Goal: Task Accomplishment & Management: Manage account settings

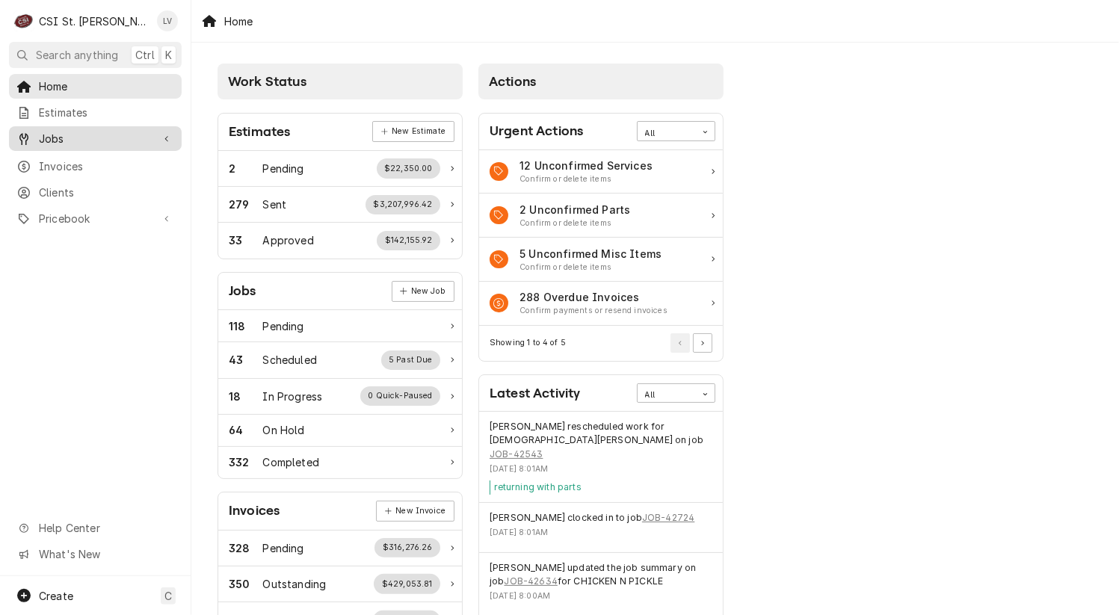
click at [36, 137] on div "Jobs" at bounding box center [83, 139] width 135 height 16
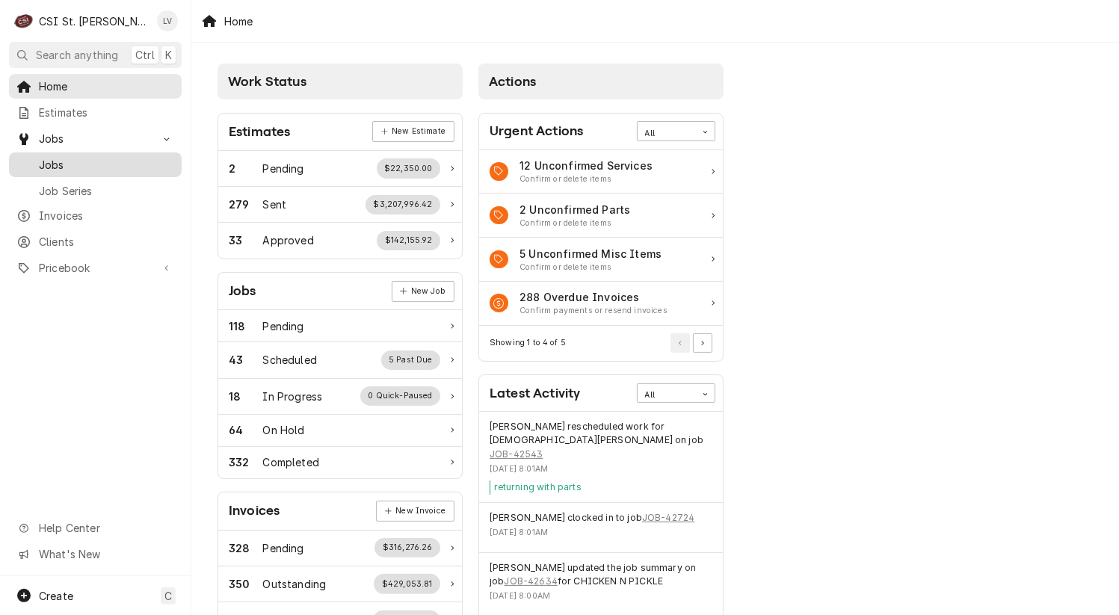
click at [54, 157] on span "Jobs" at bounding box center [106, 165] width 135 height 16
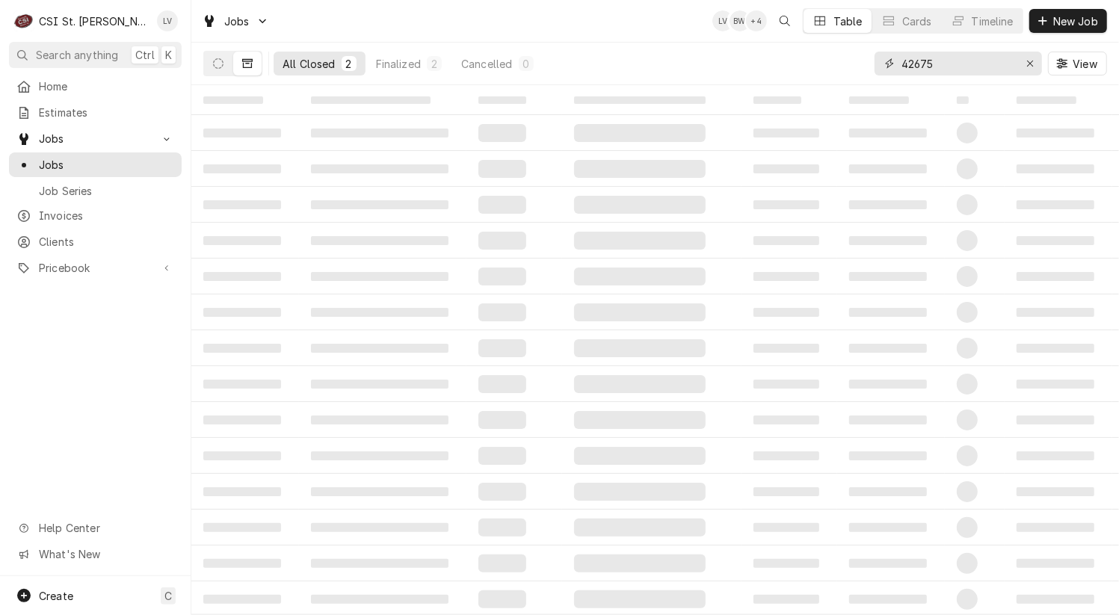
click at [1026, 64] on icon "Erase input" at bounding box center [1030, 63] width 8 height 10
click at [217, 62] on icon "Dynamic Content Wrapper" at bounding box center [218, 63] width 10 height 10
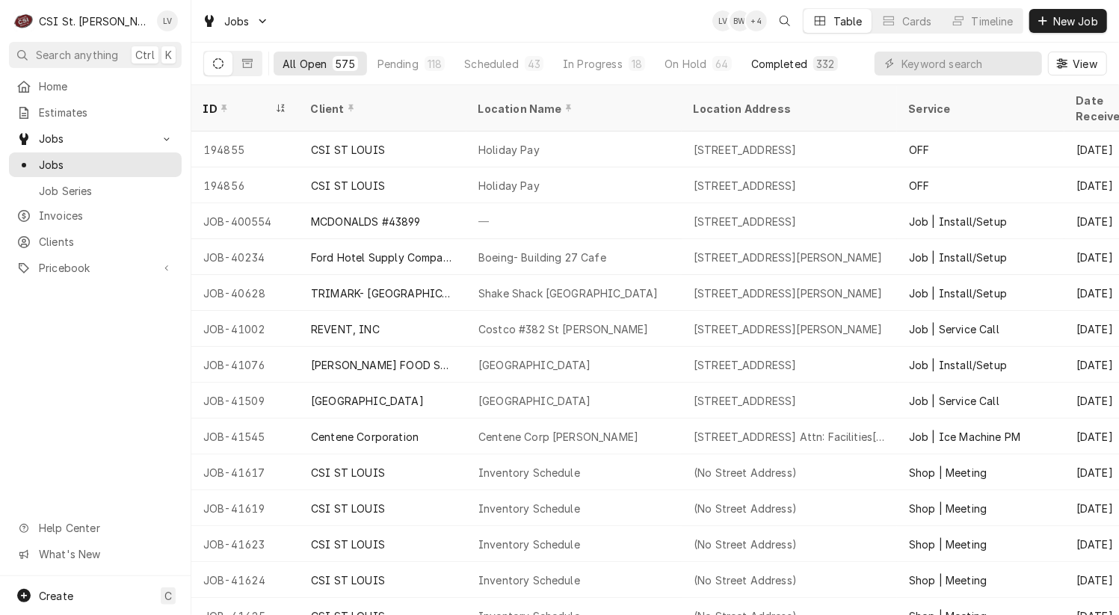
click at [789, 59] on div "Completed" at bounding box center [779, 64] width 56 height 16
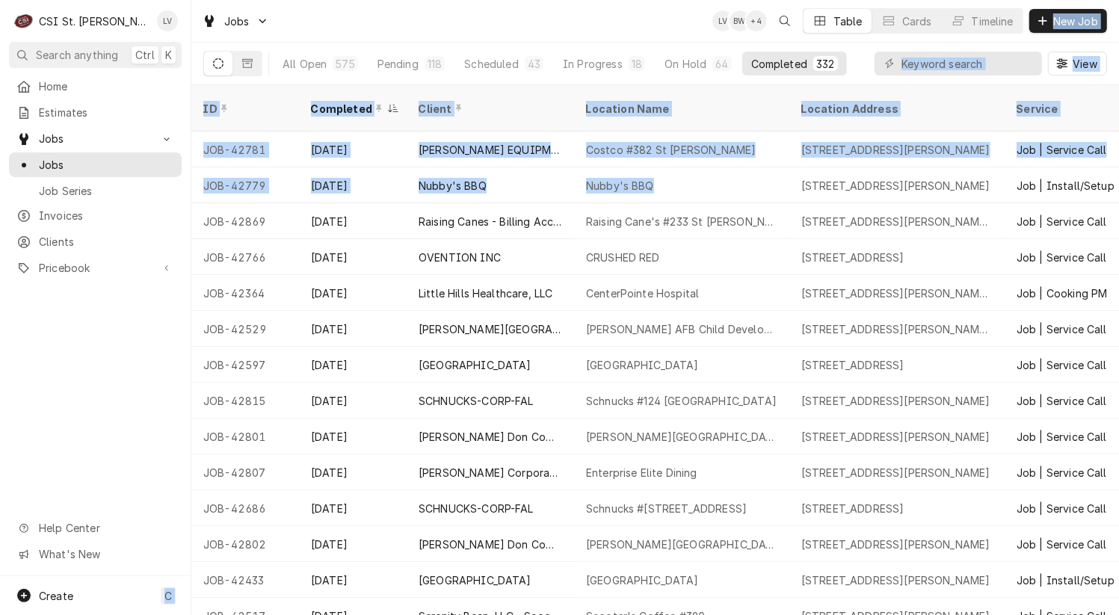
drag, startPoint x: 200, startPoint y: 164, endPoint x: 125, endPoint y: 389, distance: 236.6
click at [126, 389] on div "C CSI St. Louis LV Search anything Ctrl K Home Estimates Jobs Jobs Job Series I…" at bounding box center [559, 307] width 1119 height 615
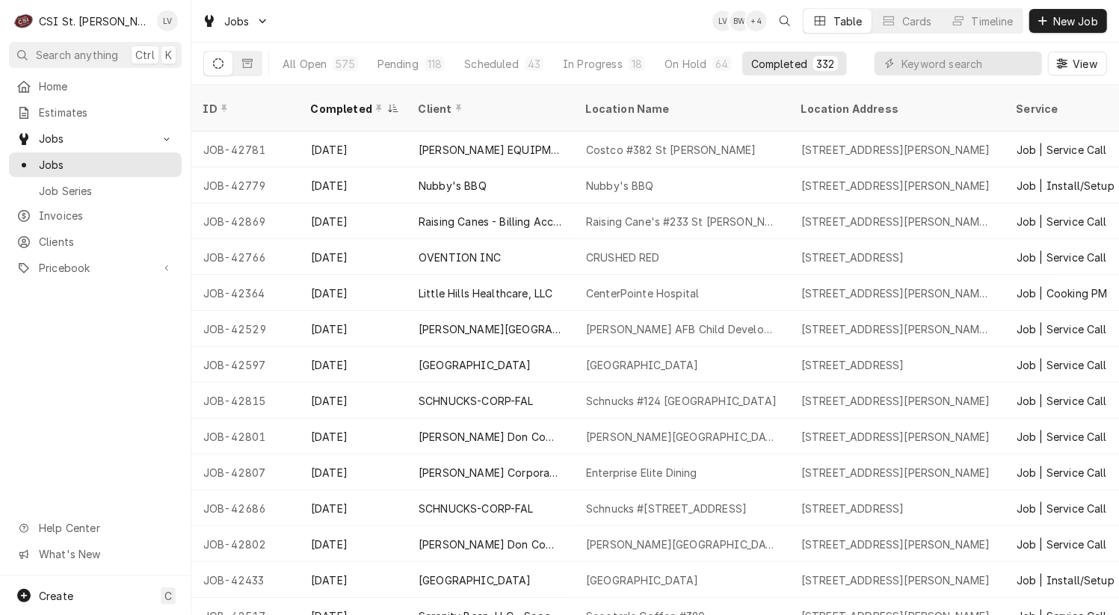
click at [126, 394] on div "Home Estimates Jobs Jobs Job Series Invoices Clients Pricebook Services Parts &…" at bounding box center [95, 325] width 191 height 502
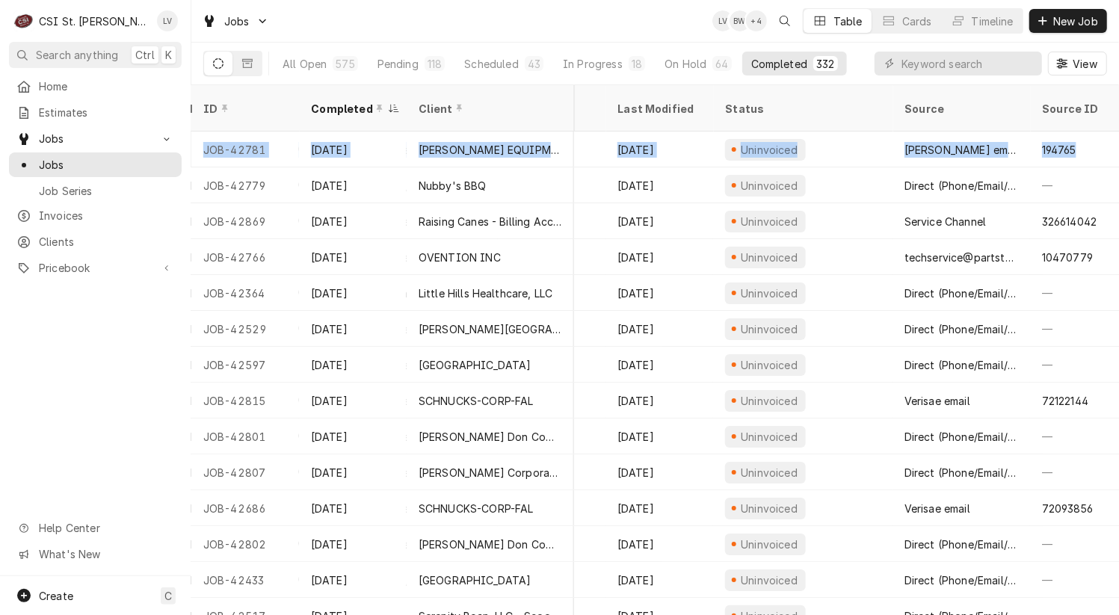
scroll to position [0, 704]
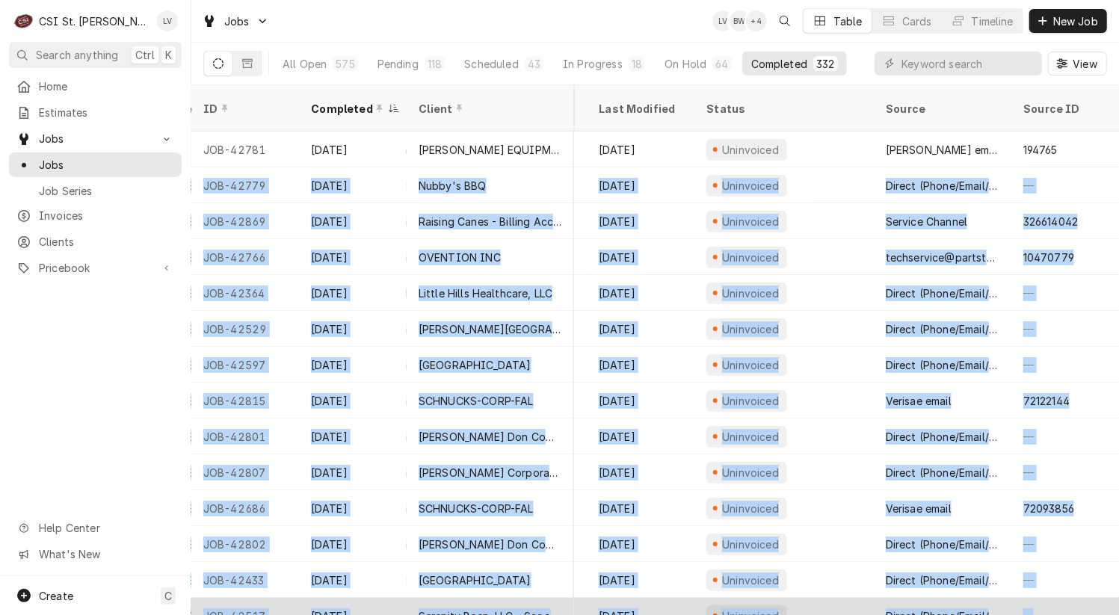
drag, startPoint x: 212, startPoint y: 167, endPoint x: 1094, endPoint y: 585, distance: 975.8
copy tbody "JOB-42779 Sep 23 Nubby's BBQ Nubby's BBQ 6039 Telegraph Rd, St. Louis, MO 63129…"
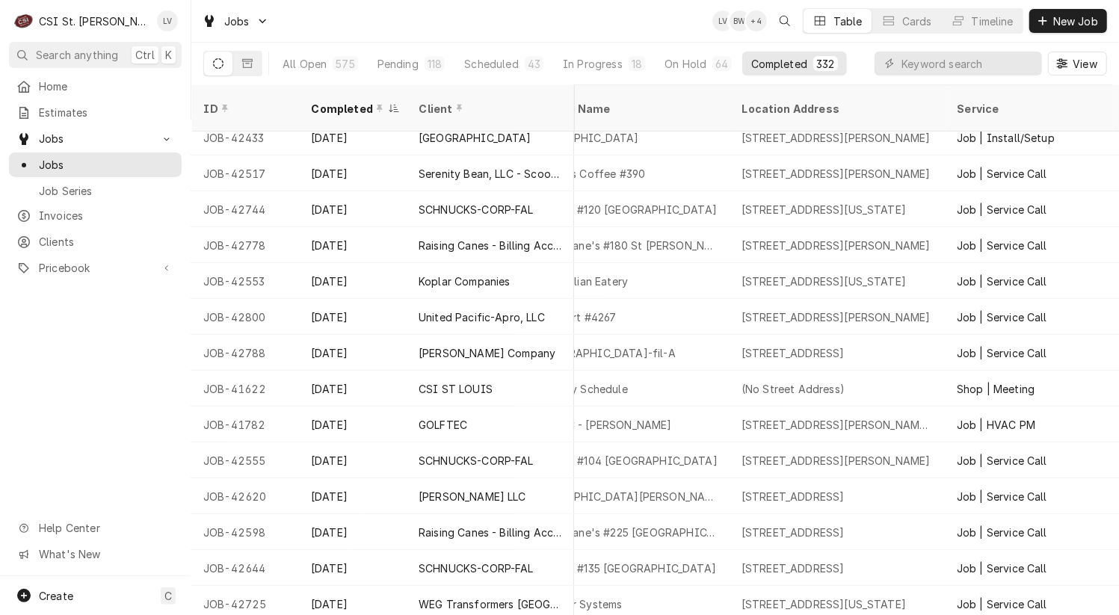
scroll to position [443, 0]
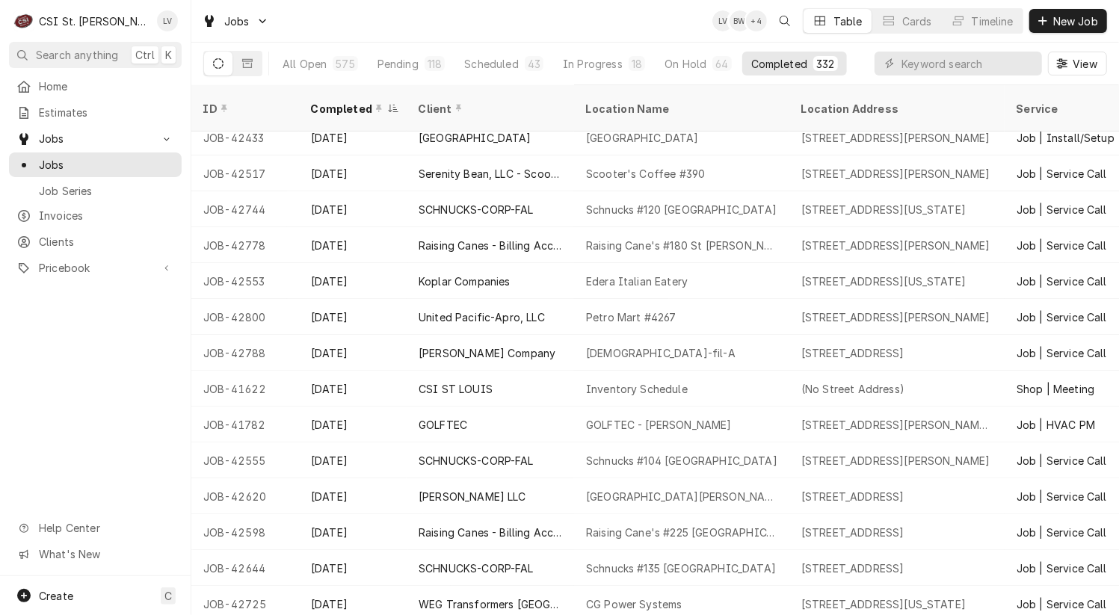
drag, startPoint x: 335, startPoint y: 197, endPoint x: 58, endPoint y: 395, distance: 340.8
click at [43, 410] on div "C CSI St. Louis LV Search anything Ctrl K Home Estimates Jobs Jobs Job Series I…" at bounding box center [559, 307] width 1119 height 615
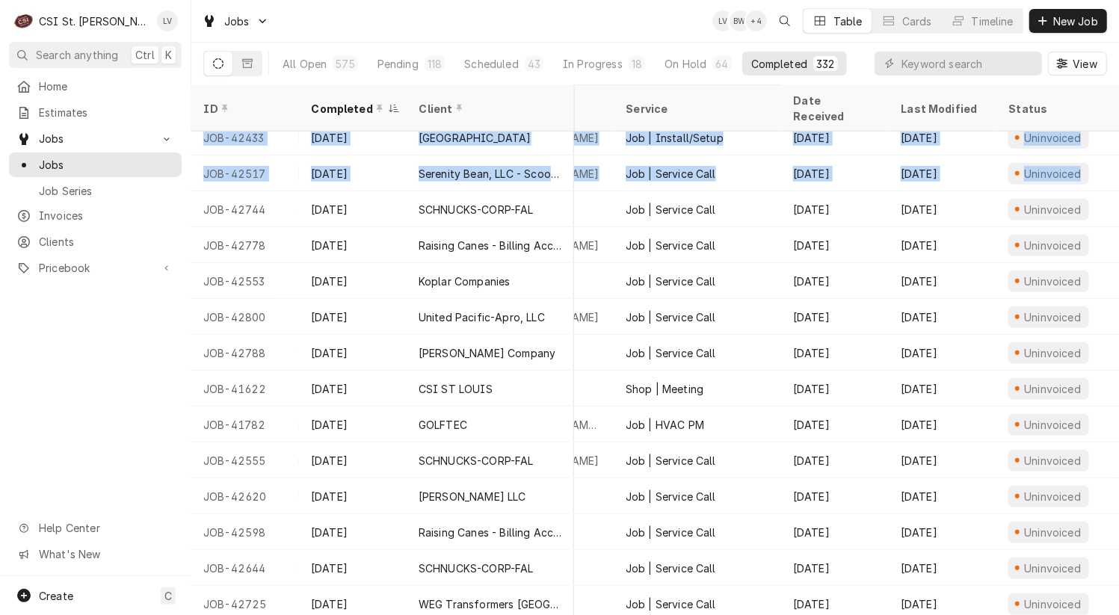
scroll to position [443, 704]
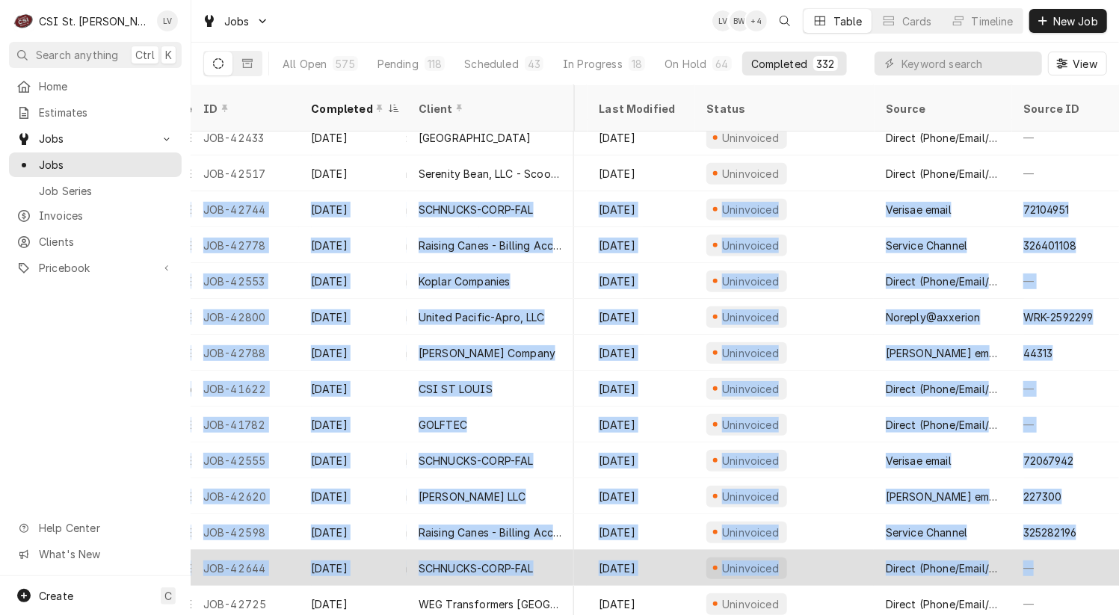
drag, startPoint x: 272, startPoint y: 198, endPoint x: 1087, endPoint y: 559, distance: 891.2
copy tbody "JOB-42744 Sep 23 SCHNUCKS-CORP-FAL Schnucks #120 Swansea 2665 N Illinois St, Sw…"
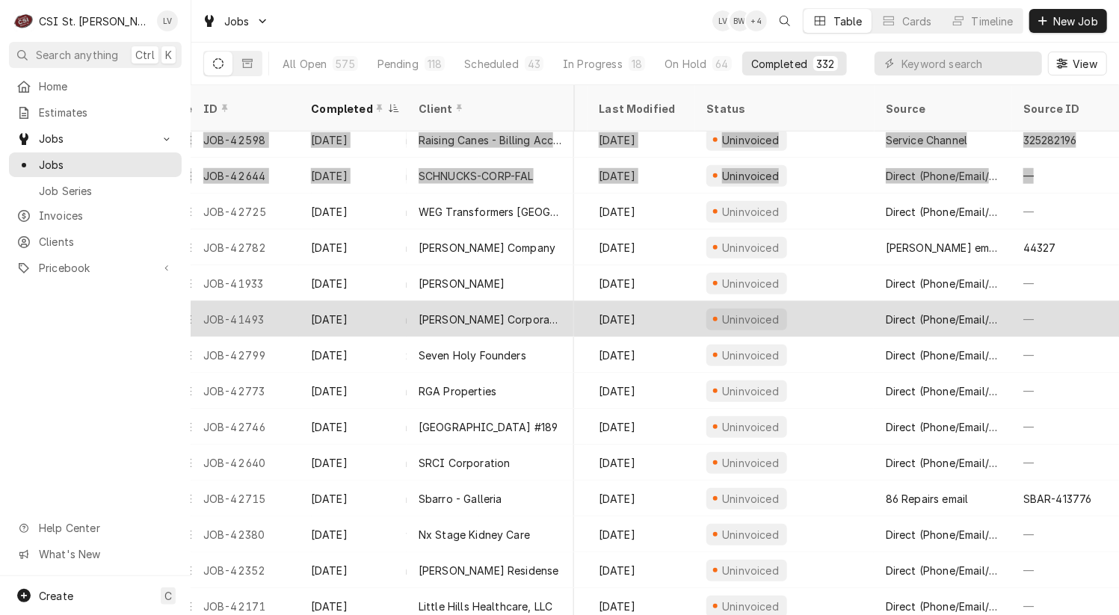
scroll to position [837, 703]
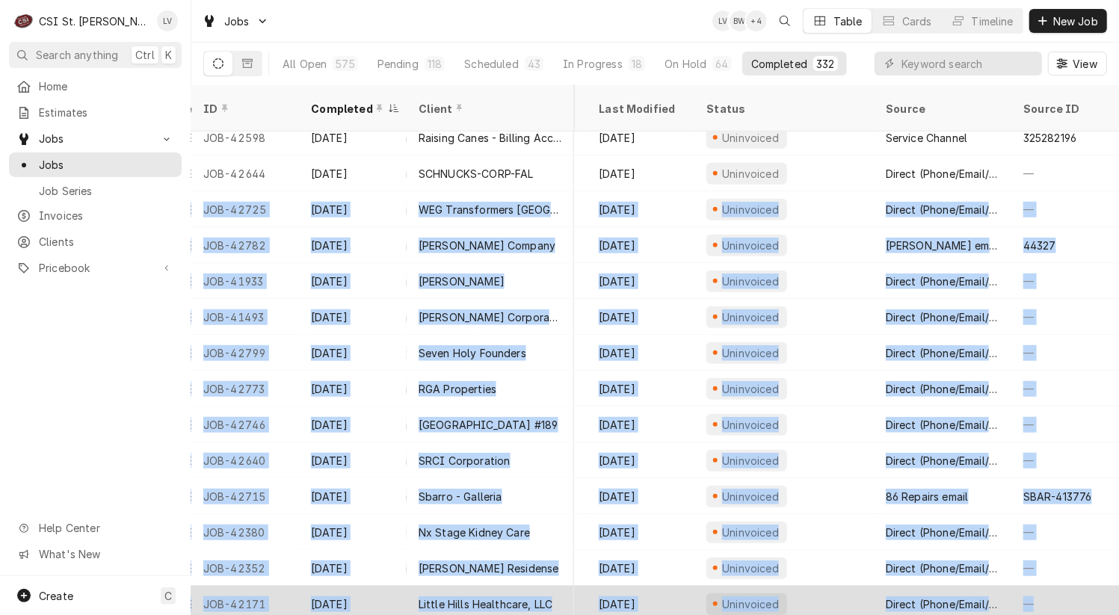
drag, startPoint x: 197, startPoint y: 186, endPoint x: 1041, endPoint y: 570, distance: 926.3
copy tbody "JOB-42725 Sep 22 WEG Transformers USA CG Power Systems 6349 Avantha Dr, Washing…"
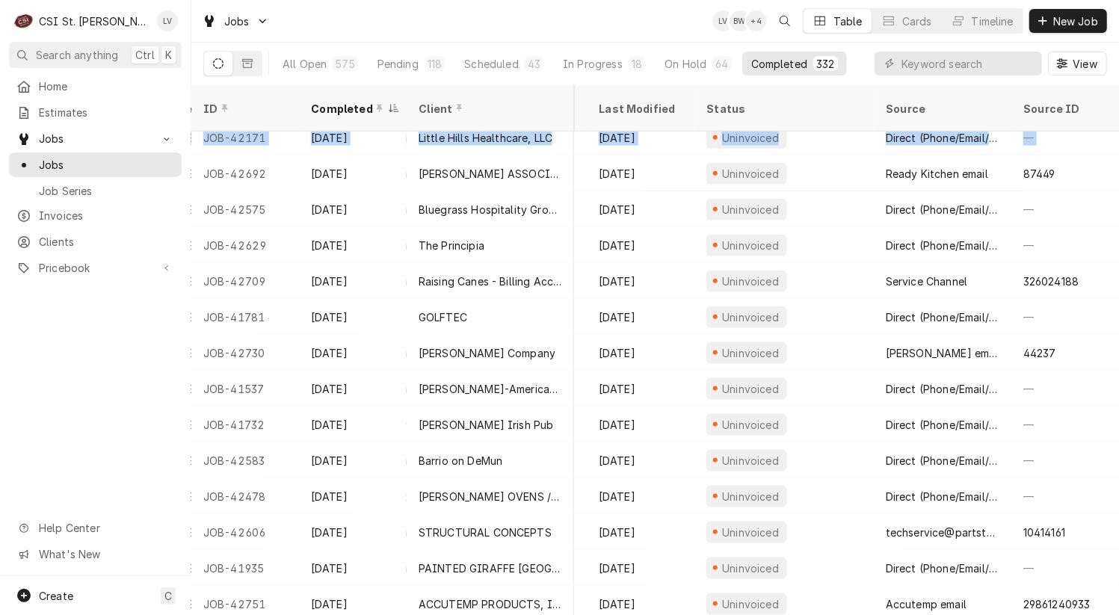
scroll to position [1304, 704]
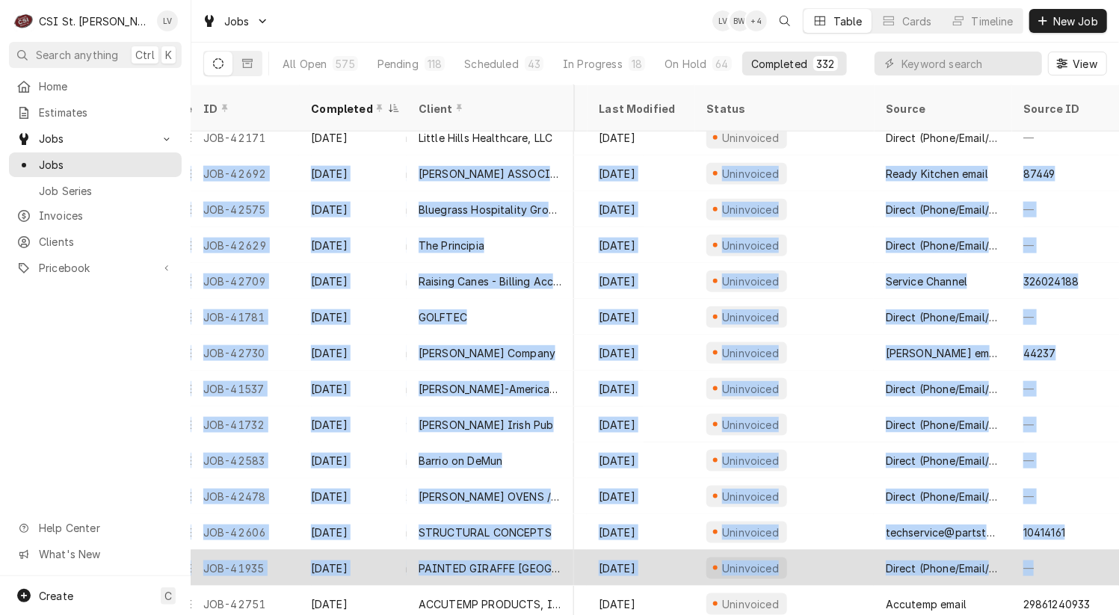
drag, startPoint x: 196, startPoint y: 155, endPoint x: 1071, endPoint y: 556, distance: 963.0
copy tbody "JOB-42692 Sep 22 CLARK ASSOCIATES DBA RKW Casa Tequila Cantine & Grill 1000 War…"
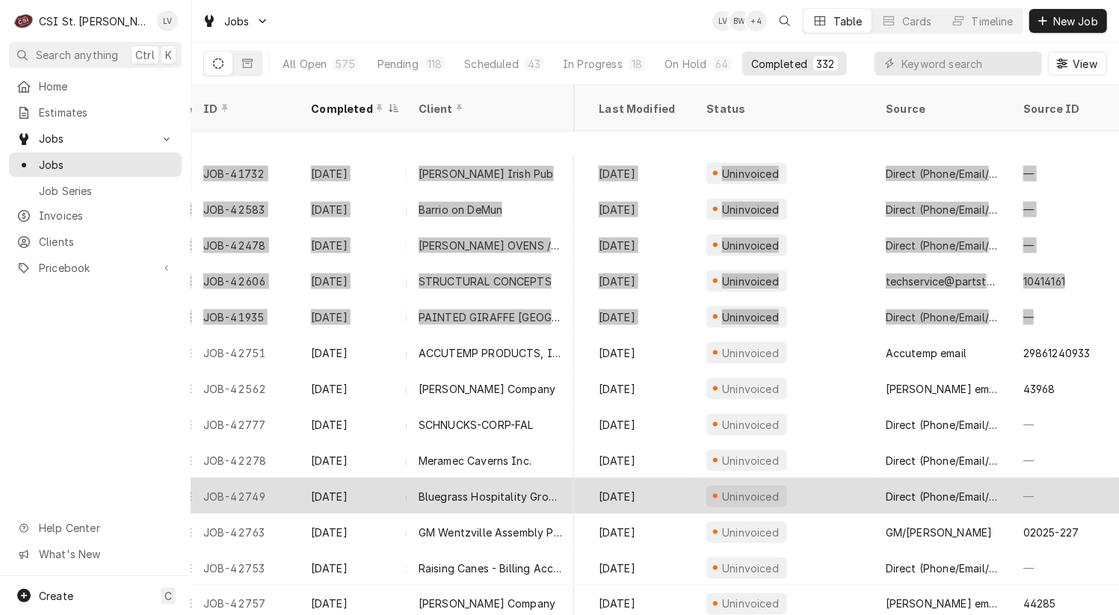
scroll to position [1698, 703]
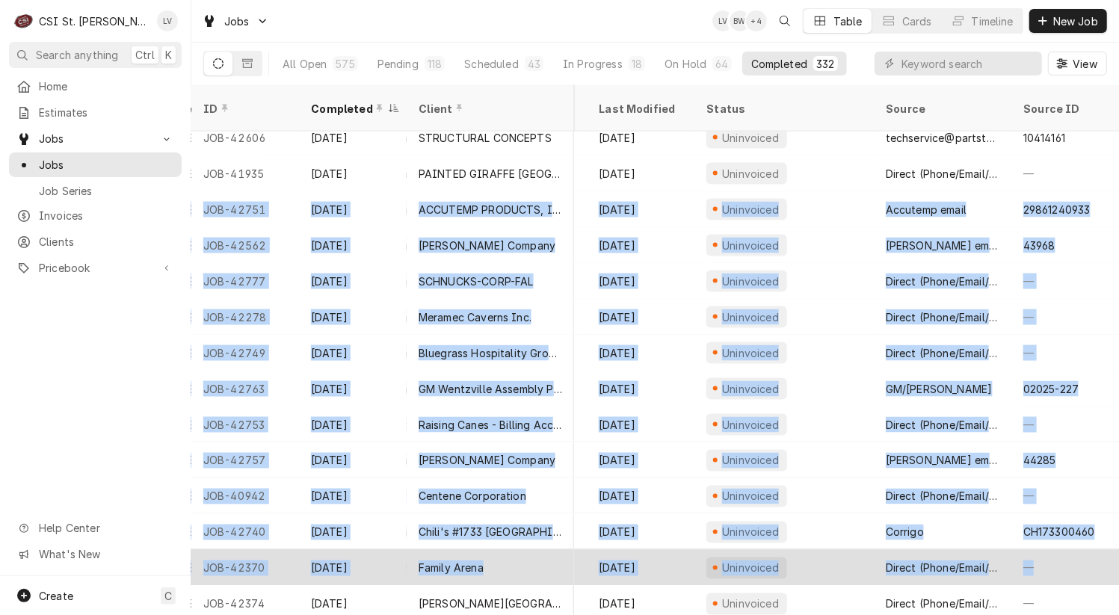
drag, startPoint x: 200, startPoint y: 188, endPoint x: 1035, endPoint y: 558, distance: 913.7
copy tbody "JOB-42751 Sep 22 ACCUTEMP PRODUCTS, INC. RAISING CANES #236 1840 1st Capitol Dr…"
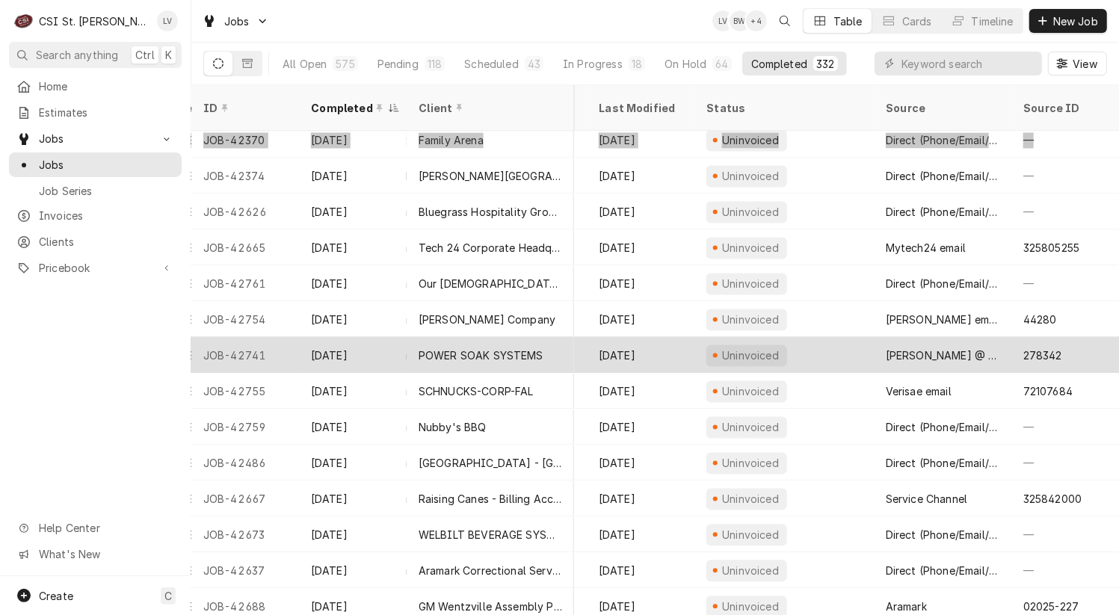
scroll to position [2132, 703]
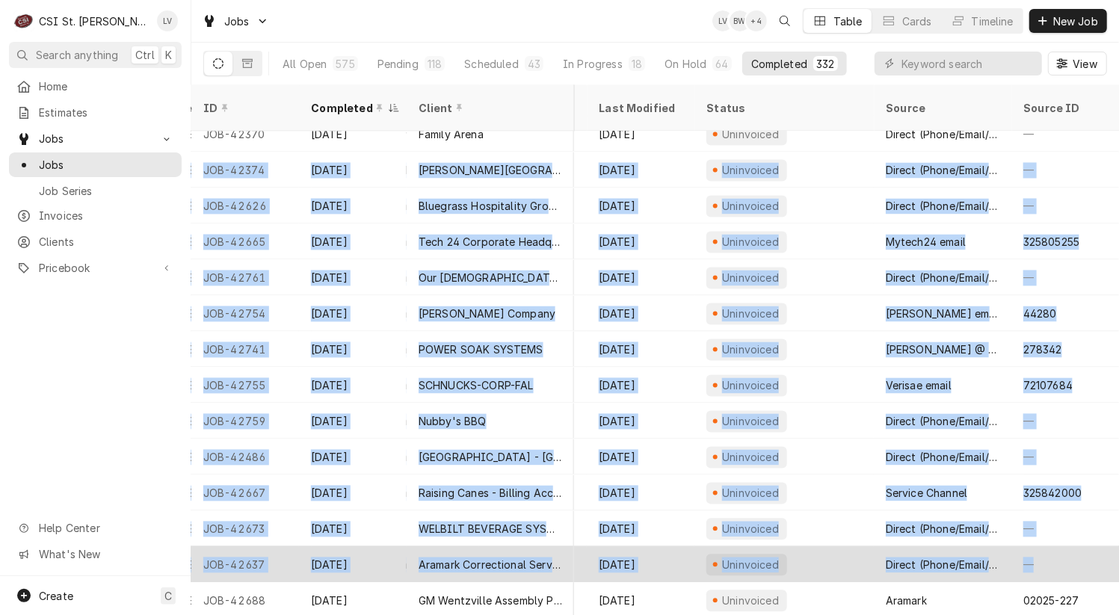
drag, startPoint x: 217, startPoint y: 154, endPoint x: 1070, endPoint y: 540, distance: 936.1
copy tbody "JOB-42374 Sep 19 Touchette Regional Hospital Touchette Regional Hospital 5900 B…"
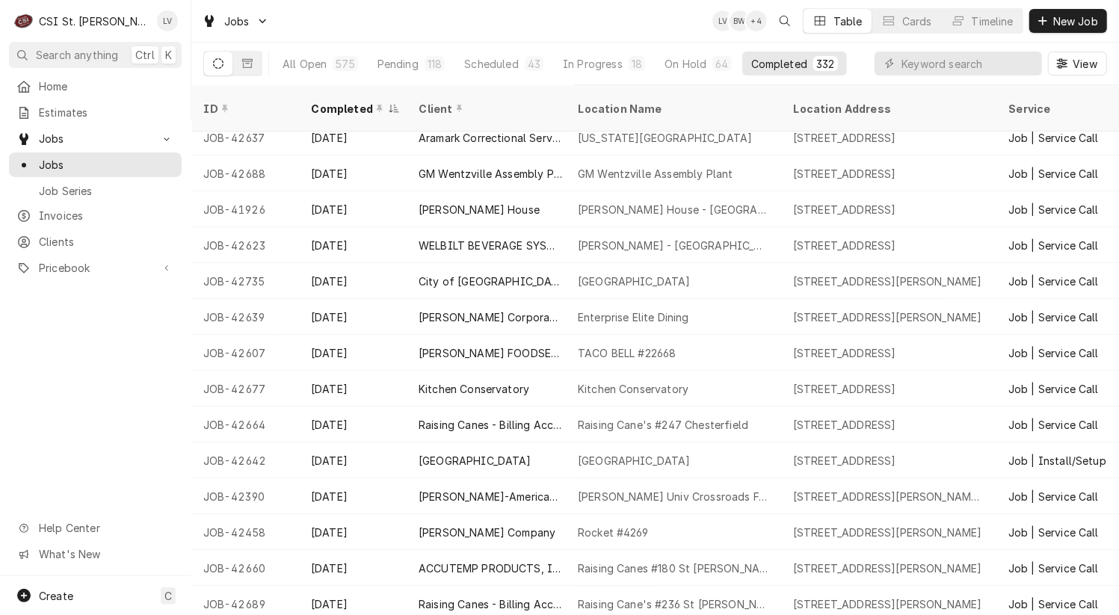
scroll to position [2560, 0]
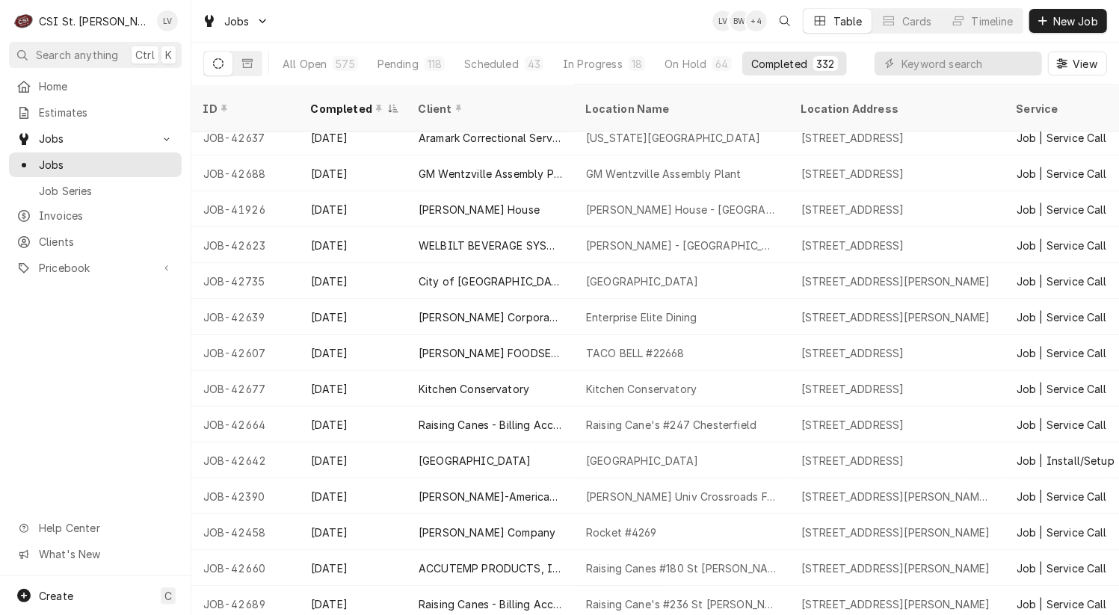
drag, startPoint x: 194, startPoint y: 153, endPoint x: 105, endPoint y: 409, distance: 270.9
click at [105, 409] on div "C CSI St. Louis LV Search anything Ctrl K Home Estimates Jobs Jobs Job Series I…" at bounding box center [559, 307] width 1119 height 615
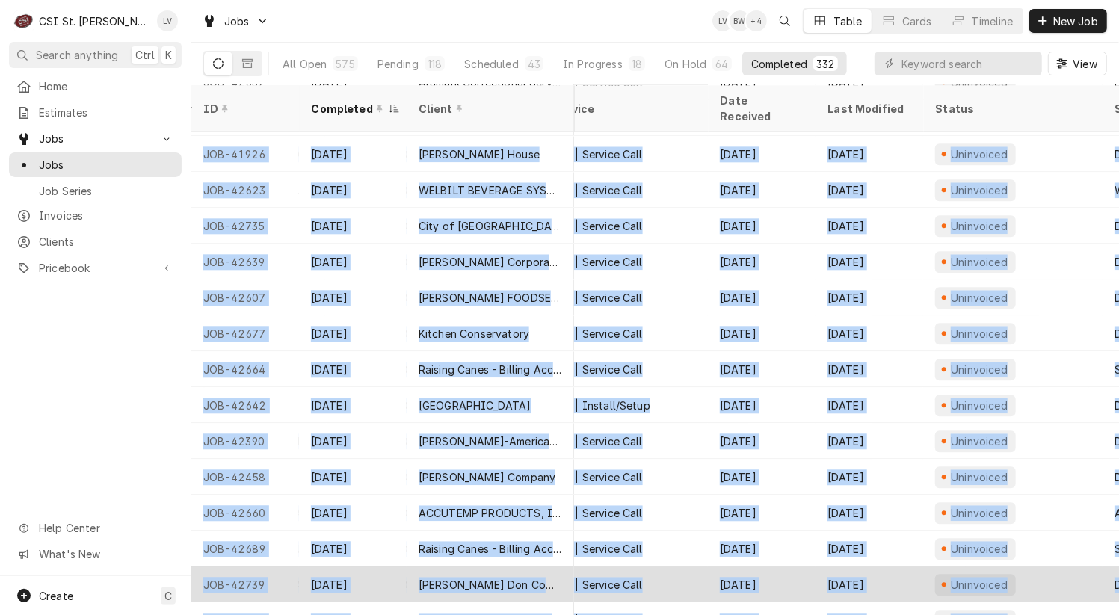
scroll to position [2620, 464]
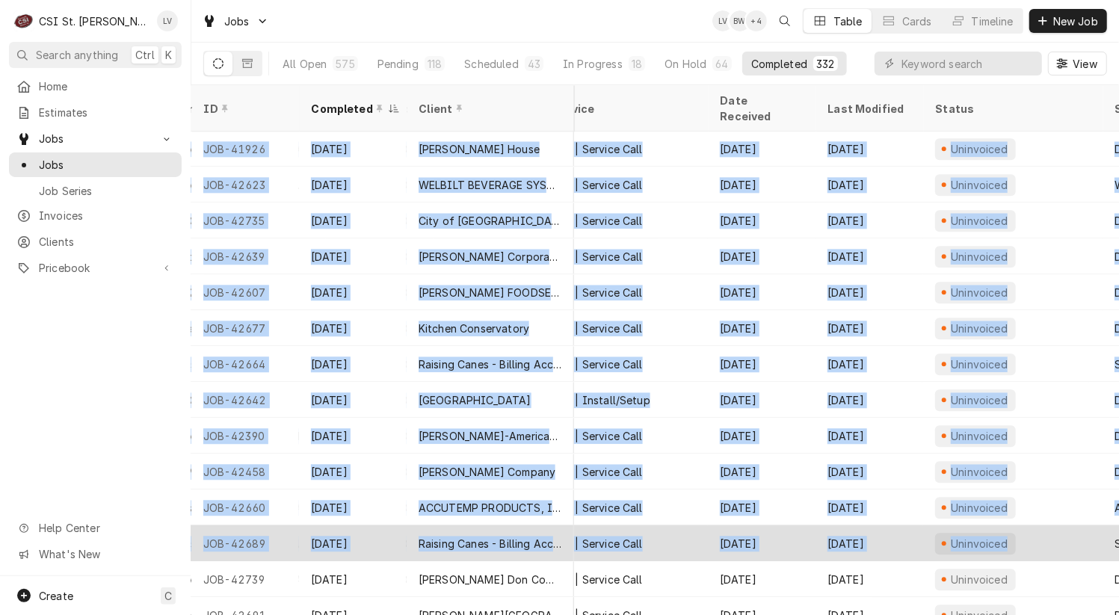
drag, startPoint x: 199, startPoint y: 152, endPoint x: 1047, endPoint y: 509, distance: 919.7
copy tbody "JOB-42688 Sep 18 GM Wentzville Assembly Plant GM Wentzville Assembly Plant 1500…"
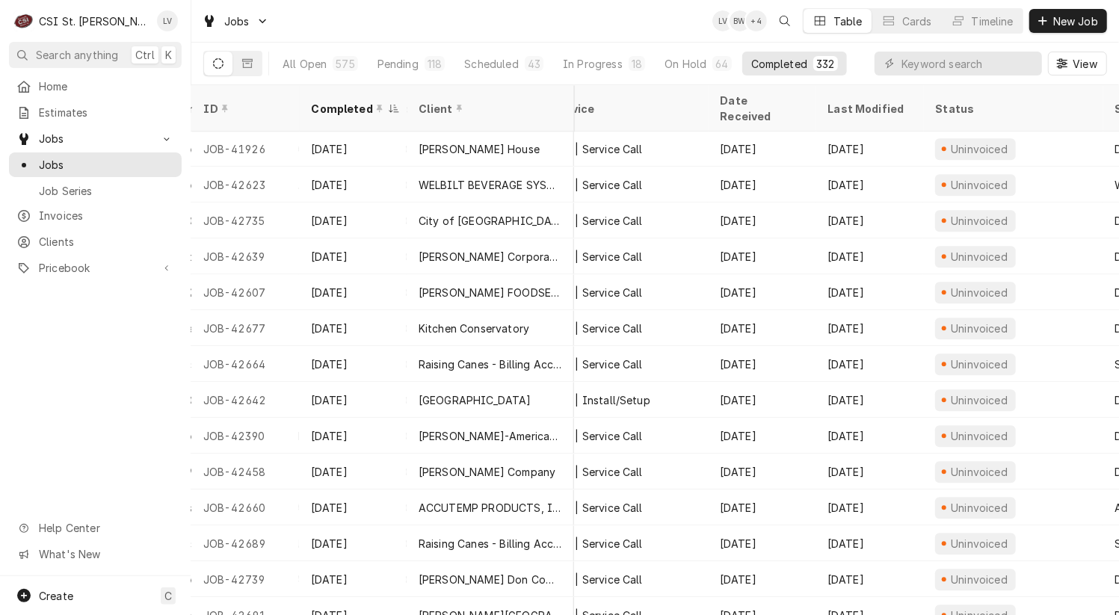
click at [87, 440] on div "Home Estimates Jobs Jobs Job Series Invoices Clients Pricebook Services Parts &…" at bounding box center [95, 325] width 191 height 502
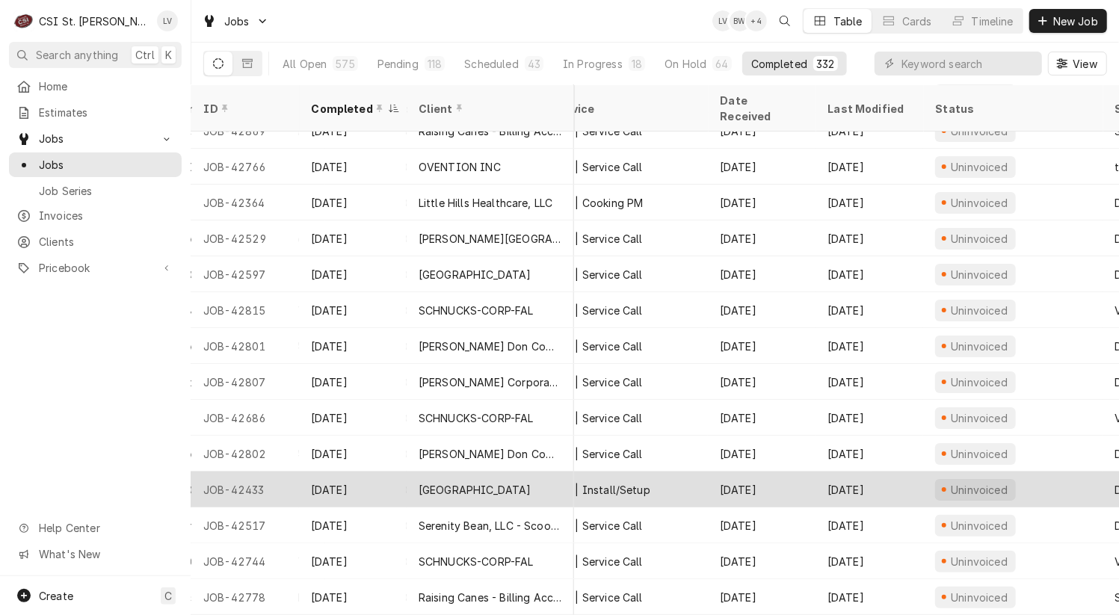
scroll to position [0, 464]
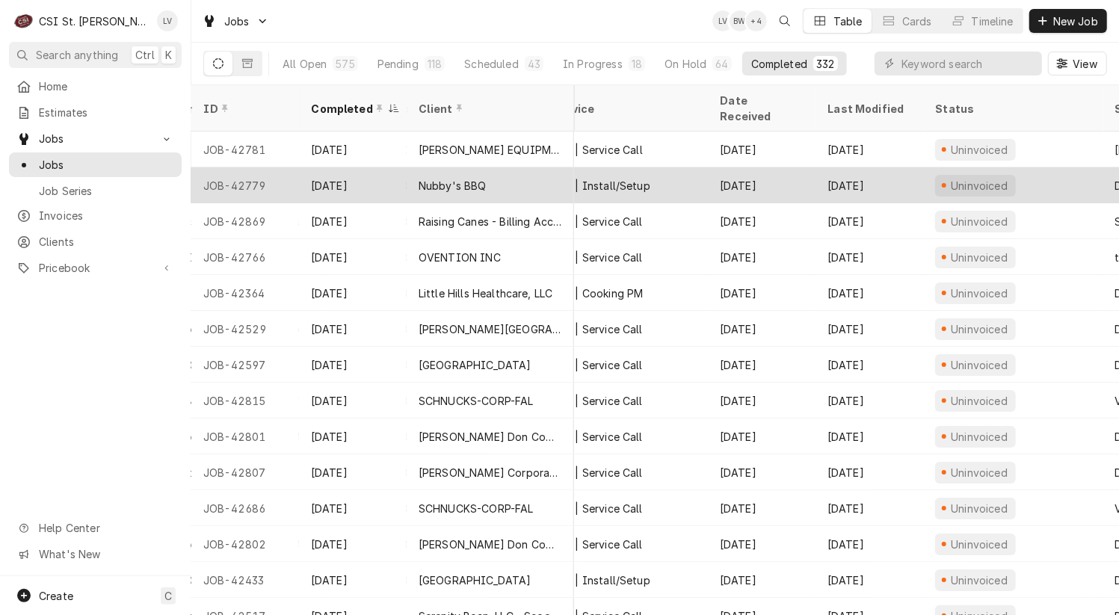
click at [320, 167] on div "[DATE]" at bounding box center [353, 185] width 108 height 36
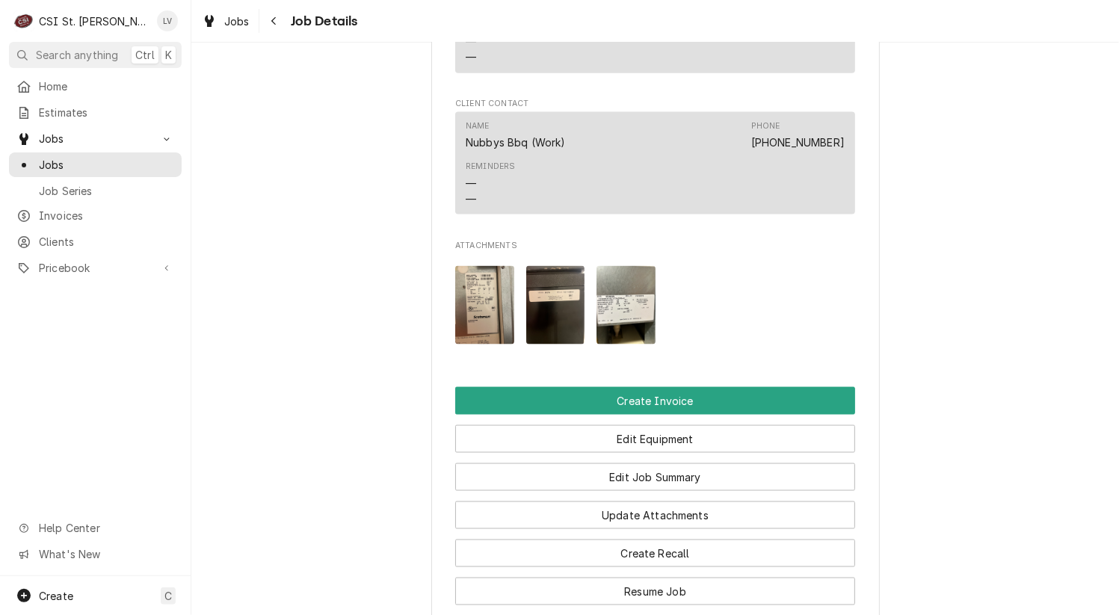
scroll to position [1495, 0]
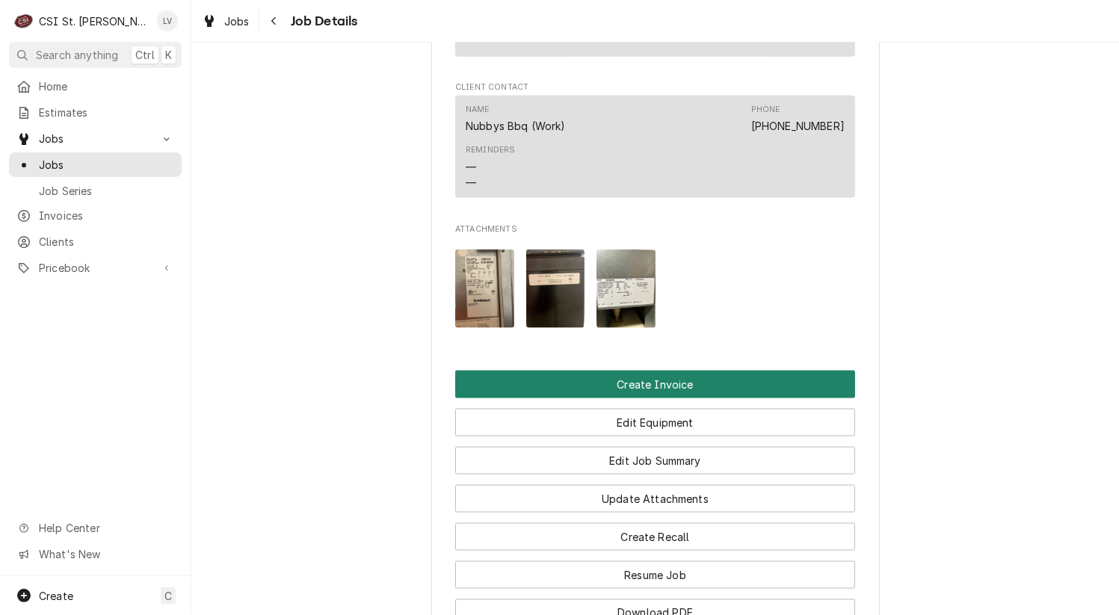
click at [632, 398] on button "Create Invoice" at bounding box center [655, 385] width 400 height 28
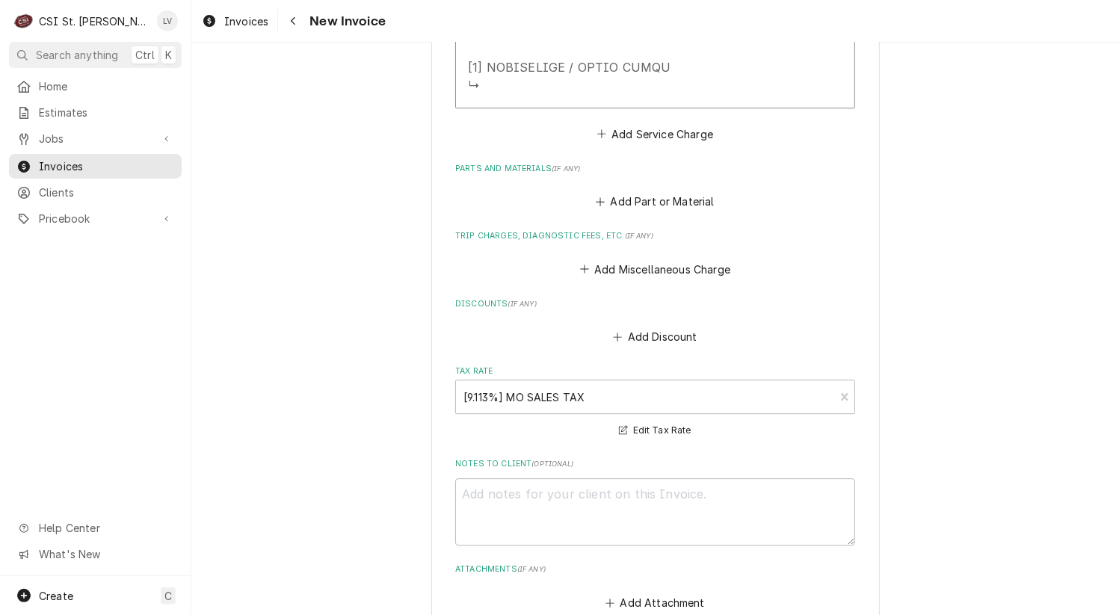
scroll to position [3413, 0]
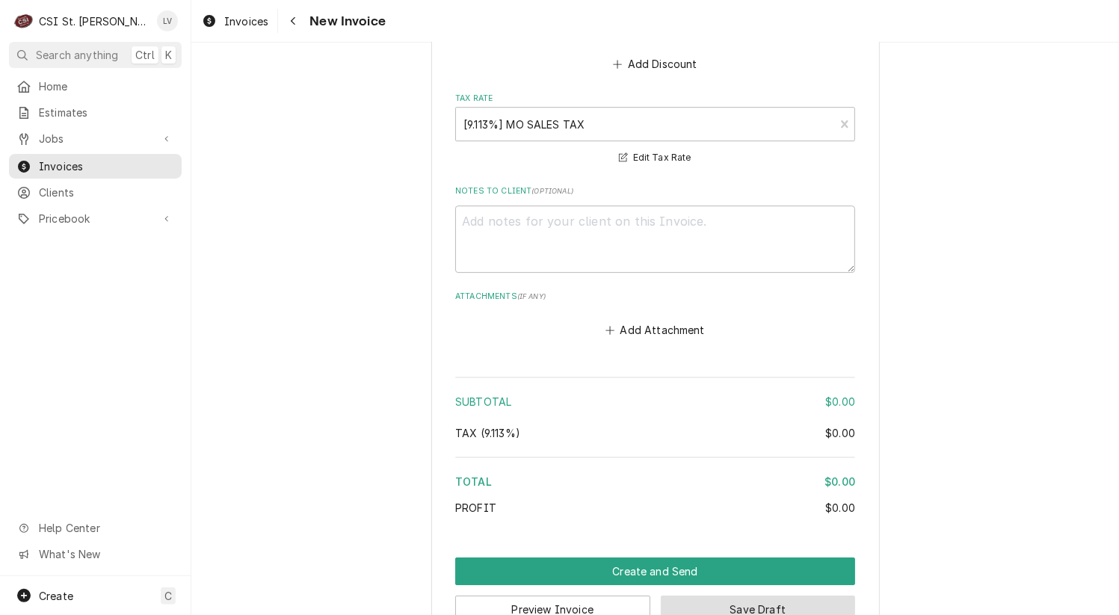
click at [825, 596] on button "Save Draft" at bounding box center [758, 610] width 195 height 28
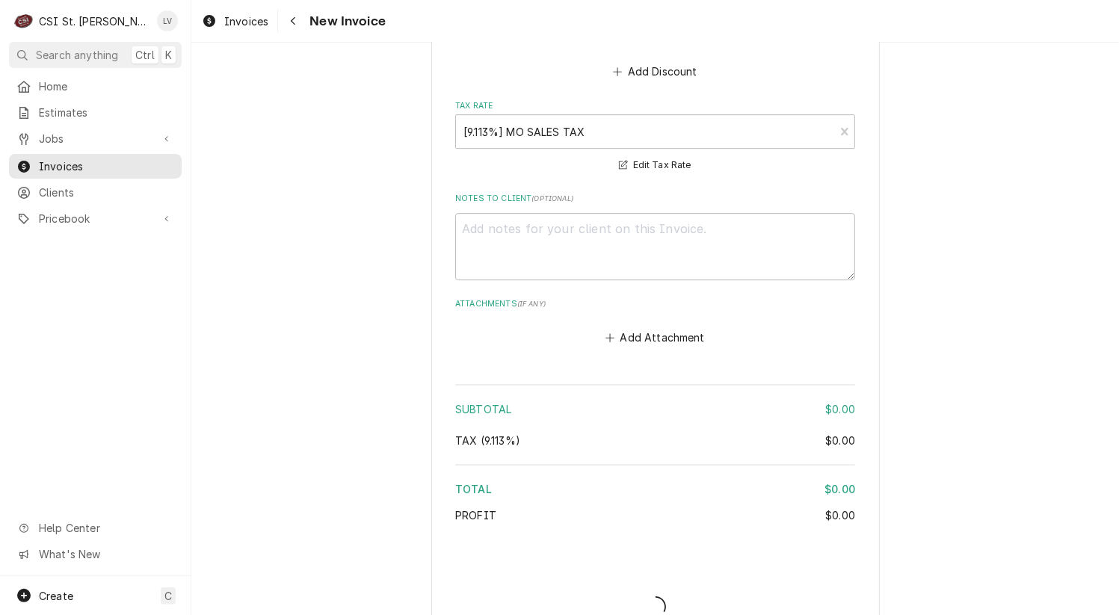
type textarea "x"
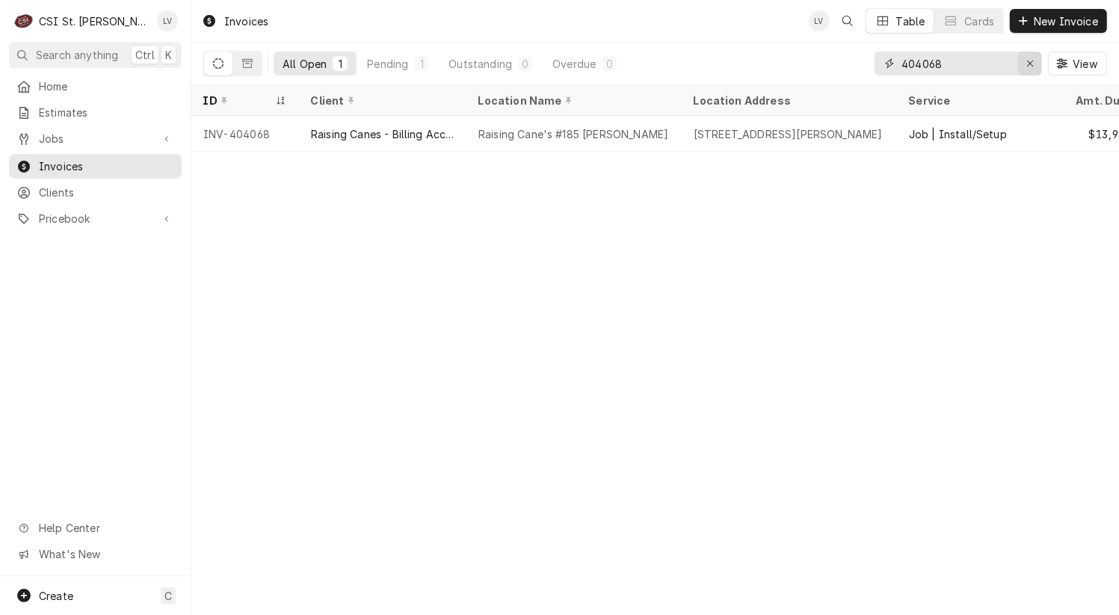
click at [1031, 63] on icon "Erase input" at bounding box center [1030, 63] width 8 height 10
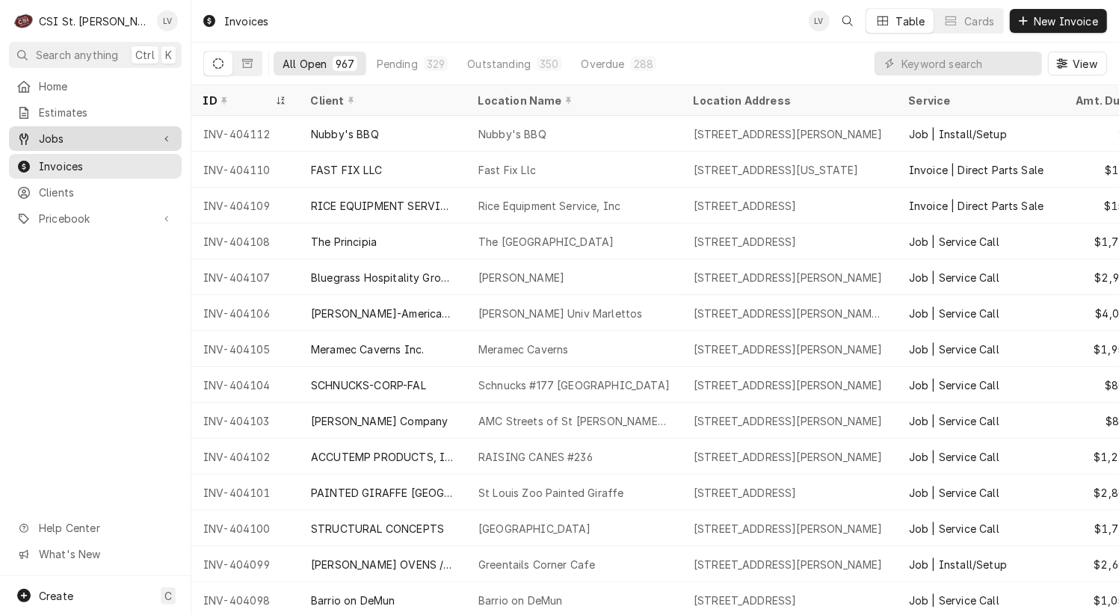
click at [106, 134] on span "Jobs" at bounding box center [95, 139] width 113 height 16
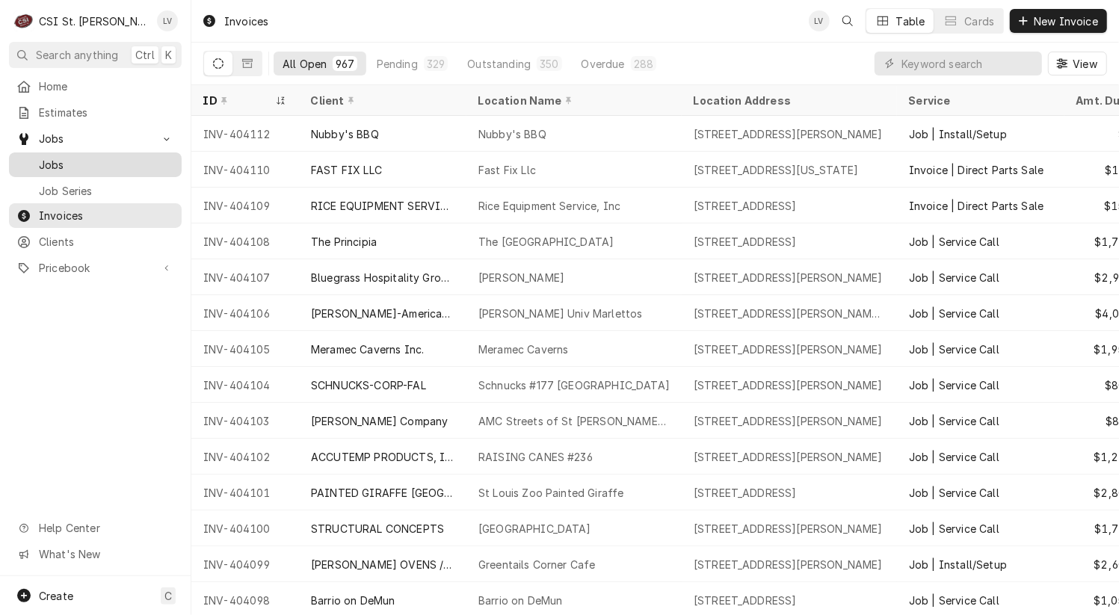
click at [85, 164] on span "Jobs" at bounding box center [106, 165] width 135 height 16
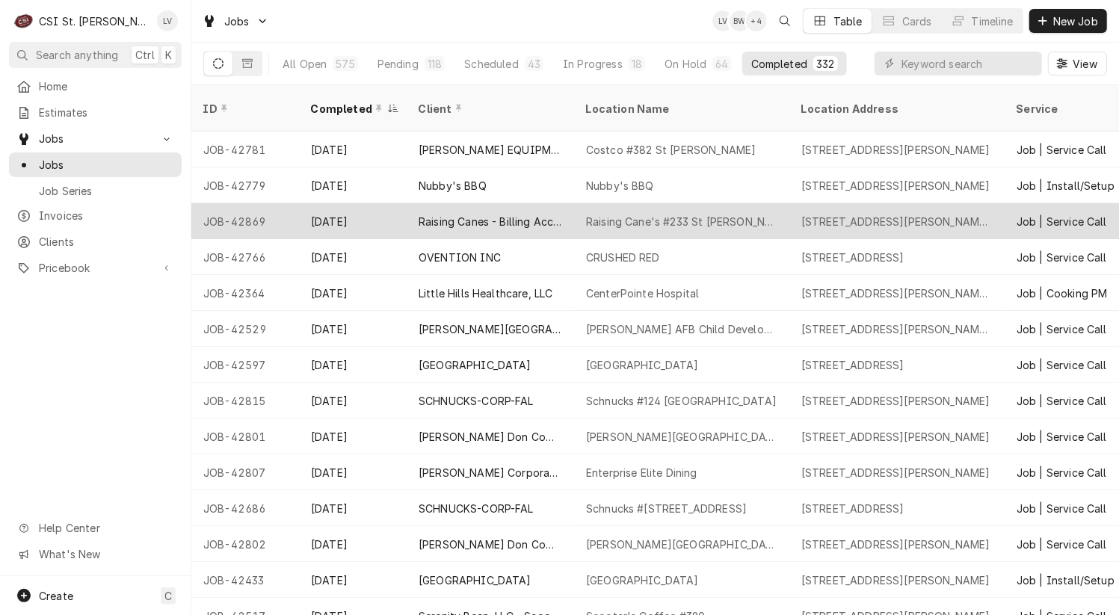
click at [453, 214] on div "Raising Canes - Billing Account" at bounding box center [491, 222] width 144 height 16
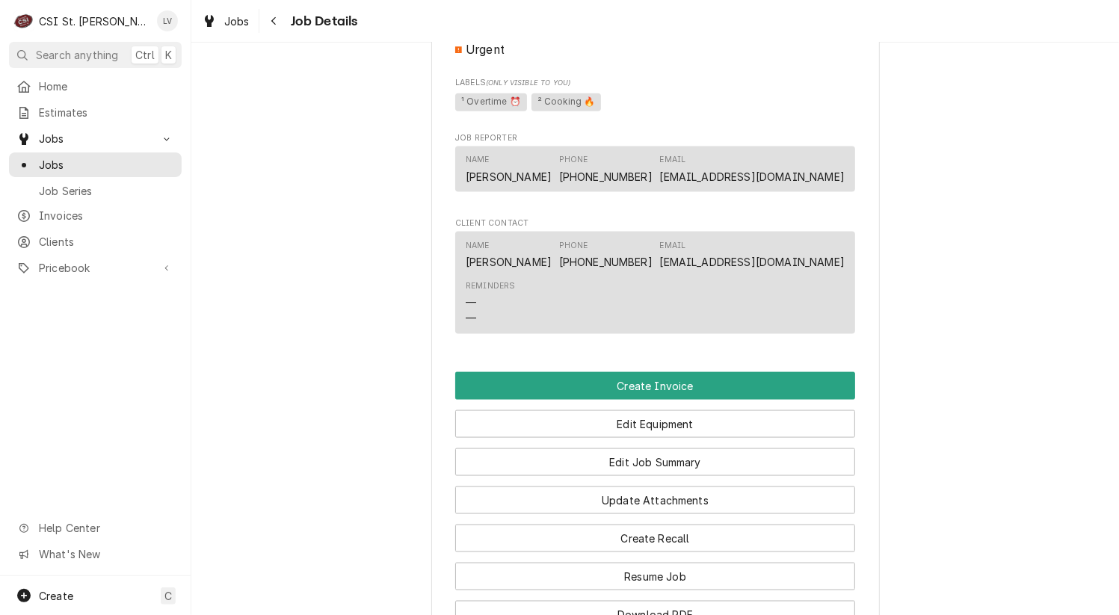
scroll to position [1645, 0]
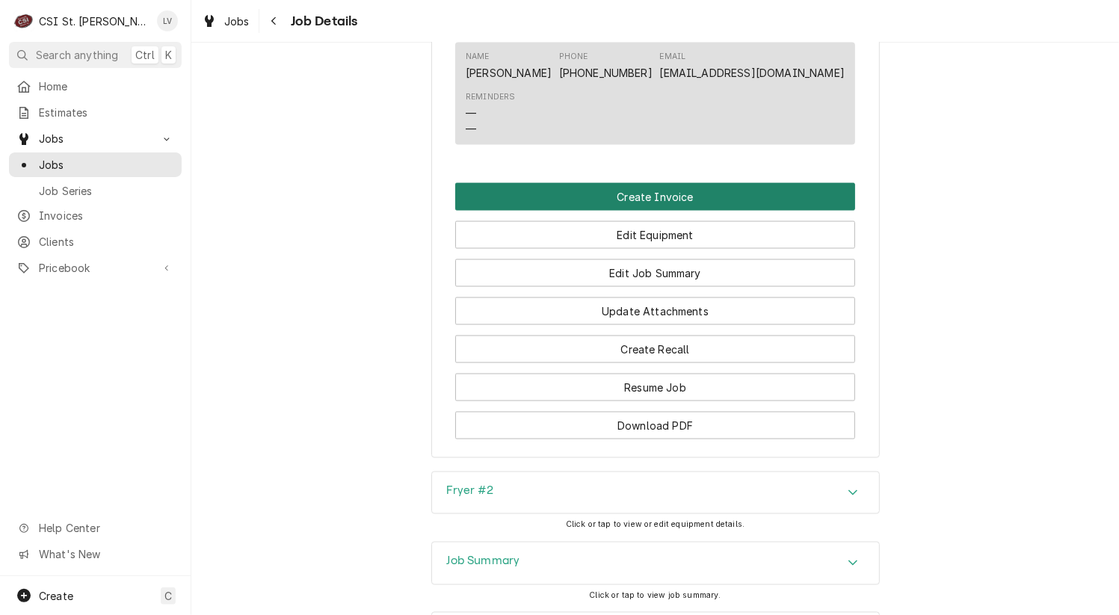
click at [667, 198] on button "Create Invoice" at bounding box center [655, 197] width 400 height 28
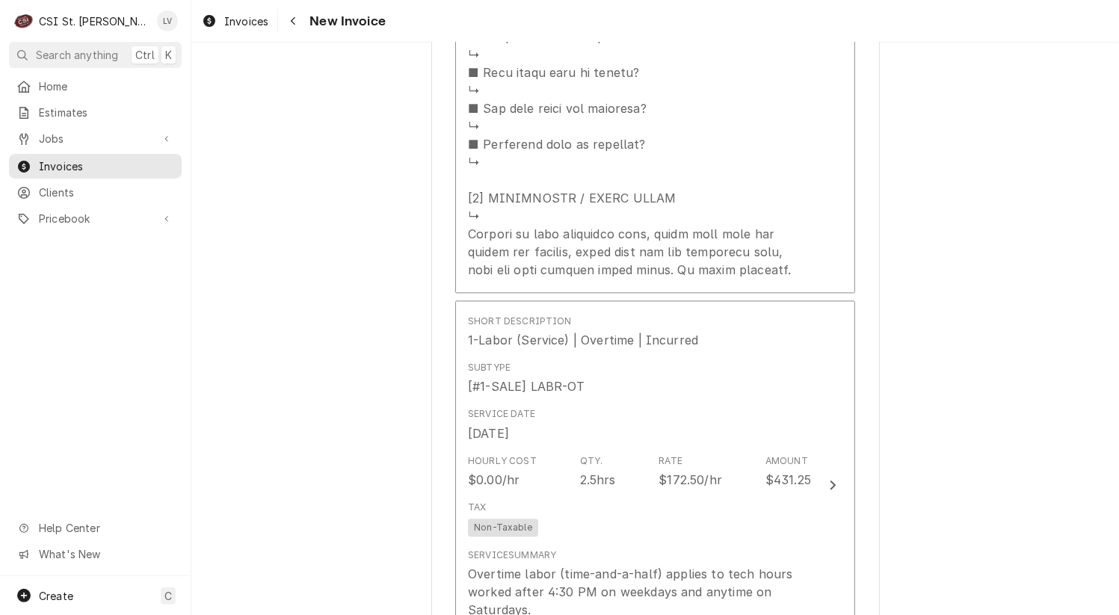
scroll to position [2317, 0]
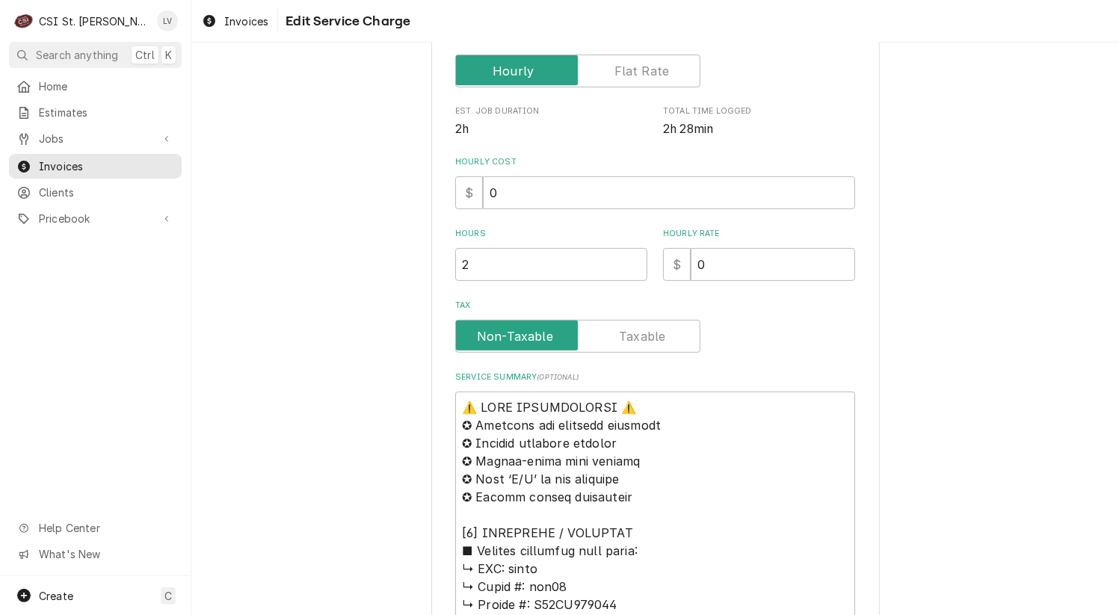
scroll to position [598, 0]
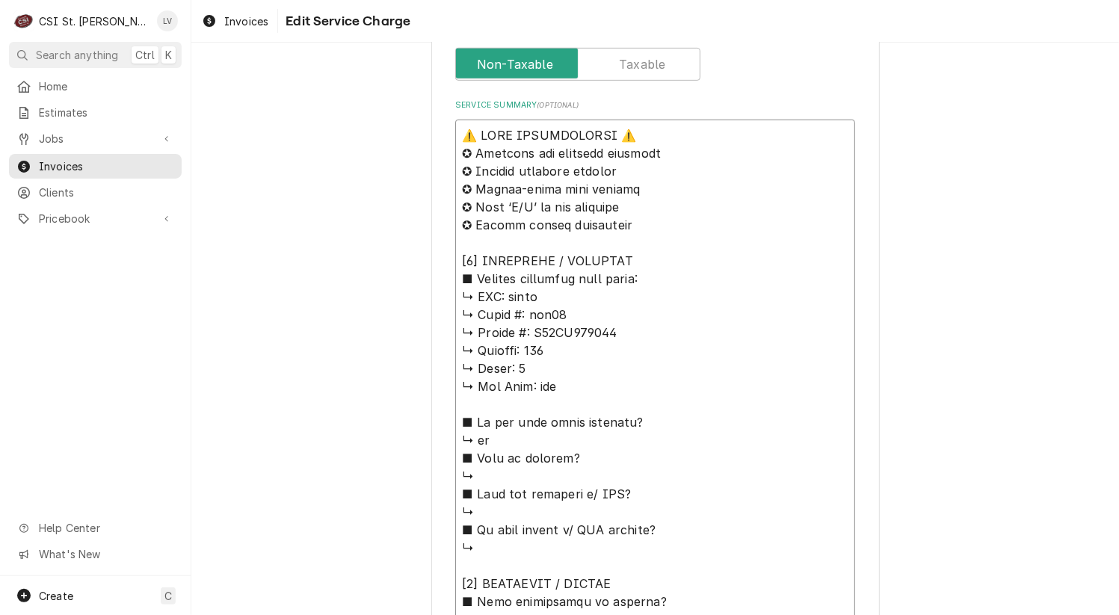
drag, startPoint x: 545, startPoint y: 301, endPoint x: 407, endPoint y: 124, distance: 224.2
click at [407, 124] on div "Use the fields below to edit this service charge Short Description Job | Servic…" at bounding box center [655, 381] width 928 height 1843
type textarea "x"
type textarea "P ↳ 𝗠𝗼𝗱𝗲𝗹 #: ssh75 ↳ 𝗦𝗲𝗿𝗶𝗮𝗹 #: G16FA044396 ↳ 𝗩𝗼𝗹𝘁𝗮𝗴𝗲: 120 ↳ 𝗣𝗵𝗮𝘀𝗲: 1 ↳ 𝗚𝗮𝘀 𝗧𝘆𝗽𝗲…"
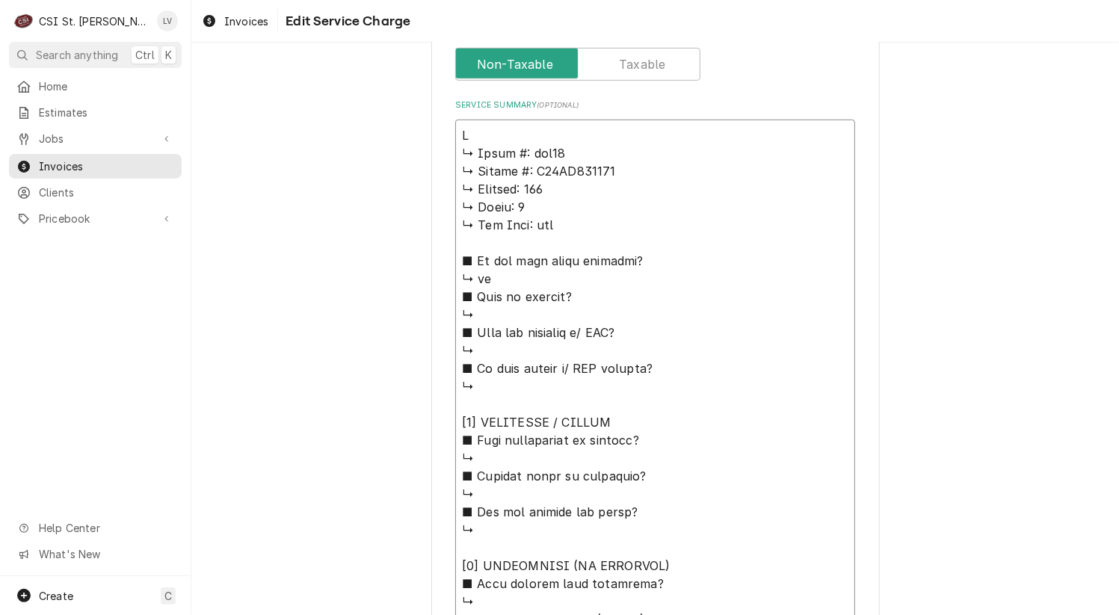
type textarea "x"
type textarea "Pt ↳ 𝗠𝗼𝗱𝗲𝗹 #: ssh75 ↳ 𝗦𝗲𝗿𝗶𝗮𝗹 #: G16FA044396 ↳ 𝗩𝗼𝗹𝘁𝗮𝗴𝗲: 120 ↳ 𝗣𝗵𝗮𝘀𝗲: 1 ↳ 𝗚𝗮𝘀 𝗧𝘆𝗽…"
type textarea "x"
type textarea "P ↳ 𝗠𝗼𝗱𝗲𝗹 #: ssh75 ↳ 𝗦𝗲𝗿𝗶𝗮𝗹 #: G16FA044396 ↳ 𝗩𝗼𝗹𝘁𝗮𝗴𝗲: 120 ↳ 𝗣𝗵𝗮𝘀𝗲: 1 ↳ 𝗚𝗮𝘀 𝗧𝘆𝗽𝗲…"
type textarea "x"
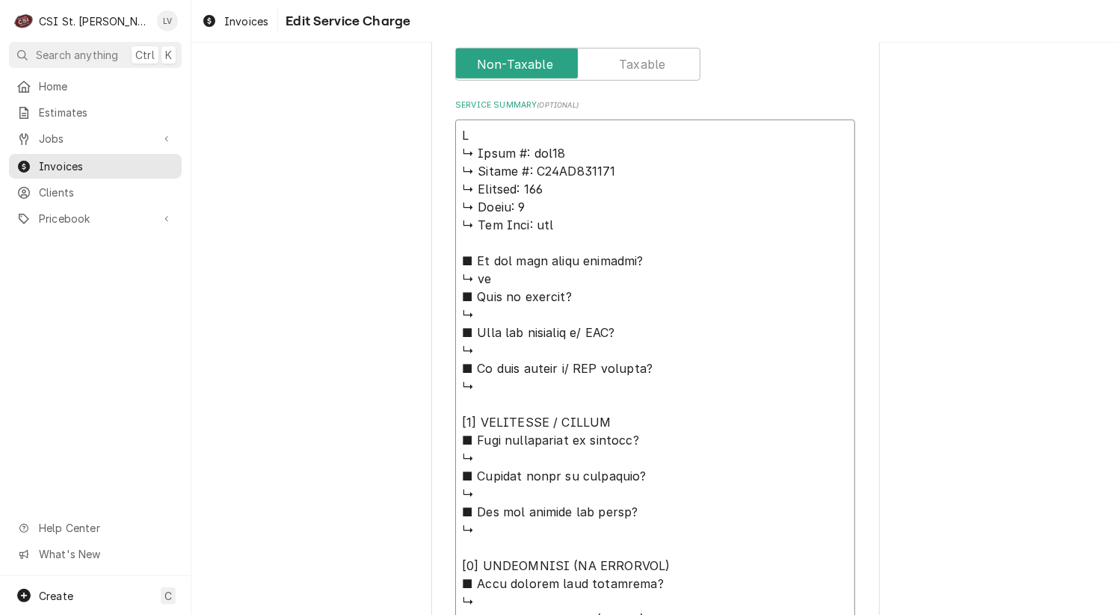
type textarea "↳ 𝗠𝗼𝗱𝗲𝗹 #: ssh75 ↳ 𝗦𝗲𝗿𝗶𝗮𝗹 #: G16FA044396 ↳ 𝗩𝗼𝗹𝘁𝗮𝗴𝗲: 120 ↳ 𝗣𝗵𝗮𝘀𝗲: 1 ↳ 𝗚𝗮𝘀 𝗧𝘆𝗽𝗲: …"
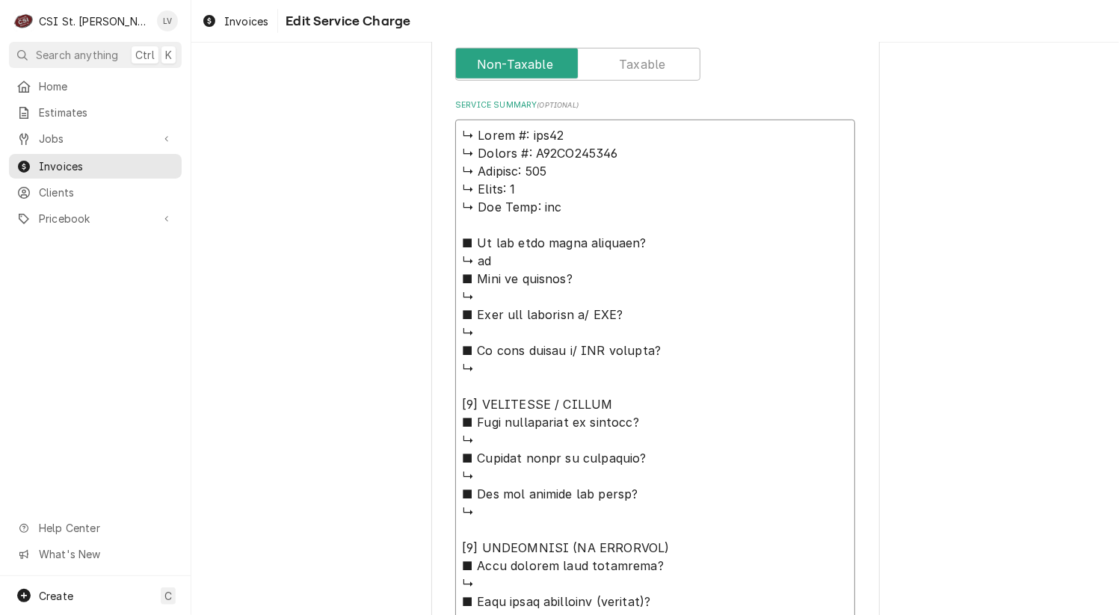
type textarea "x"
type textarea "i ↳ 𝗠𝗼𝗱𝗲𝗹 #: ssh75 ↳ 𝗦𝗲𝗿𝗶𝗮𝗹 #: G16FA044396 ↳ 𝗩𝗼𝗹𝘁𝗮𝗴𝗲: 120 ↳ 𝗣𝗵𝗮𝘀𝗲: 1 ↳ 𝗚𝗮𝘀 𝗧𝘆𝗽𝗲…"
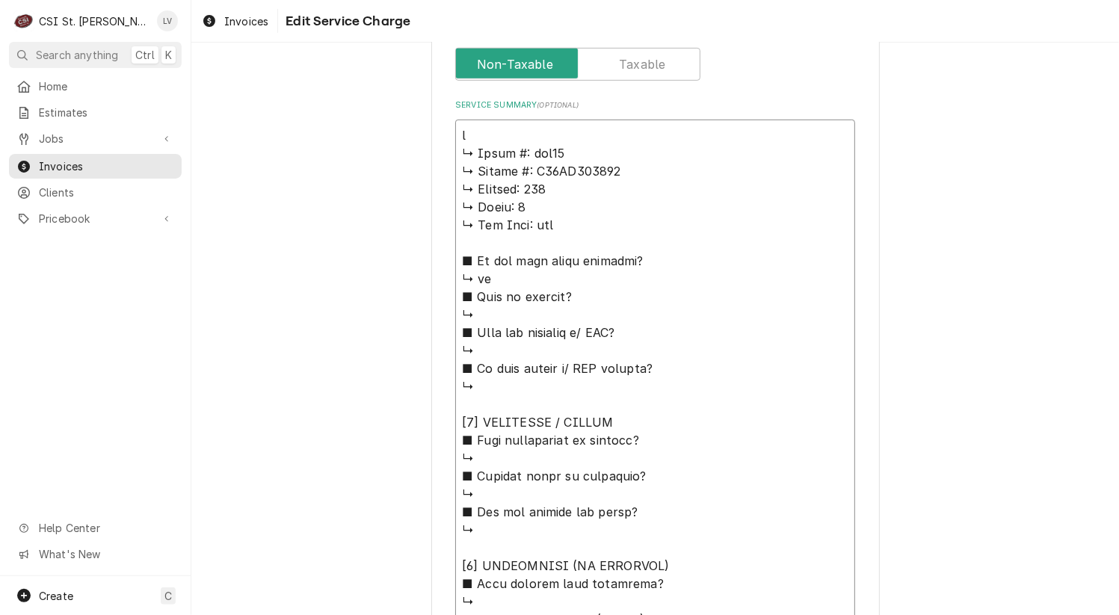
type textarea "x"
type textarea "it ↳ 𝗠𝗼𝗱𝗲𝗹 #: ssh75 ↳ 𝗦𝗲𝗿𝗶𝗮𝗹 #: G16FA044396 ↳ 𝗩𝗼𝗹𝘁𝗮𝗴𝗲: 120 ↳ 𝗣𝗵𝗮𝘀𝗲: 1 ↳ 𝗚𝗮𝘀 𝗧𝘆𝗽…"
type textarea "x"
type textarea "itc ↳ 𝗠𝗼𝗱𝗲𝗹 #: ssh75 ↳ 𝗦𝗲𝗿𝗶𝗮𝗹 #: G16FA044396 ↳ 𝗩𝗼𝗹𝘁𝗮𝗴𝗲: 120 ↳ 𝗣𝗵𝗮𝘀𝗲: 1 ↳ 𝗚𝗮𝘀 𝗧𝘆…"
type textarea "x"
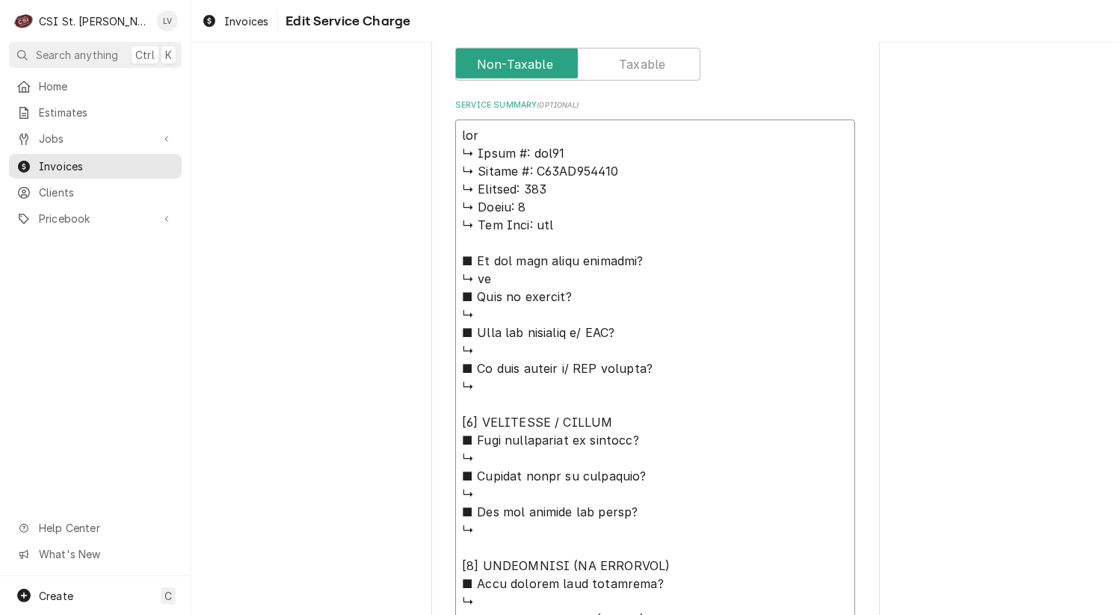
type textarea "itco ↳ 𝗠𝗼𝗱𝗲𝗹 #: ssh75 ↳ 𝗦𝗲𝗿𝗶𝗮𝗹 #: G16FA044396 ↳ 𝗩𝗼𝗹𝘁𝗮𝗴𝗲: 120 ↳ 𝗣𝗵𝗮𝘀𝗲: 1 ↳ 𝗚𝗮𝘀 𝗧…"
type textarea "x"
type textarea "itc ↳ 𝗠𝗼𝗱𝗲𝗹 #: ssh75 ↳ 𝗦𝗲𝗿𝗶𝗮𝗹 #: G16FA044396 ↳ 𝗩𝗼𝗹𝘁𝗮𝗴𝗲: 120 ↳ 𝗣𝗵𝗮𝘀𝗲: 1 ↳ 𝗚𝗮𝘀 𝗧𝘆…"
type textarea "x"
type textarea "it ↳ 𝗠𝗼𝗱𝗲𝗹 #: ssh75 ↳ 𝗦𝗲𝗿𝗶𝗮𝗹 #: G16FA044396 ↳ 𝗩𝗼𝗹𝘁𝗮𝗴𝗲: 120 ↳ 𝗣𝗵𝗮𝘀𝗲: 1 ↳ 𝗚𝗮𝘀 𝗧𝘆𝗽…"
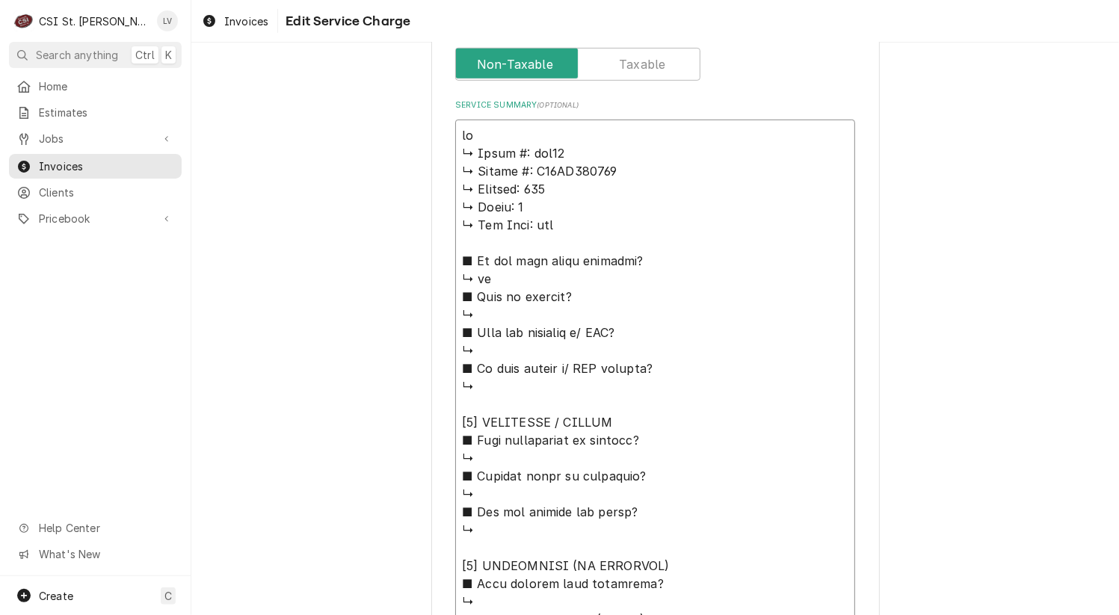
type textarea "x"
type textarea "i ↳ 𝗠𝗼𝗱𝗲𝗹 #: ssh75 ↳ 𝗦𝗲𝗿𝗶𝗮𝗹 #: G16FA044396 ↳ 𝗩𝗼𝗹𝘁𝗮𝗴𝗲: 120 ↳ 𝗣𝗵𝗮𝘀𝗲: 1 ↳ 𝗚𝗮𝘀 𝗧𝘆𝗽𝗲…"
type textarea "x"
type textarea "↳ 𝗠𝗼𝗱𝗲𝗹 #: ssh75 ↳ 𝗦𝗲𝗿𝗶𝗮𝗹 #: G16FA044396 ↳ 𝗩𝗼𝗹𝘁𝗮𝗴𝗲: 120 ↳ 𝗣𝗵𝗮𝘀𝗲: 1 ↳ 𝗚𝗮𝘀 𝗧𝘆𝗽𝗲: …"
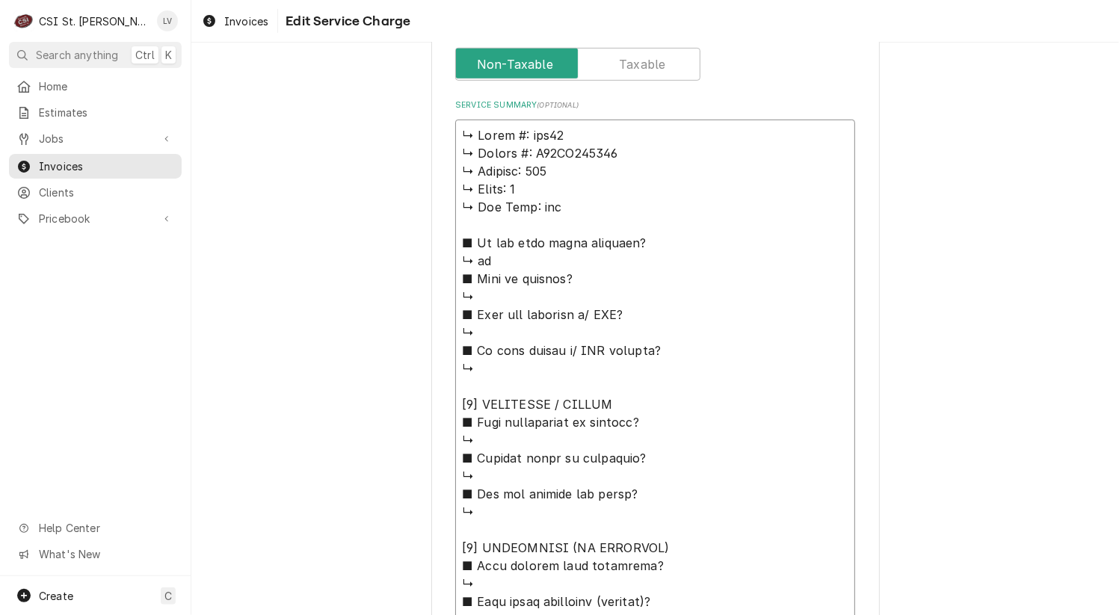
type textarea "x"
type textarea "P ↳ 𝗠𝗼𝗱𝗲𝗹 #: ssh75 ↳ 𝗦𝗲𝗿𝗶𝗮𝗹 #: G16FA044396 ↳ 𝗩𝗼𝗹𝘁𝗮𝗴𝗲: 120 ↳ 𝗣𝗵𝗮𝘀𝗲: 1 ↳ 𝗚𝗮𝘀 𝗧𝘆𝗽𝗲…"
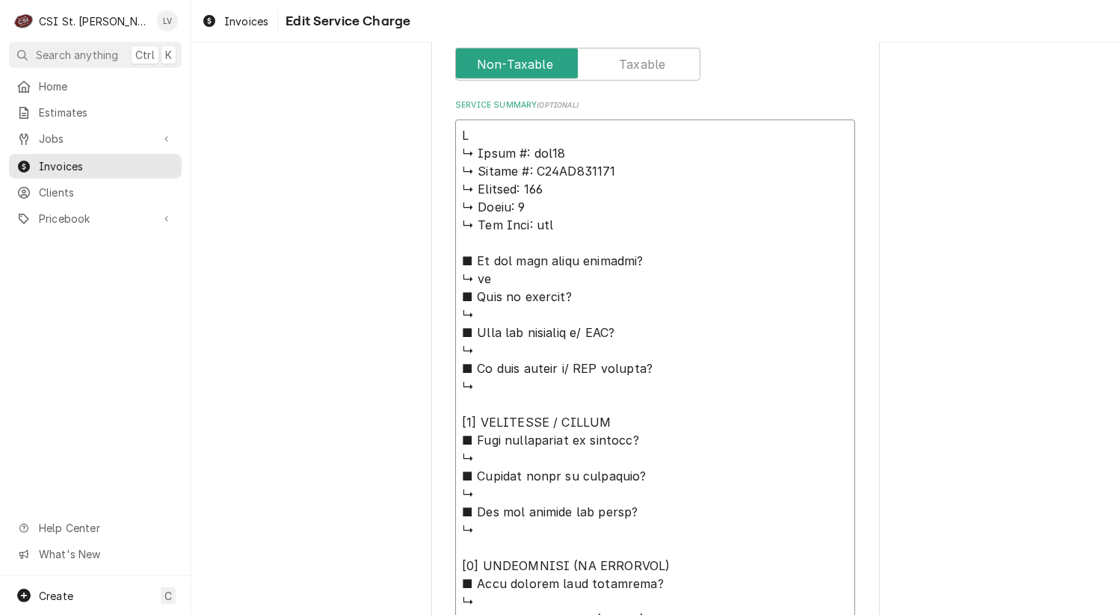
type textarea "x"
type textarea "Pi ↳ 𝗠𝗼𝗱𝗲𝗹 #: ssh75 ↳ 𝗦𝗲𝗿𝗶𝗮𝗹 #: G16FA044396 ↳ 𝗩𝗼𝗹𝘁𝗮𝗴𝗲: 120 ↳ 𝗣𝗵𝗮𝘀𝗲: 1 ↳ 𝗚𝗮𝘀 𝗧𝘆𝗽…"
type textarea "x"
type textarea "Pit ↳ 𝗠𝗼𝗱𝗲𝗹 #: ssh75 ↳ 𝗦𝗲𝗿𝗶𝗮𝗹 #: G16FA044396 ↳ 𝗩𝗼𝗹𝘁𝗮𝗴𝗲: 120 ↳ 𝗣𝗵𝗮𝘀𝗲: 1 ↳ 𝗚𝗮𝘀 𝗧𝘆…"
type textarea "x"
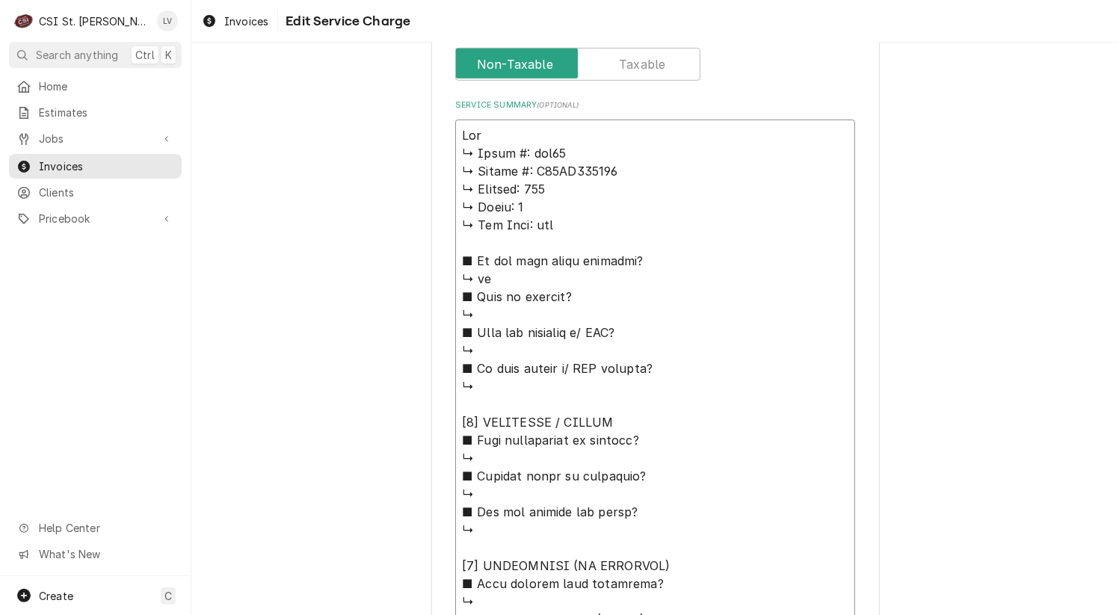
type textarea "Pitc ↳ 𝗠𝗼𝗱𝗲𝗹 #: ssh75 ↳ 𝗦𝗲𝗿𝗶𝗮𝗹 #: G16FA044396 ↳ 𝗩𝗼𝗹𝘁𝗮𝗴𝗲: 120 ↳ 𝗣𝗵𝗮𝘀𝗲: 1 ↳ 𝗚𝗮𝘀 𝗧…"
type textarea "x"
type textarea "Pitco ↳ 𝗠𝗼𝗱𝗲𝗹 #: ssh75 ↳ 𝗦𝗲𝗿𝗶𝗮𝗹 #: G16FA044396 ↳ 𝗩𝗼𝗹𝘁𝗮𝗴𝗲: 120 ↳ 𝗣𝗵𝗮𝘀𝗲: 1 ↳ 𝗚𝗮𝘀 …"
type textarea "x"
type textarea "Pitco ↳ 𝗠𝗼𝗱𝗲𝗹 #: ssh75 ↳ 𝗦𝗲𝗿𝗶𝗮𝗹 #: G16FA044396 ↳ 𝗩𝗼𝗹𝘁𝗮𝗴𝗲: 120 ↳ 𝗣𝗵𝗮𝘀𝗲: 1 ↳ 𝗚𝗮𝘀 …"
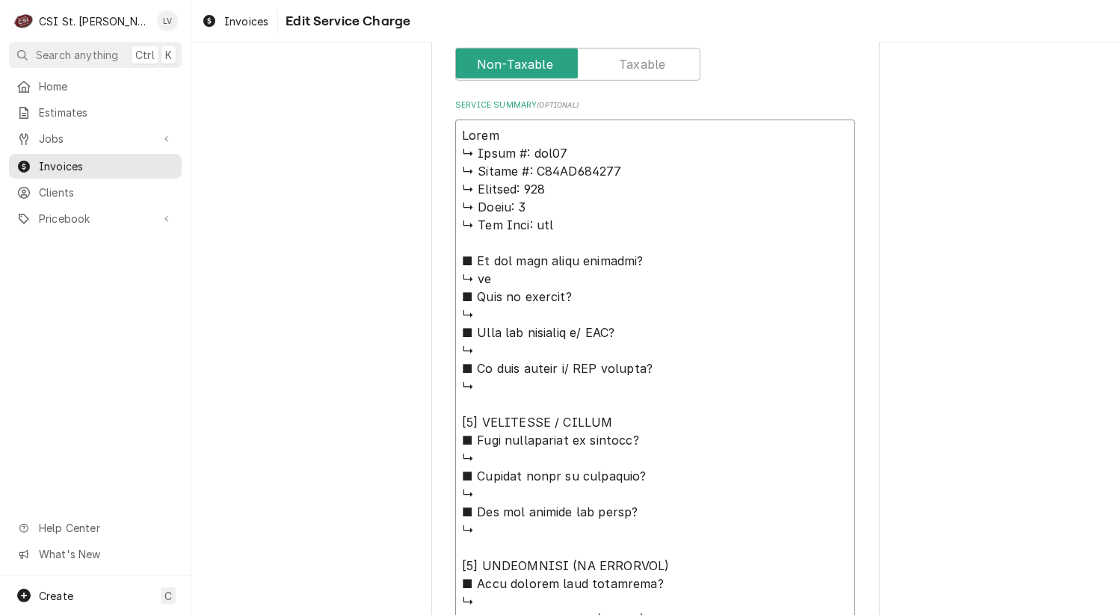
type textarea "x"
type textarea "Pitco / ↳ 𝗠𝗼𝗱𝗲𝗹 #: ssh75 ↳ 𝗦𝗲𝗿𝗶𝗮𝗹 #: G16FA044396 ↳ 𝗩𝗼𝗹𝘁𝗮𝗴𝗲: 120 ↳ 𝗣𝗵𝗮𝘀𝗲: 1 ↳ 𝗚𝗮…"
type textarea "x"
type textarea "Pitco / ↳ 𝗠𝗼𝗱𝗲𝗹 #: ssh75 ↳ 𝗦𝗲𝗿𝗶𝗮𝗹 #: G16FA044396 ↳ 𝗩𝗼𝗹𝘁𝗮𝗴𝗲: 120 ↳ 𝗣𝗵𝗮𝘀𝗲: 1 ↳ 𝗚𝗮…"
type textarea "x"
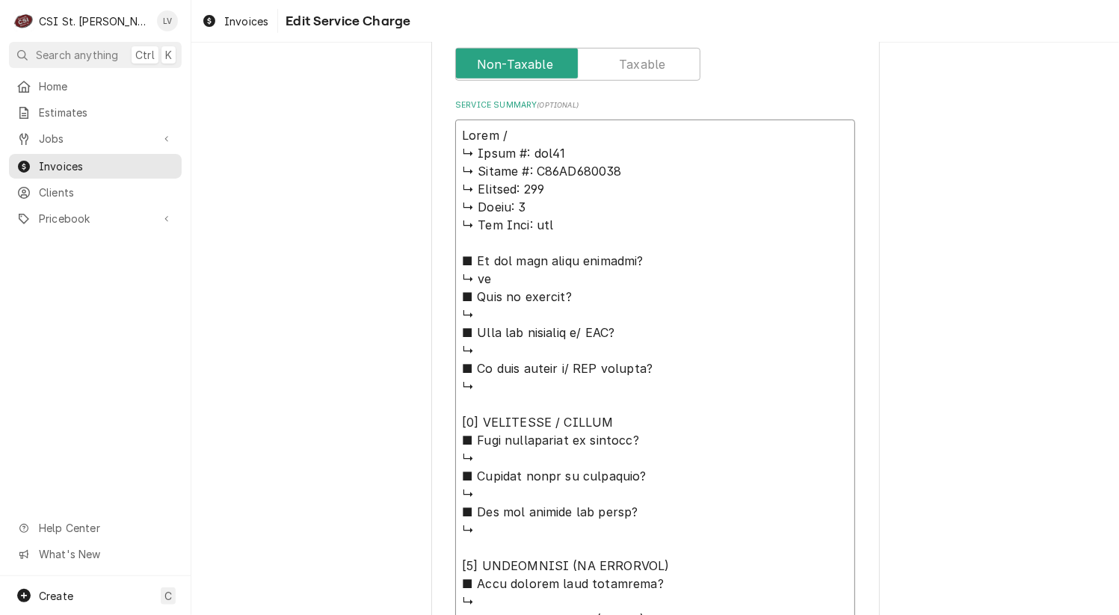
type textarea "Pitco / M ↳ 𝗠𝗼𝗱𝗲𝗹 #: ssh75 ↳ 𝗦𝗲𝗿𝗶𝗮𝗹 #: G16FA044396 ↳ 𝗩𝗼𝗹𝘁𝗮𝗴𝗲: 120 ↳ 𝗣𝗵𝗮𝘀𝗲: 1 ↳ …"
type textarea "x"
type textarea "Pitco / Mo ↳ 𝗠𝗼𝗱𝗲𝗹 #: ssh75 ↳ 𝗦𝗲𝗿𝗶𝗮𝗹 #: G16FA044396 ↳ 𝗩𝗼𝗹𝘁𝗮𝗴𝗲: 120 ↳ 𝗣𝗵𝗮𝘀𝗲: 1 ↳…"
type textarea "x"
type textarea "Pitco / Mod ↳ 𝗠𝗼𝗱𝗲𝗹 #: ssh75 ↳ 𝗦𝗲𝗿𝗶𝗮𝗹 #: G16FA044396 ↳ 𝗩𝗼𝗹𝘁𝗮𝗴𝗲: 120 ↳ 𝗣𝗵𝗮𝘀𝗲: 1 …"
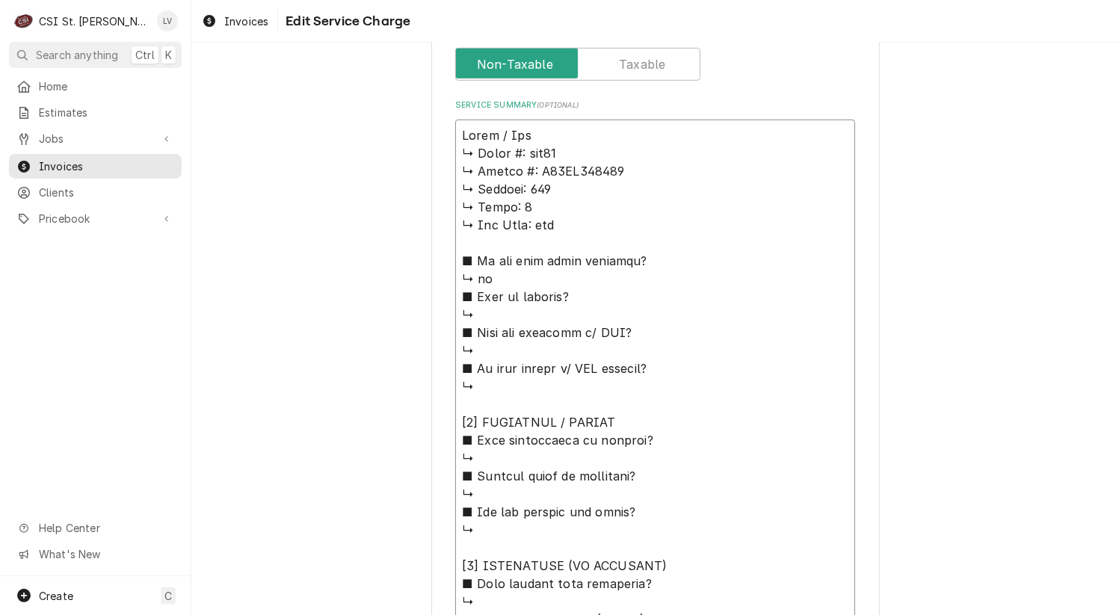
type textarea "x"
type textarea "Pitco / Mode ↳ 𝗠𝗼𝗱𝗲𝗹 #: ssh75 ↳ 𝗦𝗲𝗿𝗶𝗮𝗹 #: G16FA044396 ↳ 𝗩𝗼𝗹𝘁𝗮𝗴𝗲: 120 ↳ 𝗣𝗵𝗮𝘀𝗲: 1…"
type textarea "x"
type textarea "Pitco / Model ↳ 𝗠𝗼𝗱𝗲𝗹 #: ssh75 ↳ 𝗦𝗲𝗿𝗶𝗮𝗹 #: G16FA044396 ↳ 𝗩𝗼𝗹𝘁𝗮𝗴𝗲: 120 ↳ 𝗣𝗵𝗮𝘀𝗲: …"
type textarea "x"
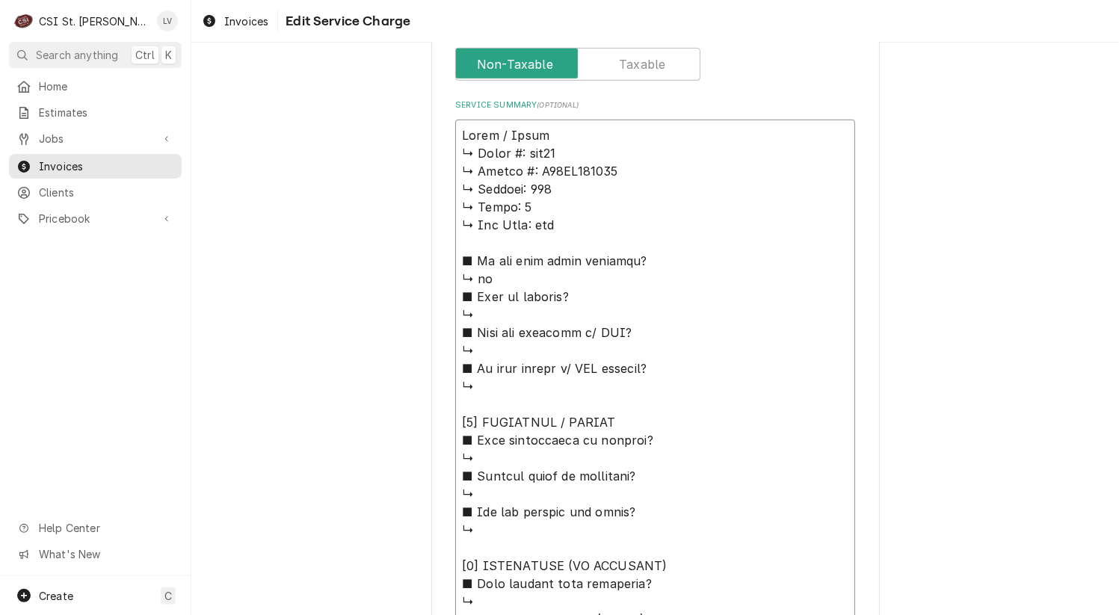
type textarea "Pitco / Model: ↳ 𝗠𝗼𝗱𝗲𝗹 #: ssh75 ↳ 𝗦𝗲𝗿𝗶𝗮𝗹 #: G16FA044396 ↳ 𝗩𝗼𝗹𝘁𝗮𝗴𝗲: 120 ↳ 𝗣𝗵𝗮𝘀𝗲:…"
type textarea "x"
type textarea "Pitco / Model: ↳ 𝗠𝗼𝗱𝗲𝗹 #: ssh75 ↳ 𝗦𝗲𝗿𝗶𝗮𝗹 #: G16FA044396 ↳ 𝗩𝗼𝗹𝘁𝗮𝗴𝗲: 120 ↳ 𝗣𝗵𝗮𝘀𝗲:…"
type textarea "x"
type textarea "Pitco / Model: S ↳ 𝗠𝗼𝗱𝗲𝗹 #: ssh75 ↳ 𝗦𝗲𝗿𝗶𝗮𝗹 #: G16FA044396 ↳ 𝗩𝗼𝗹𝘁𝗮𝗴𝗲: 120 ↳ 𝗣𝗵𝗮𝘀…"
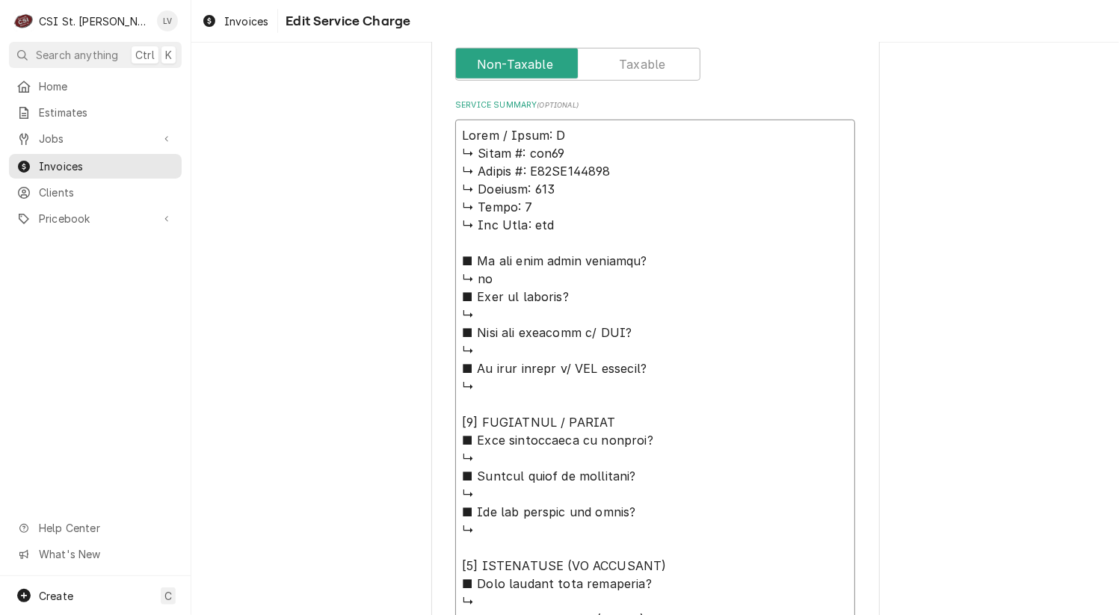
type textarea "x"
type textarea "Pitco / Model: SS ↳ 𝗠𝗼𝗱𝗲𝗹 #: ssh75 ↳ 𝗦𝗲𝗿𝗶𝗮𝗹 #: G16FA044396 ↳ 𝗩𝗼𝗹𝘁𝗮𝗴𝗲: 120 ↳ 𝗣𝗵𝗮…"
type textarea "x"
type textarea "Pitco / Model: SSH ↳ 𝗠𝗼𝗱𝗲𝗹 #: ssh75 ↳ 𝗦𝗲𝗿𝗶𝗮𝗹 #: G16FA044396 ↳ 𝗩𝗼𝗹𝘁𝗮𝗴𝗲: 120 ↳ 𝗣𝗵…"
type textarea "x"
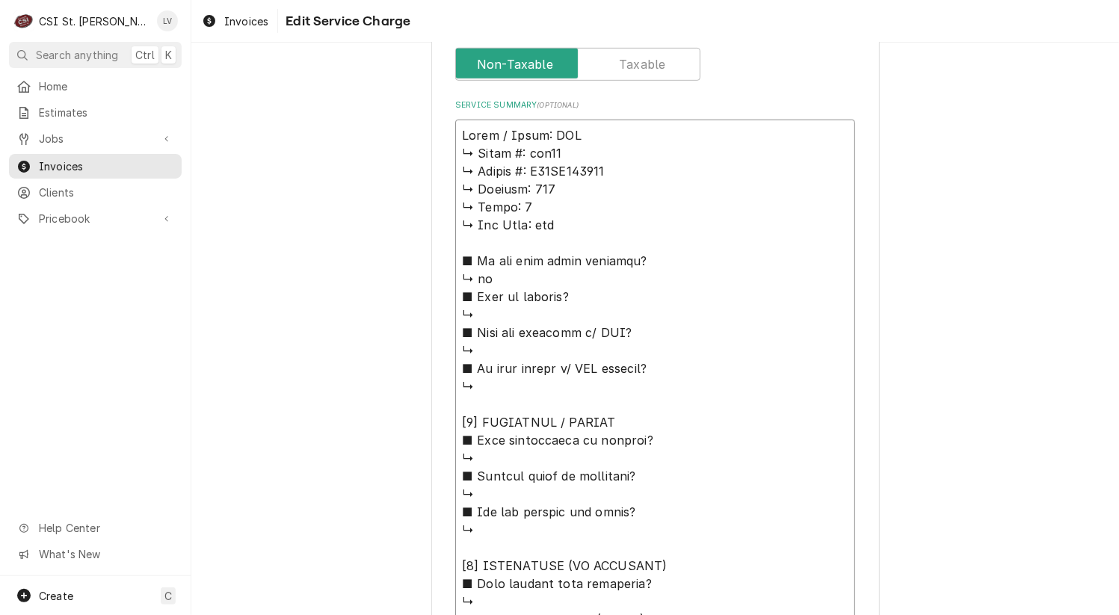
type textarea "Pitco / Model: SSH7 ↳ 𝗠𝗼𝗱𝗲𝗹 #: ssh75 ↳ 𝗦𝗲𝗿𝗶𝗮𝗹 #: G16FA044396 ↳ 𝗩𝗼𝗹𝘁𝗮𝗴𝗲: 120 ↳ 𝗣…"
type textarea "x"
type textarea "Pitco / Model: SSH75 ↳ 𝗠𝗼𝗱𝗲𝗹 #: ssh75 ↳ 𝗦𝗲𝗿𝗶𝗮𝗹 #: G16FA044396 ↳ 𝗩𝗼𝗹𝘁𝗮𝗴𝗲: 120 ↳ …"
type textarea "x"
type textarea "Pitco / Model: SSH75 / ↳ 𝗠𝗼𝗱𝗲𝗹 #: ssh75 ↳ 𝗦𝗲𝗿𝗶𝗮𝗹 #: G16FA044396 ↳ 𝗩𝗼𝗹𝘁𝗮𝗴𝗲: 120 …"
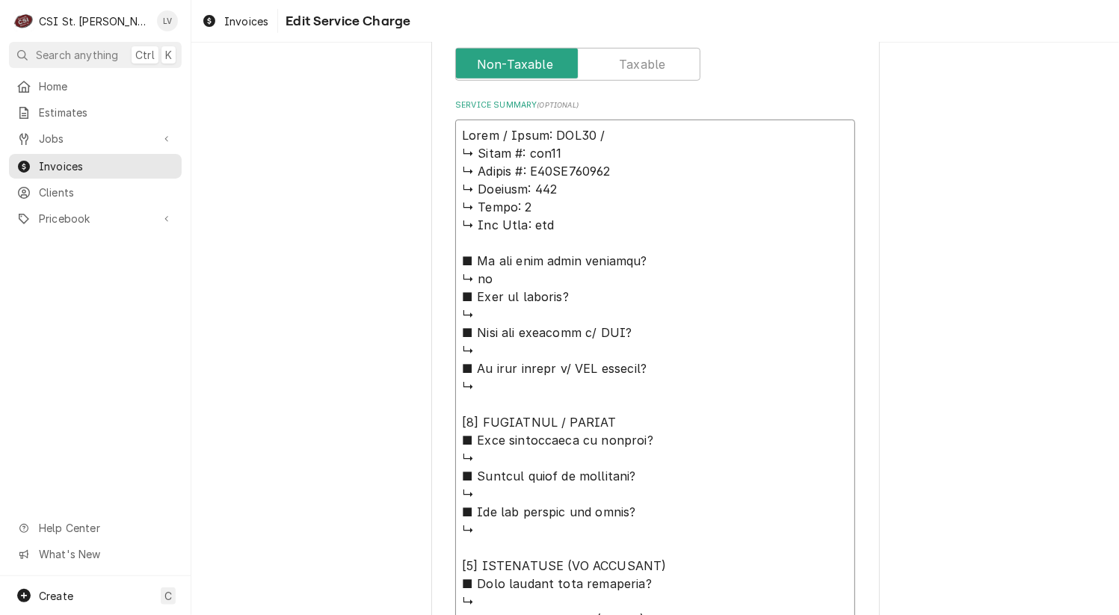
type textarea "x"
type textarea "Pitco / Model: SSH75 / ↳ 𝗠𝗼𝗱𝗲𝗹 #: ssh75 ↳ 𝗦𝗲𝗿𝗶𝗮𝗹 #: G16FA044396 ↳ 𝗩𝗼𝗹𝘁𝗮𝗴𝗲: 120 …"
type textarea "x"
type textarea "Pitco / Model: SSH75 / S ↳ 𝗠𝗼𝗱𝗲𝗹 #: ssh75 ↳ 𝗦𝗲𝗿𝗶𝗮𝗹 #: G16FA044396 ↳ 𝗩𝗼𝗹𝘁𝗮𝗴𝗲: 12…"
type textarea "x"
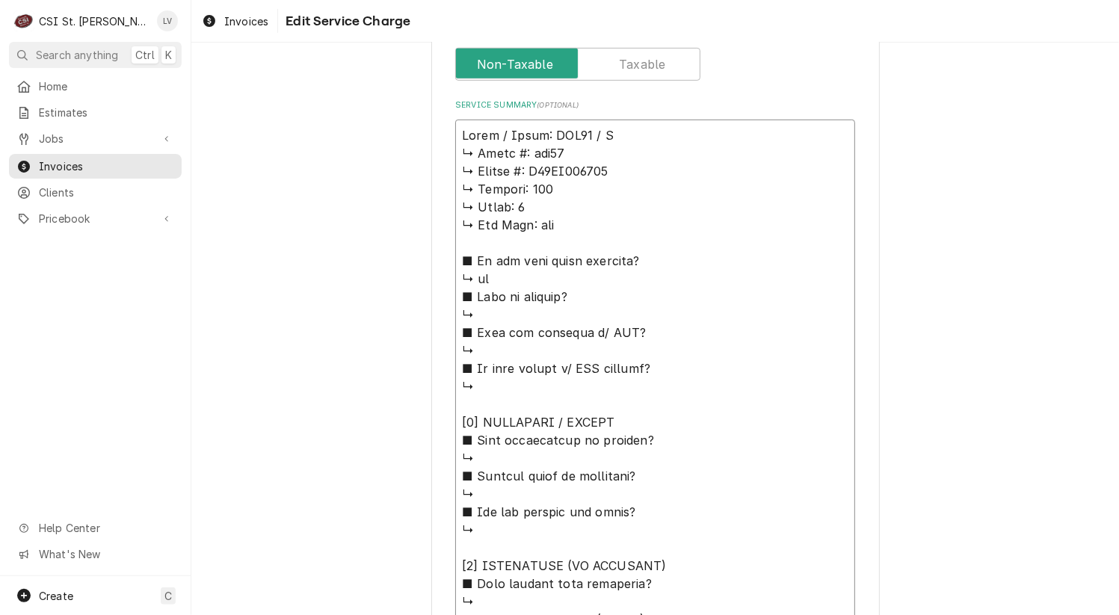
type textarea "Pitco / Model: SSH75 / Se ↳ 𝗠𝗼𝗱𝗲𝗹 #: ssh75 ↳ 𝗦𝗲𝗿𝗶𝗮𝗹 #: G16FA044396 ↳ 𝗩𝗼𝗹𝘁𝗮𝗴𝗲: 1…"
type textarea "x"
type textarea "Pitco / Model: SSH75 / Ser ↳ 𝗠𝗼𝗱𝗲𝗹 #: ssh75 ↳ 𝗦𝗲𝗿𝗶𝗮𝗹 #: G16FA044396 ↳ 𝗩𝗼𝗹𝘁𝗮𝗴𝗲: …"
type textarea "x"
type textarea "Pitco / Model: SSH75 / Seri ↳ 𝗠𝗼𝗱𝗲𝗹 #: ssh75 ↳ 𝗦𝗲𝗿𝗶𝗮𝗹 #: G16FA044396 ↳ 𝗩𝗼𝗹𝘁𝗮𝗴𝗲:…"
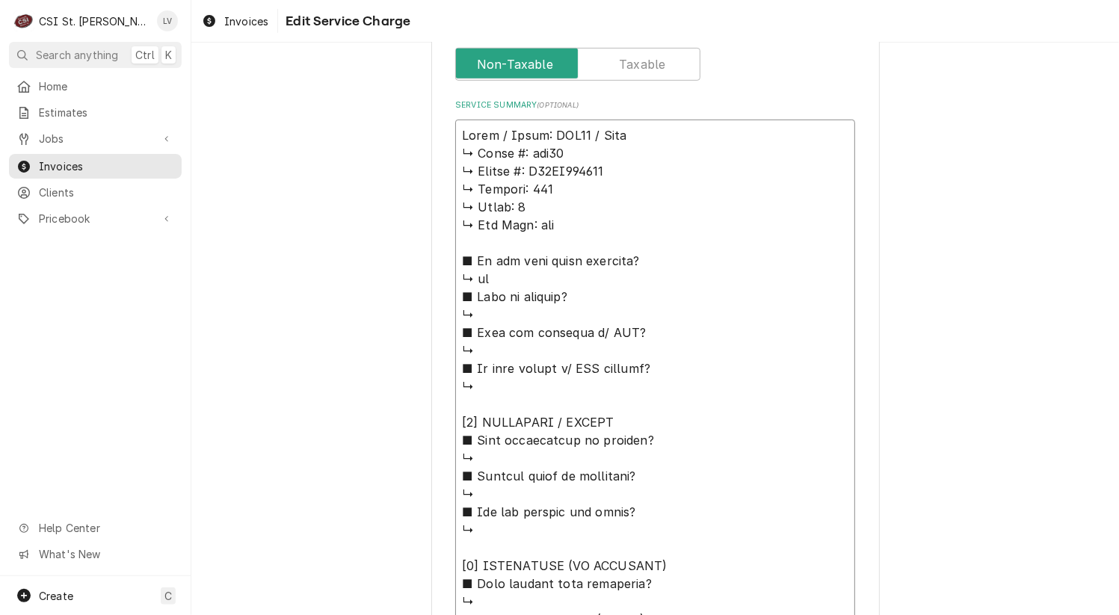
type textarea "x"
type textarea "Pitco / Model: SSH75 / Seria ↳ 𝗠𝗼𝗱𝗲𝗹 #: ssh75 ↳ 𝗦𝗲𝗿𝗶𝗮𝗹 #: G16FA044396 ↳ 𝗩𝗼𝗹𝘁𝗮𝗴𝗲…"
type textarea "x"
type textarea "Pitco / Model: SSH75 / Serial ↳ 𝗠𝗼𝗱𝗲𝗹 #: ssh75 ↳ 𝗦𝗲𝗿𝗶𝗮𝗹 #: G16FA044396 ↳ 𝗩𝗼𝗹𝘁𝗮𝗴…"
type textarea "x"
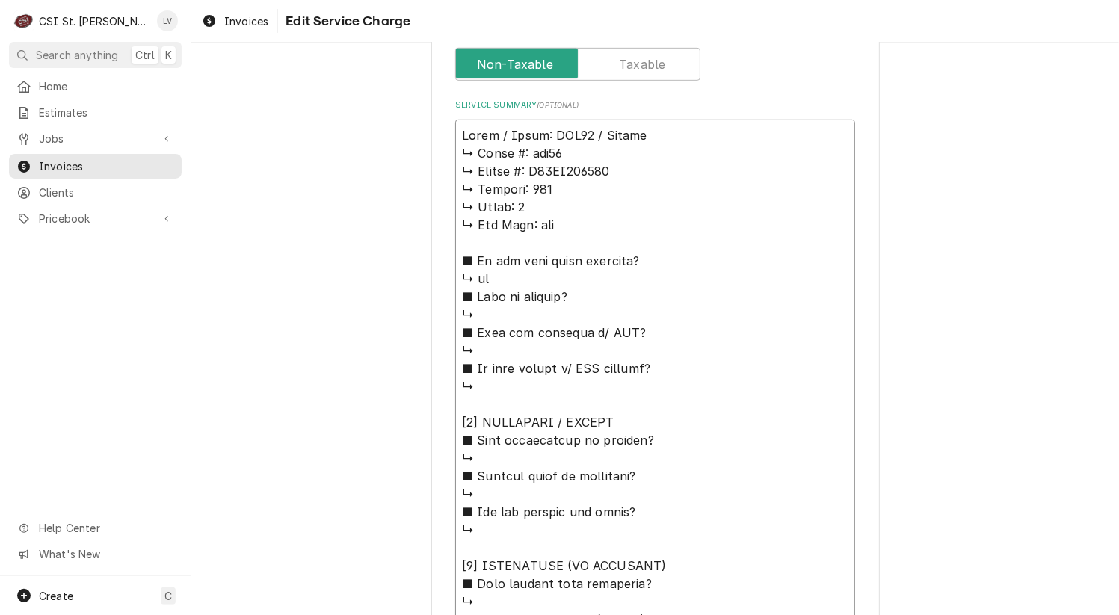
type textarea "Pitco / Model: SSH75 / Serial: ↳ 𝗠𝗼𝗱𝗲𝗹 #: ssh75 ↳ 𝗦𝗲𝗿𝗶𝗮𝗹 #: G16FA044396 ↳ 𝗩𝗼𝗹𝘁𝗮…"
type textarea "x"
type textarea "Pitco / Model: SSH75 / Serial: ↳ 𝗠𝗼𝗱𝗲𝗹 #: ssh75 ↳ 𝗦𝗲𝗿𝗶𝗮𝗹 #: G16FA044396 ↳ 𝗩𝗼𝗹𝘁𝗮…"
type textarea "x"
type textarea "Pitco / Model: SSH75 / Serial: ↳ 𝗠𝗼𝗱𝗲𝗹 #: ssh75 ↳ 𝗦𝗲𝗿𝗶𝗮𝗹 #: G16FA044396 ↳ 𝗩𝗼𝗹𝘁𝗮…"
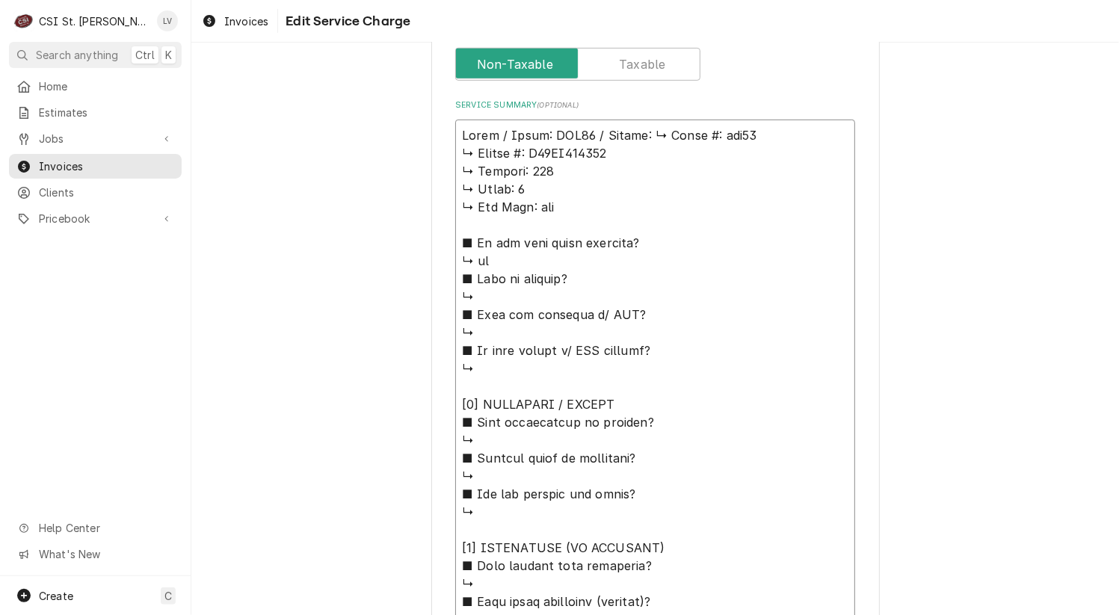
type textarea "x"
type textarea "Pitco / Model: SSH75 / Serial: 𝗠𝗼𝗱𝗲𝗹 #: ssh75 ↳ 𝗦𝗲𝗿𝗶𝗮𝗹 #: G16FA044396 ↳ 𝗩𝗼𝗹𝘁𝗮𝗴𝗲…"
type textarea "x"
type textarea "Pitco / Model: SSH75 / Serial: 𝗠𝗼𝗱𝗲𝗹 #: ssh75 ↳ 𝗦𝗲𝗿𝗶𝗮𝗹 #: G16FA044396 ↳ 𝗩𝗼𝗹𝘁𝗮𝗴𝗲…"
type textarea "x"
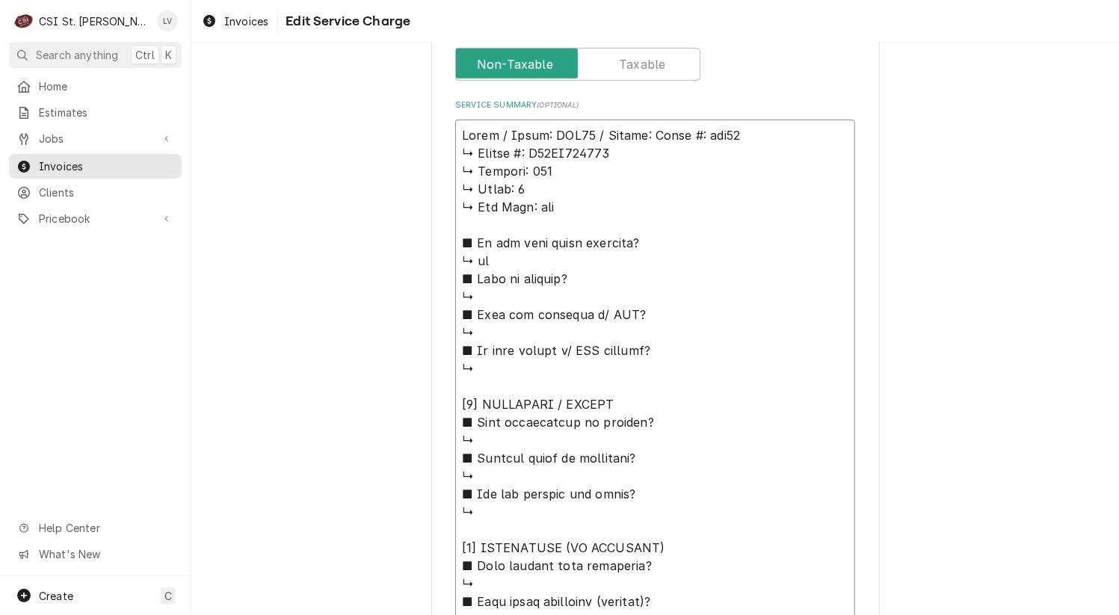
type textarea "Pitco / Model: SSH75 / Serial: 𝗼𝗱𝗲𝗹 #: ssh75 ↳ 𝗦𝗲𝗿𝗶𝗮𝗹 #: G16FA044396 ↳ 𝗩𝗼𝗹𝘁𝗮𝗴𝗲:…"
type textarea "x"
type textarea "Pitco / Model: SSH75 / Serial: 𝗱𝗲𝗹 #: ssh75 ↳ 𝗦𝗲𝗿𝗶𝗮𝗹 #: G16FA044396 ↳ 𝗩𝗼𝗹𝘁𝗮𝗴𝗲: …"
type textarea "x"
type textarea "Pitco / Model: SSH75 / Serial: 𝗲𝗹 #: ssh75 ↳ 𝗦𝗲𝗿𝗶𝗮𝗹 #: G16FA044396 ↳ 𝗩𝗼𝗹𝘁𝗮𝗴𝗲: 1…"
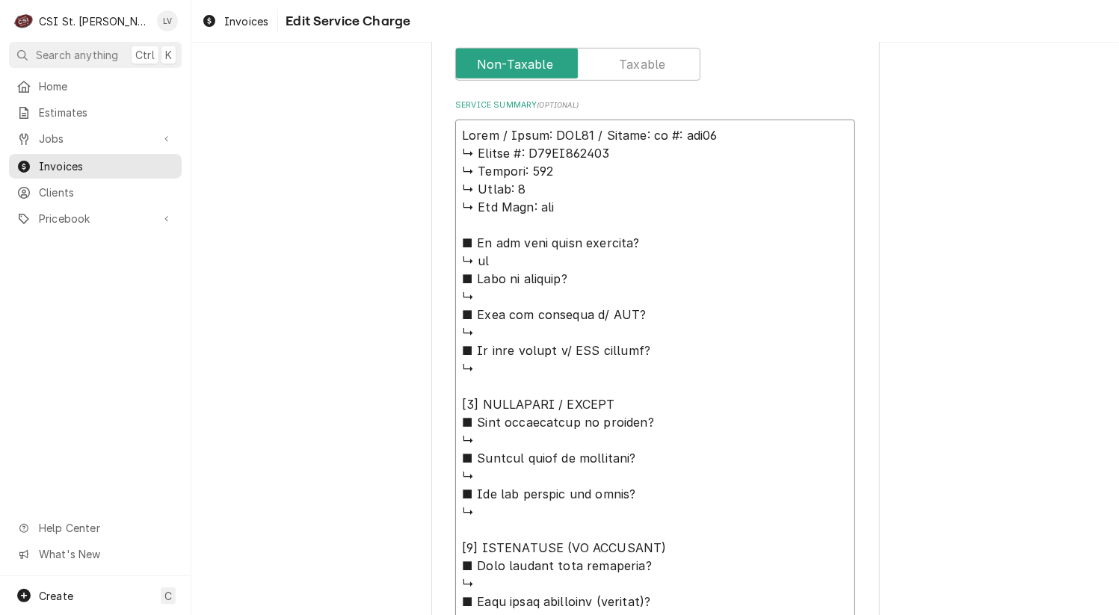
type textarea "x"
type textarea "Pitco / Model: SSH75 / Serial: 𝗹 #: ssh75 ↳ 𝗦𝗲𝗿𝗶𝗮𝗹 #: G16FA044396 ↳ 𝗩𝗼𝗹𝘁𝗮𝗴𝗲: 12…"
type textarea "x"
type textarea "Pitco / Model: SSH75 / Serial: #: ssh75 ↳ 𝗦𝗲𝗿𝗶𝗮𝗹 #: G16FA044396 ↳ 𝗩𝗼𝗹𝘁𝗮𝗴𝗲: 120 …"
type textarea "x"
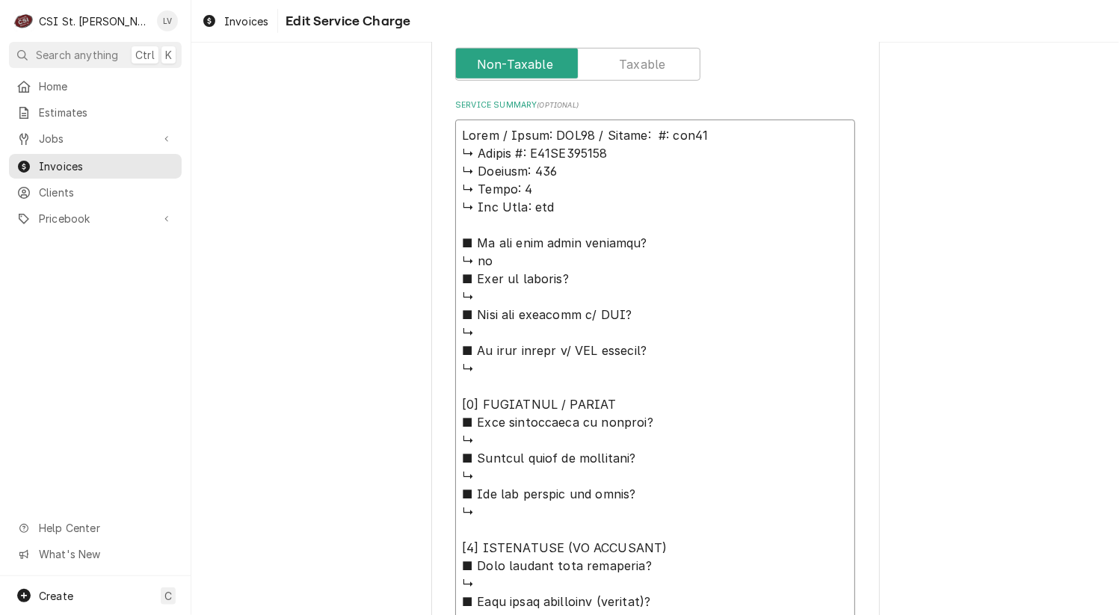
type textarea "Pitco / Model: SSH75 / Serial: #: ssh75 ↳ 𝗦𝗲𝗿𝗶𝗮𝗹 #: G16FA044396 ↳ 𝗩𝗼𝗹𝘁𝗮𝗴𝗲: 120 …"
type textarea "x"
type textarea "Pitco / Model: SSH75 / Serial: : ssh75 ↳ 𝗦𝗲𝗿𝗶𝗮𝗹 #: G16FA044396 ↳ 𝗩𝗼𝗹𝘁𝗮𝗴𝗲: 120 ↳…"
type textarea "x"
type textarea "Pitco / Model: SSH75 / Serial: ssh75 ↳ 𝗦𝗲𝗿𝗶𝗮𝗹 #: G16FA044396 ↳ 𝗩𝗼𝗹𝘁𝗮𝗴𝗲: 120 ↳ 𝗣…"
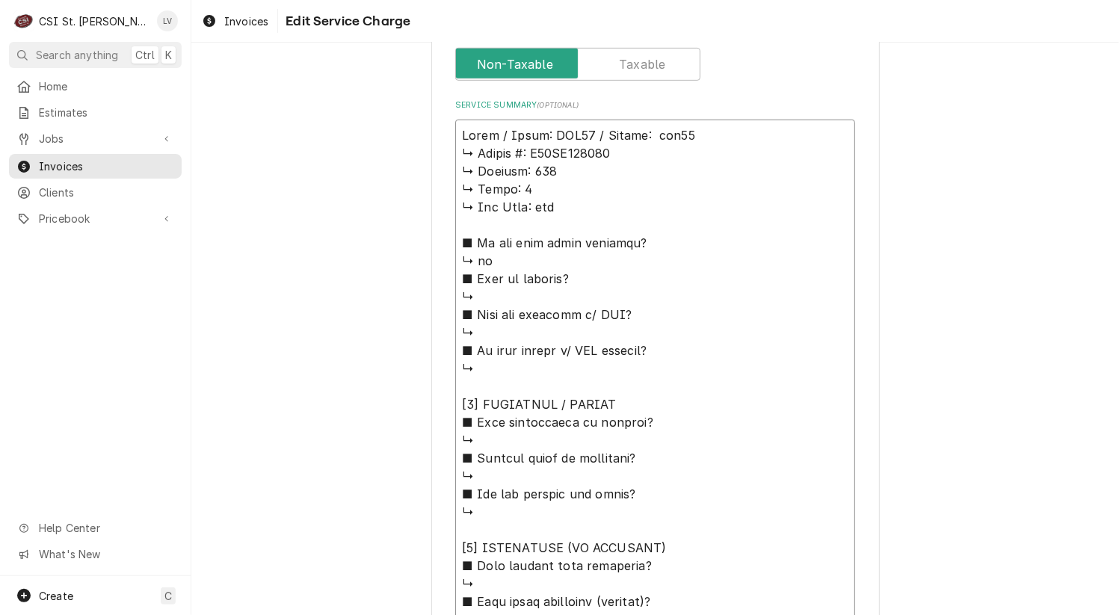
type textarea "x"
type textarea "Pitco / Model: SSH75 / Serial: sh75 ↳ 𝗦𝗲𝗿𝗶𝗮𝗹 #: G16FA044396 ↳ 𝗩𝗼𝗹𝘁𝗮𝗴𝗲: 120 ↳ 𝗣𝗵…"
type textarea "x"
type textarea "Pitco / Model: SSH75 / Serial: h75 ↳ 𝗦𝗲𝗿𝗶𝗮𝗹 #: G16FA044396 ↳ 𝗩𝗼𝗹𝘁𝗮𝗴𝗲: 120 ↳ 𝗣𝗵𝗮…"
type textarea "x"
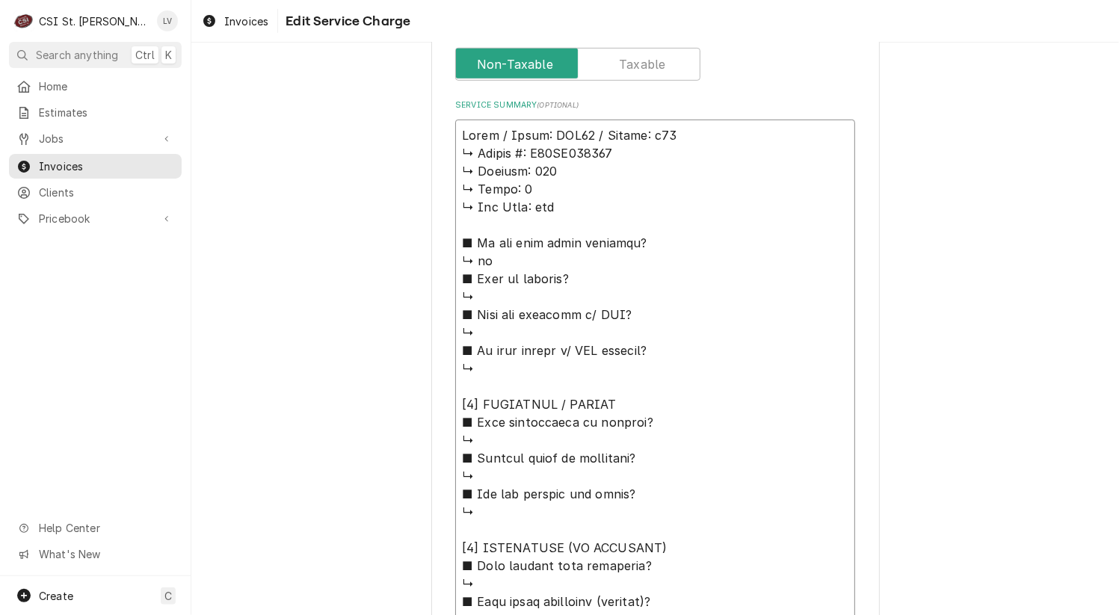
type textarea "Pitco / Model: SSH75 / Serial: 75 ↳ 𝗦𝗲𝗿𝗶𝗮𝗹 #: G16FA044396 ↳ 𝗩𝗼𝗹𝘁𝗮𝗴𝗲: 120 ↳ 𝗣𝗵𝗮𝘀…"
type textarea "x"
type textarea "Pitco / Model: SSH75 / Serial: 5 ↳ 𝗦𝗲𝗿𝗶𝗮𝗹 #: G16FA044396 ↳ 𝗩𝗼𝗹𝘁𝗮𝗴𝗲: 120 ↳ 𝗣𝗵𝗮𝘀𝗲…"
type textarea "x"
type textarea "Pitco / Model: SSH75 / Serial: ↳ 𝗦𝗲𝗿𝗶𝗮𝗹 #: G16FA044396 ↳ 𝗩𝗼𝗹𝘁𝗮𝗴𝗲: 120 ↳ 𝗣𝗵𝗮𝘀𝗲: …"
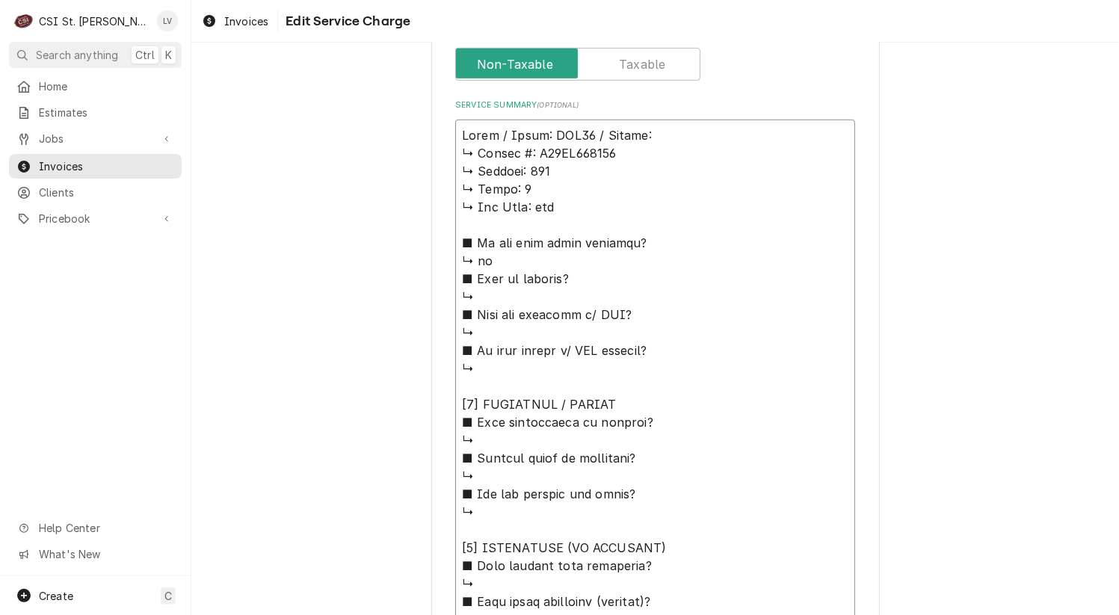
type textarea "x"
type textarea "Pitco / Model: SSH75 / Serial: ↳ 𝗦𝗲𝗿𝗶𝗮𝗹 #: G16FA044396 ↳ 𝗩𝗼𝗹𝘁𝗮𝗴𝗲: 120 ↳ 𝗣𝗵𝗮𝘀𝗲: …"
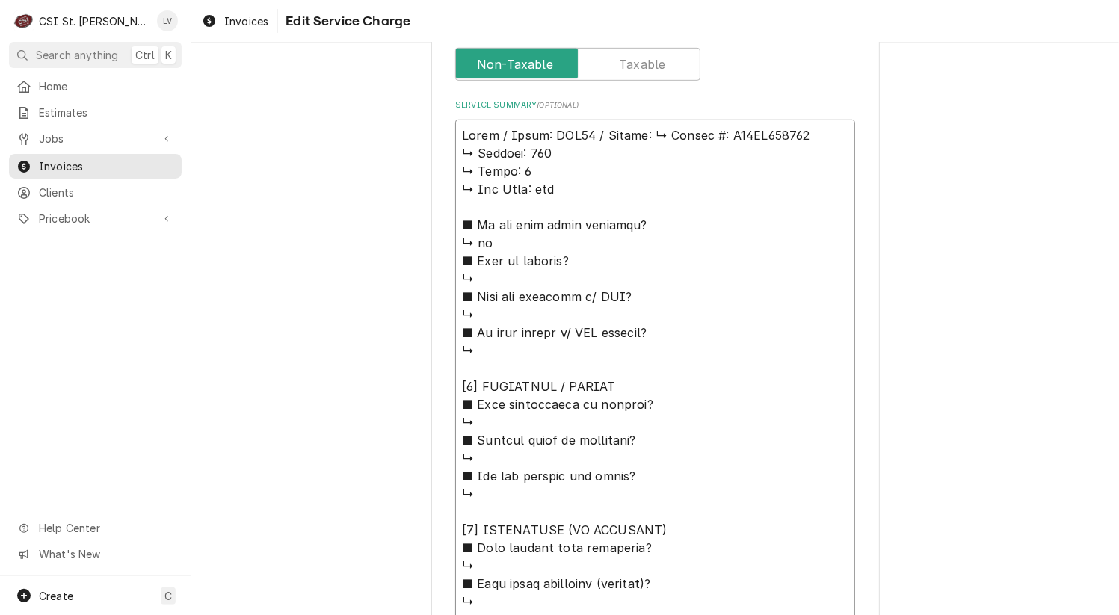
type textarea "x"
type textarea "Pitco / Model: SSH75 / Serial: 𝗦𝗲𝗿𝗶𝗮𝗹 #: G16FA044396 ↳ 𝗩𝗼𝗹𝘁𝗮𝗴𝗲: 120 ↳ 𝗣𝗵𝗮𝘀𝗲: 1 …"
type textarea "x"
type textarea "Pitco / Model: SSH75 / Serial: 𝗦𝗲𝗿𝗶𝗮𝗹 #: G16FA044396 ↳ 𝗩𝗼𝗹𝘁𝗮𝗴𝗲: 120 ↳ 𝗣𝗵𝗮𝘀𝗲: 1 …"
type textarea "x"
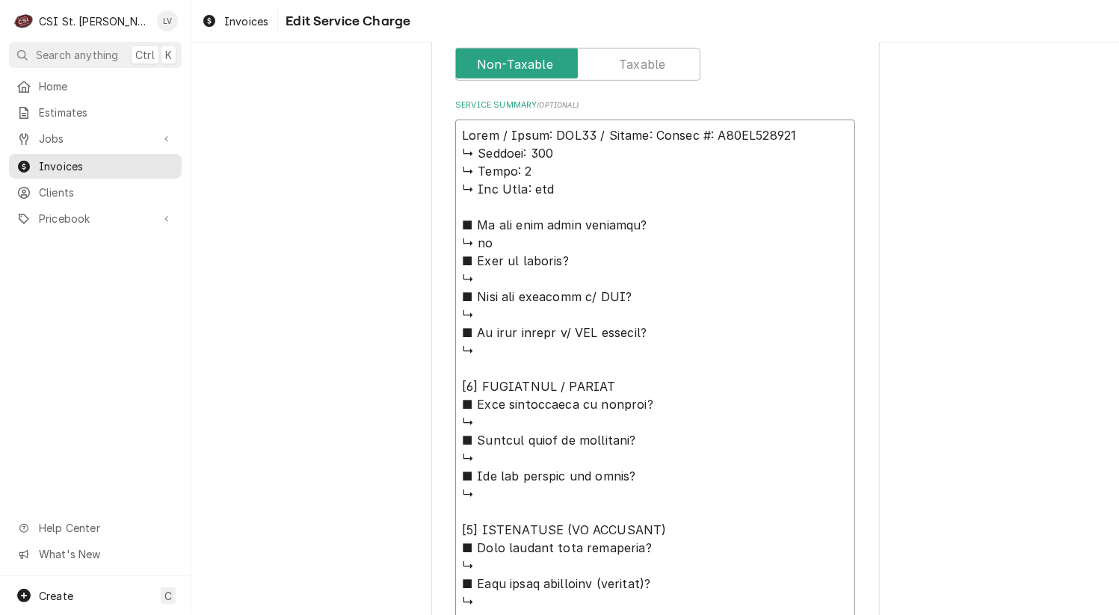
type textarea "Pitco / Model: SSH75 / Serial: 𝗲𝗿𝗶𝗮𝗹 #: G16FA044396 ↳ 𝗩𝗼𝗹𝘁𝗮𝗴𝗲: 120 ↳ 𝗣𝗵𝗮𝘀𝗲: 1 ↳…"
type textarea "x"
type textarea "Pitco / Model: SSH75 / Serial: 𝗿𝗶𝗮𝗹 #: G16FA044396 ↳ 𝗩𝗼𝗹𝘁𝗮𝗴𝗲: 120 ↳ 𝗣𝗵𝗮𝘀𝗲: 1 ↳ …"
type textarea "x"
type textarea "Pitco / Model: SSH75 / Serial: 𝗶𝗮𝗹 #: G16FA044396 ↳ 𝗩𝗼𝗹𝘁𝗮𝗴𝗲: 120 ↳ 𝗣𝗵𝗮𝘀𝗲: 1 ↳ 𝗚…"
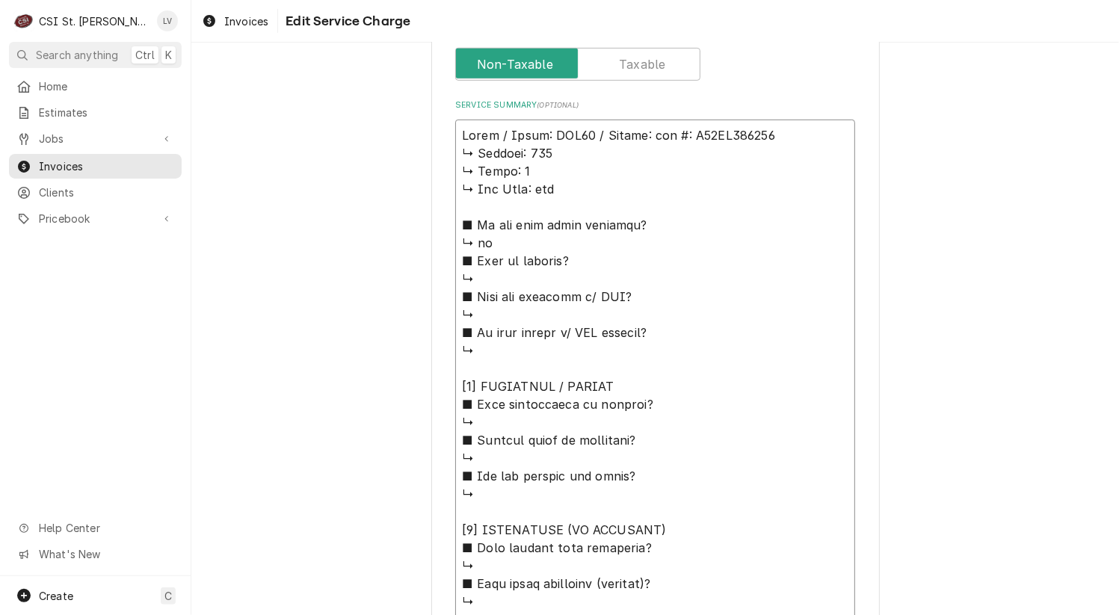
type textarea "x"
type textarea "Pitco / Model: SSH75 / Serial: 𝗮𝗹 #: G16FA044396 ↳ 𝗩𝗼𝗹𝘁𝗮𝗴𝗲: 120 ↳ 𝗣𝗵𝗮𝘀𝗲: 1 ↳ 𝗚𝗮…"
type textarea "x"
type textarea "Pitco / Model: SSH75 / Serial: 𝗹 #: G16FA044396 ↳ 𝗩𝗼𝗹𝘁𝗮𝗴𝗲: 120 ↳ 𝗣𝗵𝗮𝘀𝗲: 1 ↳ 𝗚𝗮𝘀…"
type textarea "x"
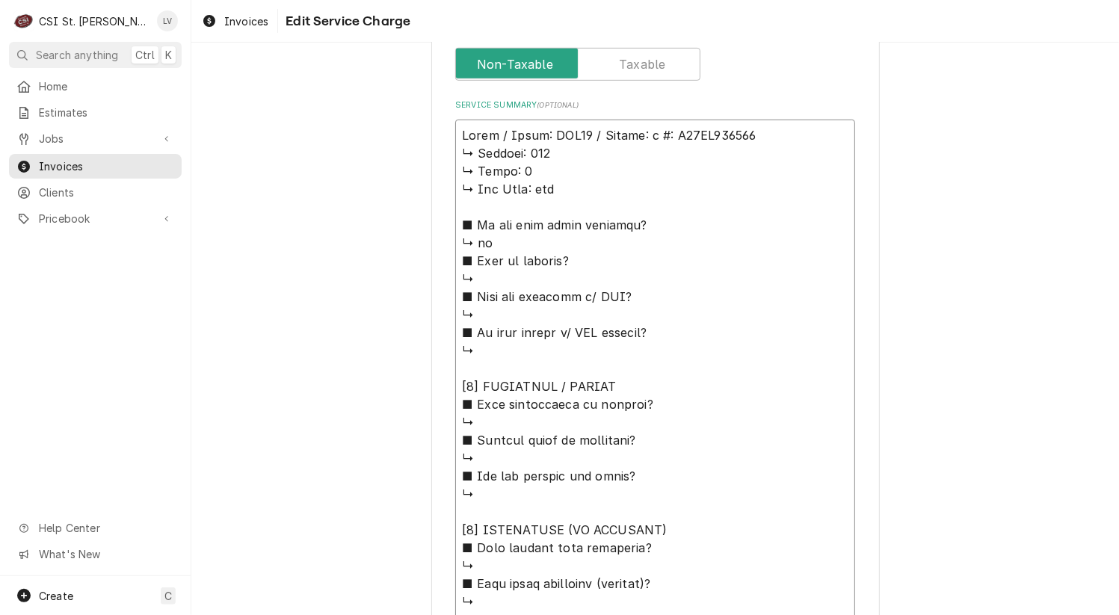
type textarea "Pitco / Model: SSH75 / Serial: #: G16FA044396 ↳ 𝗩𝗼𝗹𝘁𝗮𝗴𝗲: 120 ↳ 𝗣𝗵𝗮𝘀𝗲: 1 ↳ 𝗚𝗮𝘀 𝗧…"
type textarea "x"
type textarea "Pitco / Model: SSH75 / Serial: #: G16FA044396 ↳ 𝗩𝗼𝗹𝘁𝗮𝗴𝗲: 120 ↳ 𝗣𝗵𝗮𝘀𝗲: 1 ↳ 𝗚𝗮𝘀 𝗧…"
type textarea "x"
type textarea "Pitco / Model: SSH75 / Serial: : G16FA044396 ↳ 𝗩𝗼𝗹𝘁𝗮𝗴𝗲: 120 ↳ 𝗣𝗵𝗮𝘀𝗲: 1 ↳ 𝗚𝗮𝘀 𝗧𝘆…"
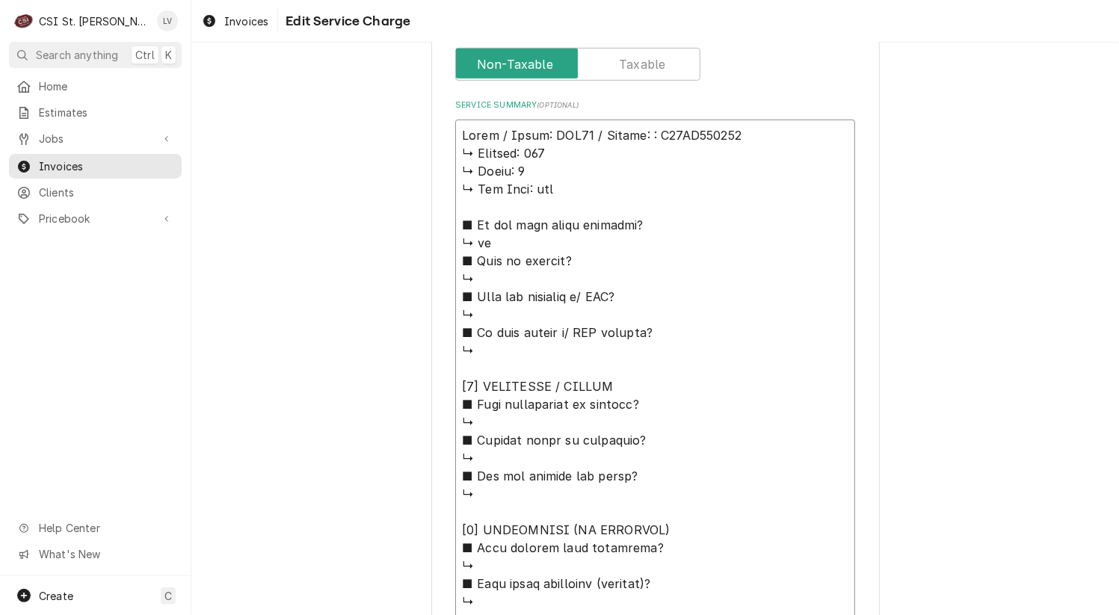
type textarea "x"
type textarea "Pitco / Model: SSH75 / Serial: G16FA044396 ↳ 𝗩𝗼𝗹𝘁𝗮𝗴𝗲: 120 ↳ 𝗣𝗵𝗮𝘀𝗲: 1 ↳ 𝗚𝗮𝘀 𝗧𝘆𝗽𝗲…"
type textarea "x"
type textarea "Pitco / Model: SSH75 / Serial: G16FA044396 ↳ 𝗩𝗼𝗹𝘁𝗮𝗴𝗲: 120 ↳ 𝗣𝗵𝗮𝘀𝗲: 1 ↳ 𝗚𝗮𝘀 𝗧𝘆𝗽𝗲…"
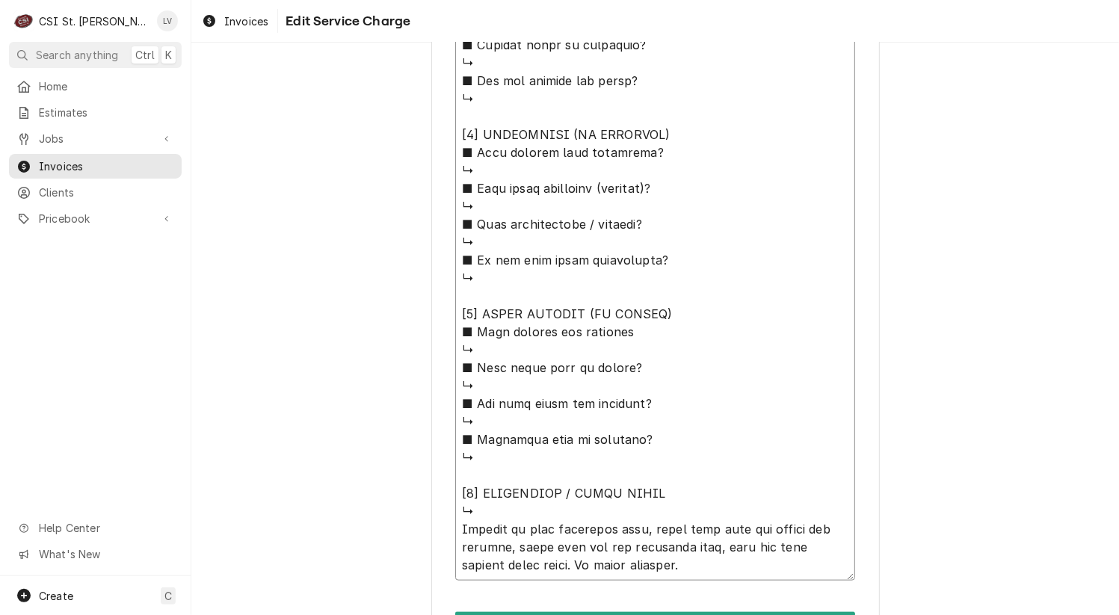
scroll to position [1086, 0]
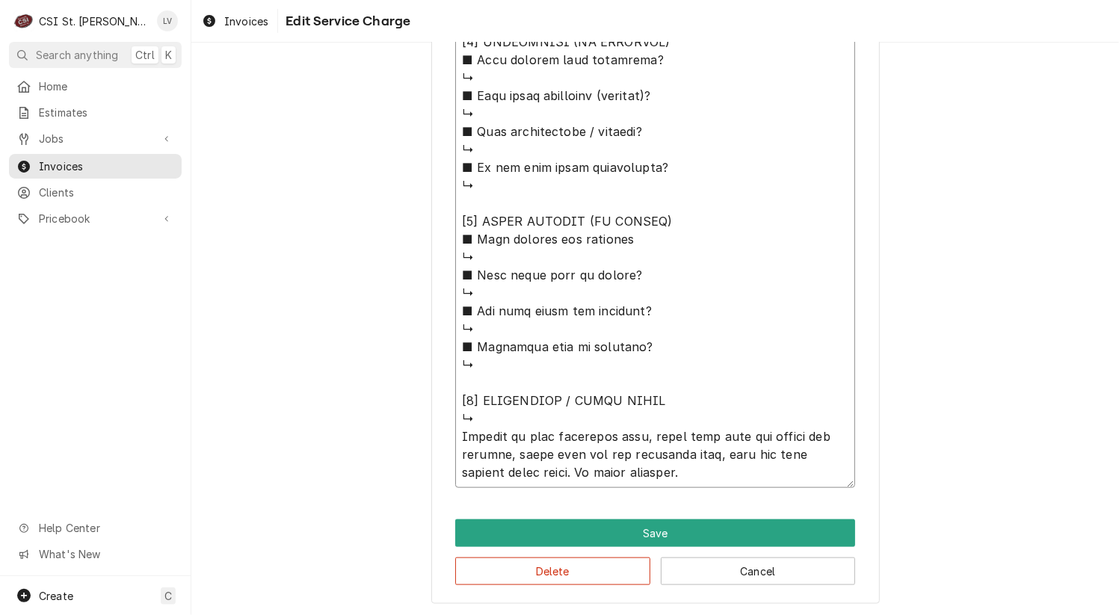
drag, startPoint x: 452, startPoint y: 150, endPoint x: 695, endPoint y: 416, distance: 360.3
click at [695, 416] on textarea "Service Summary ( optional )" at bounding box center [655, 59] width 400 height 857
type textarea "x"
type textarea "Pitco / Model: SSH75 / Serial: G16FA044396 Arrived on site inspected unit, foun…"
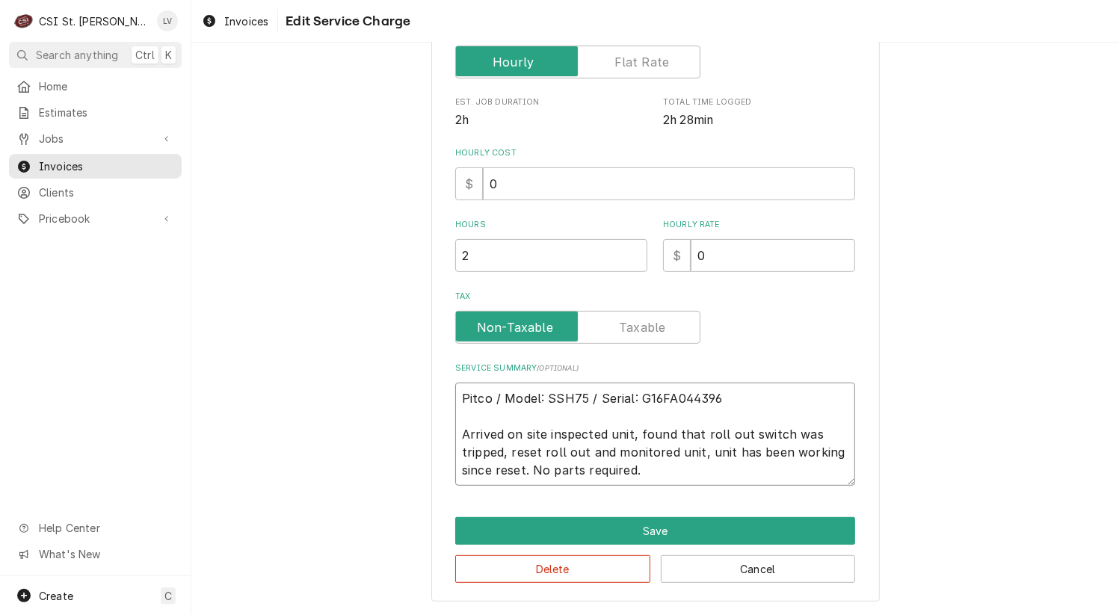
scroll to position [333, 0]
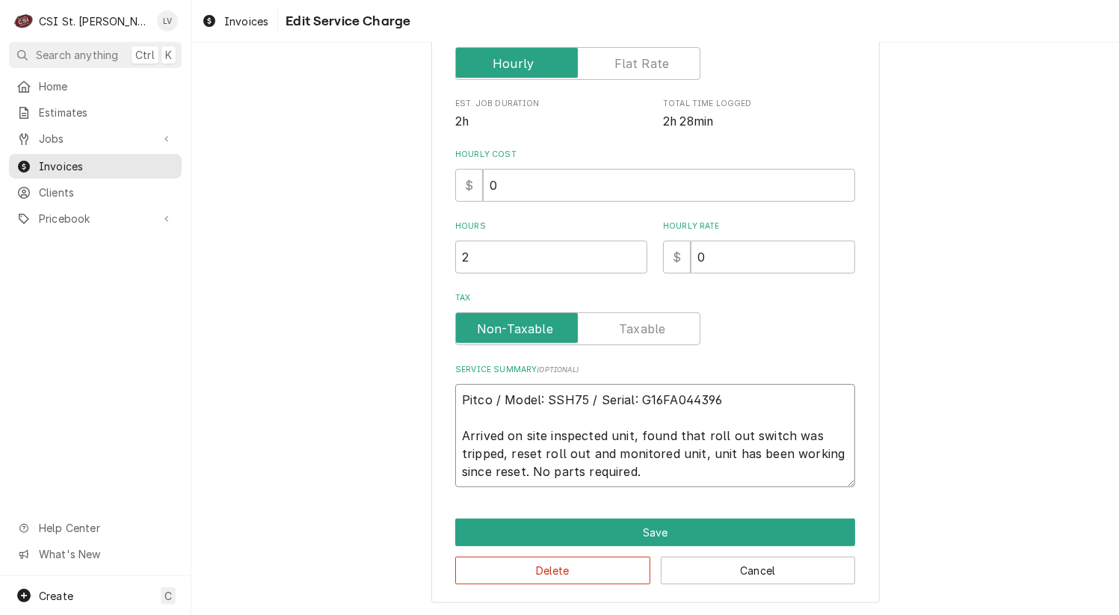
type textarea "x"
type textarea "Pitco / Model: SSH75 / Serial: G16FA044396 rrived on site inspected unit, found…"
type textarea "x"
type textarea "Pitco / Model: SSH75 / Serial: G16FA044396 rived on site inspected unit, found …"
type textarea "x"
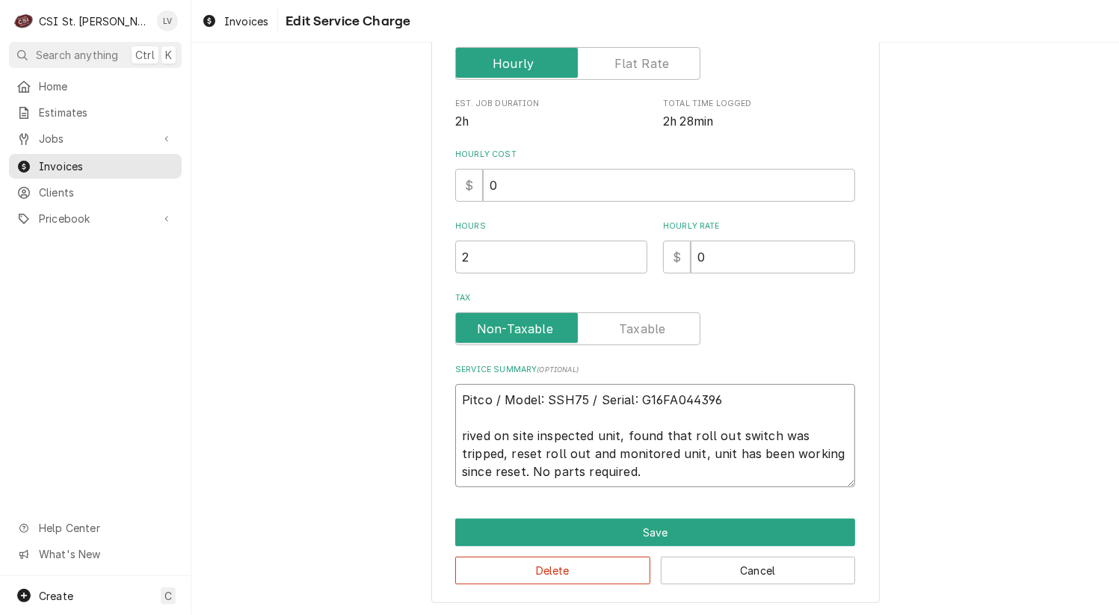
type textarea "Pitco / Model: SSH75 / Serial: G16FA044396 ived on site inspected unit, found t…"
type textarea "x"
type textarea "Pitco / Model: SSH75 / Serial: G16FA044396 ved on site inspected unit, found th…"
type textarea "x"
type textarea "Pitco / Model: SSH75 / Serial: G16FA044396 ed on site inspected unit, found tha…"
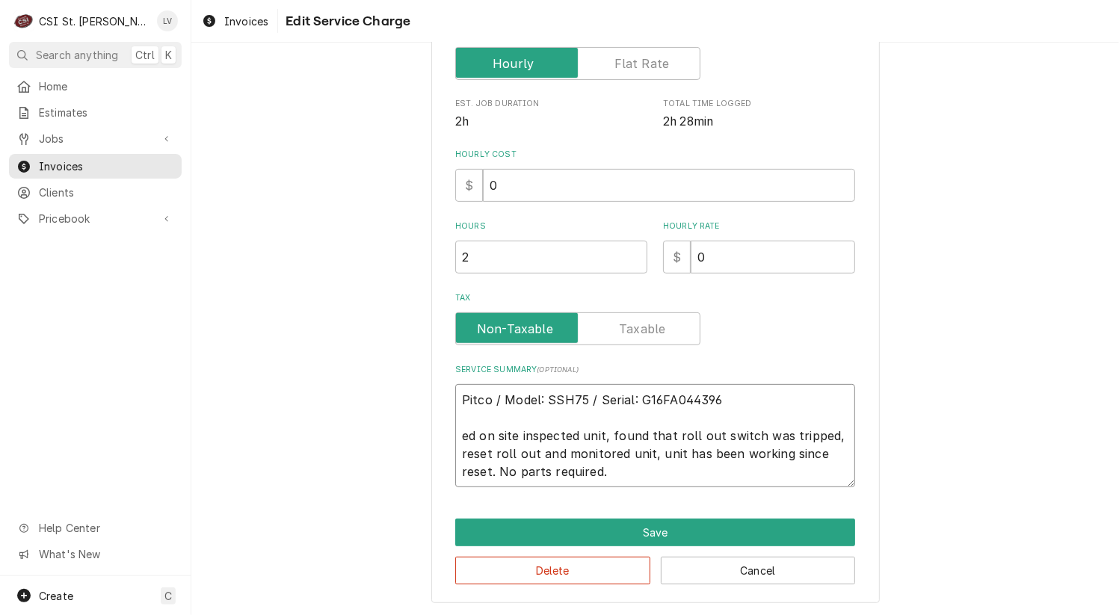
type textarea "x"
type textarea "Pitco / Model: SSH75 / Serial: G16FA044396 d on site inspected unit, found that…"
type textarea "x"
type textarea "Pitco / Model: SSH75 / Serial: G16FA044396 on site inspected unit, found that r…"
type textarea "x"
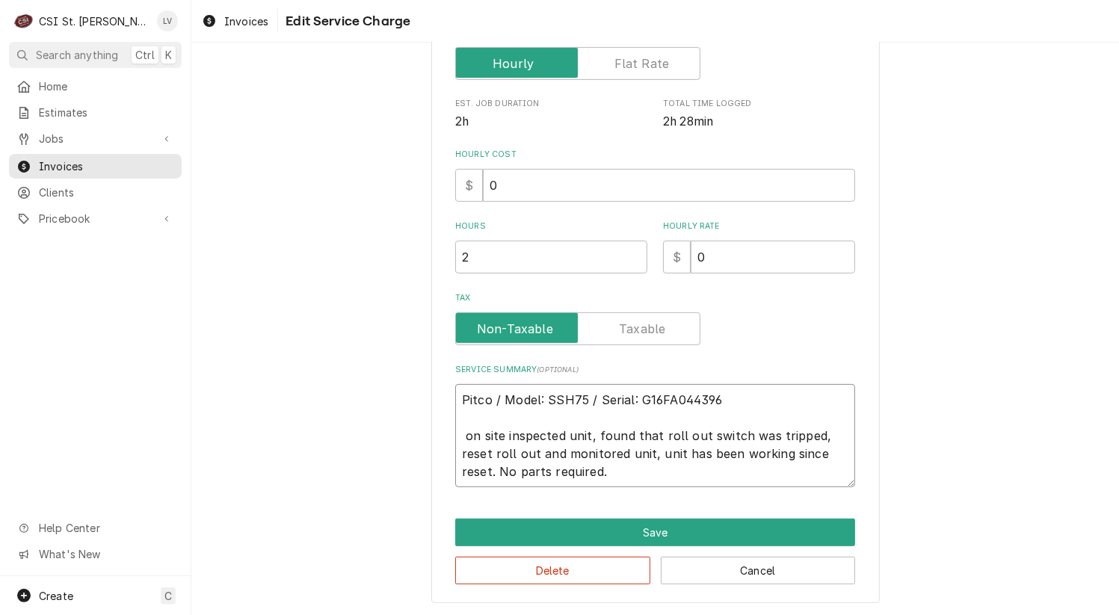
type textarea "Pitco / Model: SSH75 / Serial: G16FA044396 on site inspected unit, found that r…"
type textarea "x"
type textarea "Pitco / Model: SSH75 / Serial: G16FA044396 n site inspected unit, found that ro…"
type textarea "x"
type textarea "Pitco / Model: SSH75 / Serial: G16FA044396 site inspected unit, found that roll…"
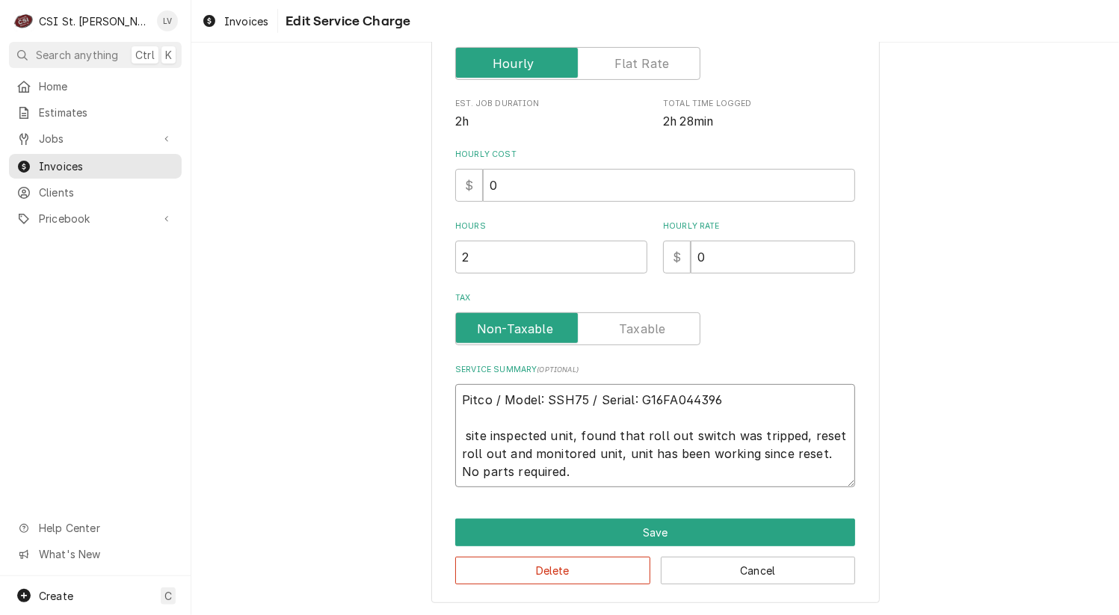
type textarea "x"
type textarea "Pitco / Model: SSH75 / Serial: G16FA044396 site inspected unit, found that roll…"
type textarea "x"
type textarea "Pitco / Model: SSH75 / Serial: G16FA044396 ite inspected unit, found that roll …"
type textarea "x"
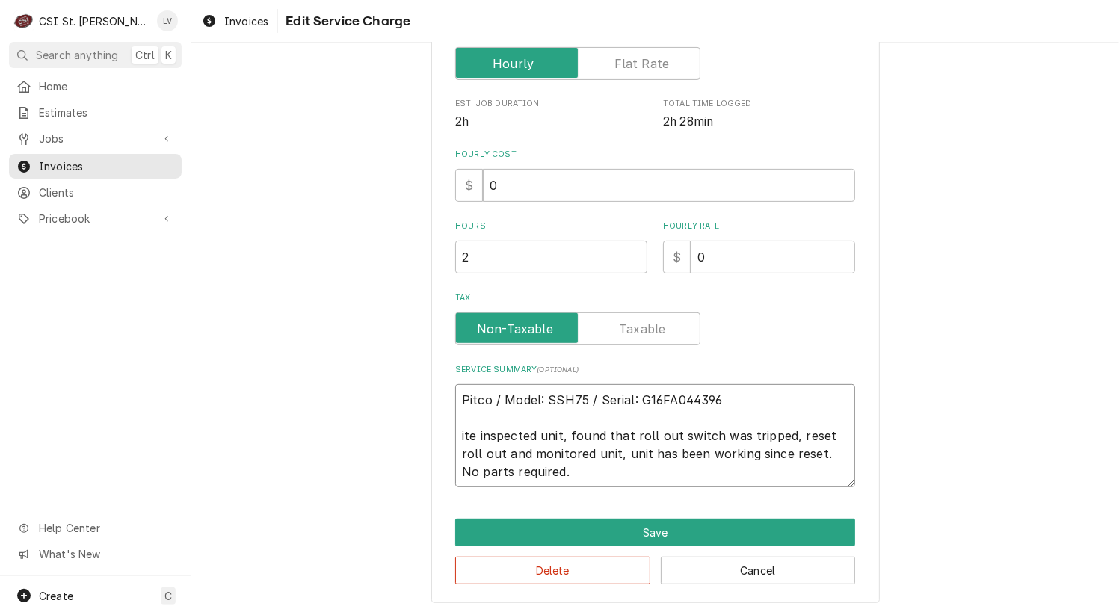
type textarea "Pitco / Model: SSH75 / Serial: G16FA044396 te inspected unit, found that roll o…"
type textarea "x"
type textarea "Pitco / Model: SSH75 / Serial: G16FA044396 e inspected unit, found that roll ou…"
type textarea "x"
type textarea "Pitco / Model: SSH75 / Serial: G16FA044396 inspected unit, found that roll out …"
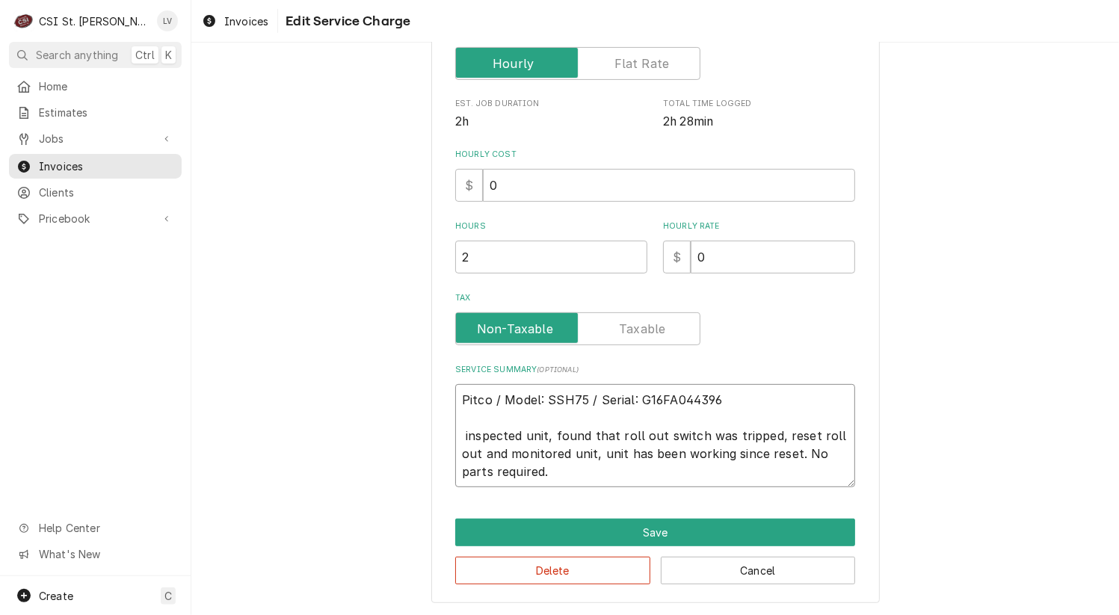
type textarea "x"
type textarea "Pitco / Model: SSH75 / Serial: G16FA044396 inspected unit, found that roll out …"
type textarea "x"
type textarea "Pitco / Model: SSH75 / Serial: G16FA044396 nspected unit, found that roll out s…"
type textarea "x"
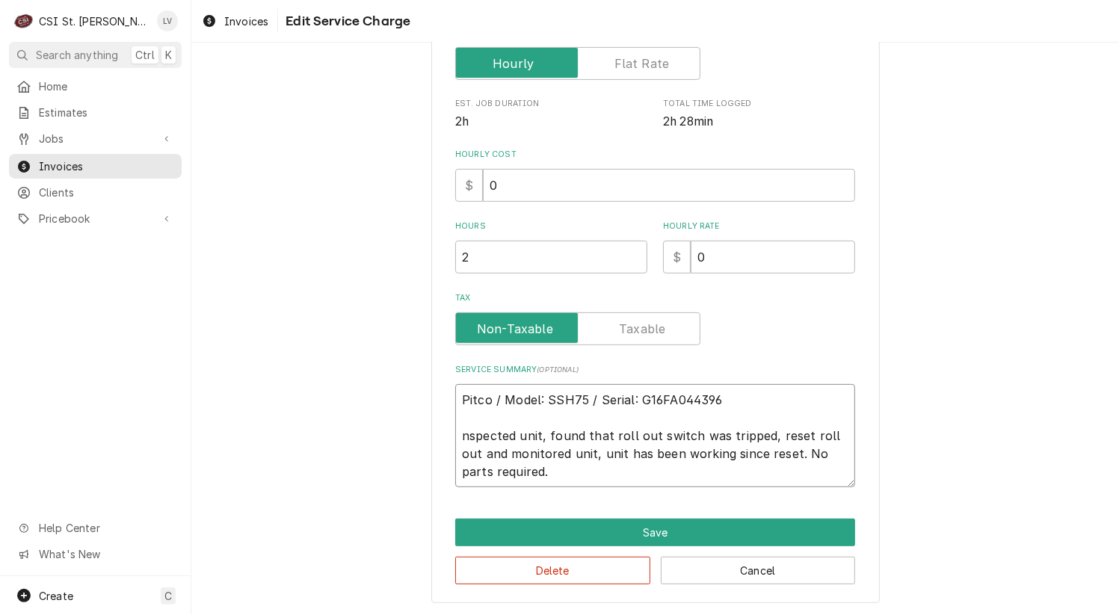
type textarea "Pitco / Model: SSH75 / Serial: G16FA044396 spected unit, found that roll out sw…"
type textarea "x"
type textarea "Pitco / Model: SSH75 / Serial: G16FA044396 pected unit, found that roll out swi…"
type textarea "x"
type textarea "Pitco / Model: SSH75 / Serial: G16FA044396 ected unit, found that roll out swit…"
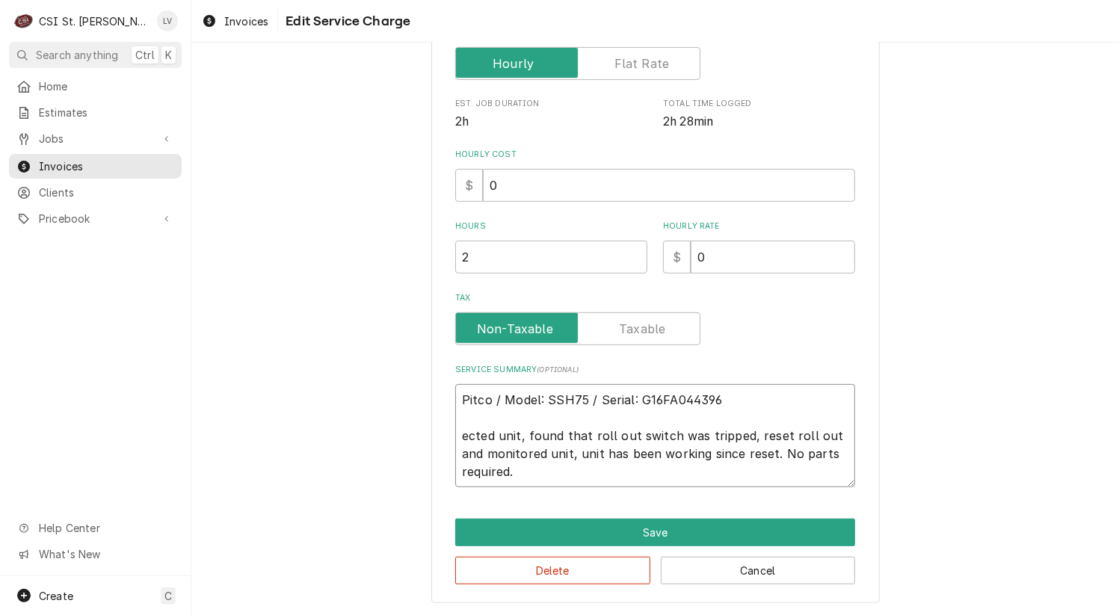
type textarea "x"
type textarea "Pitco / Model: SSH75 / Serial: G16FA044396 cted unit, found that roll out switc…"
type textarea "x"
type textarea "Pitco / Model: SSH75 / Serial: G16FA044396 ted unit, found that roll out switch…"
type textarea "x"
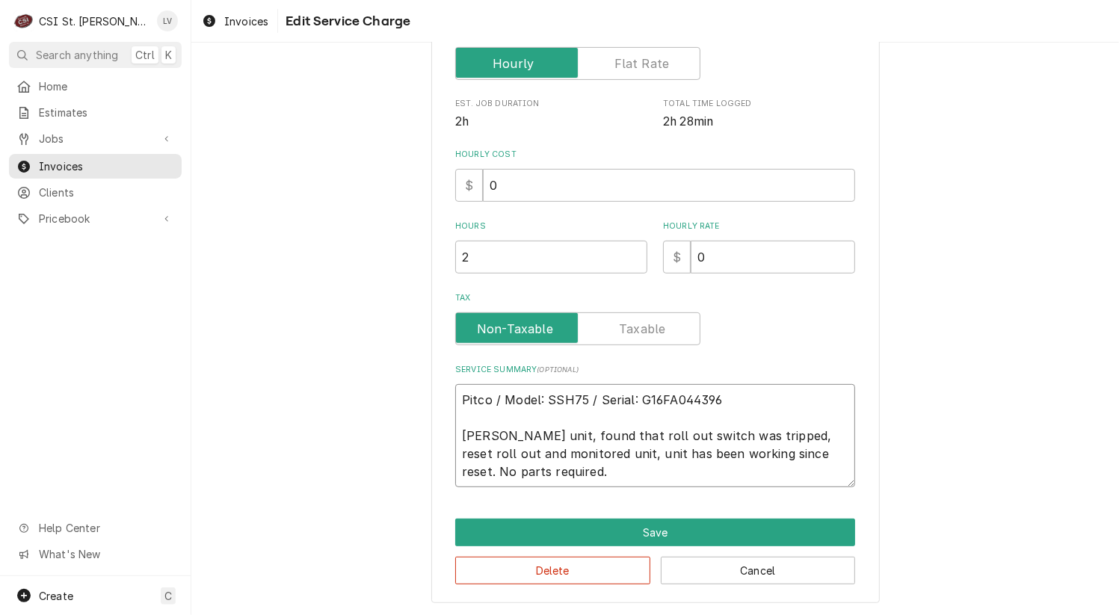
type textarea "Pitco / Model: SSH75 / Serial: G16FA044396 ed unit, found that roll out switch …"
type textarea "x"
type textarea "Pitco / Model: SSH75 / Serial: G16FA044396 d unit, found that roll out switch w…"
type textarea "x"
type textarea "Pitco / Model: SSH75 / Serial: G16FA044396 unit, found that roll out switch was…"
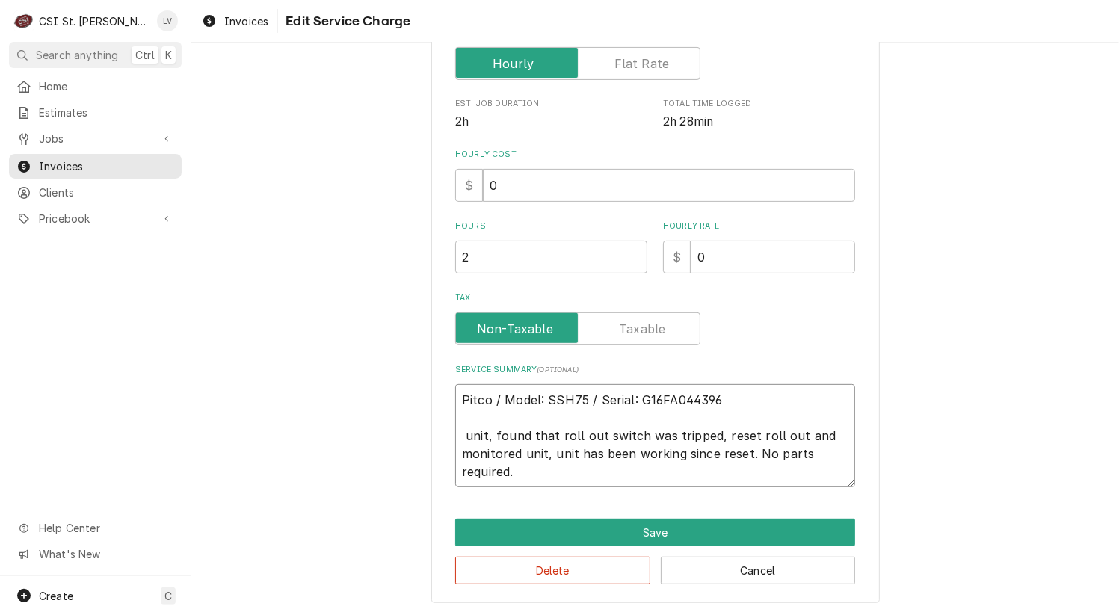
type textarea "x"
type textarea "Pitco / Model: SSH75 / Serial: G16FA044396 unit, found that roll out switch was…"
type textarea "x"
type textarea "Pitco / Model: SSH75 / Serial: G16FA044396 nit, found that roll out switch was …"
type textarea "x"
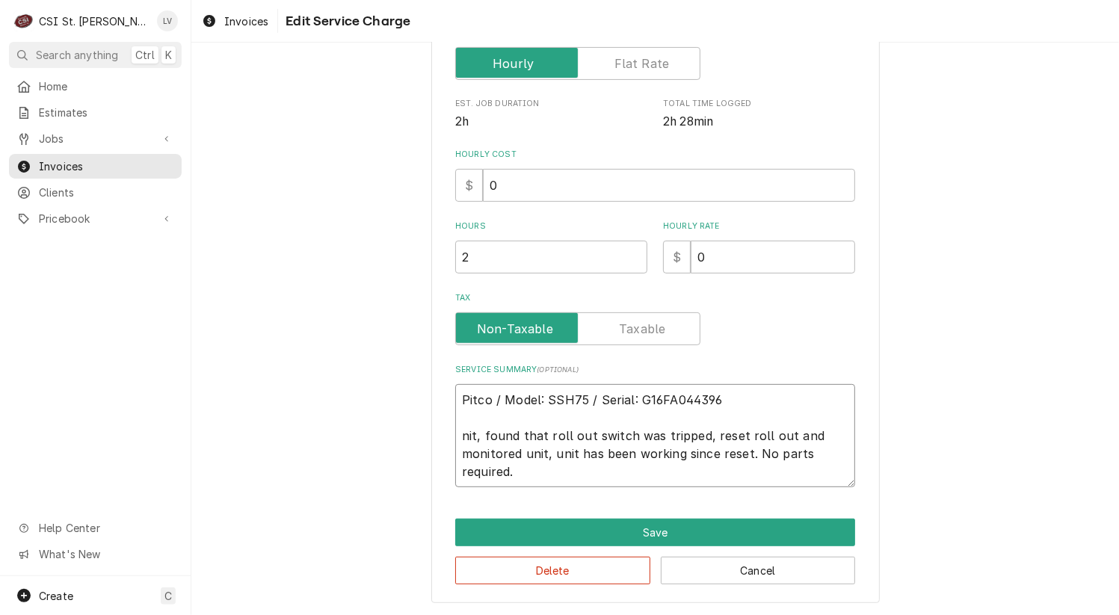
type textarea "Pitco / Model: SSH75 / Serial: G16FA044396 it, found that roll out switch was t…"
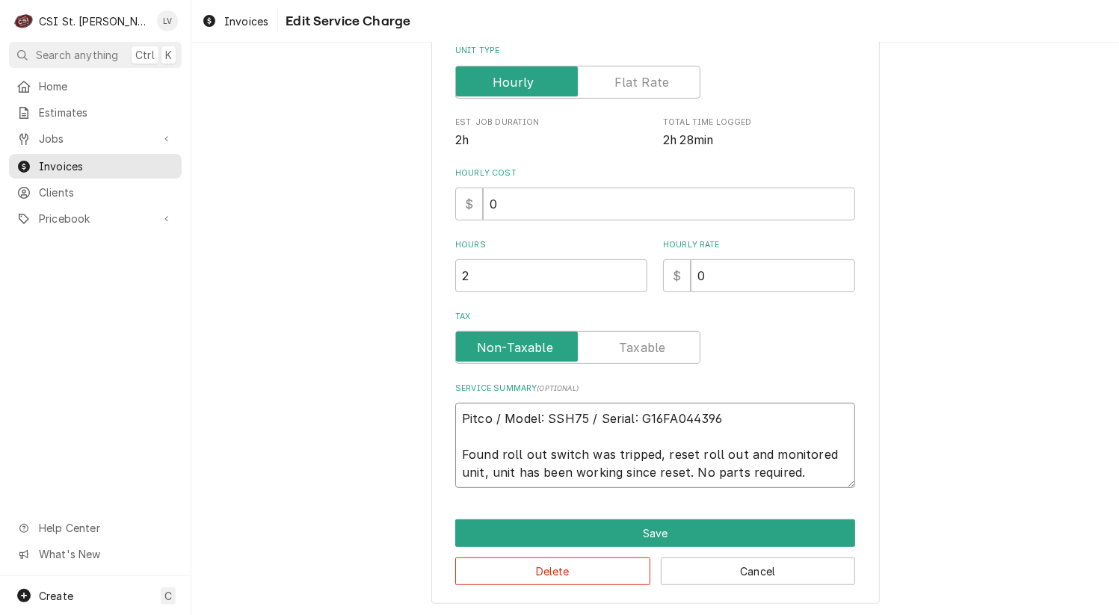
click at [519, 453] on textarea "Pitco / Model: SSH75 / Serial: G16FA044396 Found roll out switch was tripped, r…" at bounding box center [655, 445] width 400 height 85
drag, startPoint x: 577, startPoint y: 455, endPoint x: 590, endPoint y: 456, distance: 12.7
click at [578, 455] on textarea "Pitco / Model: SSH75 / Serial: G16FA044396 Found rollout switch was tripped, re…" at bounding box center [655, 445] width 400 height 85
click at [770, 455] on textarea "Pitco / Model: SSH75 / Serial: G16FA044396 Found rollout switch tripped. Reset …" at bounding box center [655, 445] width 400 height 85
drag, startPoint x: 601, startPoint y: 469, endPoint x: 429, endPoint y: 412, distance: 181.3
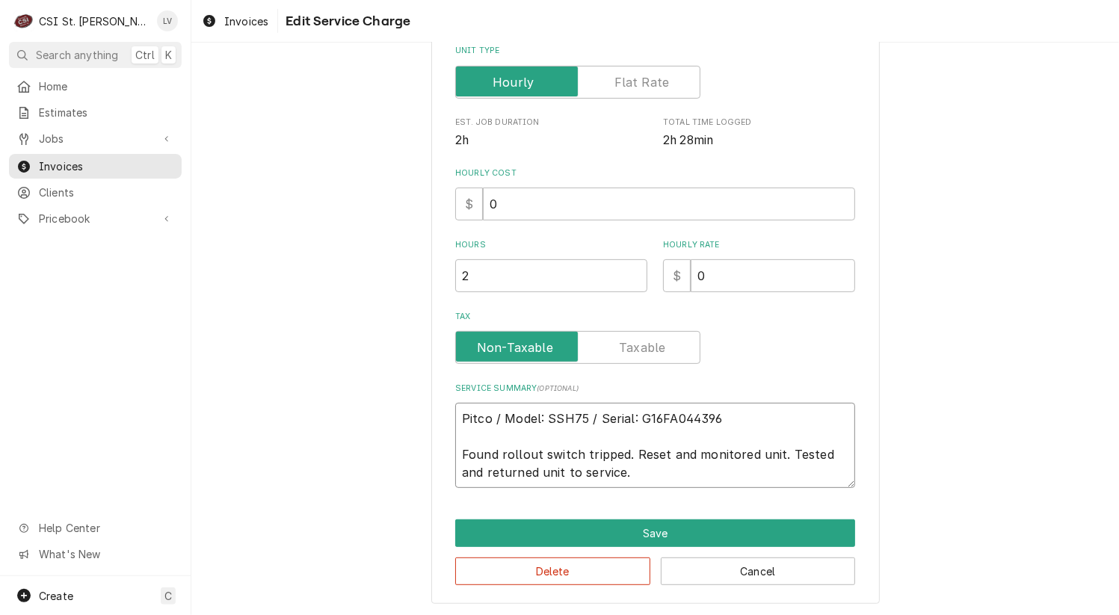
click at [431, 412] on div "Use the fields below to edit this service charge Short Description Job | Servic…" at bounding box center [655, 181] width 449 height 848
click at [593, 576] on button "Delete" at bounding box center [552, 572] width 195 height 28
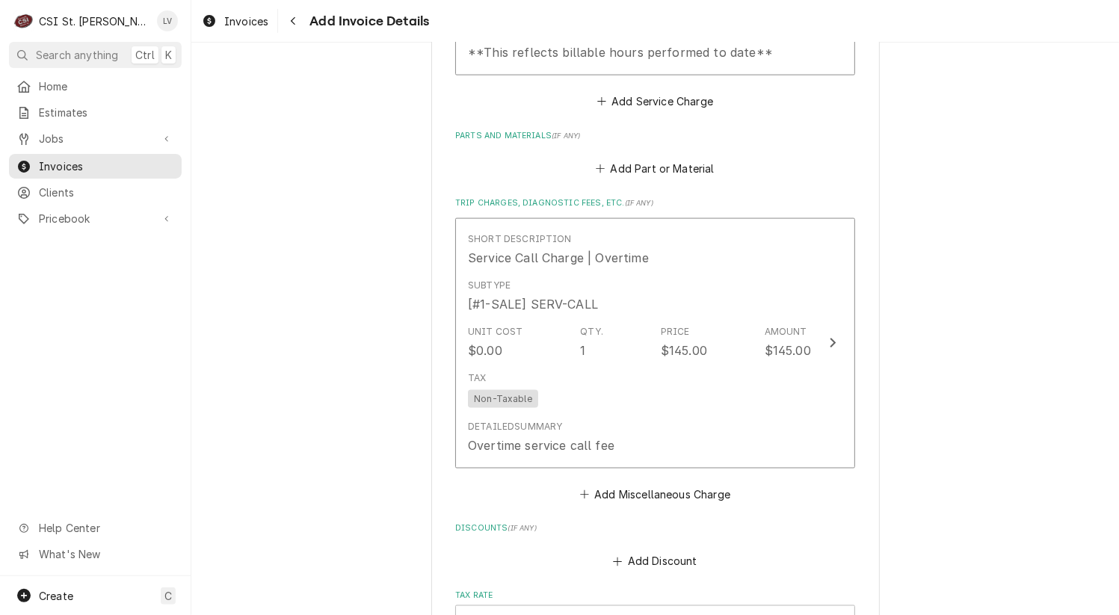
scroll to position [1579, 0]
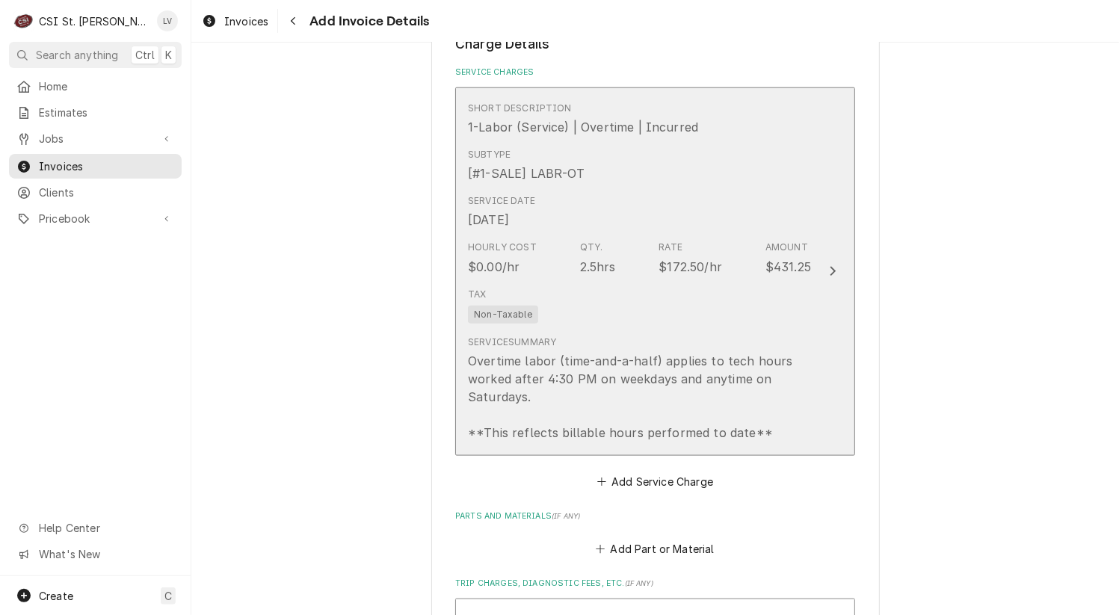
click at [591, 372] on div "Overtime labor (time-and-a-half) applies to tech hours worked after 4:30 PM on …" at bounding box center [639, 397] width 343 height 90
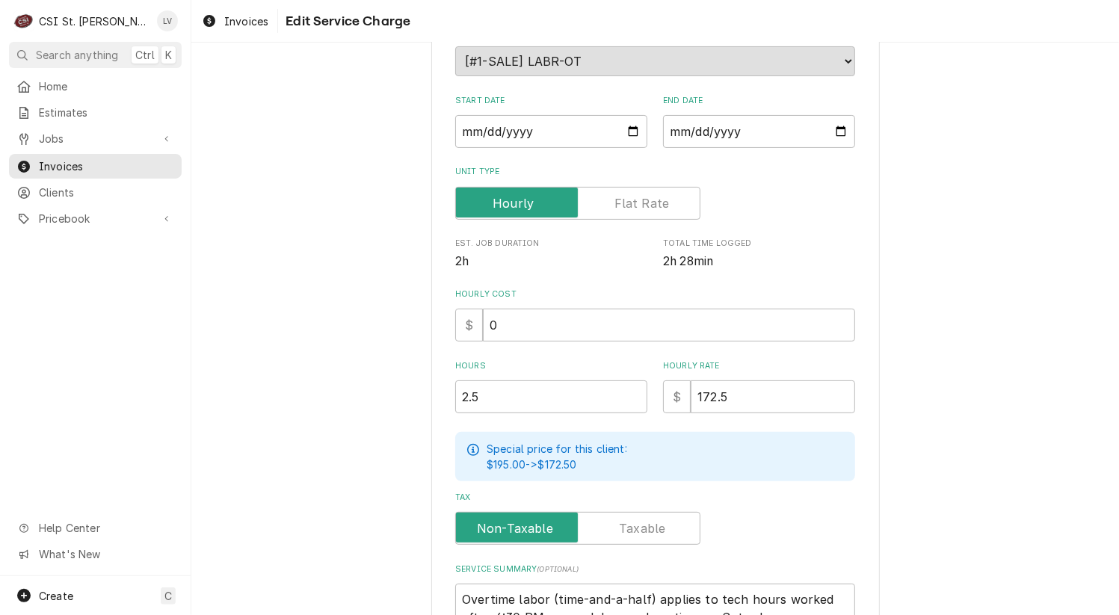
scroll to position [373, 0]
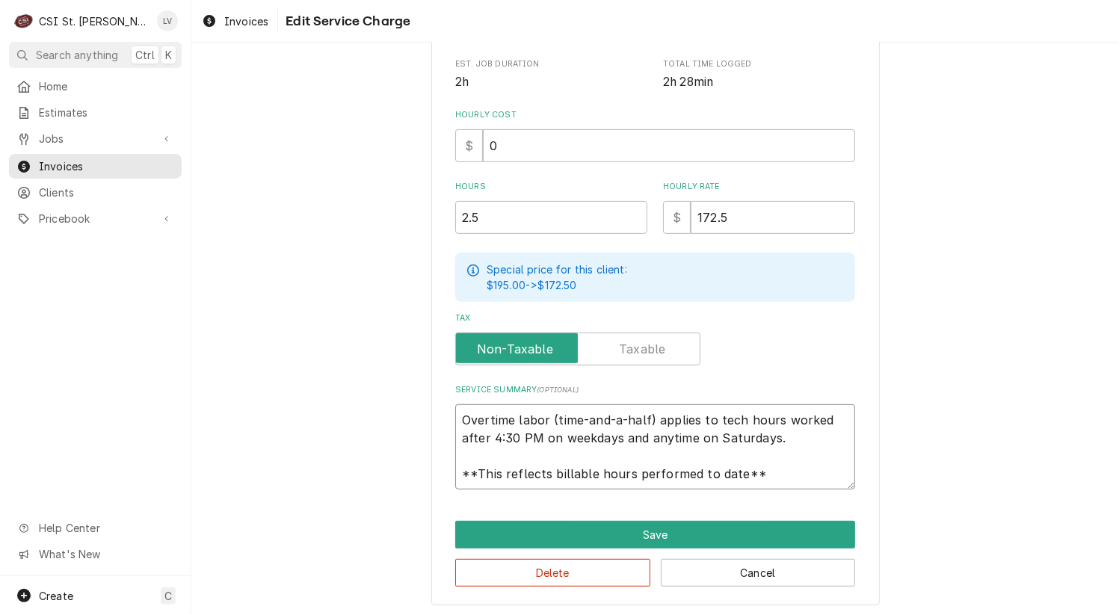
drag, startPoint x: 459, startPoint y: 419, endPoint x: 789, endPoint y: 486, distance: 337.0
click at [789, 486] on div "Use the fields below to edit this service charge Short Description 1-Labor (Ser…" at bounding box center [655, 153] width 449 height 908
paste textarea "Pitco / Model: SSH75 / Serial: G16FA044396 Found rollout switch tripped. Reset …"
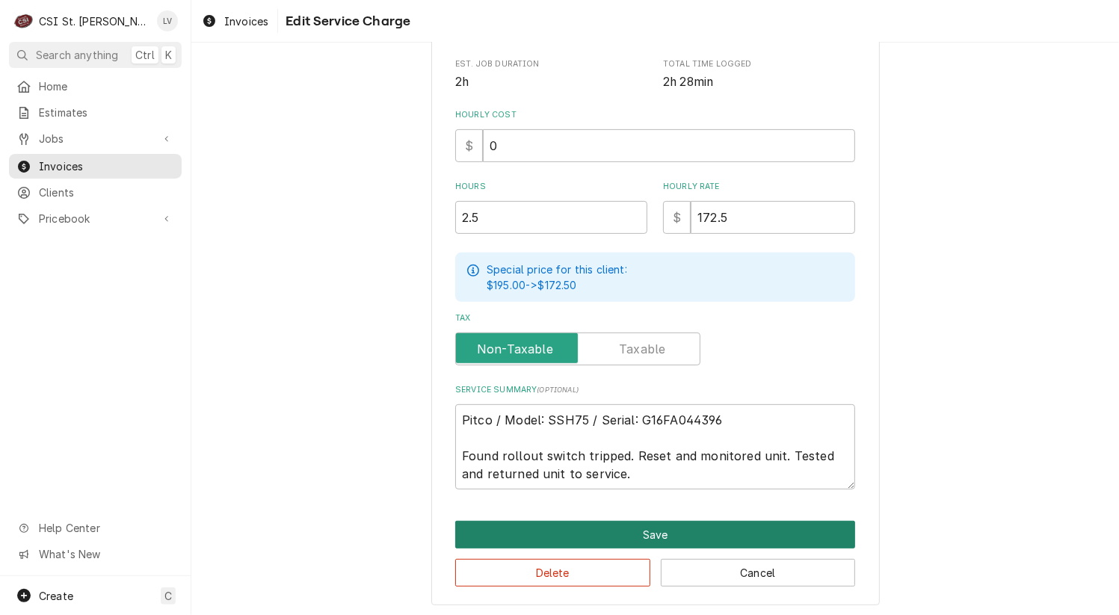
click at [689, 534] on button "Save" at bounding box center [655, 535] width 400 height 28
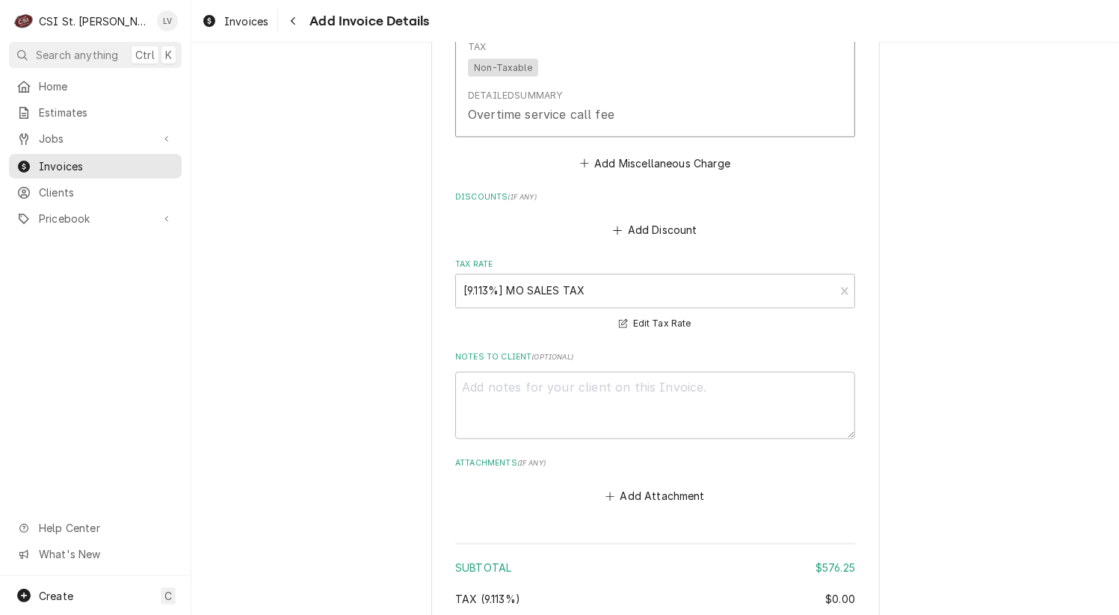
scroll to position [2084, 0]
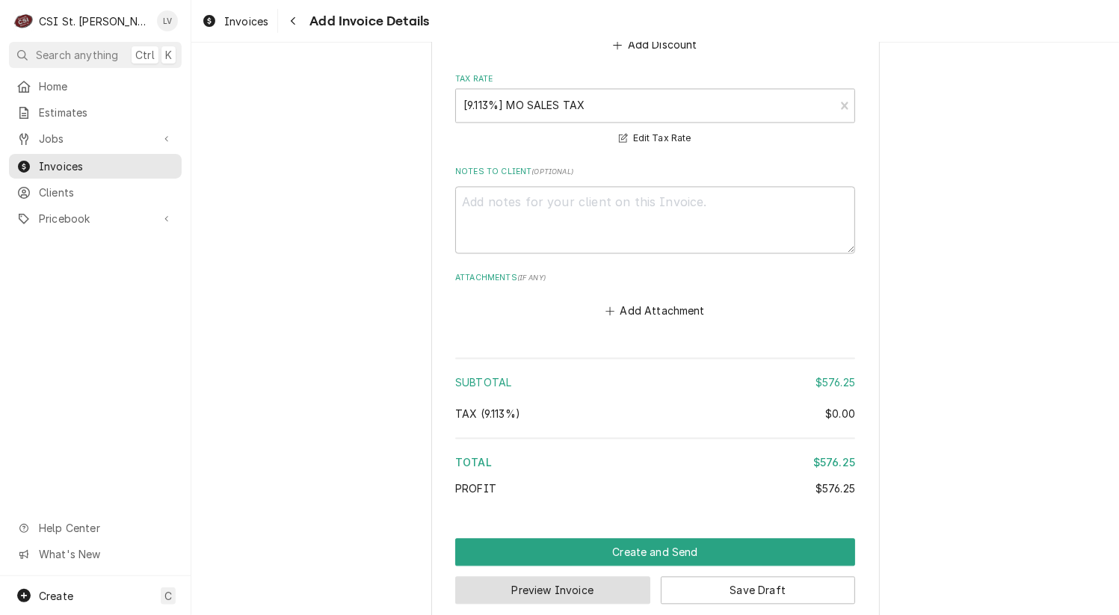
click at [552, 577] on button "Preview Invoice" at bounding box center [552, 591] width 195 height 28
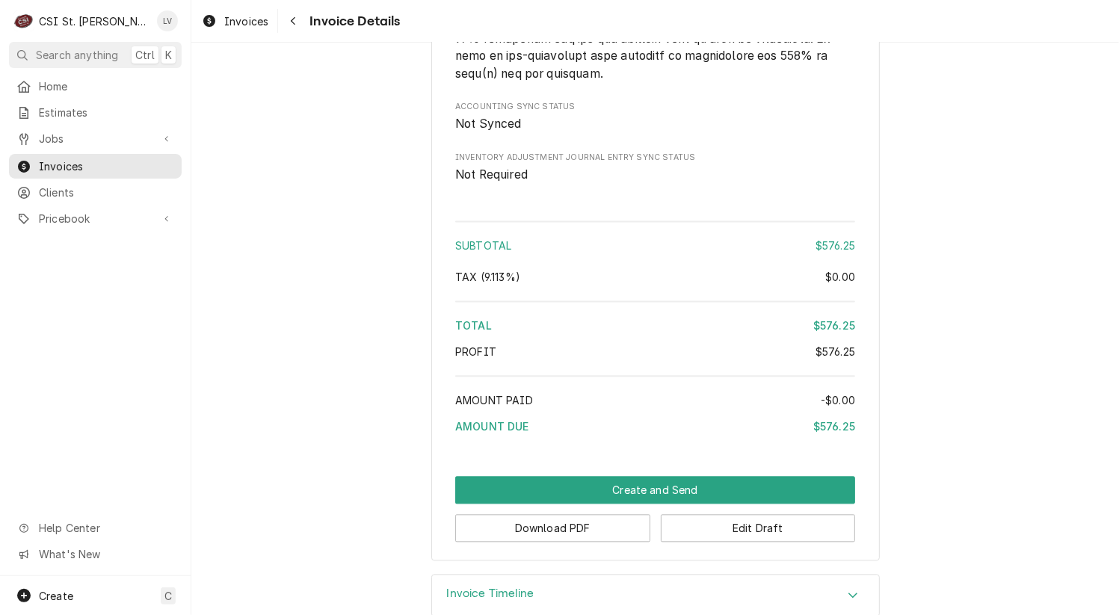
scroll to position [2330, 0]
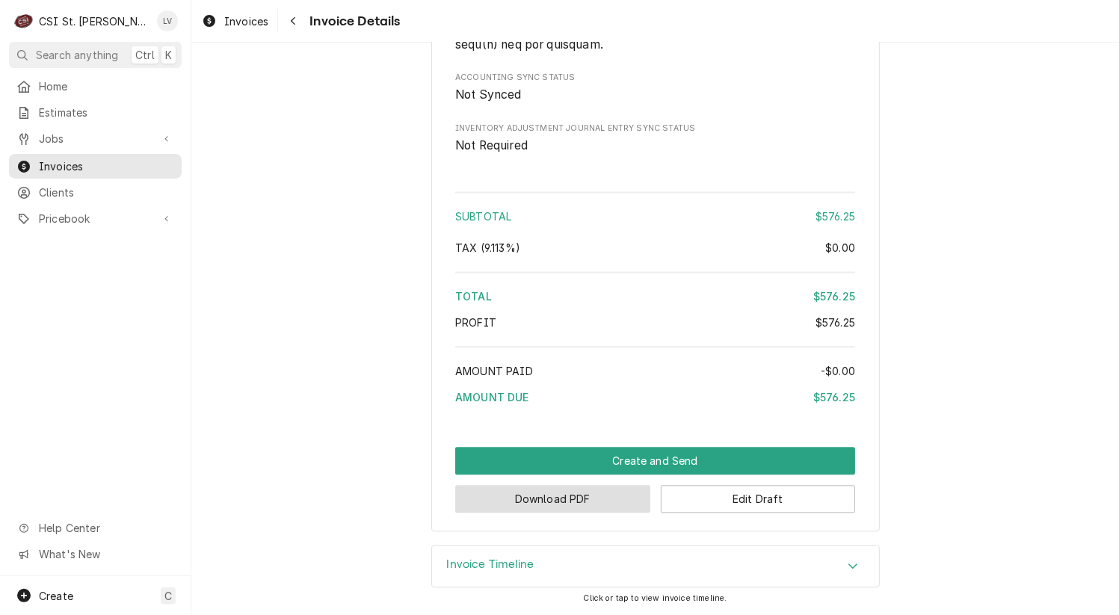
click at [512, 502] on button "Download PDF" at bounding box center [552, 499] width 195 height 28
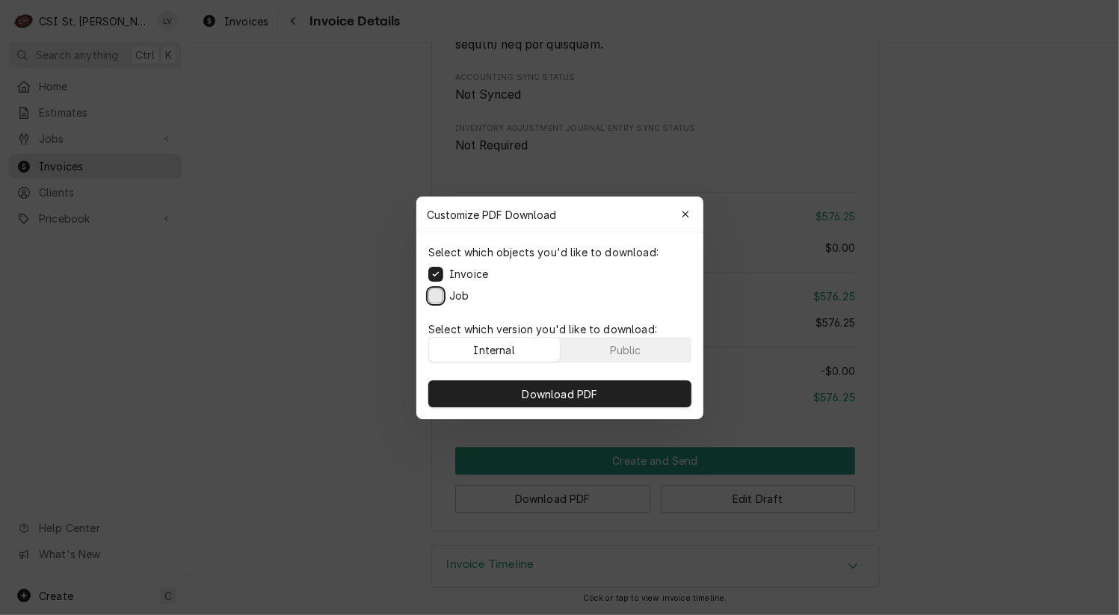
click at [434, 296] on button "Job" at bounding box center [435, 295] width 15 height 15
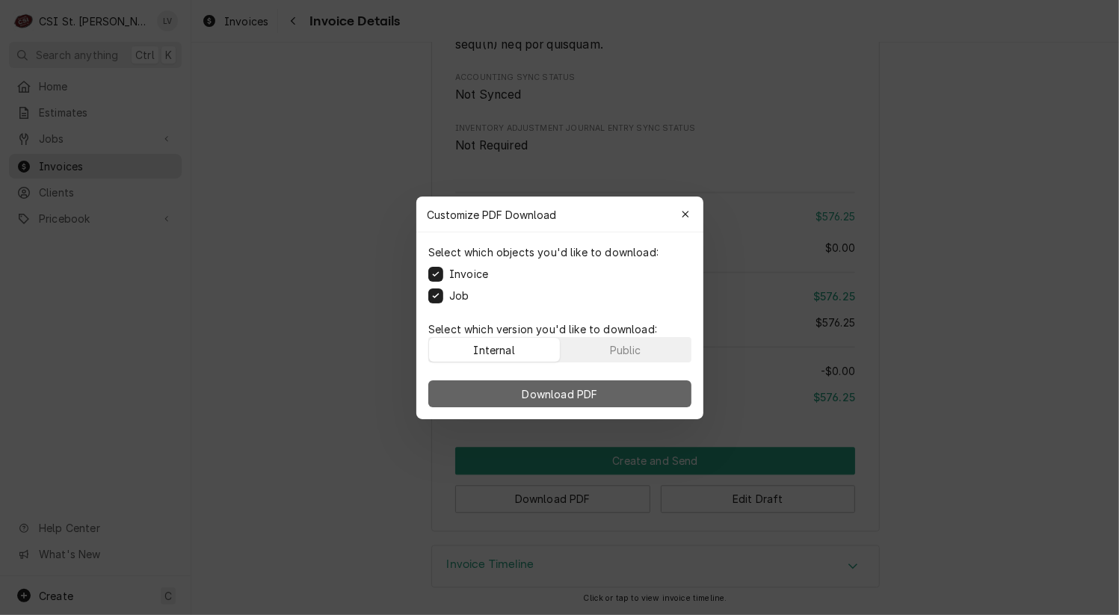
click at [563, 392] on span "Download PDF" at bounding box center [559, 394] width 81 height 16
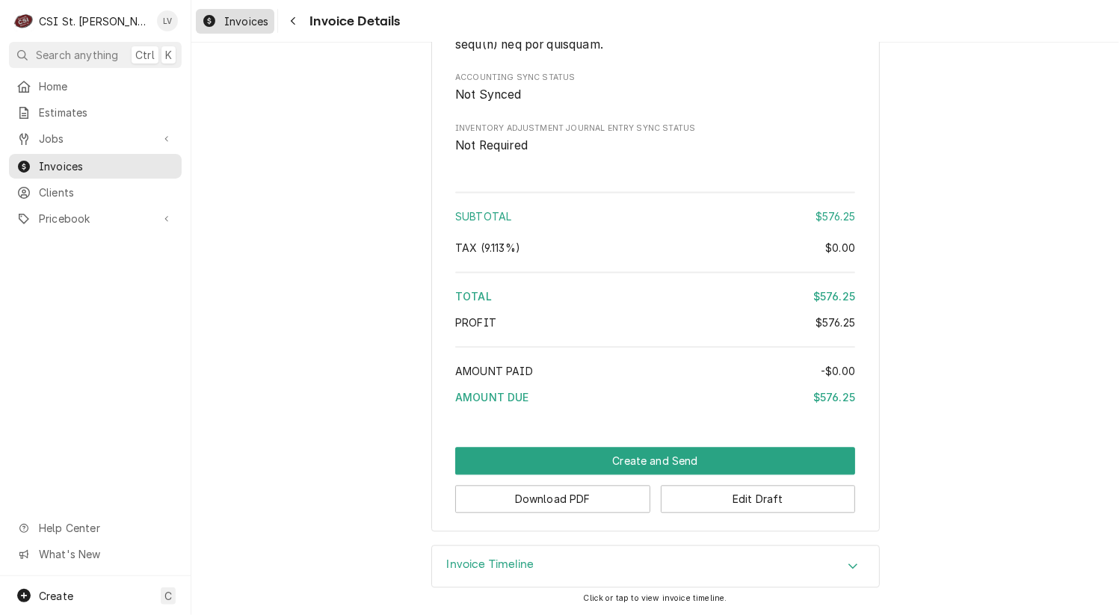
click at [221, 18] on div "Invoices" at bounding box center [235, 21] width 73 height 19
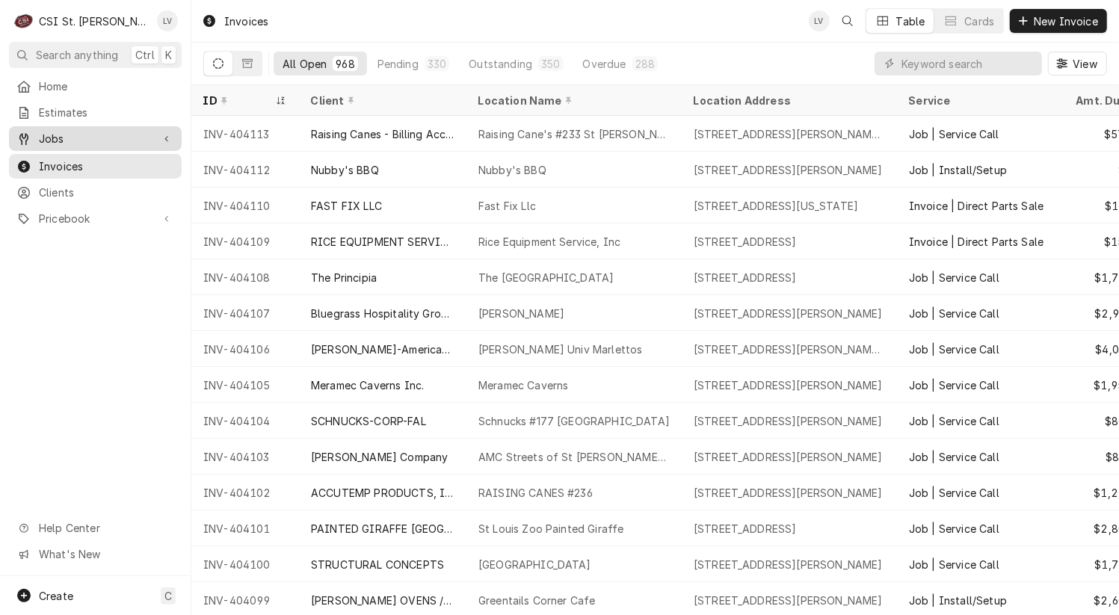
click at [64, 135] on span "Jobs" at bounding box center [95, 139] width 113 height 16
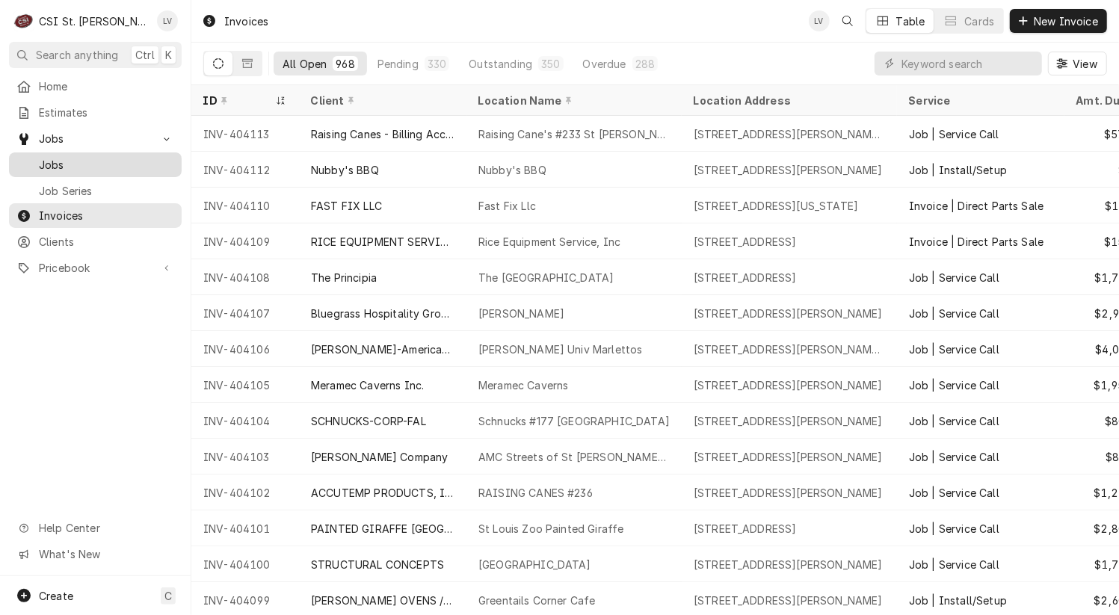
click at [64, 157] on span "Jobs" at bounding box center [106, 165] width 135 height 16
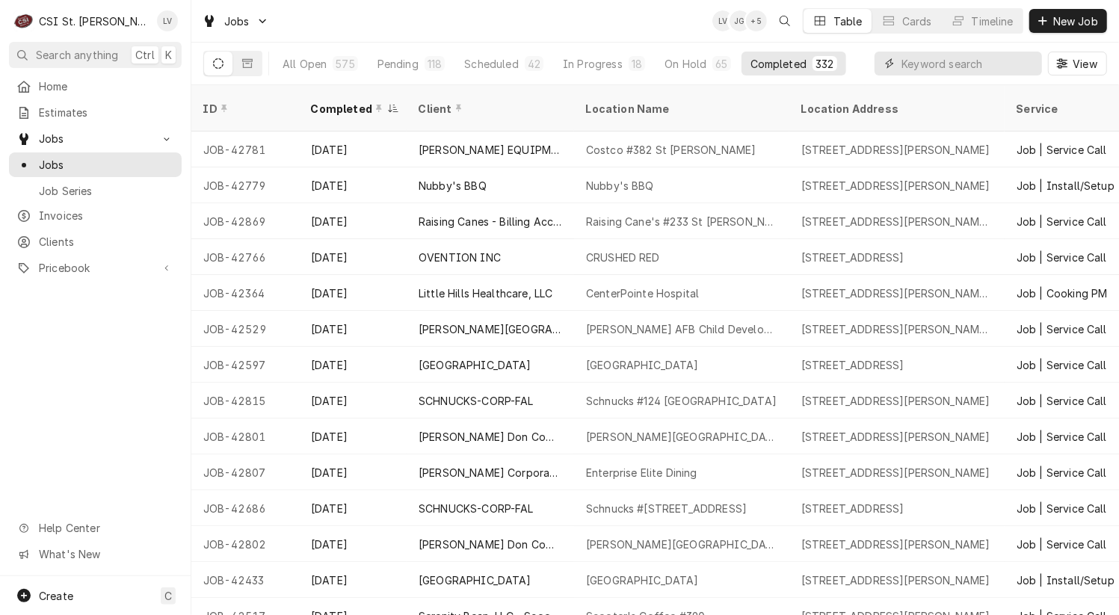
click at [915, 64] on input "Dynamic Content Wrapper" at bounding box center [968, 64] width 133 height 24
type input "42766"
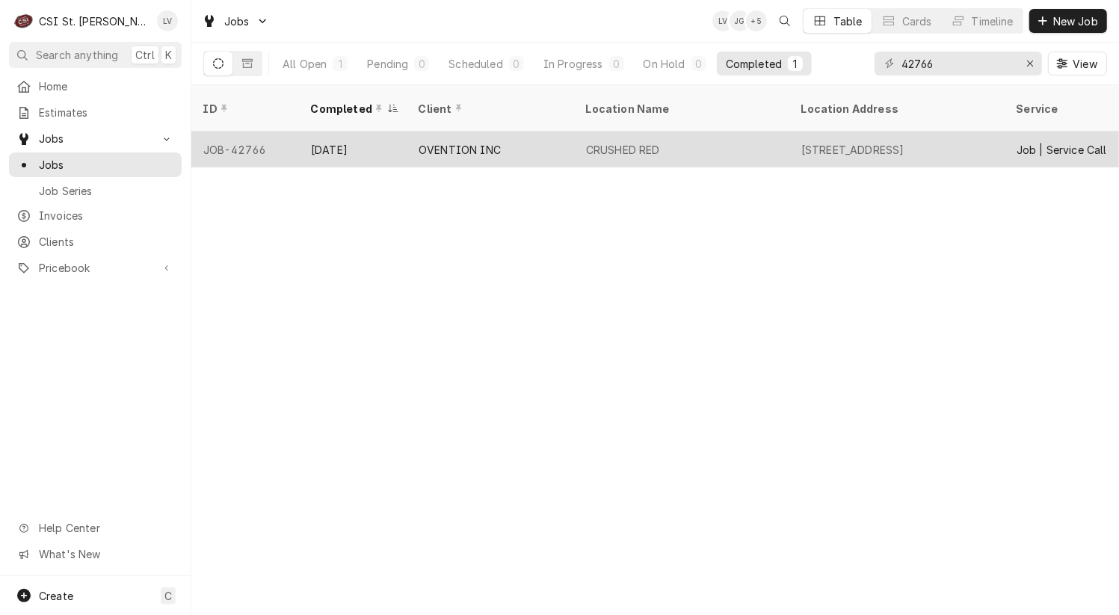
click at [544, 132] on div "OVENTION INC" at bounding box center [490, 150] width 167 height 36
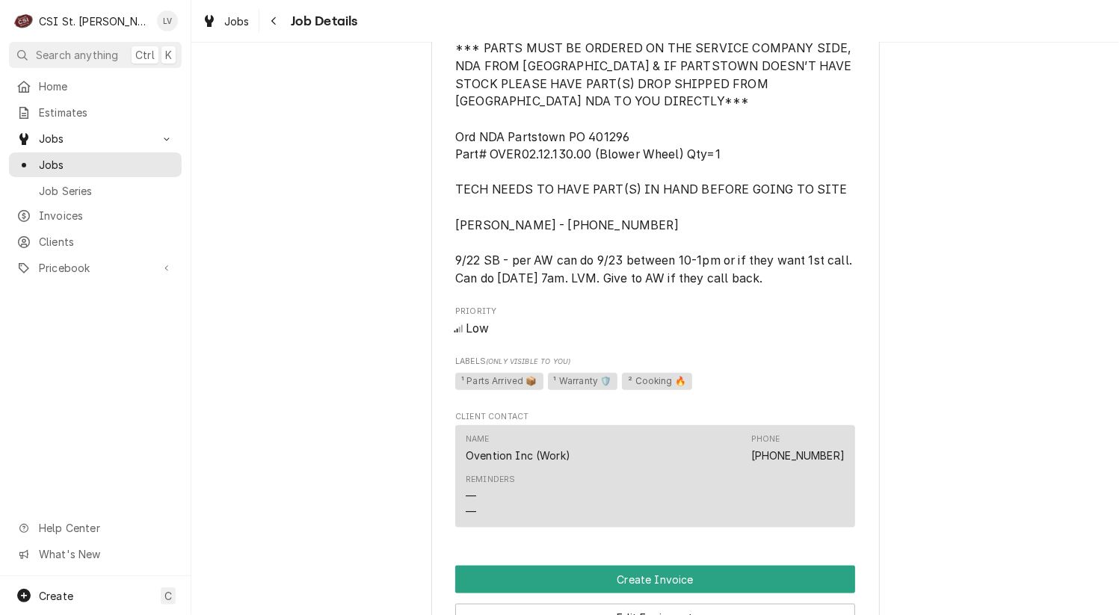
scroll to position [1271, 0]
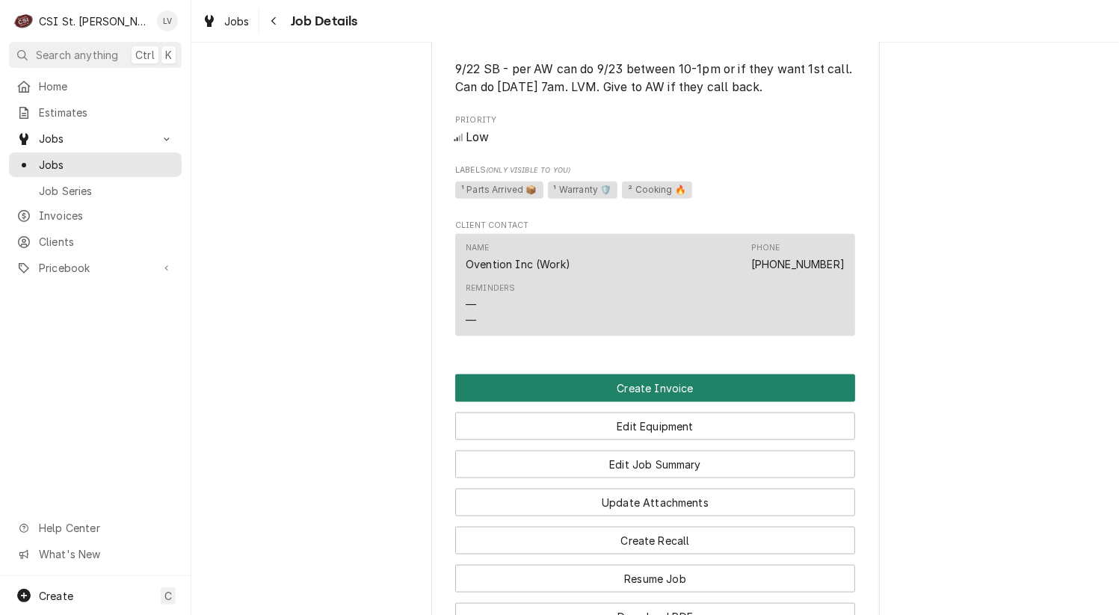
click at [641, 395] on button "Create Invoice" at bounding box center [655, 389] width 400 height 28
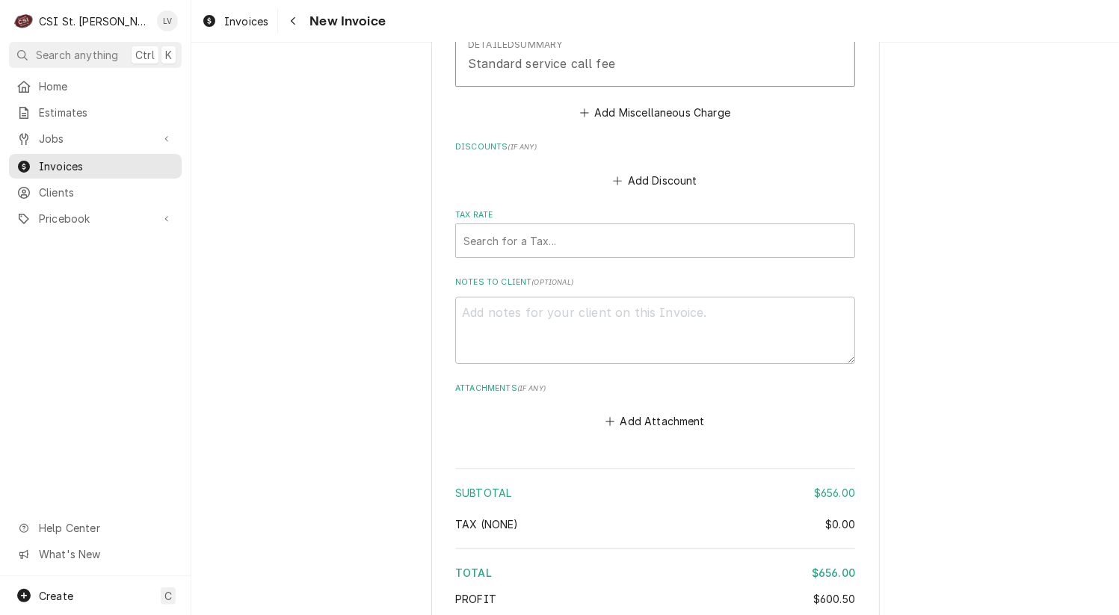
scroll to position [3717, 0]
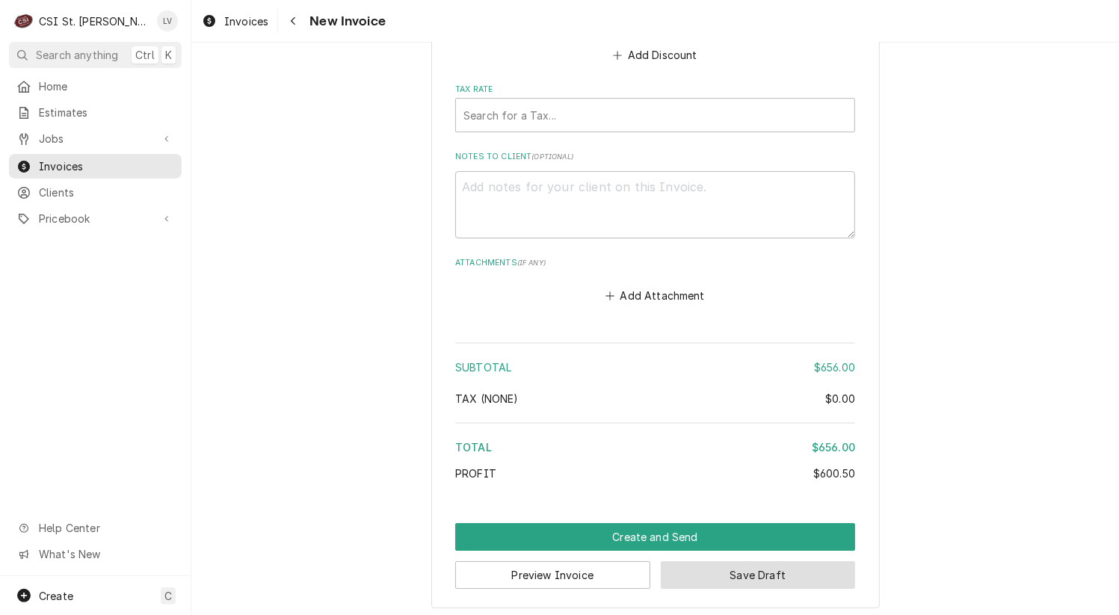
click at [810, 570] on button "Save Draft" at bounding box center [758, 575] width 195 height 28
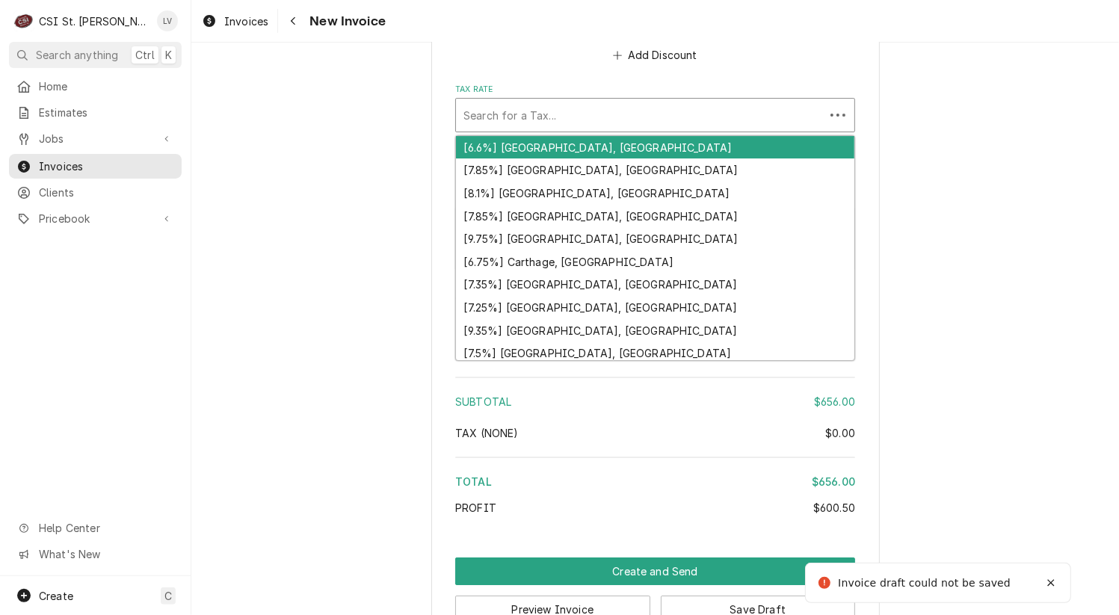
click at [480, 104] on div "Tax Rate" at bounding box center [640, 115] width 354 height 27
type textarea "x"
type input "m"
type textarea "x"
type input "mo"
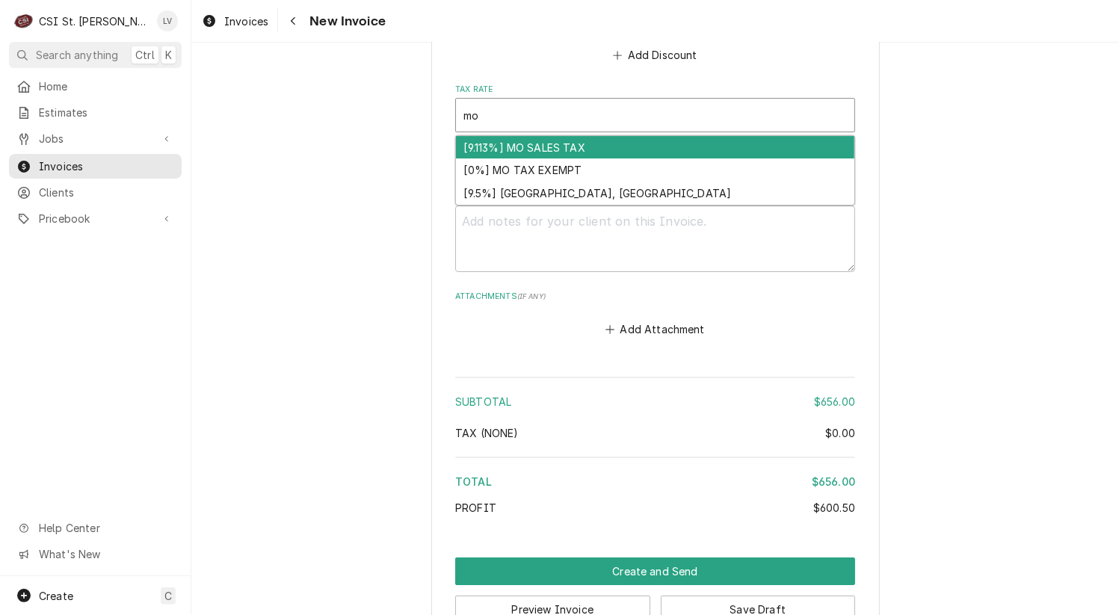
click at [490, 138] on div "[9.113%] MO SALES TAX" at bounding box center [655, 147] width 398 height 23
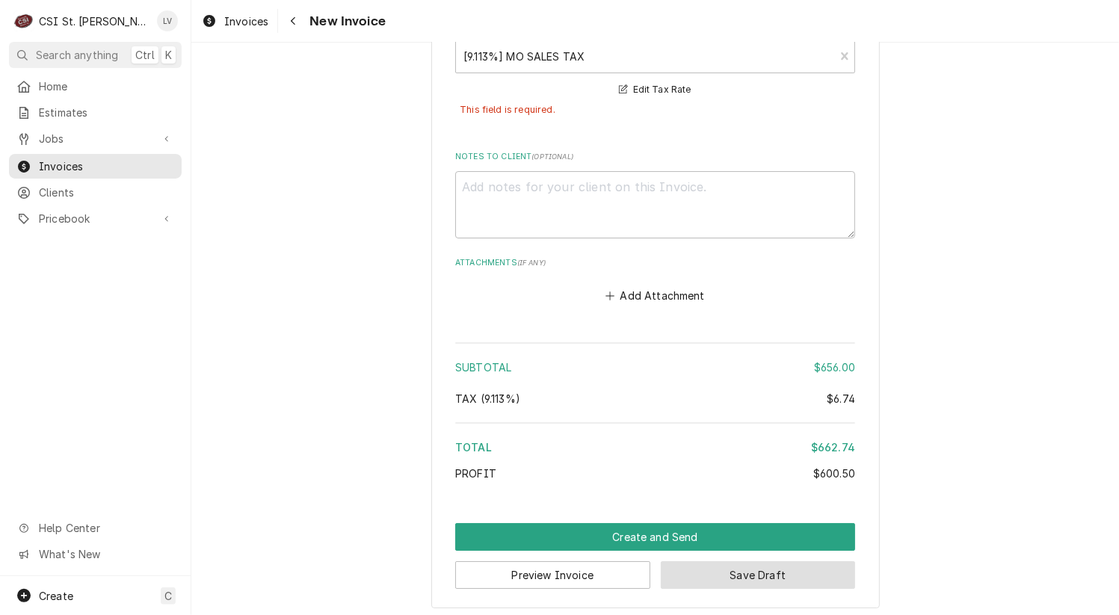
click at [736, 564] on button "Save Draft" at bounding box center [758, 575] width 195 height 28
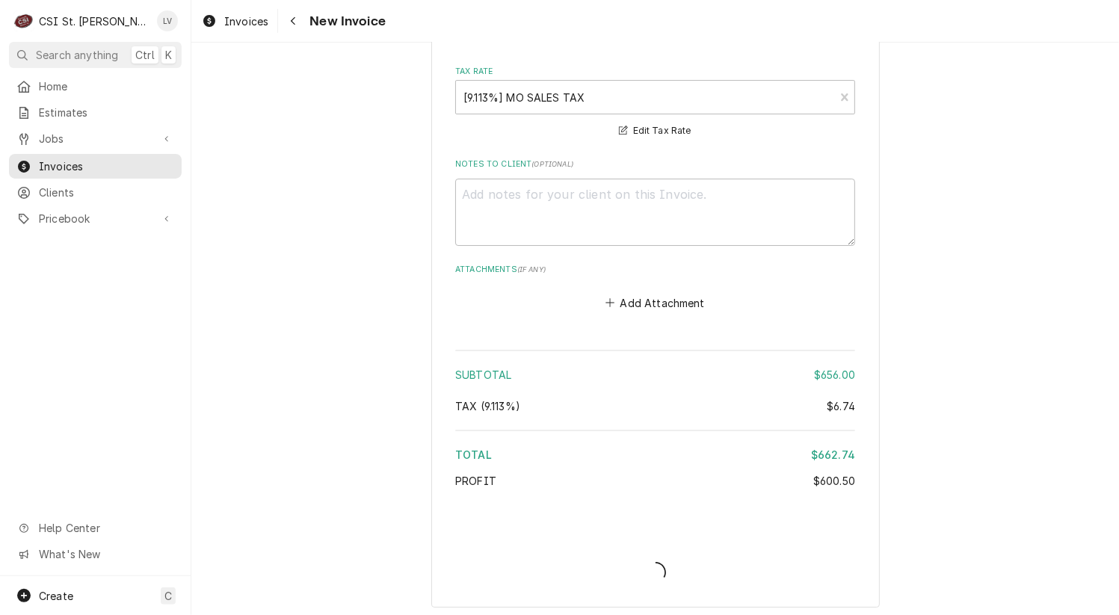
type textarea "x"
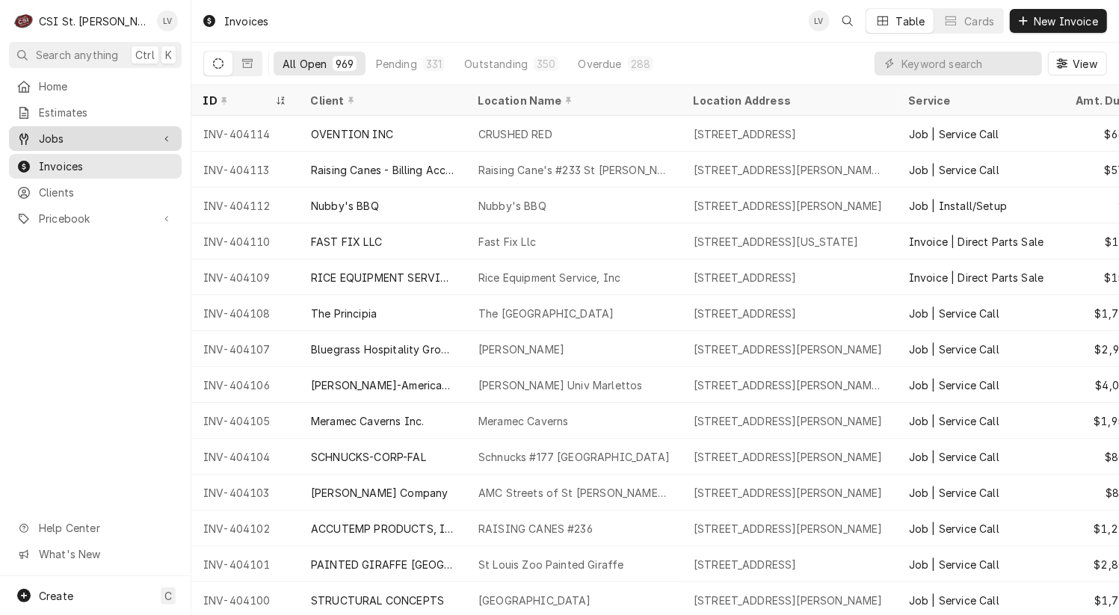
click at [60, 131] on span "Jobs" at bounding box center [95, 139] width 113 height 16
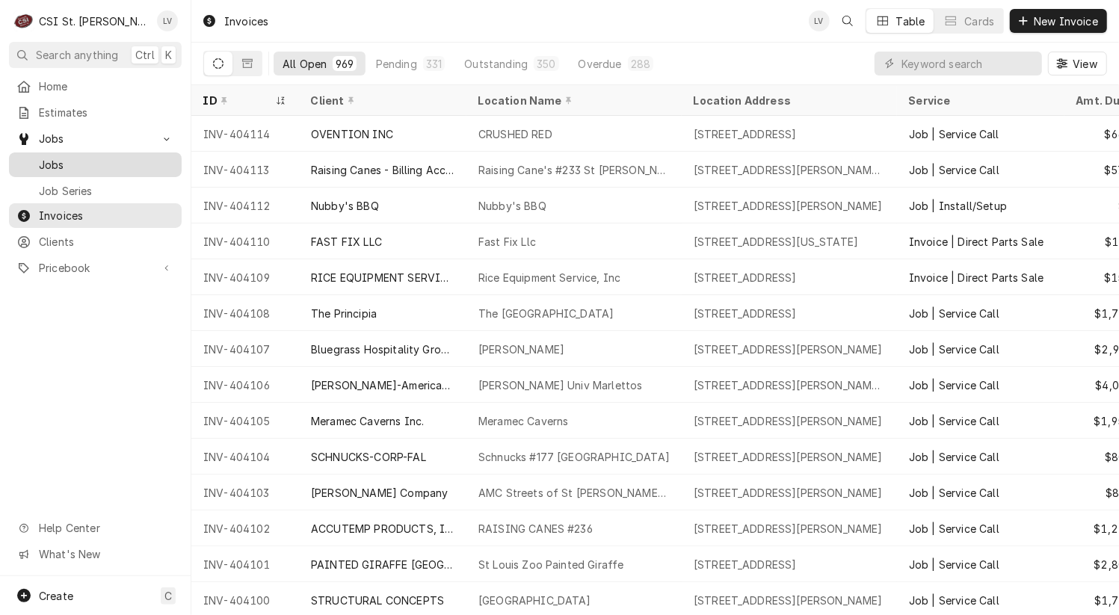
click at [87, 157] on span "Jobs" at bounding box center [106, 165] width 135 height 16
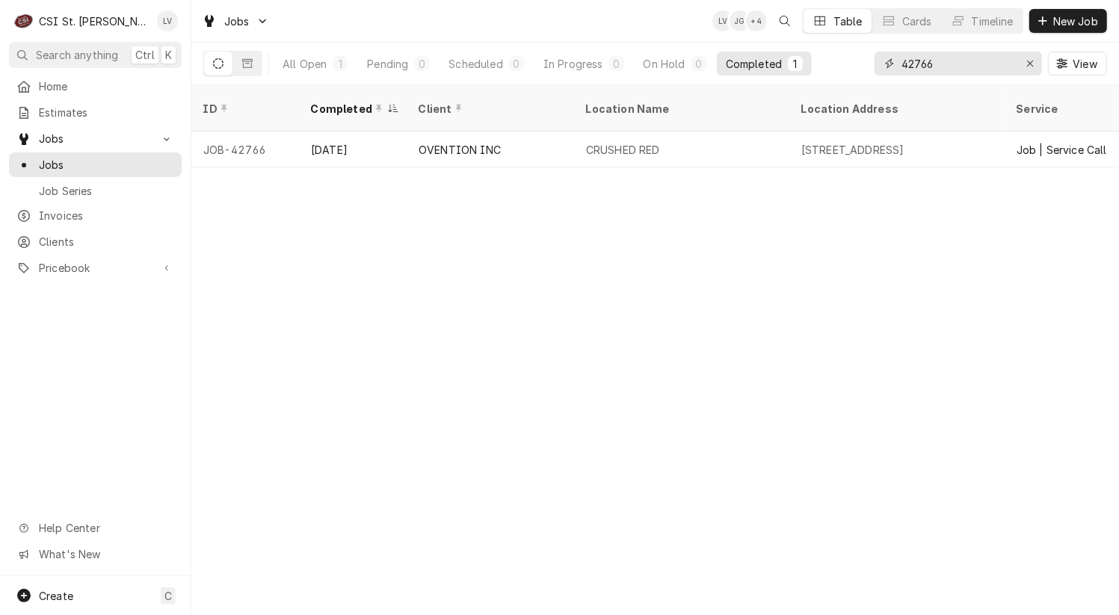
drag, startPoint x: 890, startPoint y: 73, endPoint x: 867, endPoint y: 76, distance: 22.7
click at [867, 76] on div "All Open 1 Pending 0 Scheduled 0 In Progress 0 On Hold 0 Completed 1 42766 View" at bounding box center [655, 64] width 904 height 42
type input "42364"
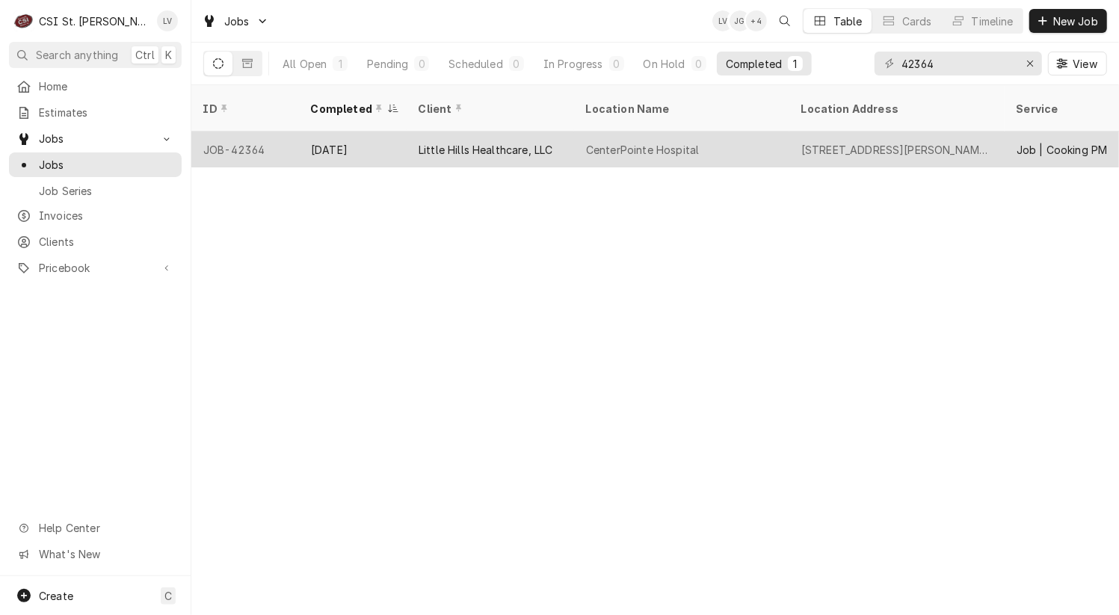
click at [653, 140] on div "CenterPointe Hospital" at bounding box center [681, 150] width 215 height 36
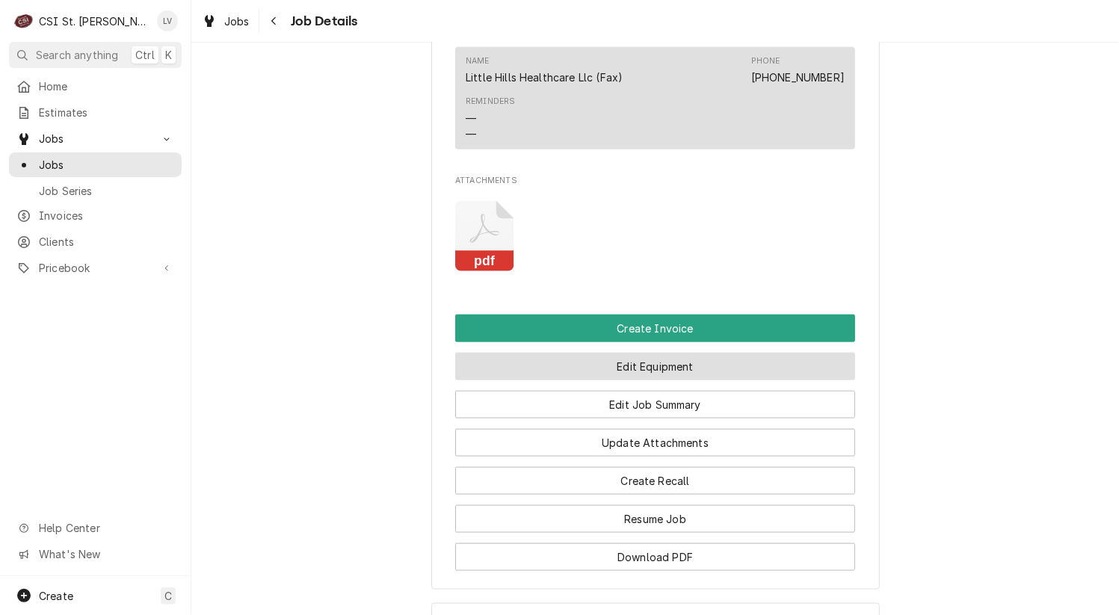
scroll to position [1420, 0]
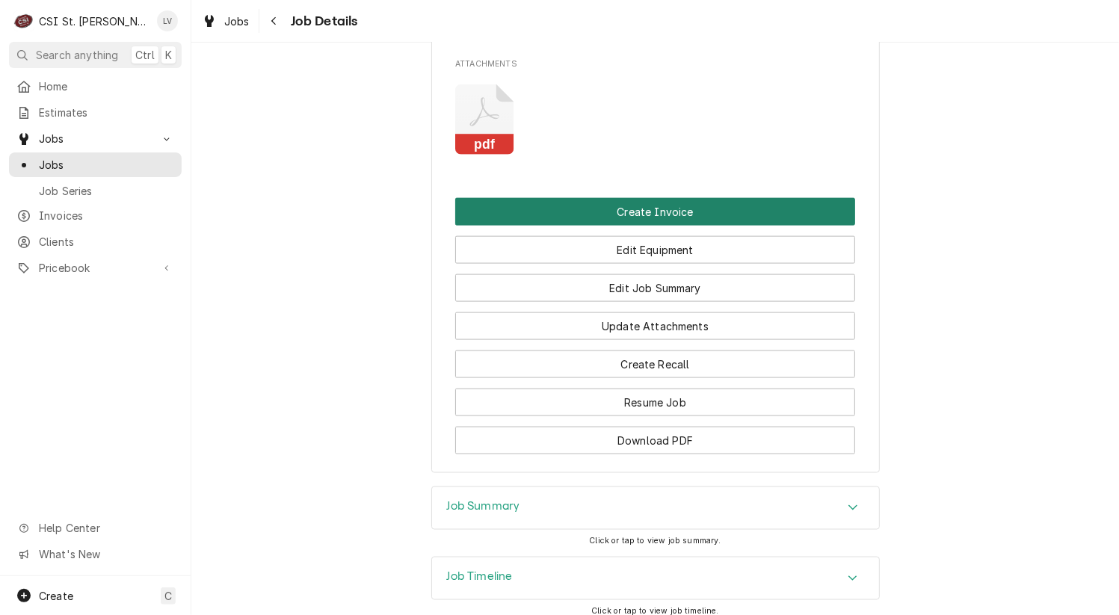
click at [683, 198] on button "Create Invoice" at bounding box center [655, 212] width 400 height 28
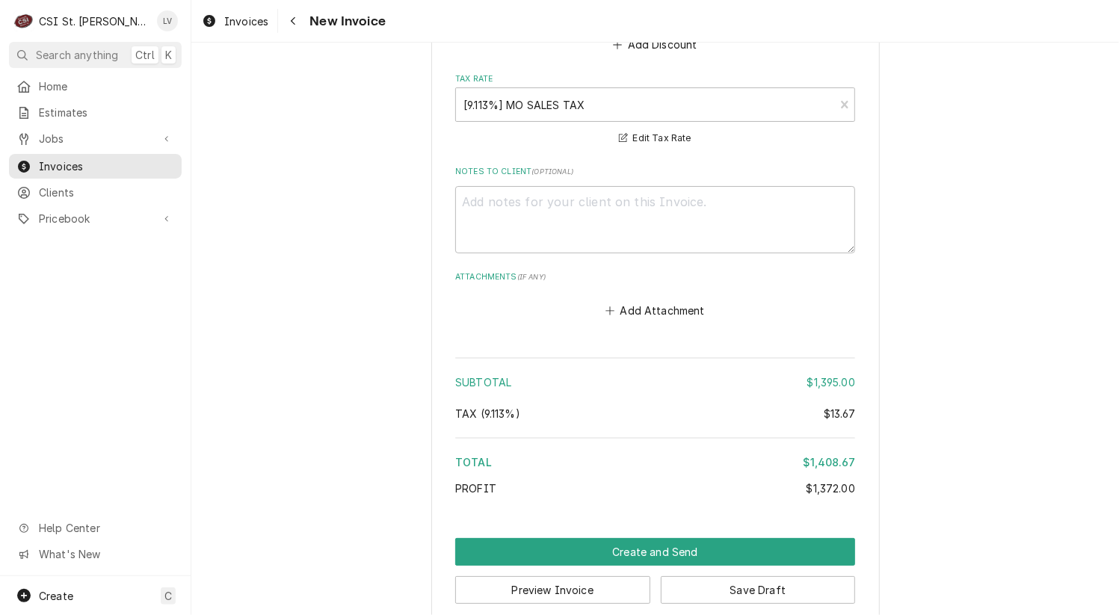
scroll to position [5684, 0]
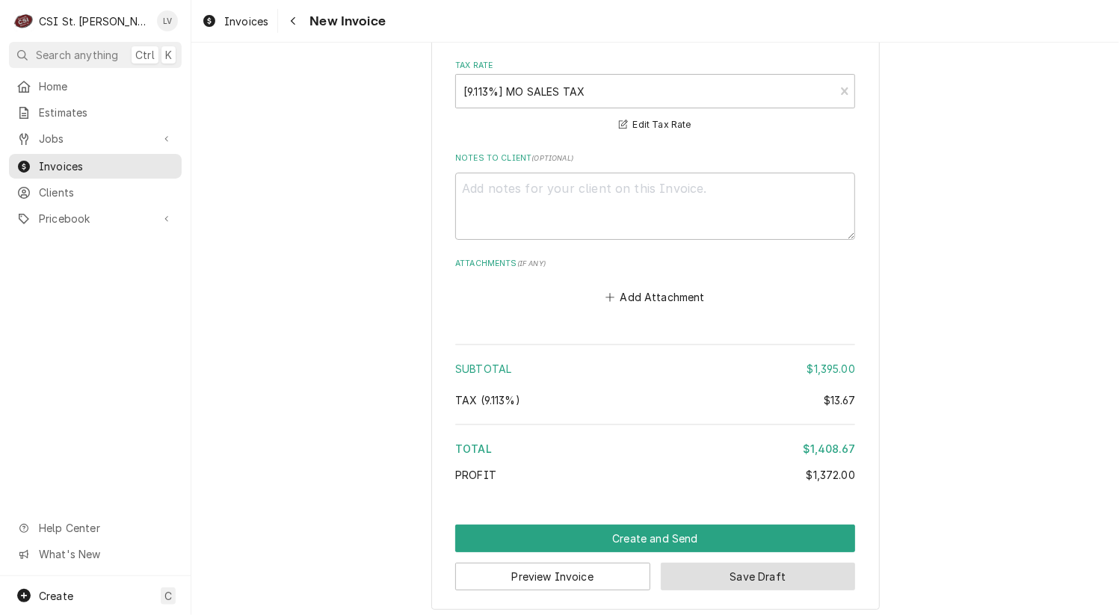
click at [777, 580] on button "Save Draft" at bounding box center [758, 577] width 195 height 28
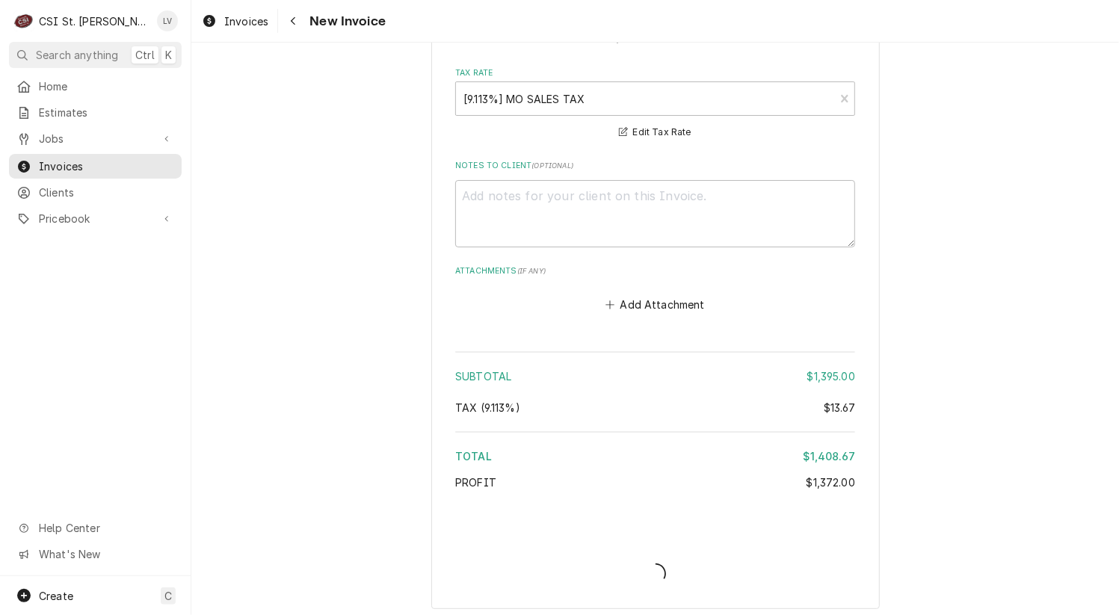
type textarea "x"
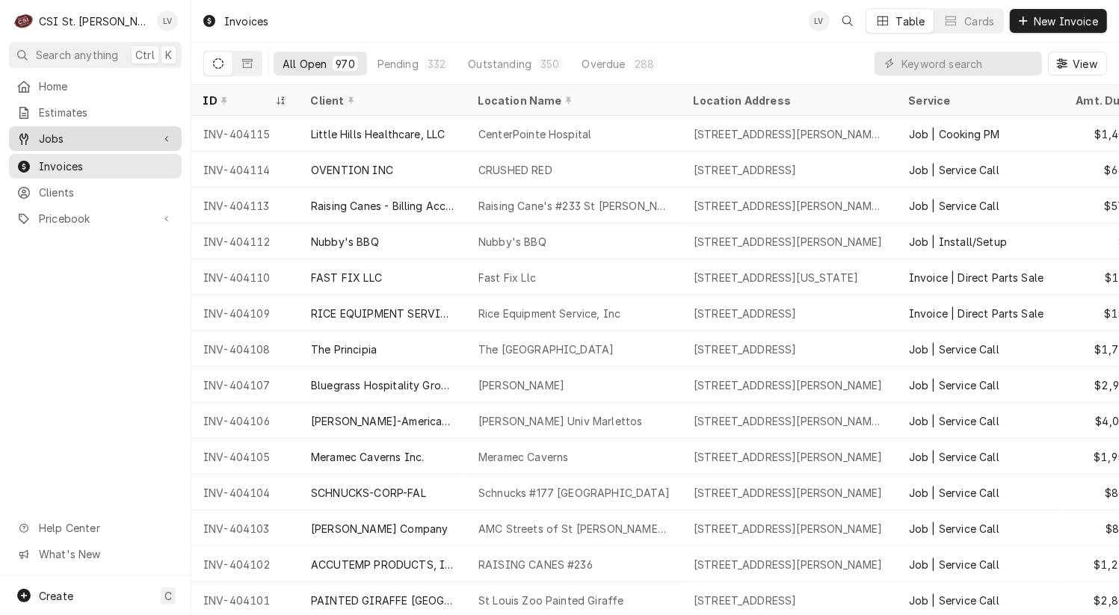
click at [64, 131] on span "Jobs" at bounding box center [95, 139] width 113 height 16
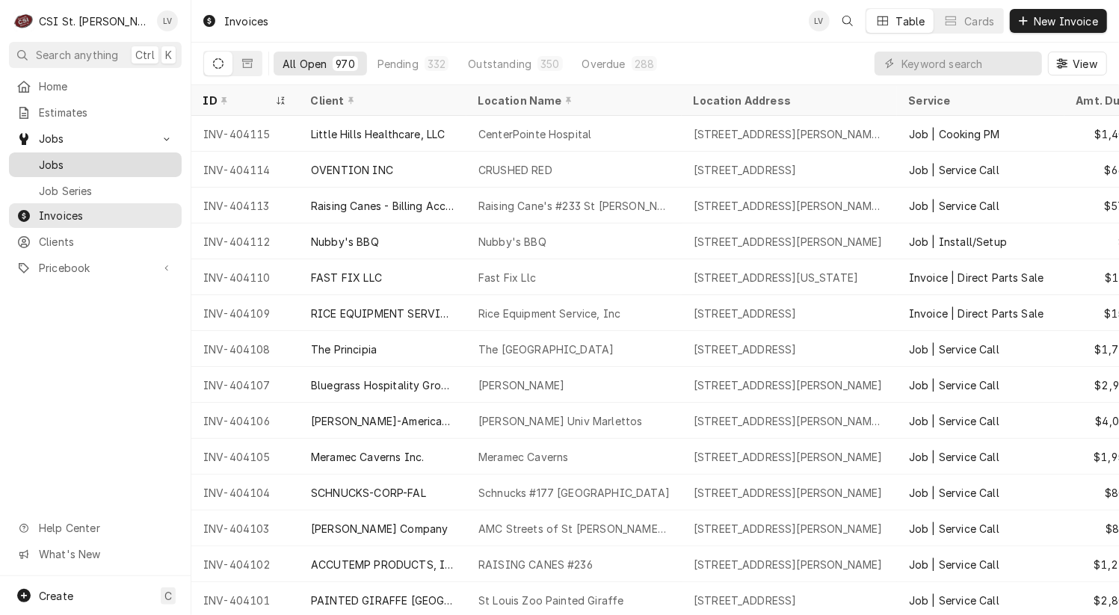
click at [64, 157] on span "Jobs" at bounding box center [106, 165] width 135 height 16
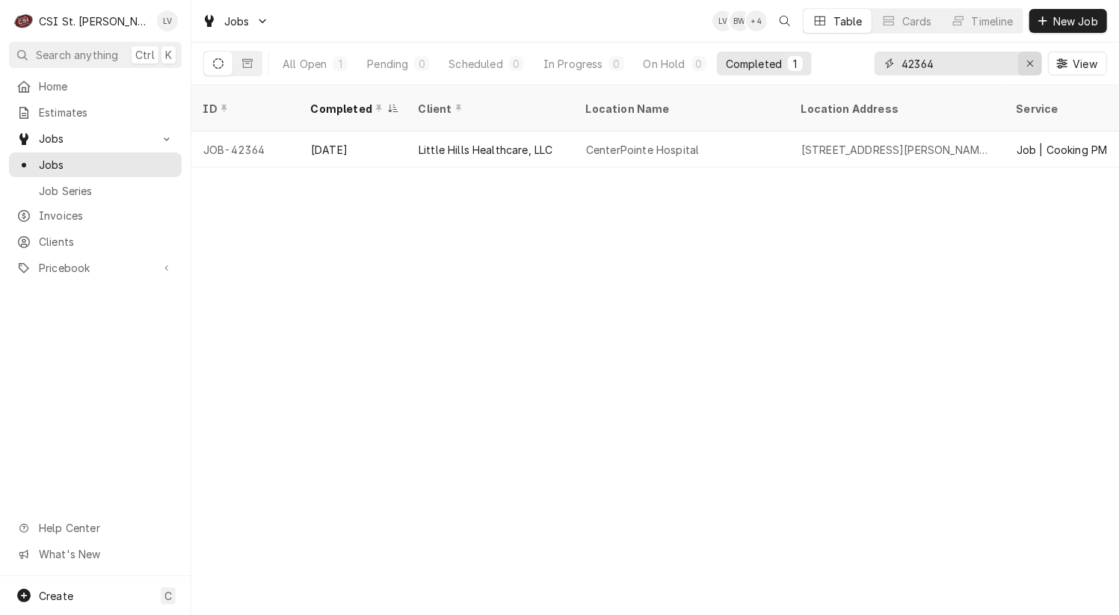
click at [1032, 63] on icon "Erase input" at bounding box center [1030, 63] width 8 height 10
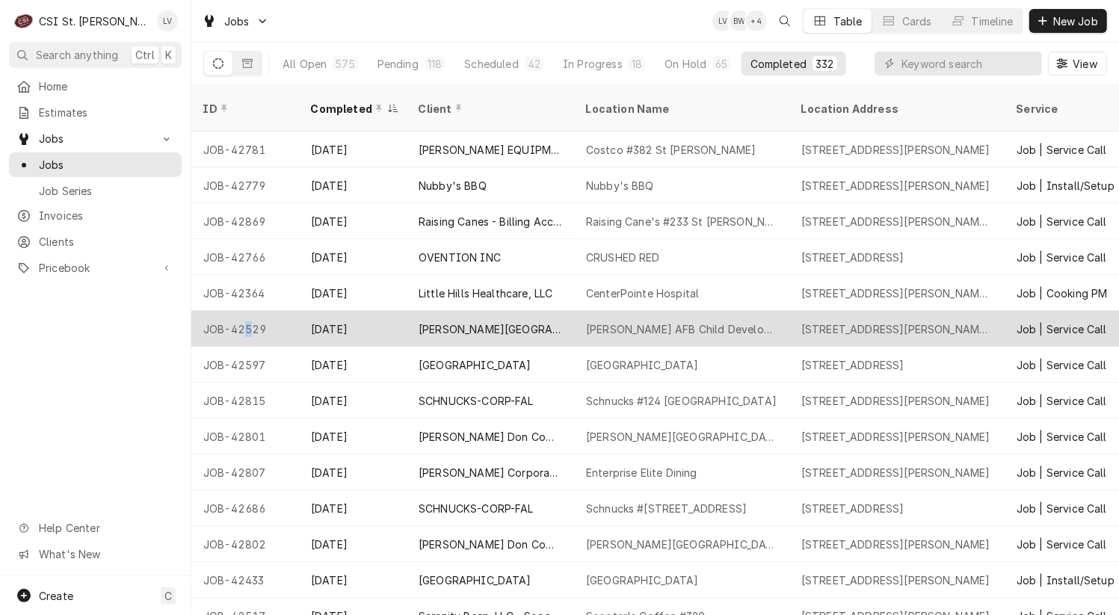
click at [247, 311] on div "JOB-42529" at bounding box center [245, 329] width 108 height 36
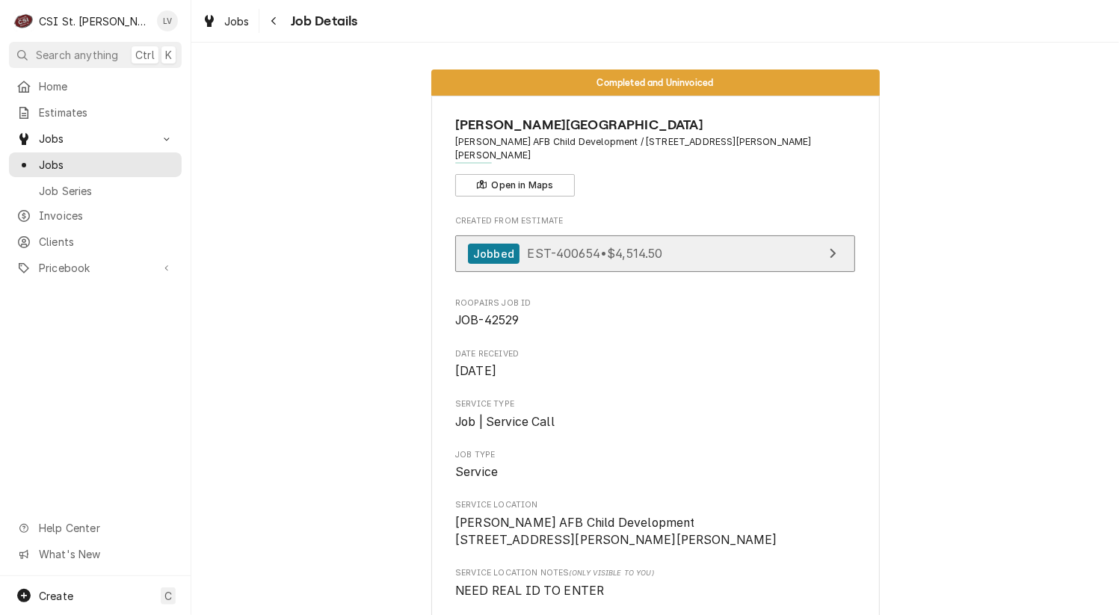
click at [596, 246] on span "EST-400654 • $4,514.50" at bounding box center [594, 253] width 135 height 15
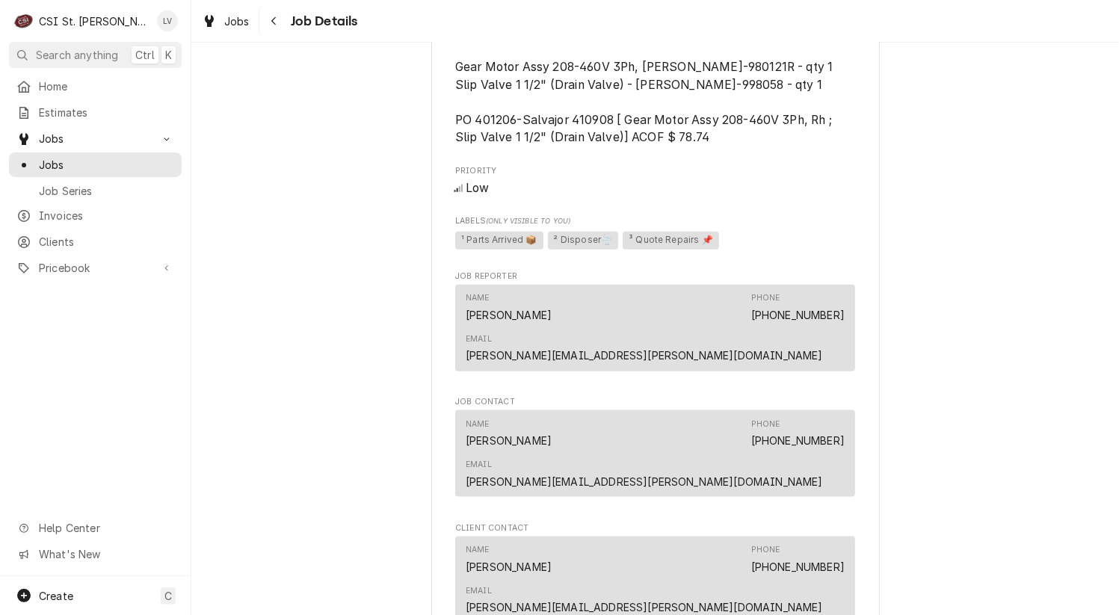
scroll to position [1495, 0]
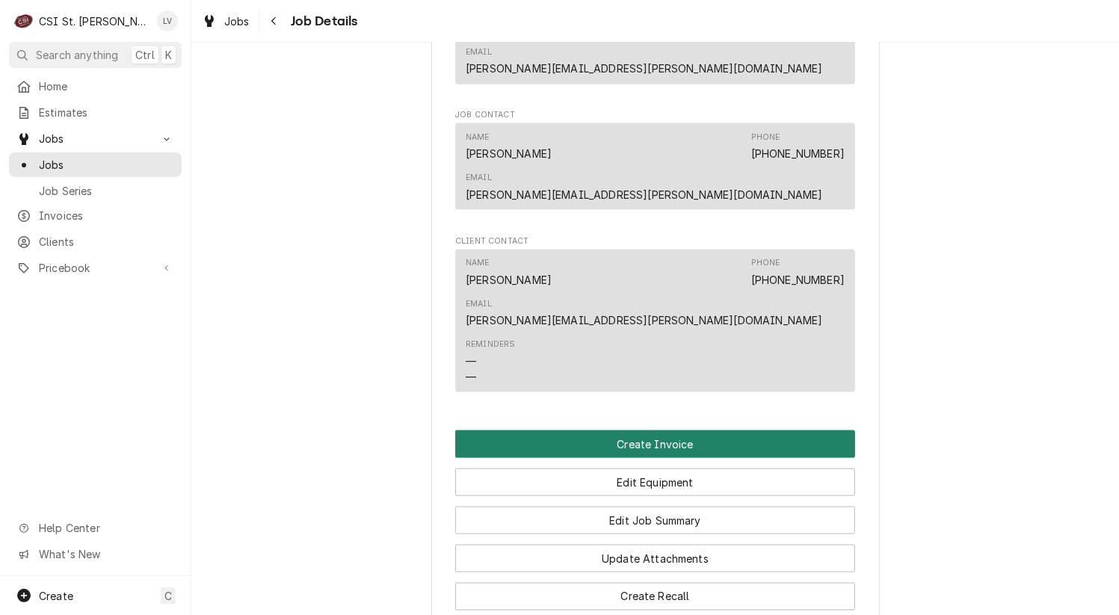
click at [616, 431] on button "Create Invoice" at bounding box center [655, 445] width 400 height 28
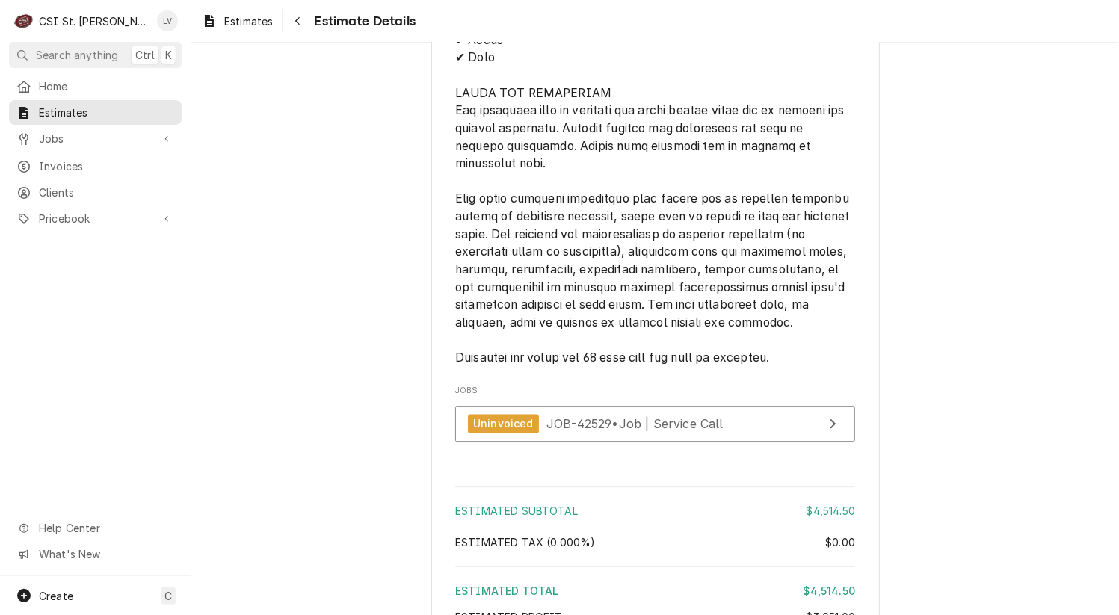
scroll to position [3350, 0]
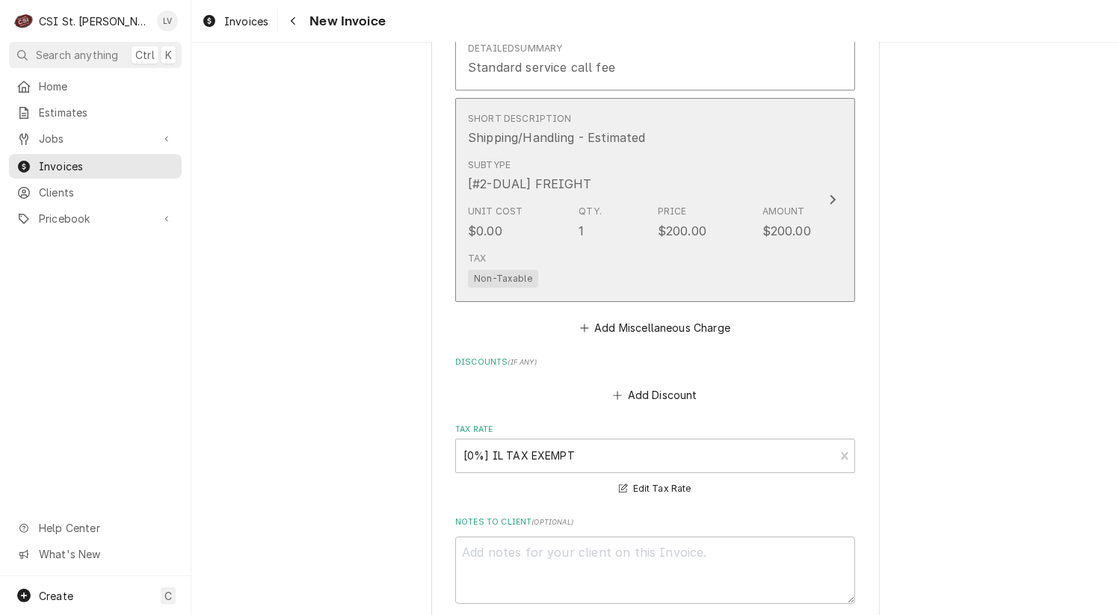
scroll to position [3439, 0]
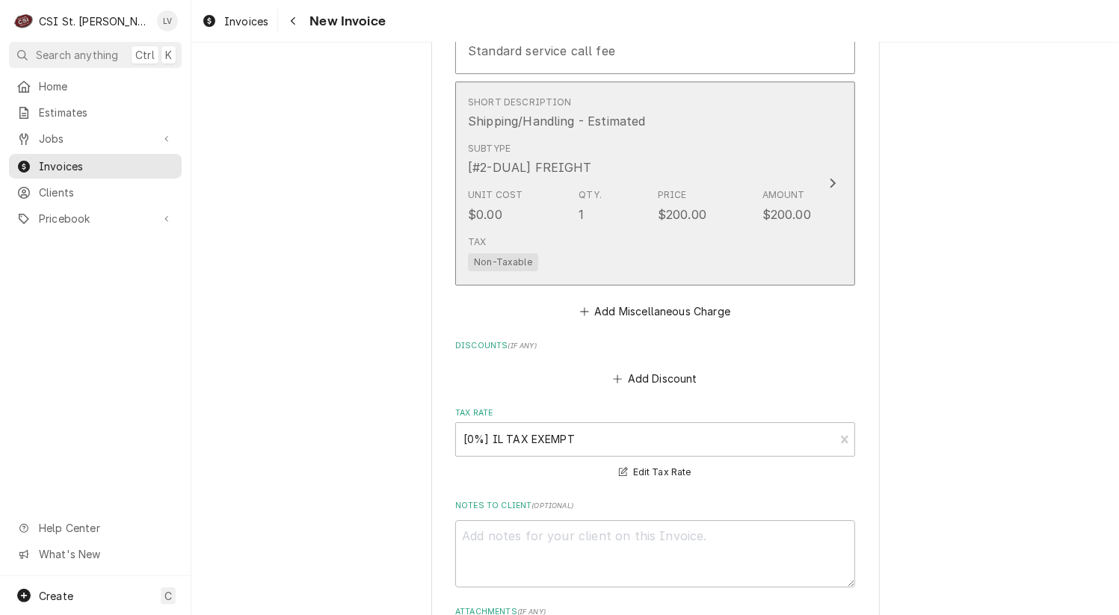
click at [641, 230] on div "Tax Non-Taxable" at bounding box center [639, 253] width 343 height 48
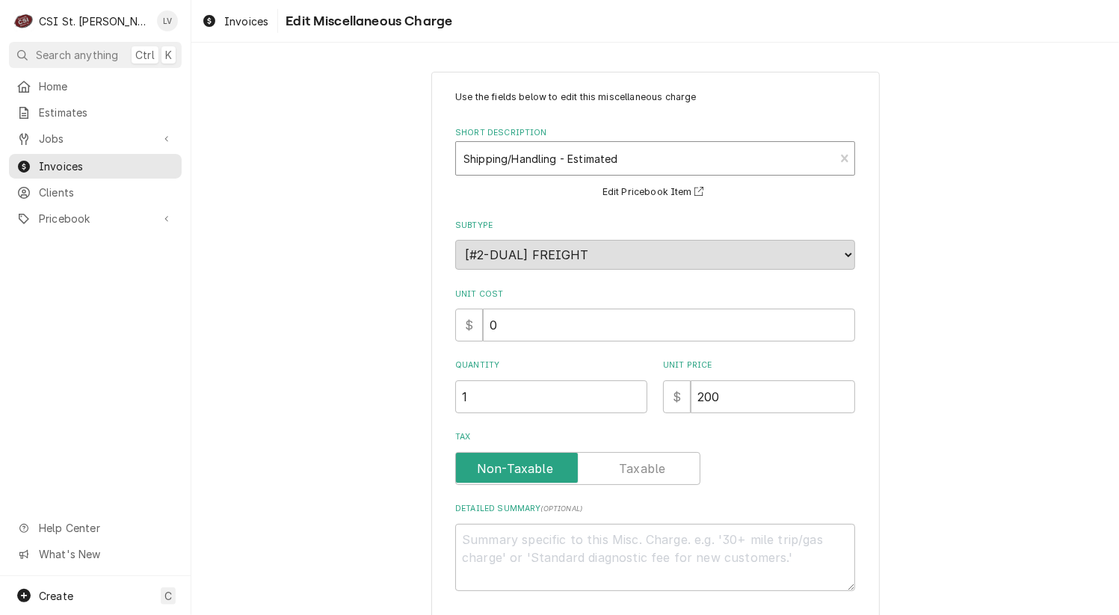
type textarea "x"
click at [550, 157] on div "Short Description" at bounding box center [644, 158] width 363 height 27
type input "ship"
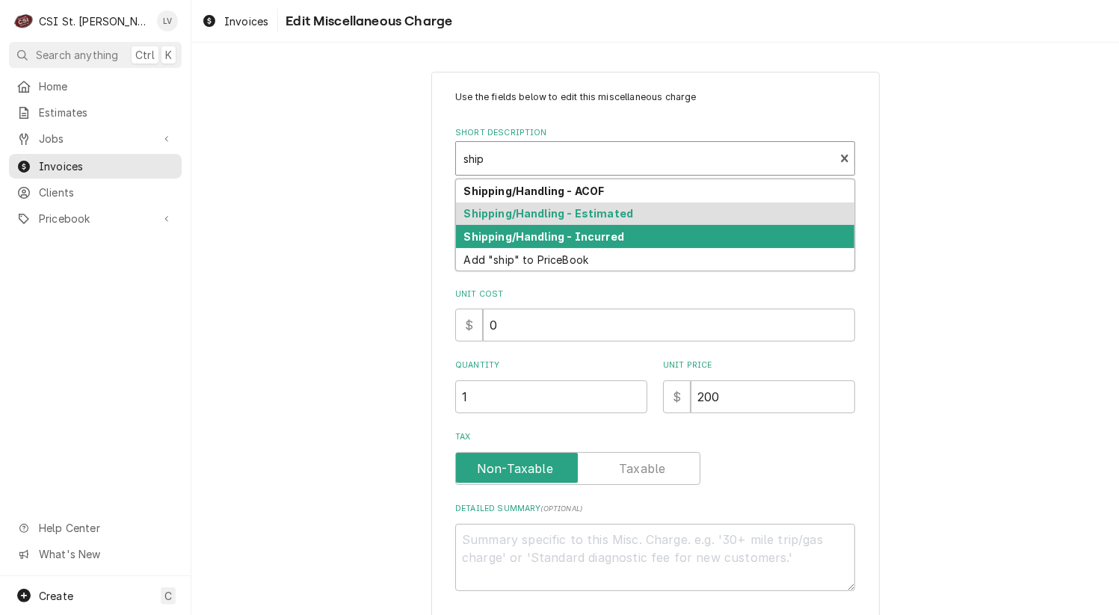
click at [531, 231] on strong "Shipping/Handling - Incurred" at bounding box center [544, 236] width 160 height 13
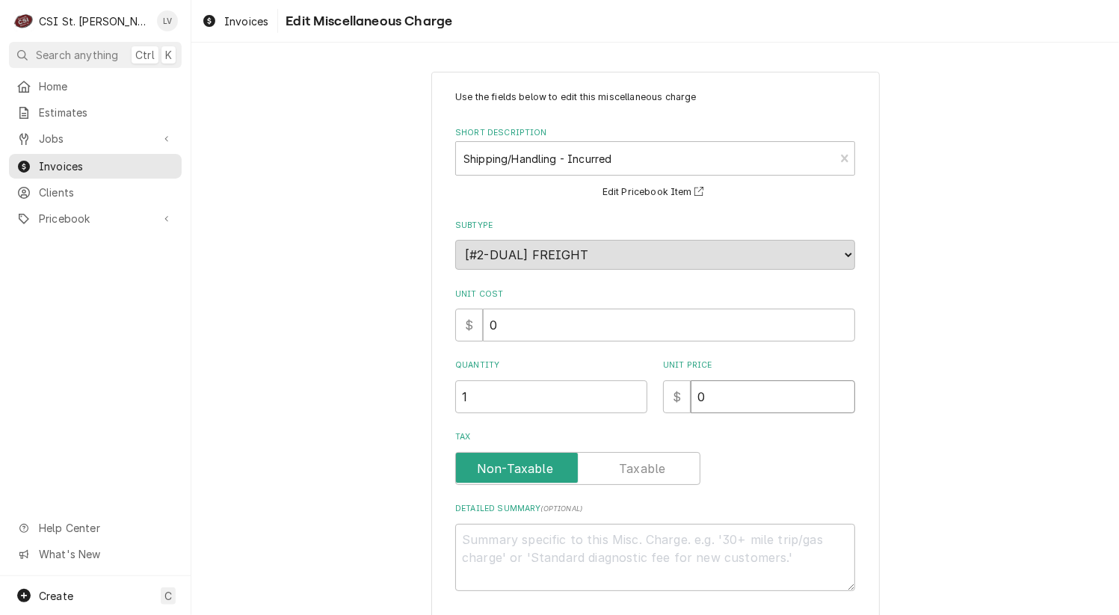
click at [648, 419] on div "Use the fields below to edit this miscellaneous charge Short Description Shippi…" at bounding box center [655, 340] width 400 height 501
type textarea "x"
type input "2"
type textarea "x"
type input "20"
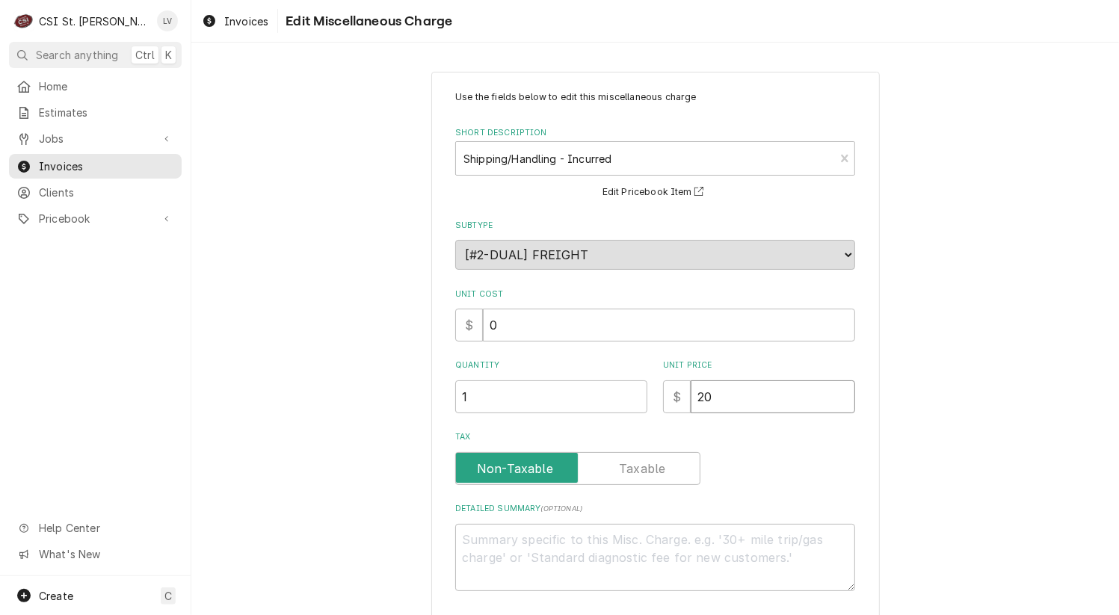
type textarea "x"
type input "200"
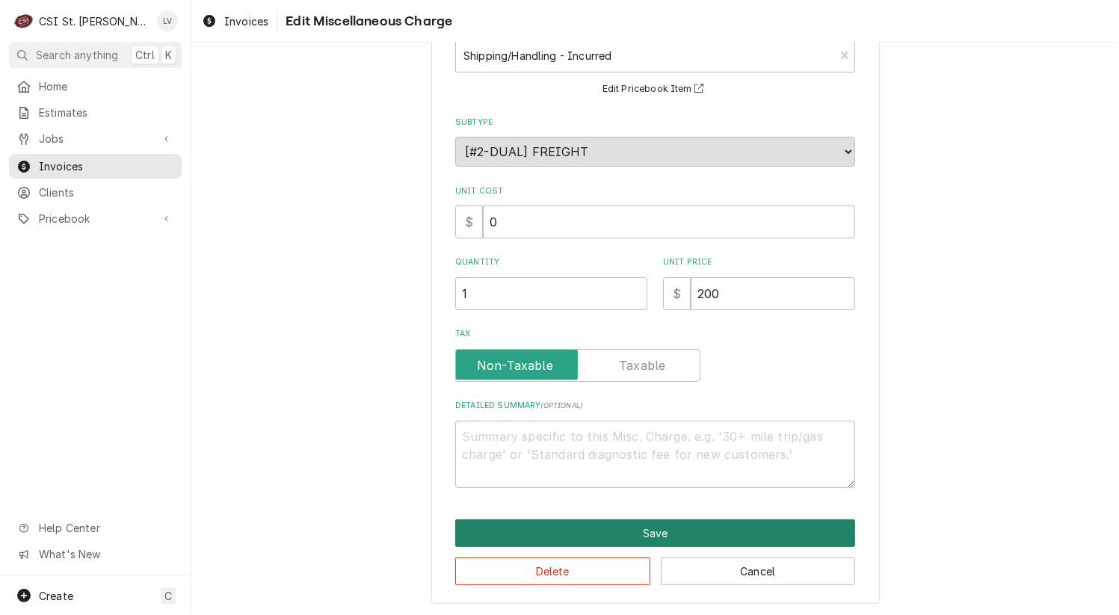
click at [562, 528] on button "Save" at bounding box center [655, 534] width 400 height 28
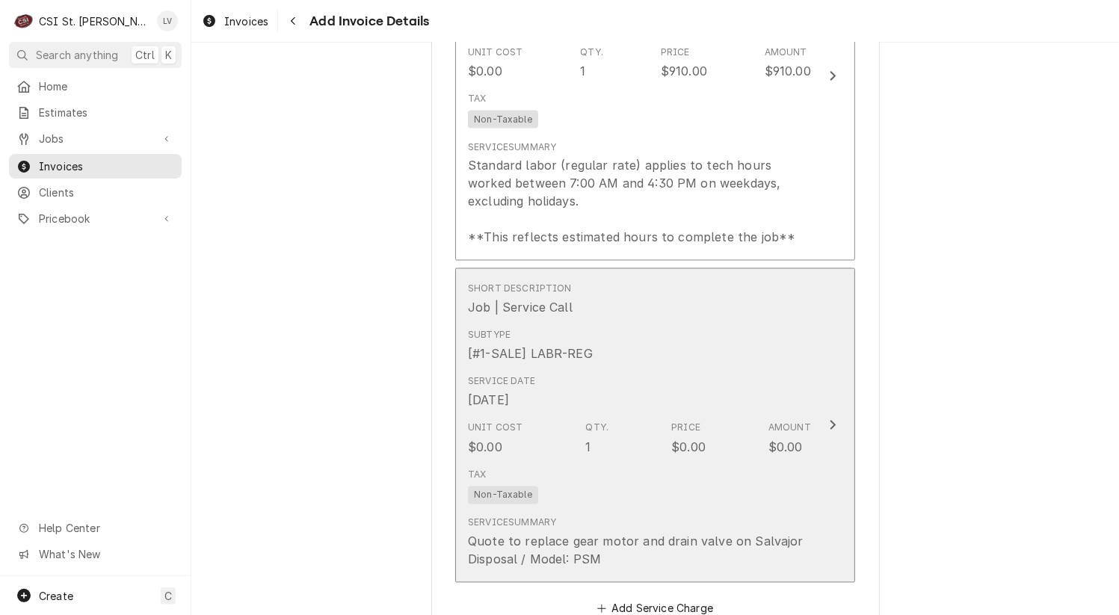
scroll to position [1952, 0]
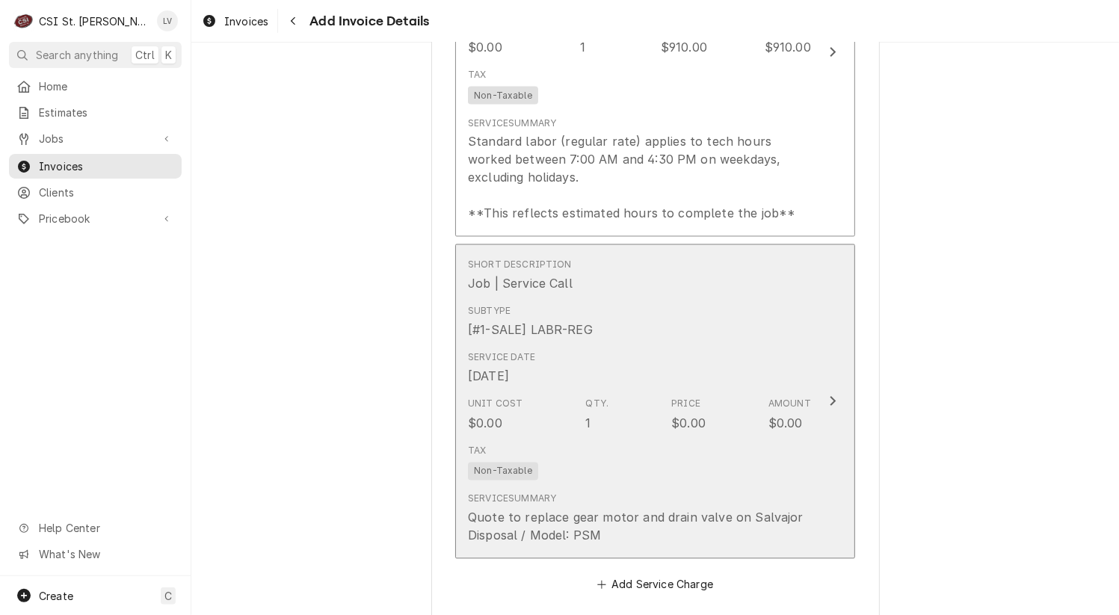
click at [597, 509] on div "Quote to replace gear motor and drain valve on Salvajor Disposal / Model: PSM" at bounding box center [639, 527] width 343 height 36
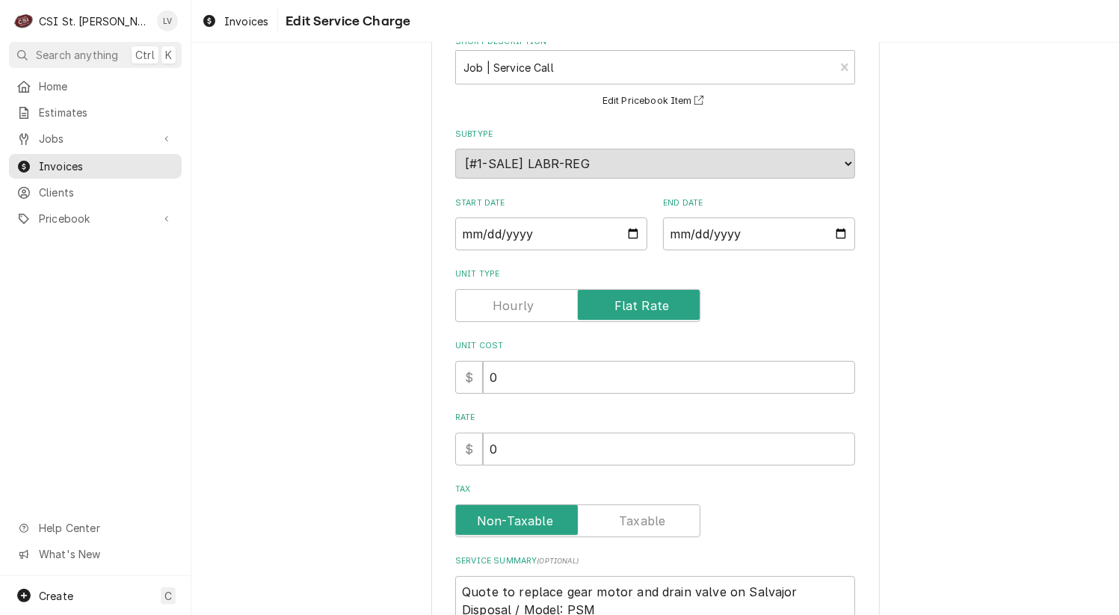
scroll to position [247, 0]
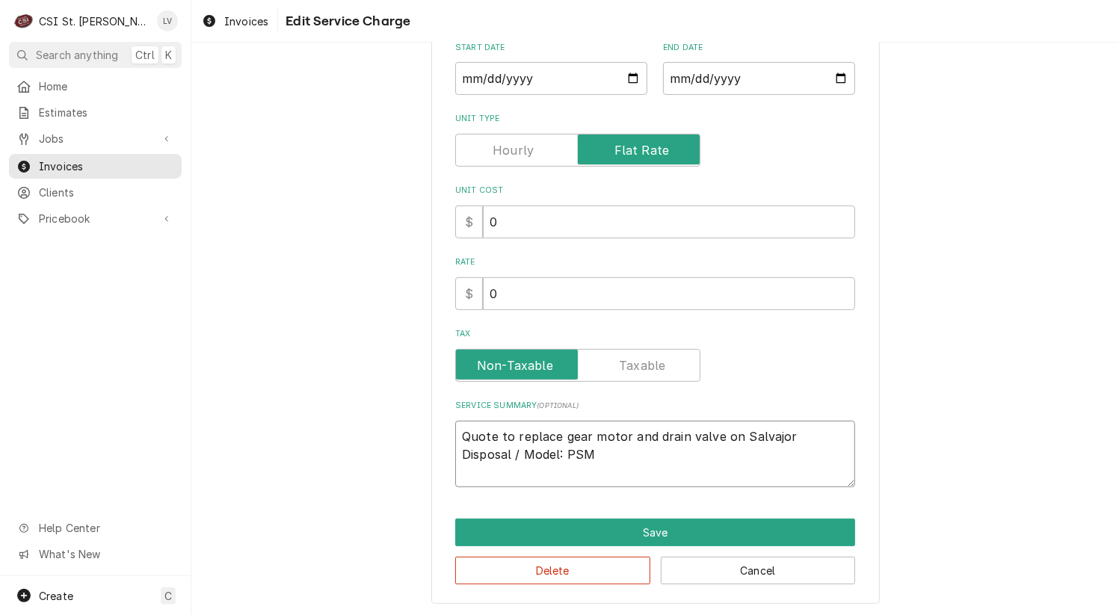
drag, startPoint x: 546, startPoint y: 452, endPoint x: 449, endPoint y: 432, distance: 98.5
click at [455, 432] on textarea "Quote to replace gear motor and drain valve on Salvajor Disposal / Model: PSM" at bounding box center [655, 454] width 400 height 67
click at [537, 570] on button "Delete" at bounding box center [552, 571] width 195 height 28
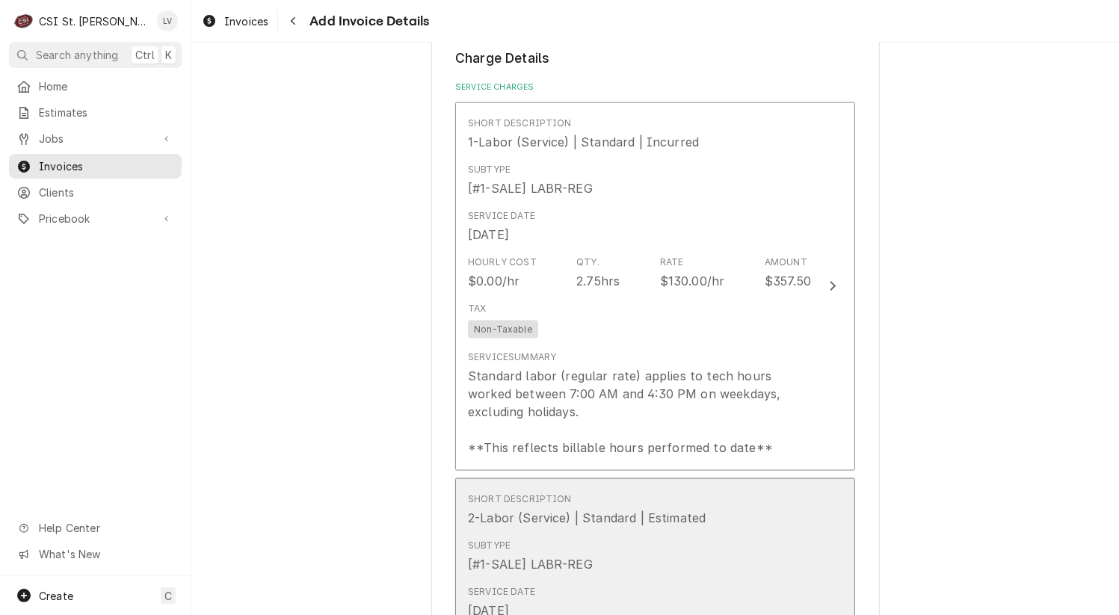
scroll to position [1279, 0]
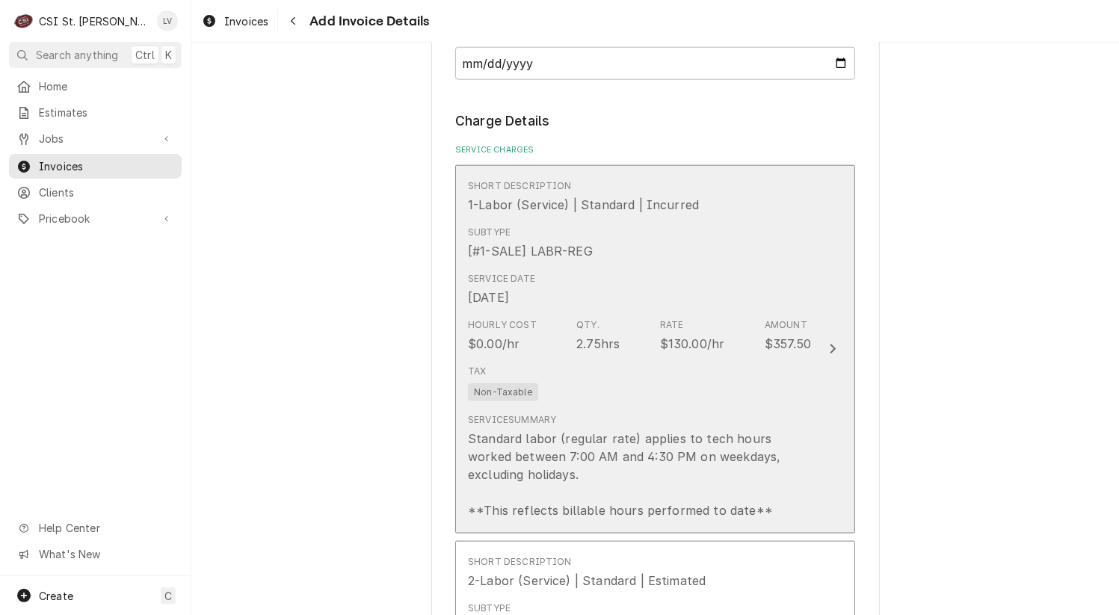
click at [710, 383] on div "Tax Non-Taxable" at bounding box center [639, 383] width 343 height 48
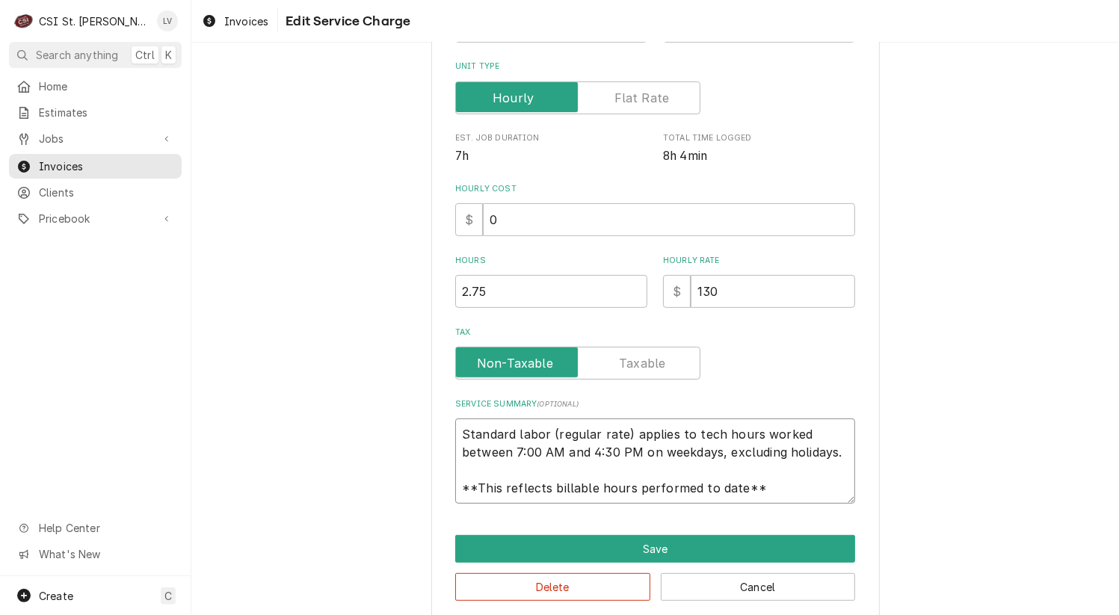
scroll to position [18, 0]
drag, startPoint x: 455, startPoint y: 431, endPoint x: 796, endPoint y: 508, distance: 350.4
click at [795, 509] on div "Use the fields below to edit this service charge Short Description 1-Labor (Ser…" at bounding box center [655, 197] width 449 height 848
paste textarea "Quote to replace gear motor and drain valve on Salvajor Disposal / Model: PSM"
type textarea "x"
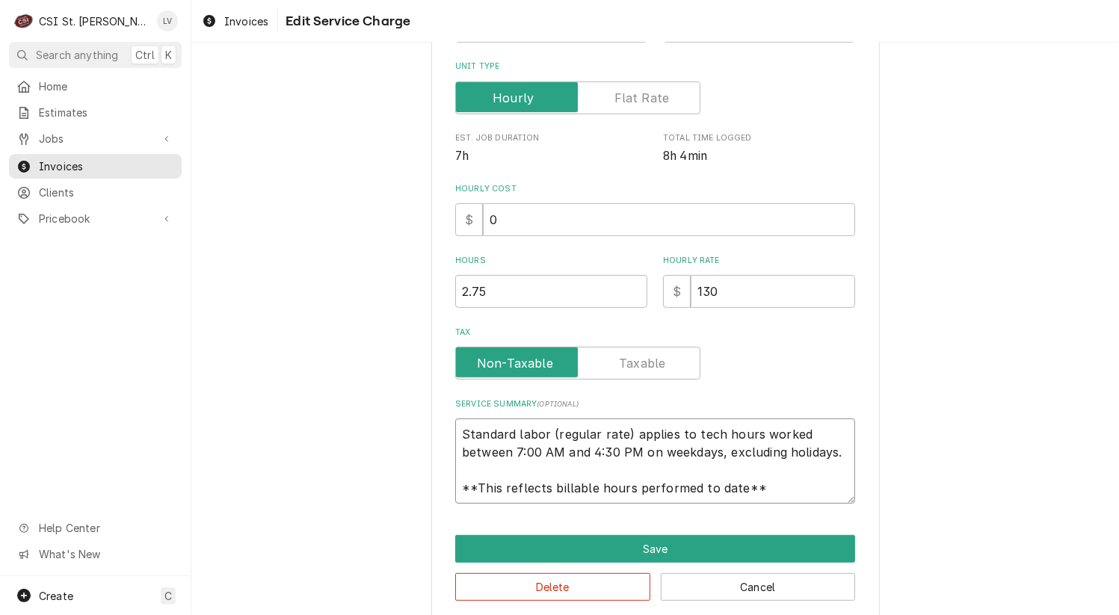
type textarea "Quote to replace gear motor and drain valve on Salvajor Disposal / Model: PSM"
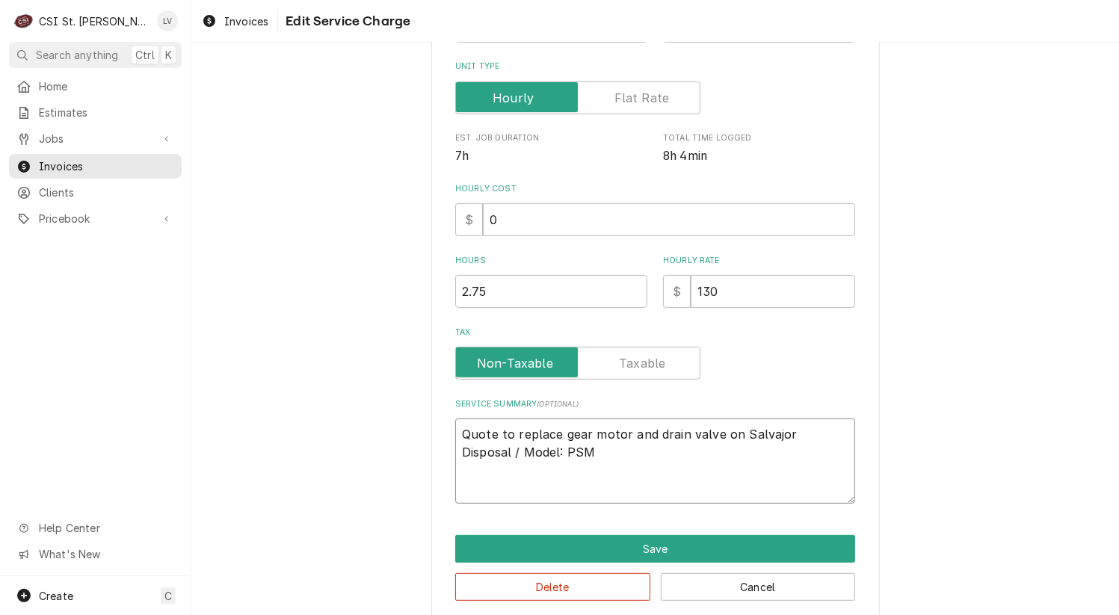
scroll to position [298, 0]
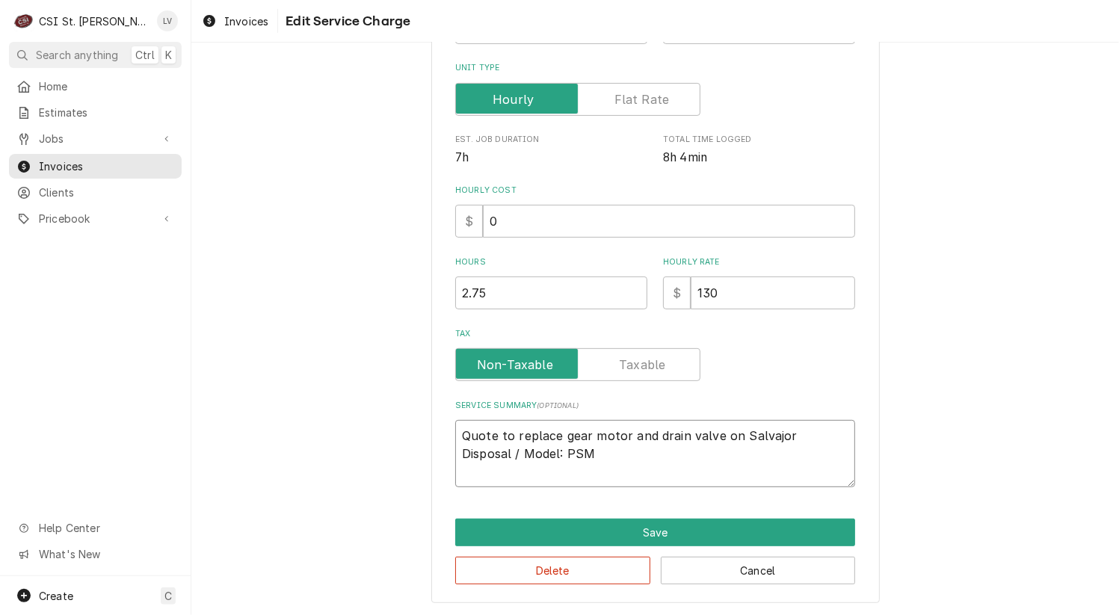
type textarea "x"
type textarea "Quote to replace gear motor and drain valve on Salvajor Disposal / Model: PSM"
type textarea "x"
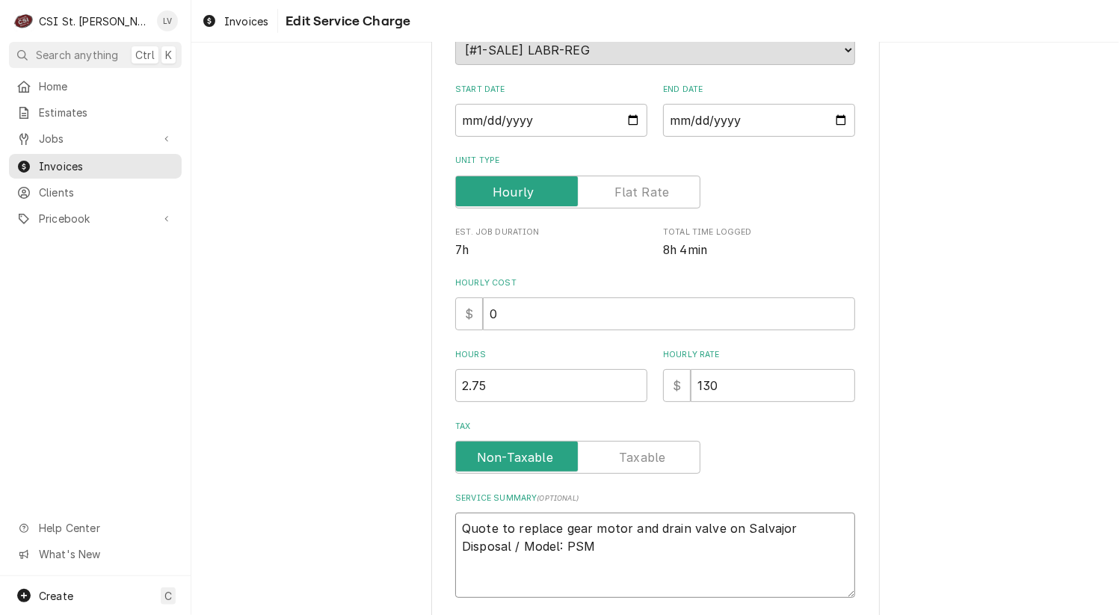
scroll to position [75, 0]
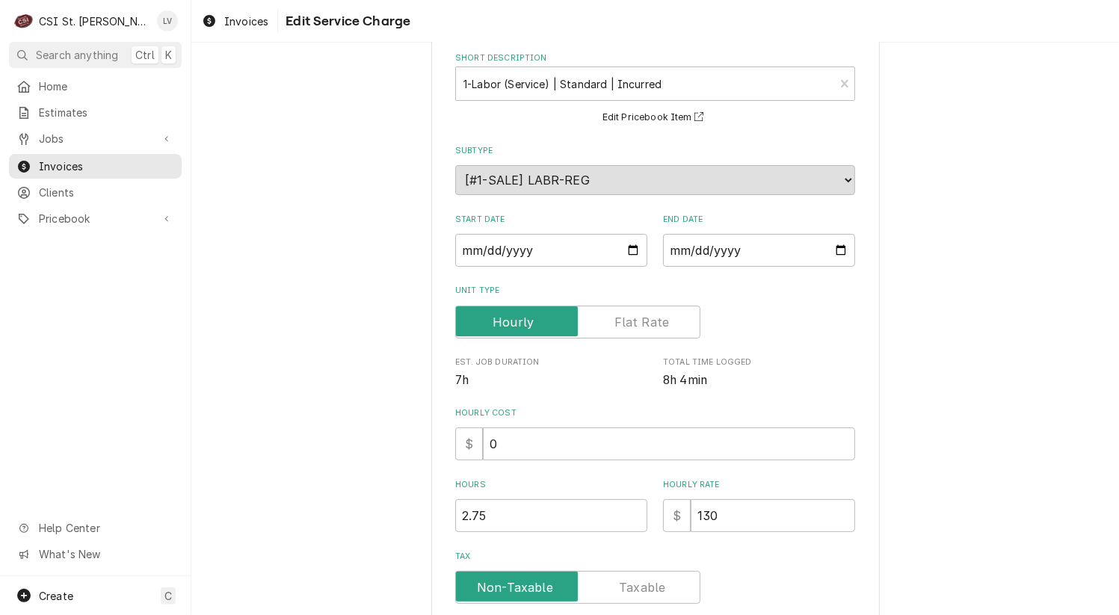
type textarea "Quote to replace gear motor and drain valve on Salvajor Disposal / Model: PSM"
click at [612, 320] on label "Unit Type" at bounding box center [577, 322] width 245 height 33
click at [612, 320] on input "Unit Type" at bounding box center [578, 322] width 232 height 33
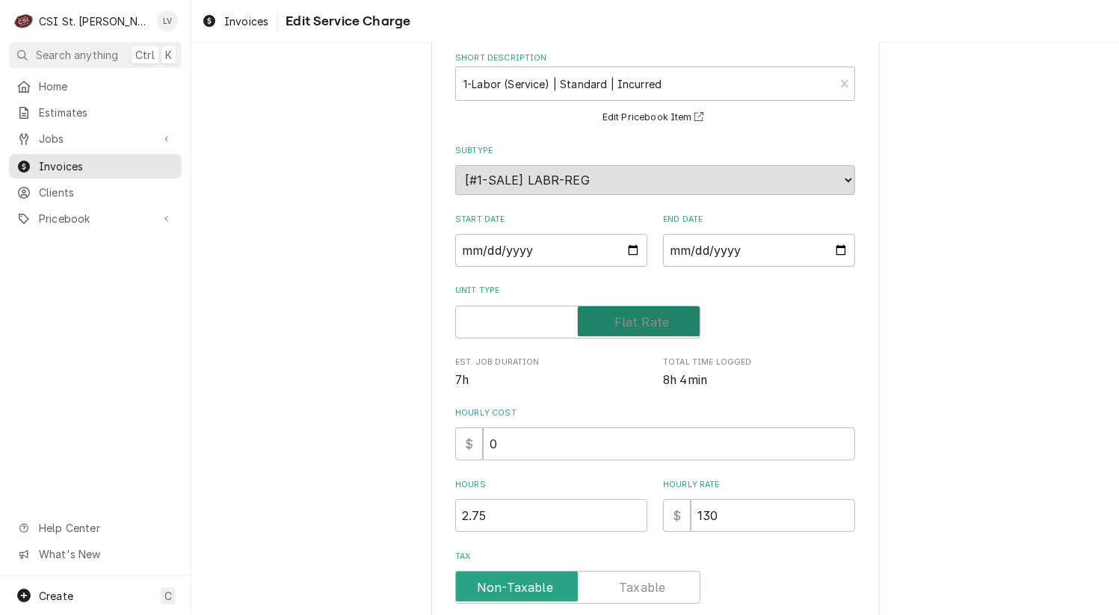
checkbox input "true"
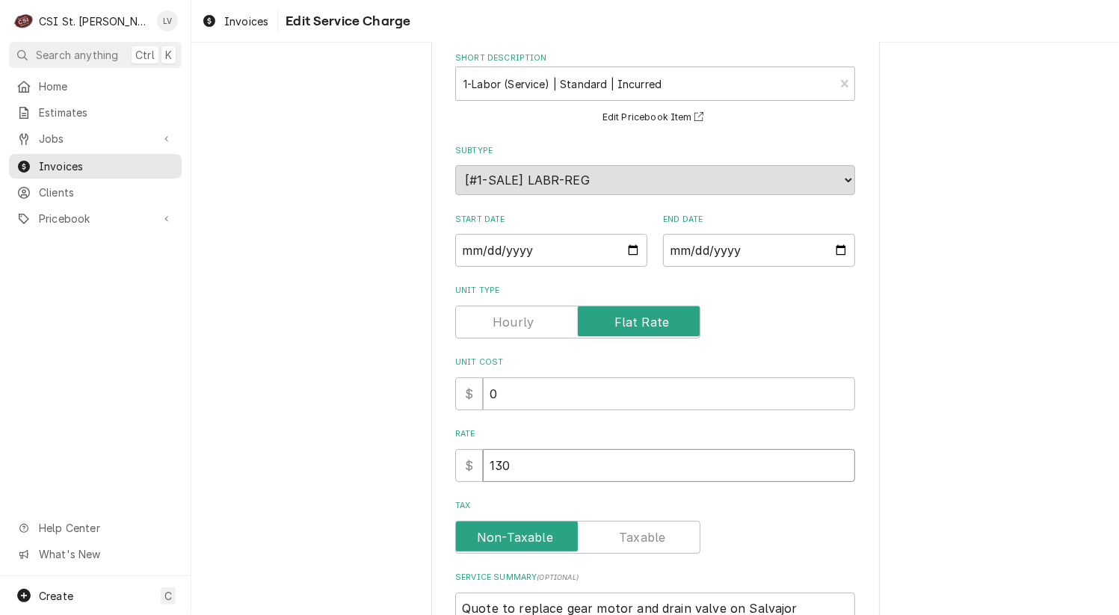
drag, startPoint x: 539, startPoint y: 475, endPoint x: 456, endPoint y: 452, distance: 86.0
click at [456, 452] on div "$ 130" at bounding box center [655, 465] width 400 height 33
type textarea "x"
type input "1"
type textarea "x"
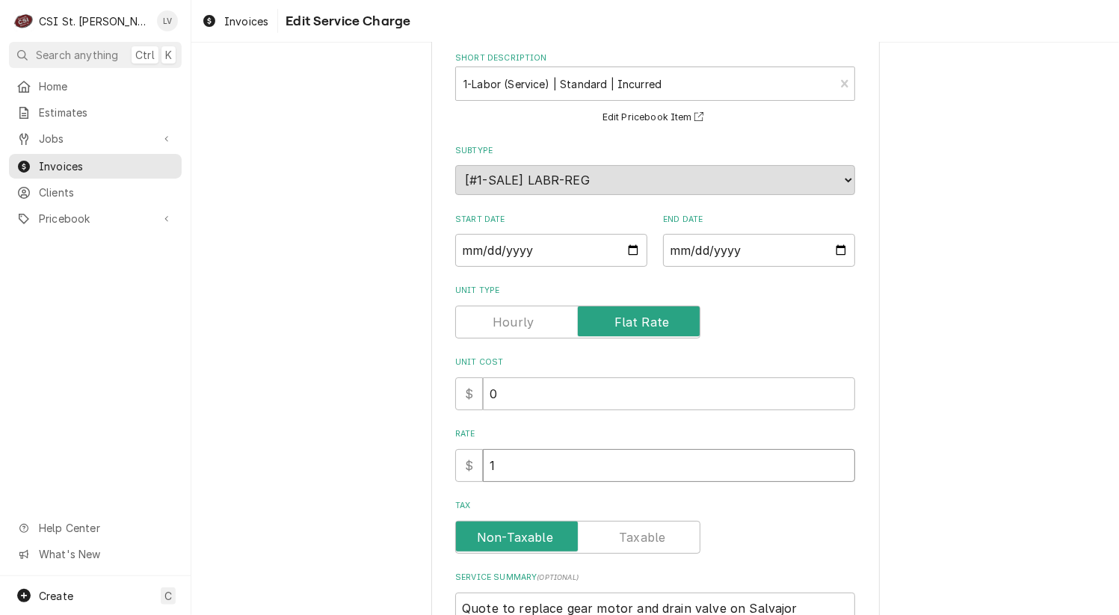
type input "12"
type textarea "x"
type input "126"
type textarea "x"
type input "1267"
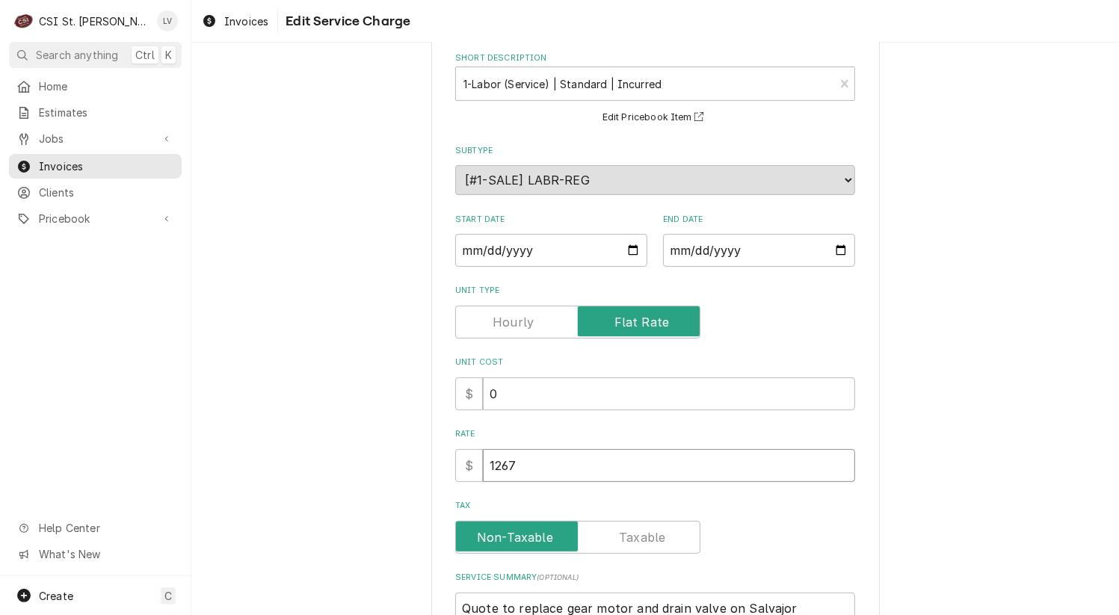
type textarea "x"
type input "1267.5"
type textarea "x"
type input "1267.50"
click at [400, 425] on div "Use the fields below to edit this service charge Short Description 1-Labor (Ser…" at bounding box center [655, 395] width 928 height 823
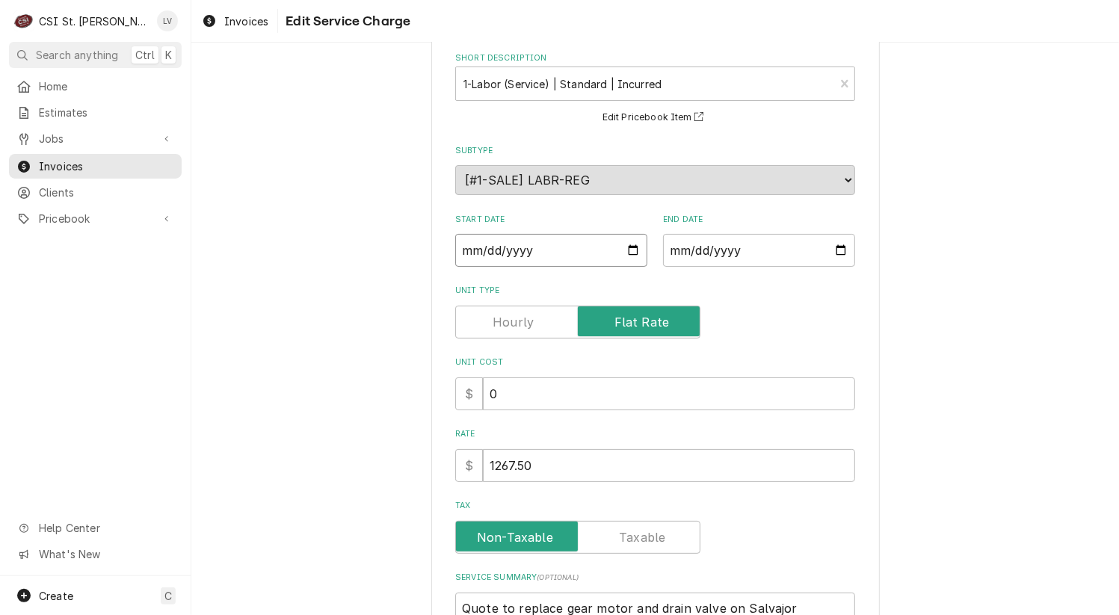
drag, startPoint x: 460, startPoint y: 247, endPoint x: 474, endPoint y: 250, distance: 14.7
click at [471, 250] on input "2025-09-23" at bounding box center [551, 250] width 192 height 33
type textarea "x"
type input "2025-08-23"
type textarea "x"
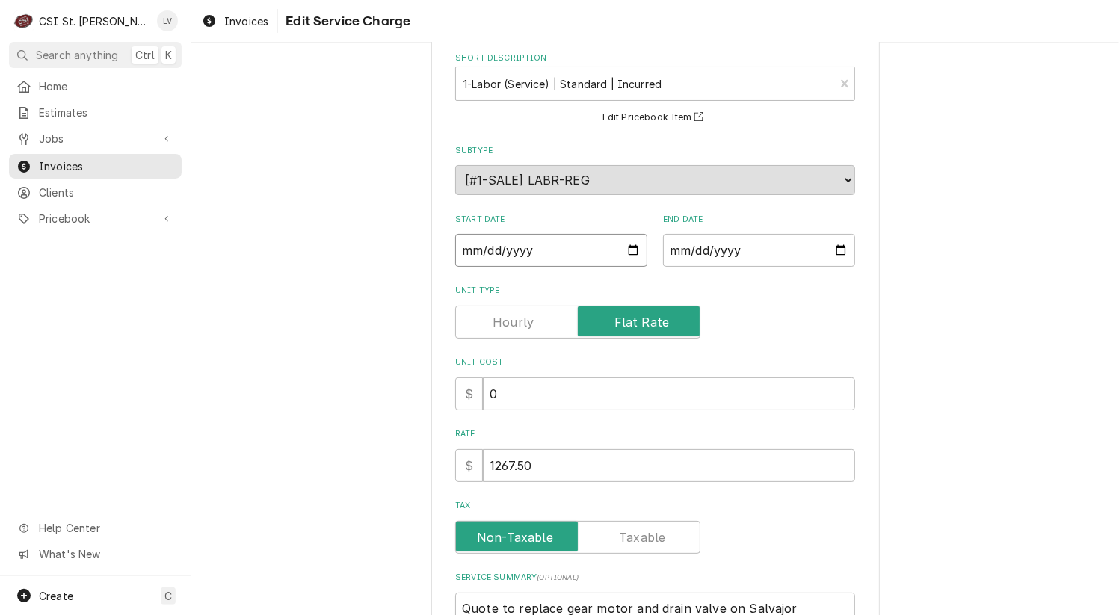
type input "2025-08-02"
type textarea "x"
type input "2025-08-21"
click at [394, 288] on div "Use the fields below to edit this service charge Short Description 1-Labor (Ser…" at bounding box center [655, 395] width 928 height 823
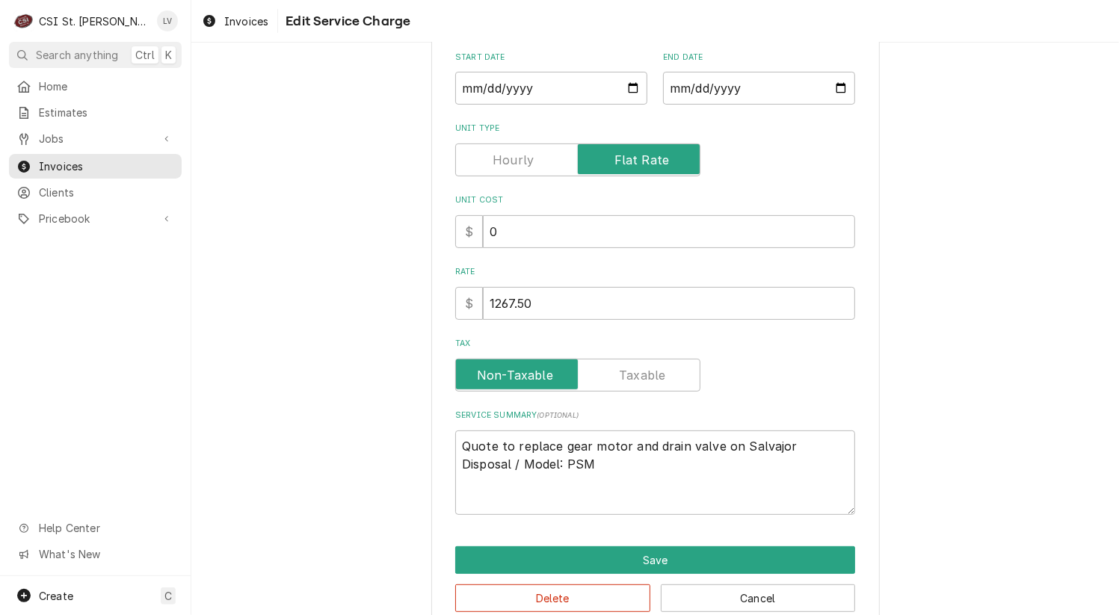
scroll to position [264, 0]
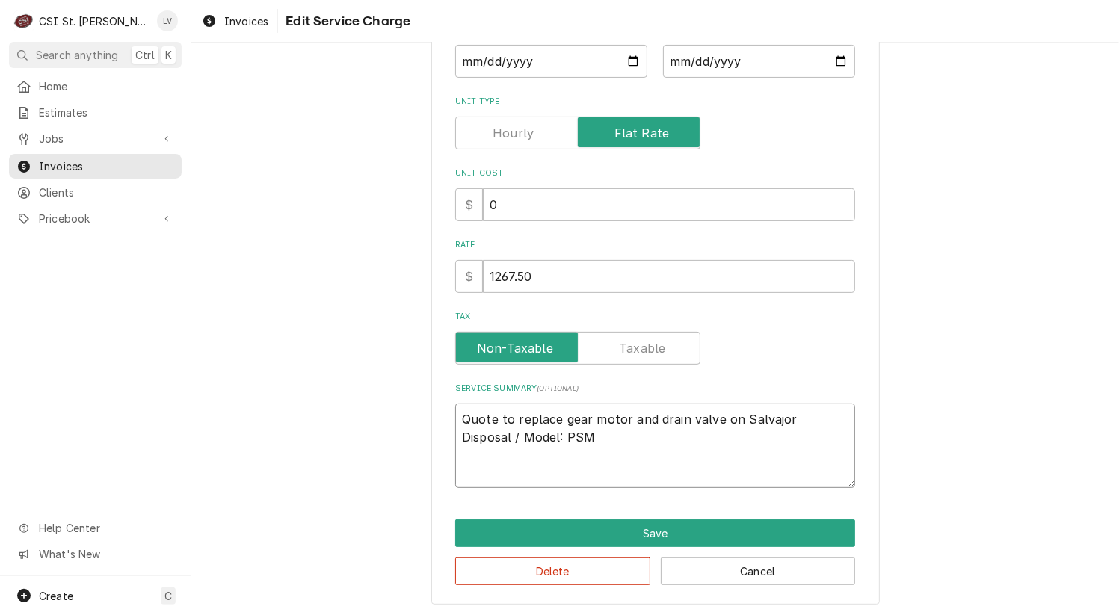
click at [455, 413] on textarea "Quote to replace gear motor and drain valve on Salvajor Disposal / Model: PSM" at bounding box center [655, 446] width 400 height 85
type textarea "x"
type textarea "Quote to replace gear motor and drain valve on Salvajor Disposal / Model: PSM"
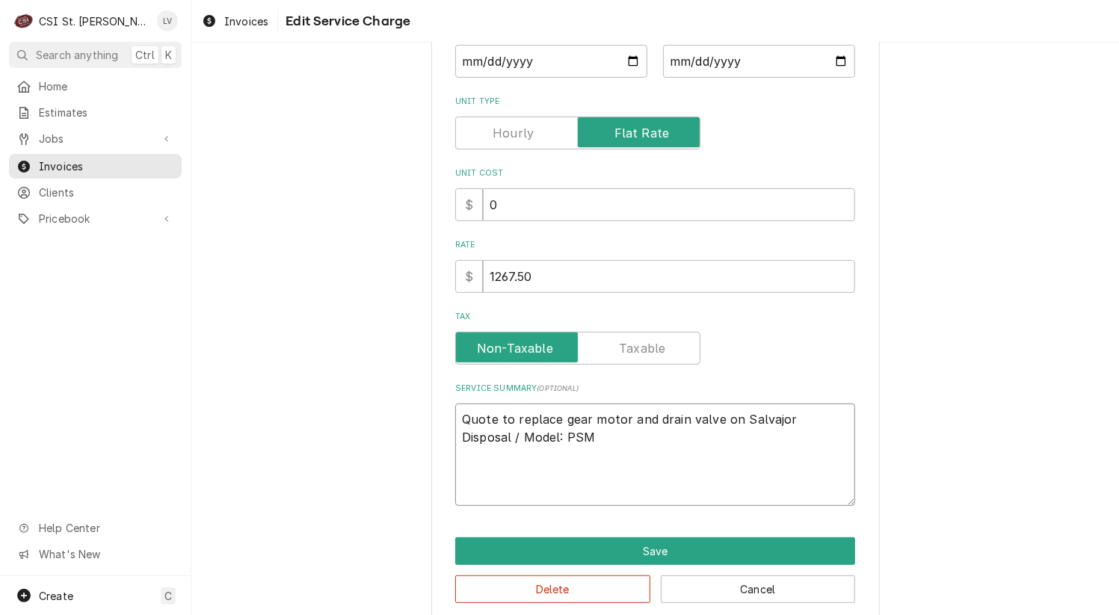
type textarea "x"
type textarea "Quote to replace gear motor and drain valve on Salvajor Disposal / Model: PSM"
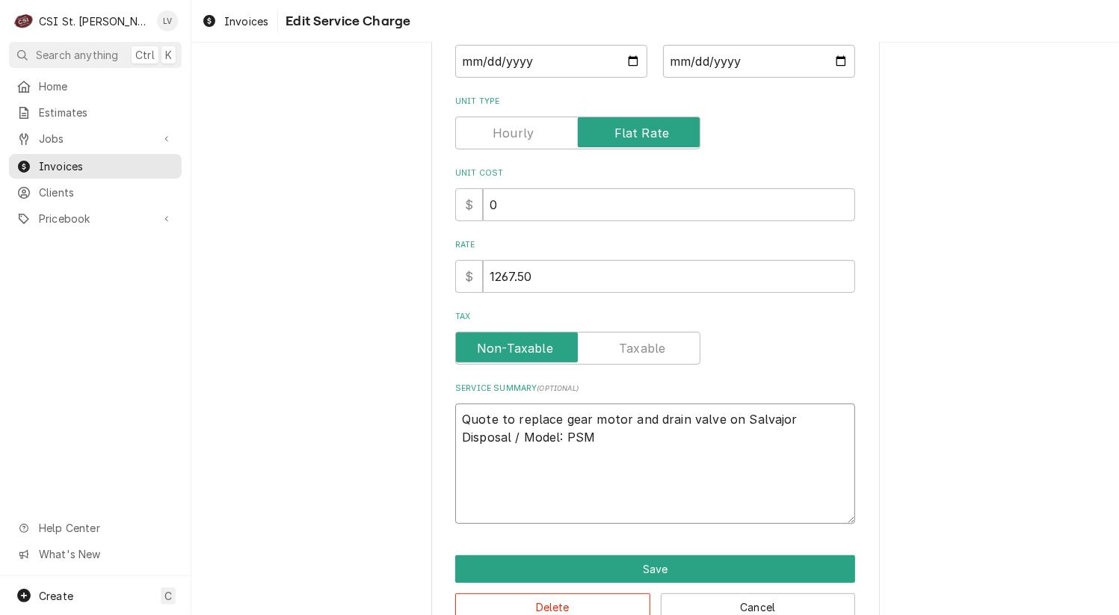
paste textarea "Salvajor / Model: PSM (disposal) Found gear motor leaking from a non-replacable…"
type textarea "x"
type textarea "Salvajor / Model: PSM (disposal) Found gear motor leaking from a non-replacable…"
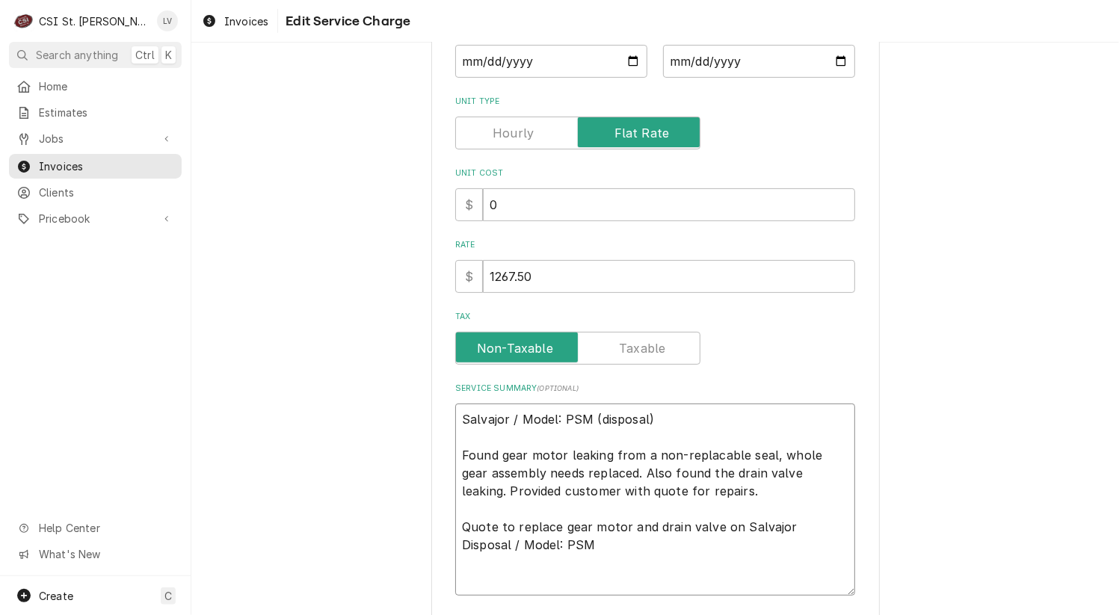
click at [456, 450] on textarea "Salvajor / Model: PSM (disposal) Found gear motor leaking from a non-replacable…" at bounding box center [655, 500] width 400 height 193
type textarea "x"
type textarea "Salvajor / Model: PSM (disposal) 8Found gear motor leaking from a non-replacabl…"
type textarea "x"
type textarea "Salvajor / Model: PSM (disposal) 8/Found gear motor leaking from a non-replacab…"
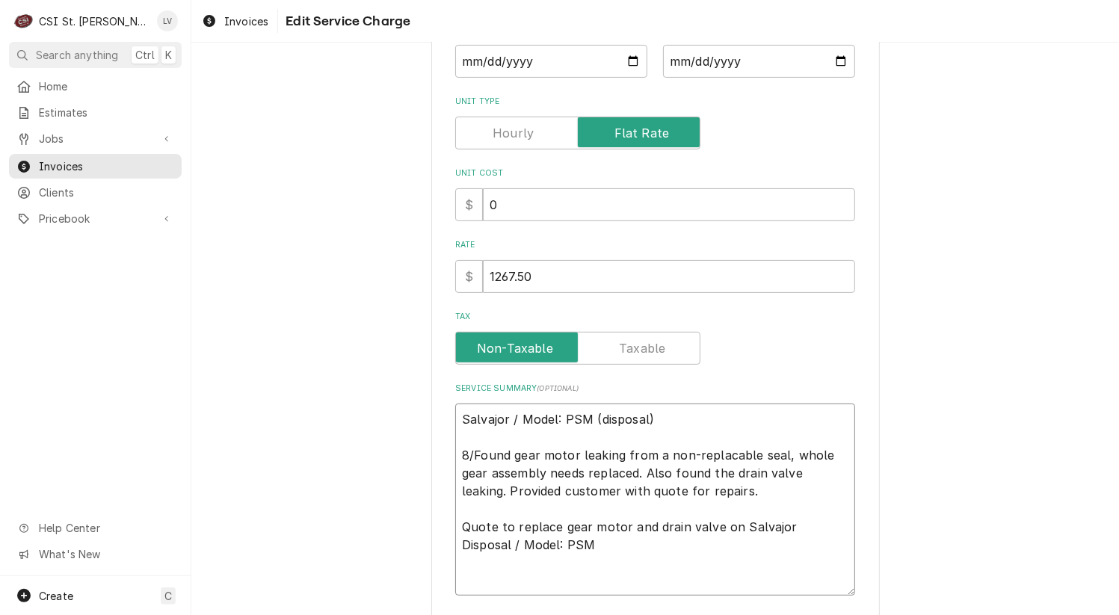
type textarea "x"
type textarea "Salvajor / Model: PSM (disposal) 8/2Found gear motor leaking from a non-replaca…"
type textarea "x"
type textarea "Salvajor / Model: PSM (disposal) 8/21Found gear motor leaking from a non-replac…"
type textarea "x"
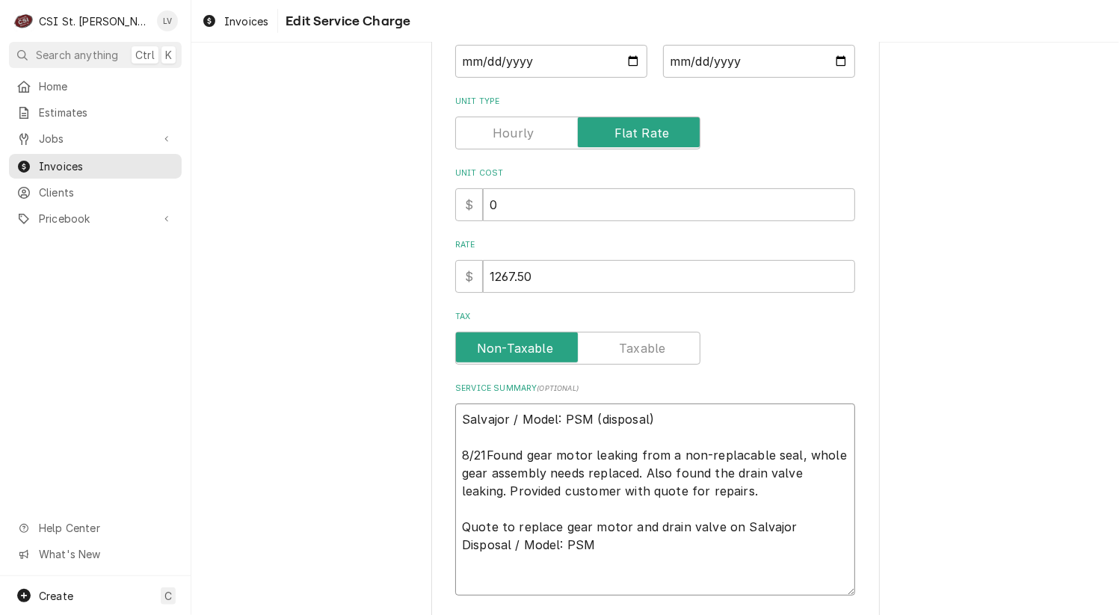
type textarea "Salvajor / Model: PSM (disposal) 8/21 Found gear motor leaking from a non-repla…"
type textarea "x"
type textarea "Salvajor / Model: PSM (disposal) 8/21 -Found gear motor leaking from a non-repl…"
type textarea "x"
type textarea "Salvajor / Model: PSM (disposal) 8/21 - Found gear motor leaking from a non-rep…"
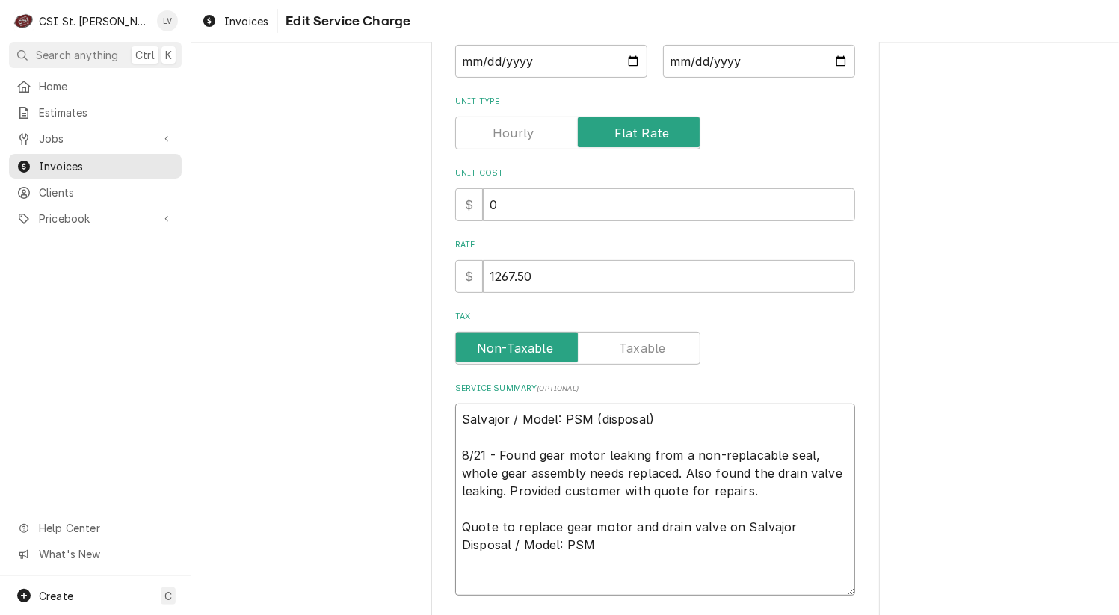
click at [455, 529] on textarea "Salvajor / Model: PSM (disposal) 8/21 - Found gear motor leaking from a non-rep…" at bounding box center [655, 500] width 400 height 193
type textarea "x"
type textarea "Salvajor / Model: PSM (disposal) 8/21 - Found gear motor leaking from a non-rep…"
type textarea "x"
type textarea "Salvajor / Model: PSM (disposal) 8/21 - Found gear motor leaking from a non-rep…"
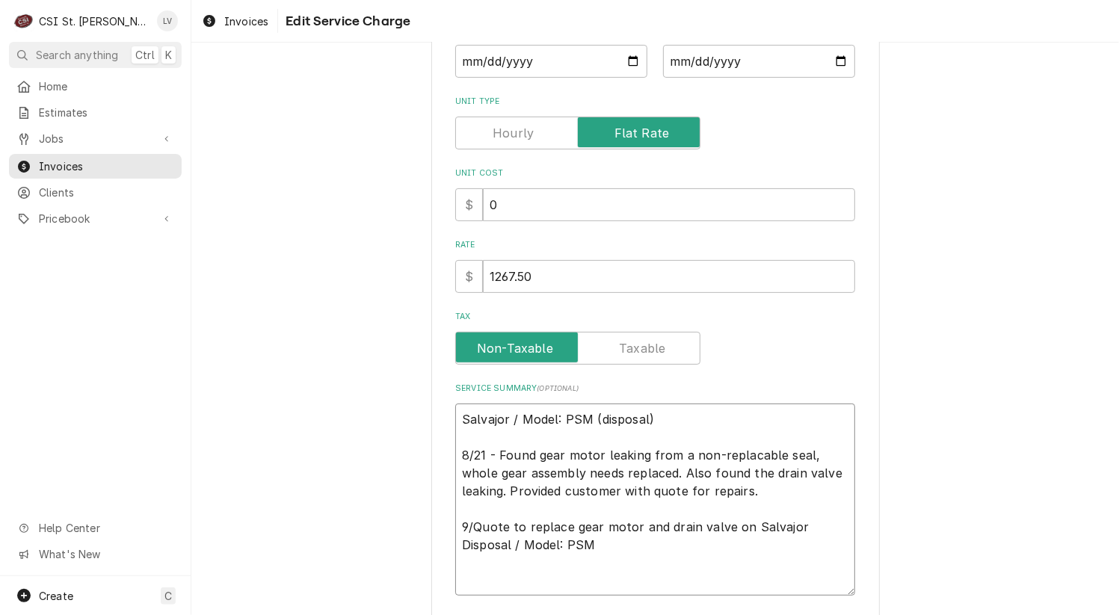
type textarea "x"
type textarea "Salvajor / Model: PSM (disposal) 8/21 - Found gear motor leaking from a non-rep…"
type textarea "x"
type textarea "Salvajor / Model: PSM (disposal) 8/21 - Found gear motor leaking from a non-rep…"
type textarea "x"
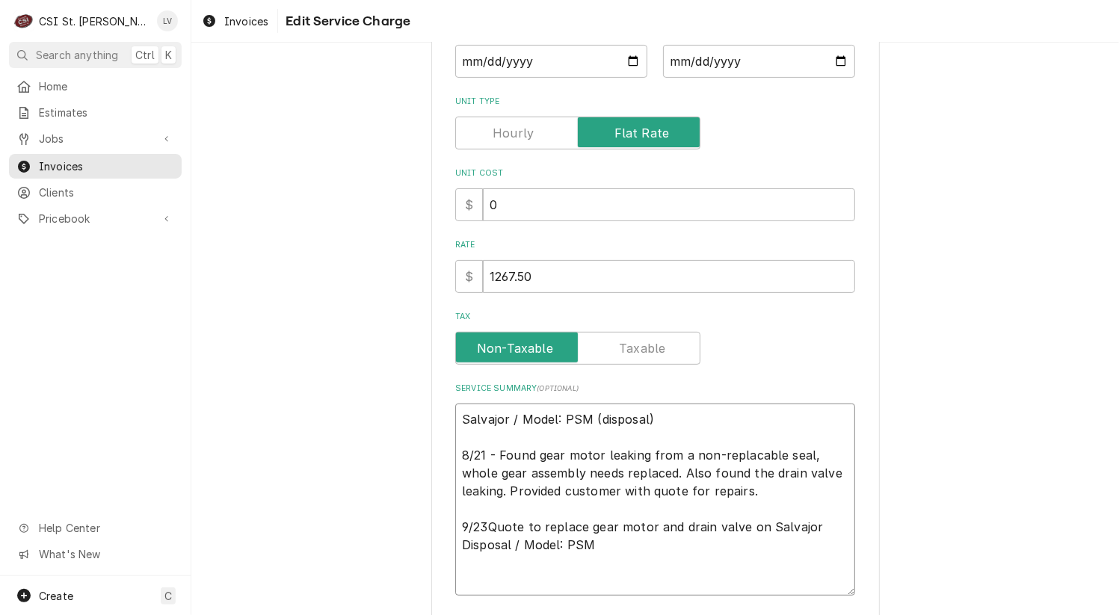
type textarea "Salvajor / Model: PSM (disposal) 8/21 - Found gear motor leaking from a non-rep…"
type textarea "x"
type textarea "Salvajor / Model: PSM (disposal) 8/21 - Found gear motor leaking from a non-rep…"
type textarea "x"
type textarea "Salvajor / Model: PSM (disposal) 8/21 - Found gear motor leaking from a non-rep…"
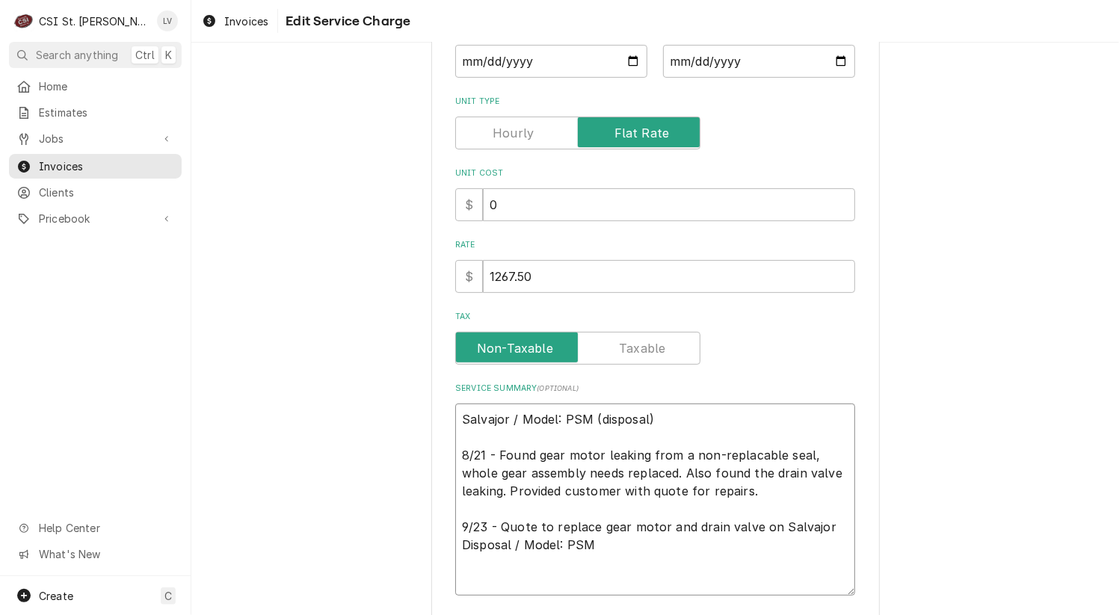
type textarea "x"
type textarea "Salvajor / Model: PSM (disposal) 8/21 - Found gear motor leaking from a non-rep…"
type textarea "x"
type textarea "Salvajor / Model: PSM (disposal) 8/21 - Found gear motor leaking from a non-rep…"
type textarea "x"
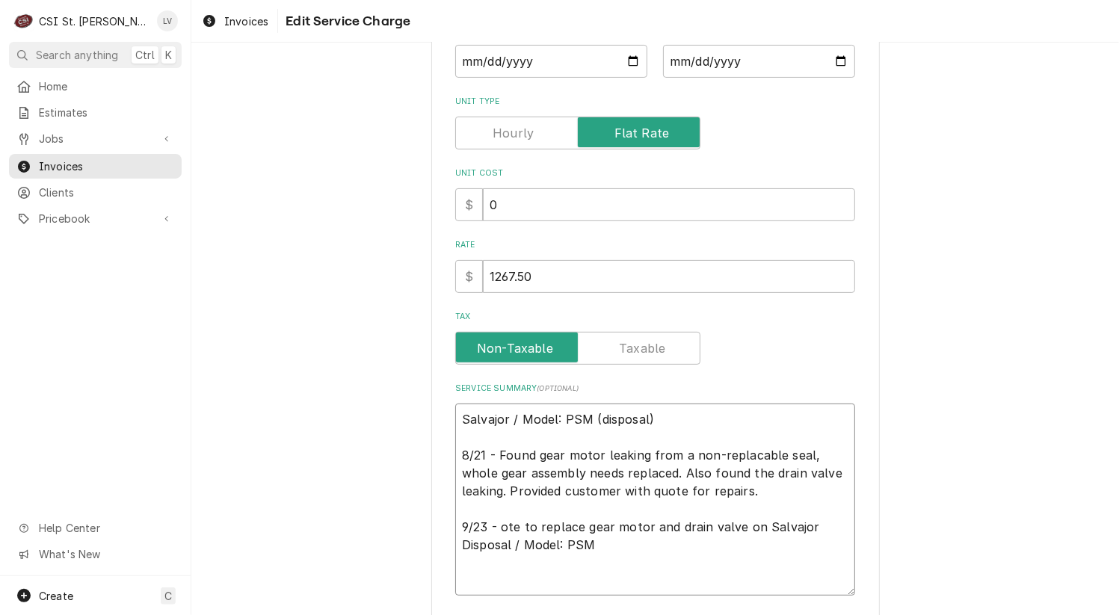
type textarea "Salvajor / Model: PSM (disposal) 8/21 - Found gear motor leaking from a non-rep…"
type textarea "x"
type textarea "Salvajor / Model: PSM (disposal) 8/21 - Found gear motor leaking from a non-rep…"
type textarea "x"
type textarea "Salvajor / Model: PSM (disposal) 8/21 - Found gear motor leaking from a non-rep…"
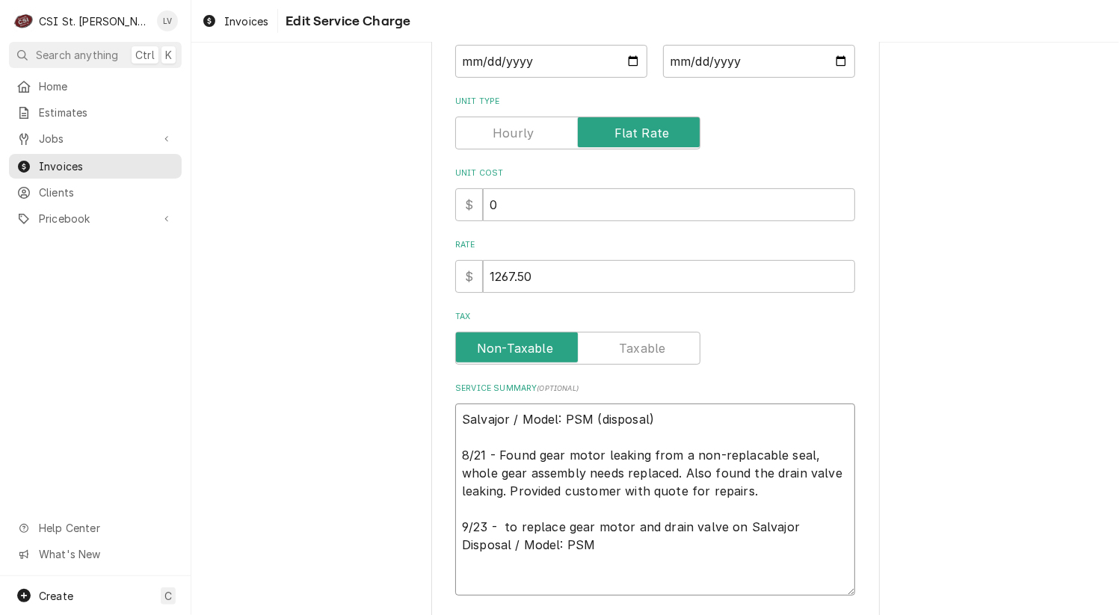
type textarea "x"
type textarea "Salvajor / Model: PSM (disposal) 8/21 - Found gear motor leaking from a non-rep…"
type textarea "x"
type textarea "Salvajor / Model: PSM (disposal) 8/21 - Found gear motor leaking from a non-rep…"
type textarea "x"
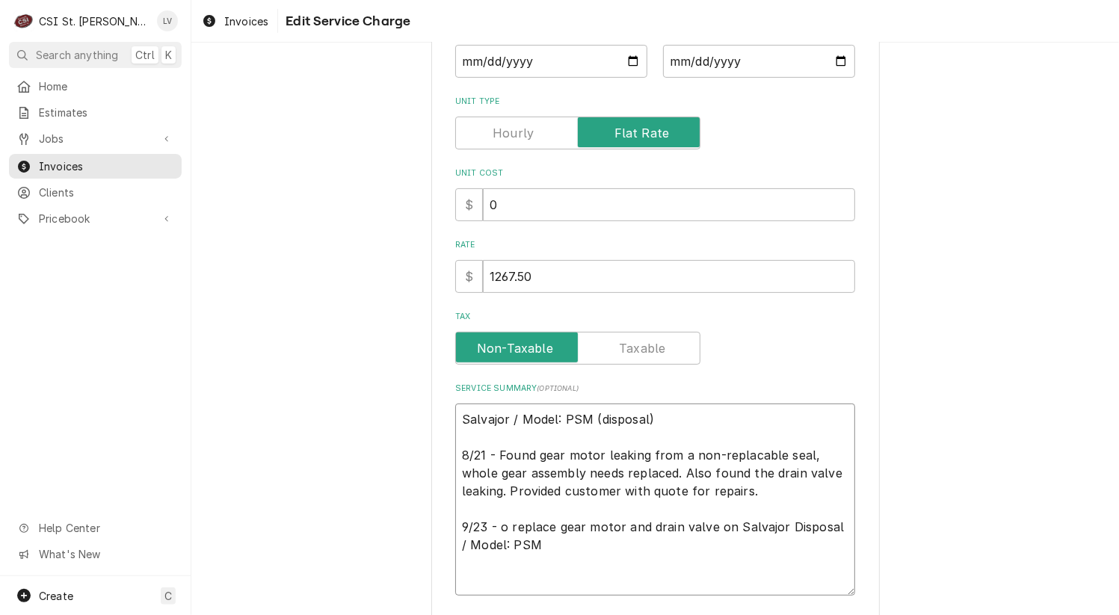
type textarea "Salvajor / Model: PSM (disposal) 8/21 - Found gear motor leaking from a non-rep…"
type textarea "x"
type textarea "Salvajor / Model: PSM (disposal) 8/21 - Found gear motor leaking from a non-rep…"
type textarea "x"
type textarea "Salvajor / Model: PSM (disposal) 8/21 - Found gear motor leaking from a non-rep…"
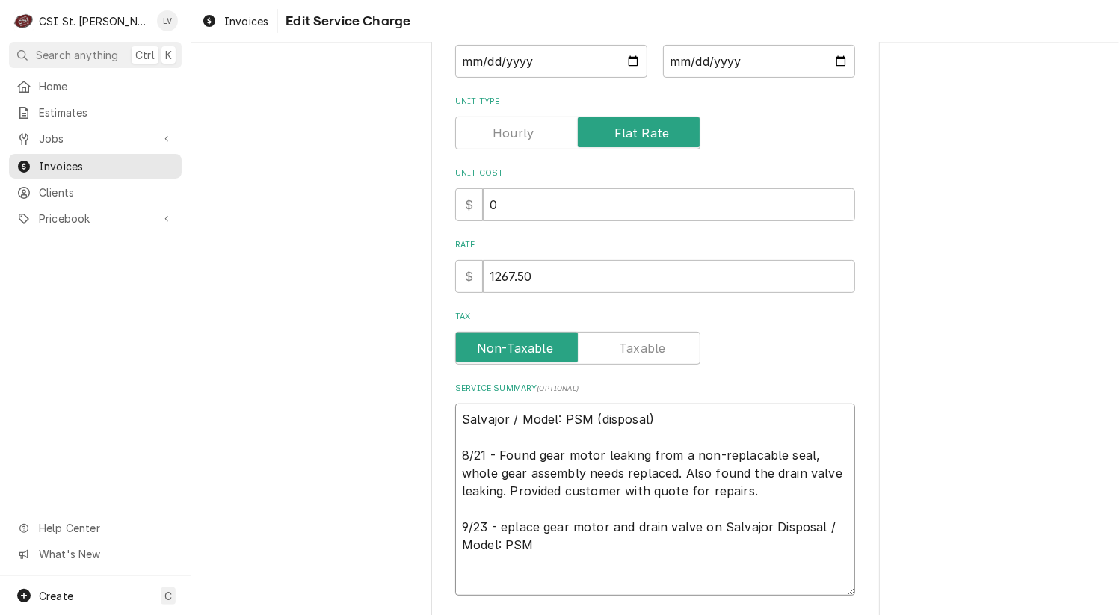
type textarea "x"
type textarea "Salvajor / Model: PSM (disposal) 8/21 - Found gear motor leaking from a non-rep…"
type textarea "x"
type textarea "Salvajor / Model: PSM (disposal) 8/21 - Found gear motor leaking from a non-rep…"
type textarea "x"
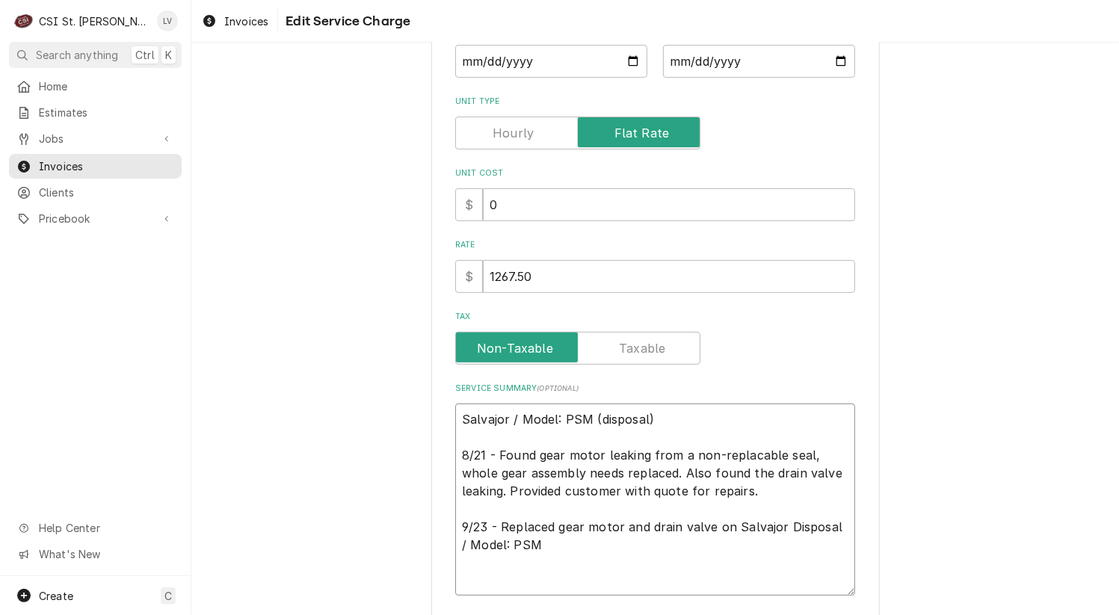
type textarea "Salvajor / Model: PSM (disposal) 8/21 - Found gear motor leaking from a non-rep…"
type textarea "x"
type textarea "Salvajor / Model: PSM (disposal) 8/21 - Found gear motor leaking from a non-rep…"
type textarea "x"
type textarea "Salvajor / Model: PSM (disposal) 8/21 - Found gear motor leaking from a non-rep…"
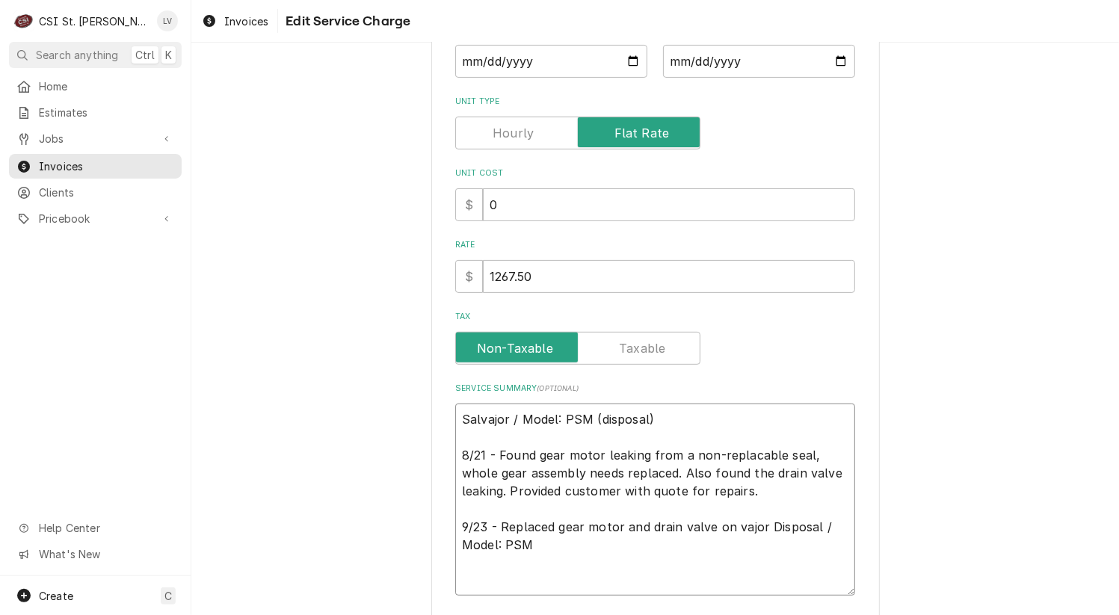
type textarea "x"
type textarea "Salvajor / Model: PSM (disposal) 8/21 - Found gear motor leaking from a non-rep…"
type textarea "x"
type textarea "Salvajor / Model: PSM (disposal) 8/21 - Found gear motor leaking from a non-rep…"
type textarea "x"
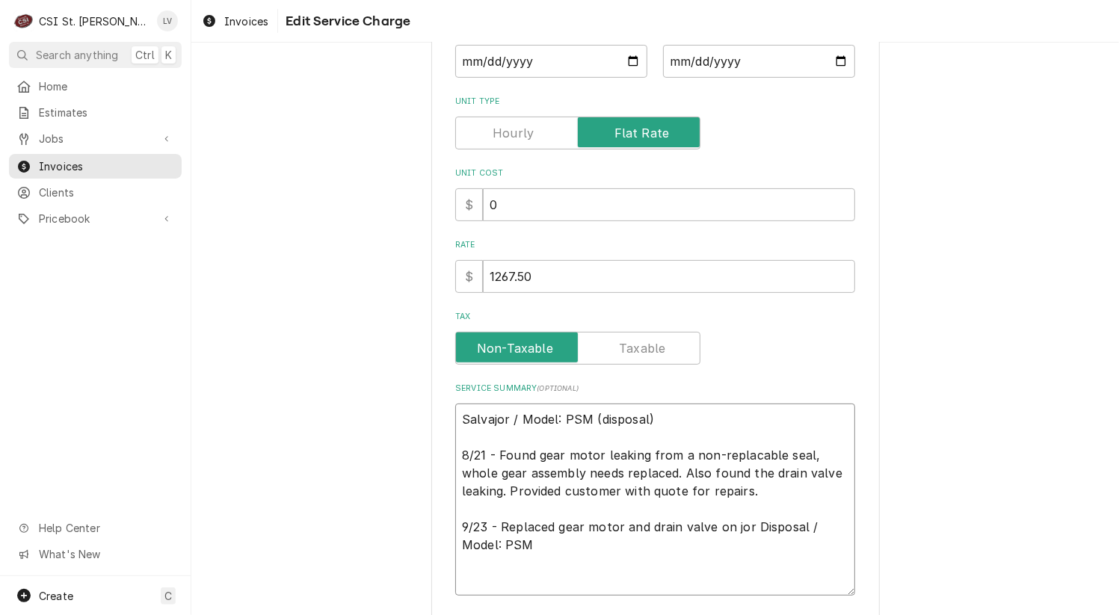
type textarea "Salvajor / Model: PSM (disposal) 8/21 - Found gear motor leaking from a non-rep…"
type textarea "x"
type textarea "Salvajor / Model: PSM (disposal) 8/21 - Found gear motor leaking from a non-rep…"
type textarea "x"
type textarea "Salvajor / Model: PSM (disposal) 8/21 - Found gear motor leaking from a non-rep…"
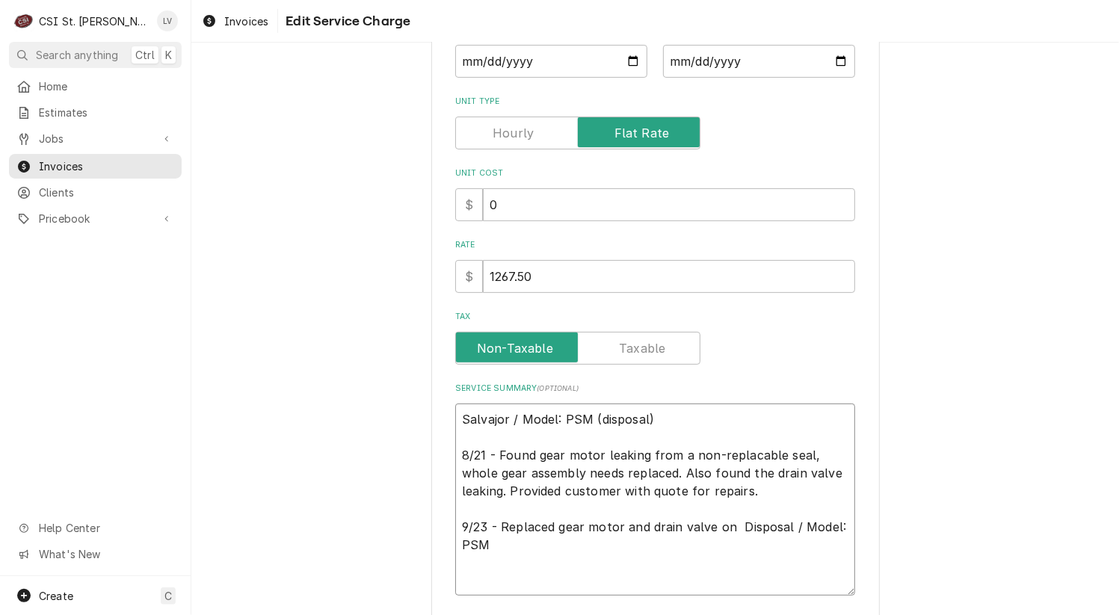
type textarea "x"
type textarea "Salvajor / Model: PSM (disposal) 8/21 - Found gear motor leaking from a non-rep…"
type textarea "x"
type textarea "Salvajor / Model: PSM (disposal) 8/21 - Found gear motor leaking from a non-rep…"
type textarea "x"
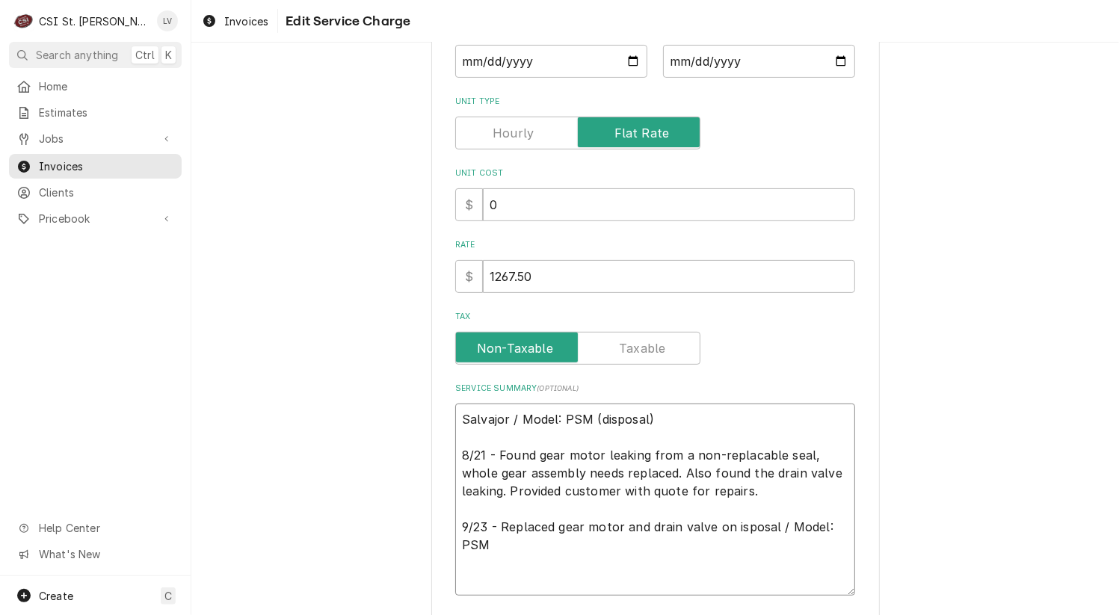
type textarea "Salvajor / Model: PSM (disposal) 8/21 - Found gear motor leaking from a non-rep…"
type textarea "x"
type textarea "Salvajor / Model: PSM (disposal) 8/21 - Found gear motor leaking from a non-rep…"
type textarea "x"
type textarea "Salvajor / Model: PSM (disposal) 8/21 - Found gear motor leaking from a non-rep…"
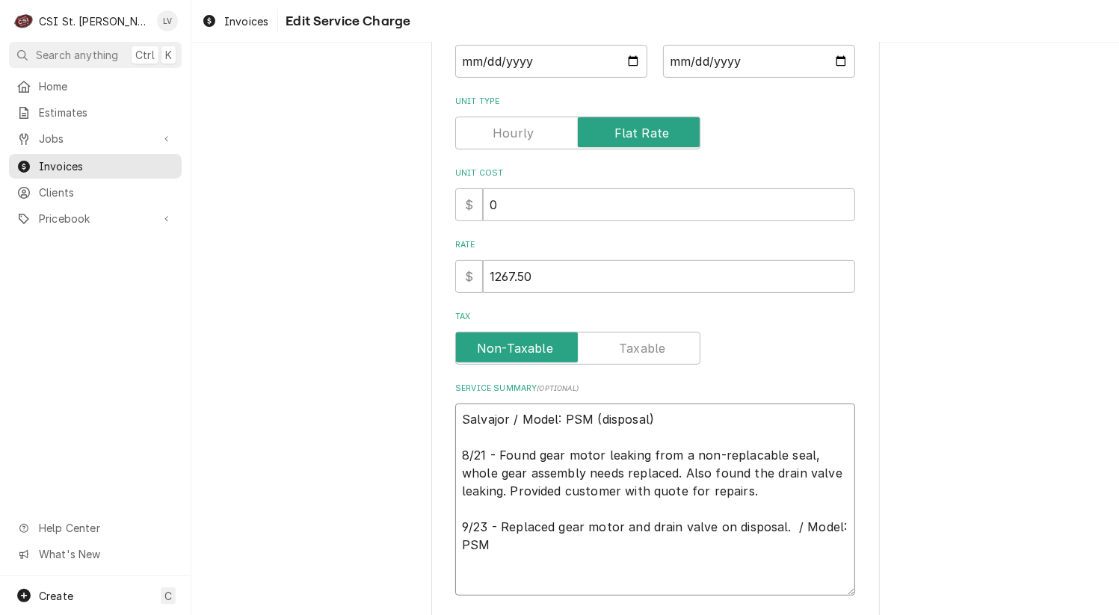
type textarea "x"
type textarea "Salvajor / Model: PSM (disposal) 8/21 - Found gear motor leaking from a non-rep…"
type textarea "x"
type textarea "Salvajor / Model: PSM (disposal) 8/21 - Found gear motor leaking from a non-rep…"
type textarea "x"
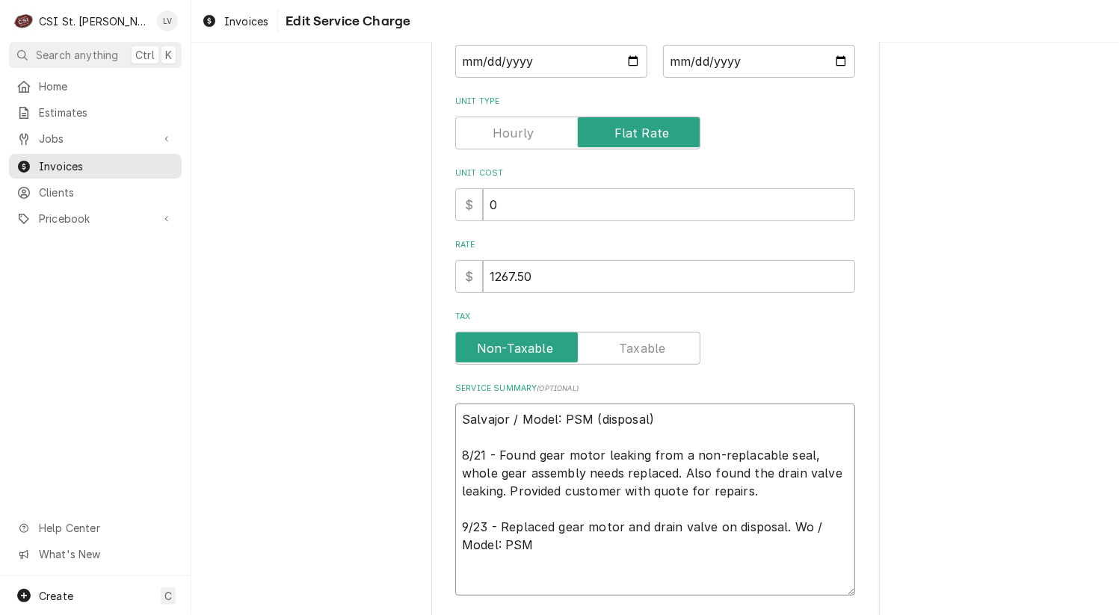
type textarea "Salvajor / Model: PSM (disposal) 8/21 - Found gear motor leaking from a non-rep…"
type textarea "x"
type textarea "Salvajor / Model: PSM (disposal) 8/21 - Found gear motor leaking from a non-rep…"
type textarea "x"
type textarea "Salvajor / Model: PSM (disposal) 8/21 - Found gear motor leaking from a non-rep…"
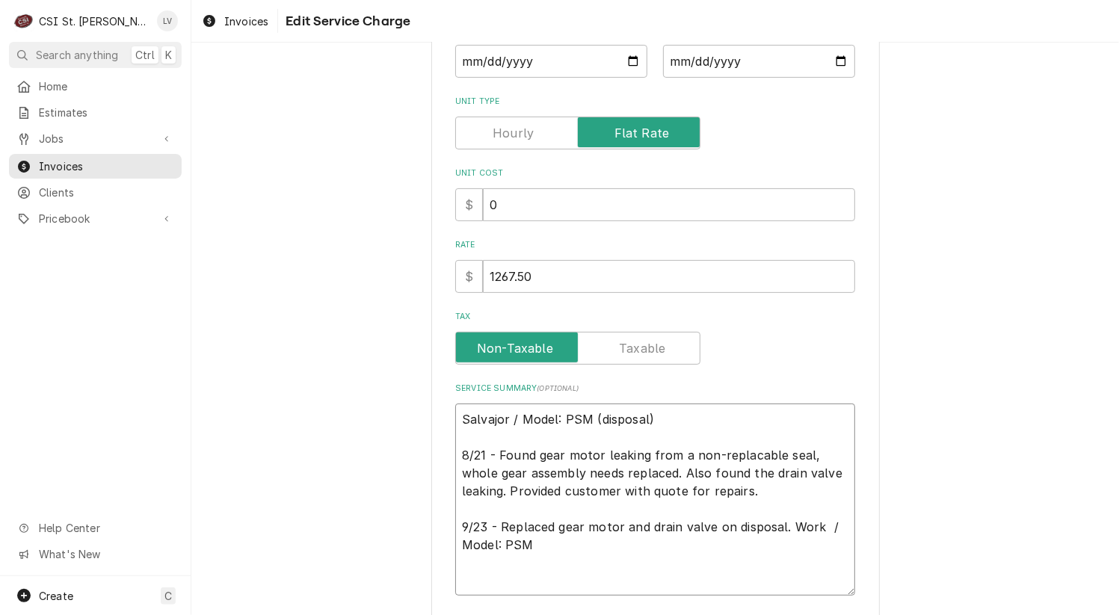
type textarea "x"
type textarea "Salvajor / Model: PSM (disposal) 8/21 - Found gear motor leaking from a non-rep…"
type textarea "x"
type textarea "Salvajor / Model: PSM (disposal) 8/21 - Found gear motor leaking from a non-rep…"
type textarea "x"
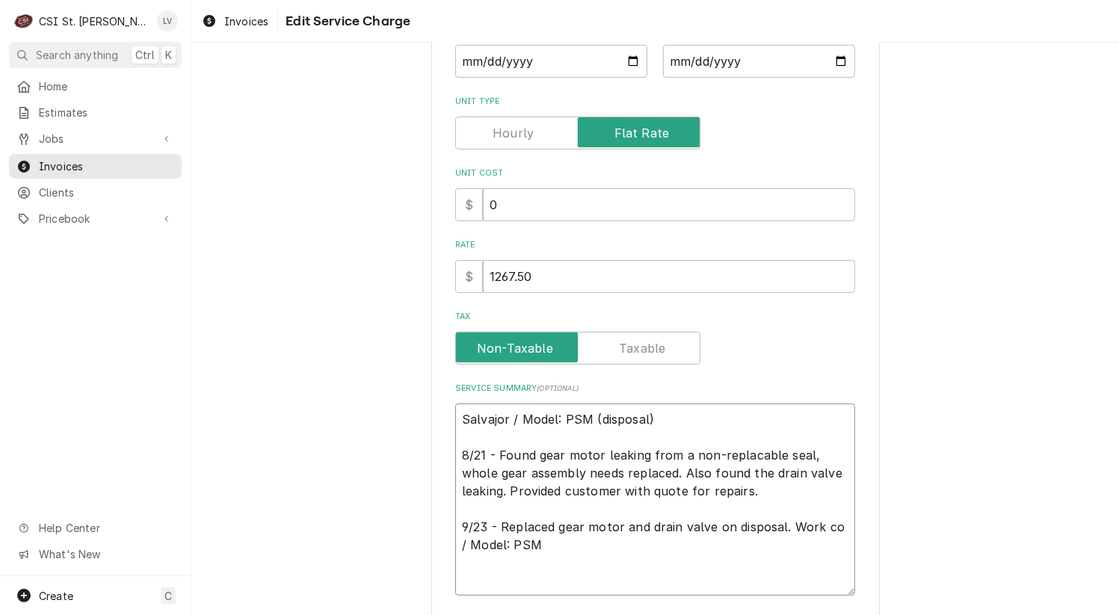
type textarea "Salvajor / Model: PSM (disposal) 8/21 - Found gear motor leaking from a non-rep…"
type textarea "x"
type textarea "Salvajor / Model: PSM (disposal) 8/21 - Found gear motor leaking from a non-rep…"
type textarea "x"
type textarea "Salvajor / Model: PSM (disposal) 8/21 - Found gear motor leaking from a non-rep…"
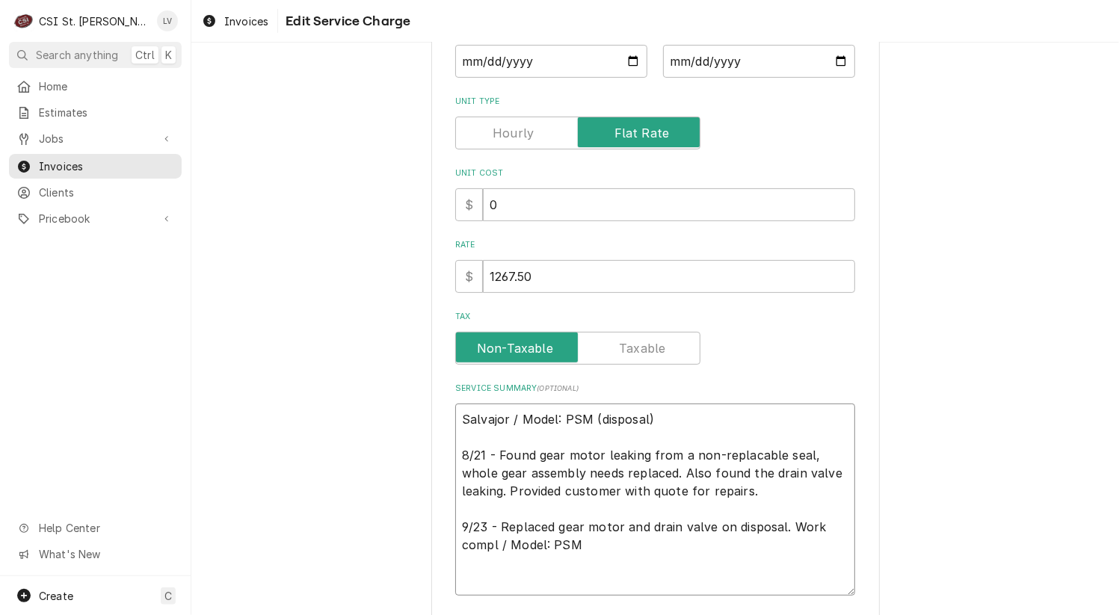
type textarea "x"
type textarea "Salvajor / Model: PSM (disposal) 8/21 - Found gear motor leaking from a non-rep…"
type textarea "x"
type textarea "Salvajor / Model: PSM (disposal) 8/21 - Found gear motor leaking from a non-rep…"
type textarea "x"
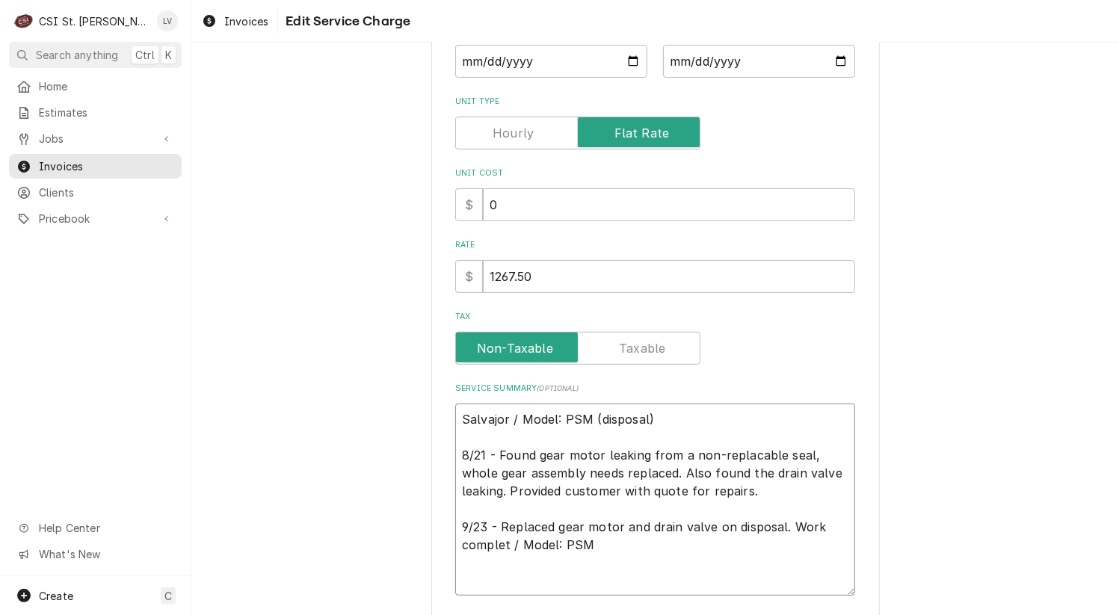
type textarea "Salvajor / Model: PSM (disposal) 8/21 - Found gear motor leaking from a non-rep…"
type textarea "x"
type textarea "Salvajor / Model: PSM (disposal) 8/21 - Found gear motor leaking from a non-rep…"
type textarea "x"
type textarea "Salvajor / Model: PSM (disposal) 8/21 - Found gear motor leaking from a non-rep…"
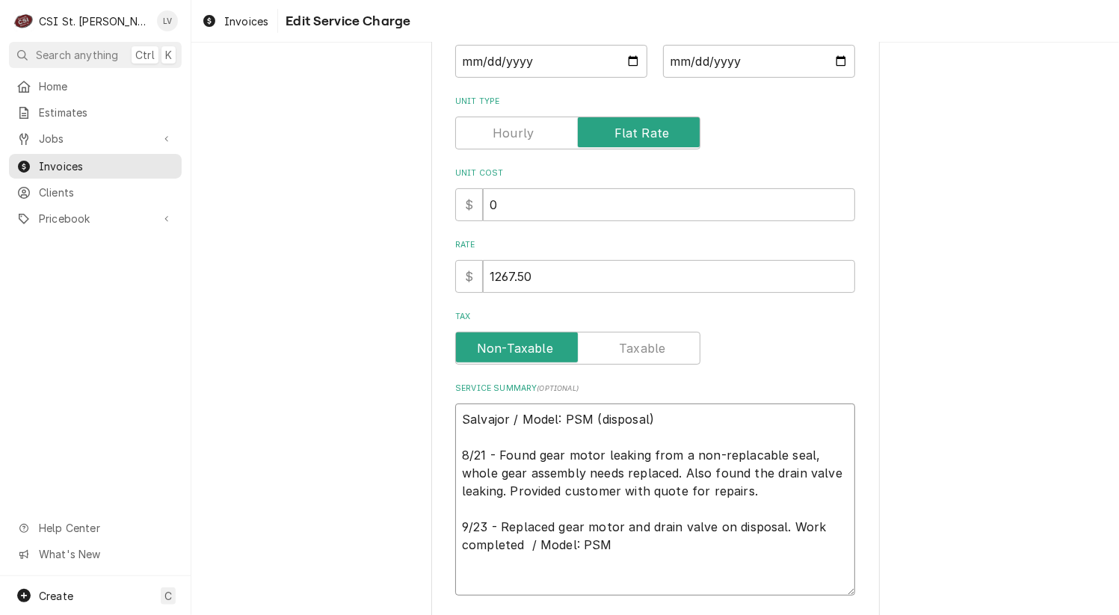
type textarea "x"
type textarea "Salvajor / Model: PSM (disposal) 8/21 - Found gear motor leaking from a non-rep…"
type textarea "x"
type textarea "Salvajor / Model: PSM (disposal) 8/21 - Found gear motor leaking from a non-rep…"
type textarea "x"
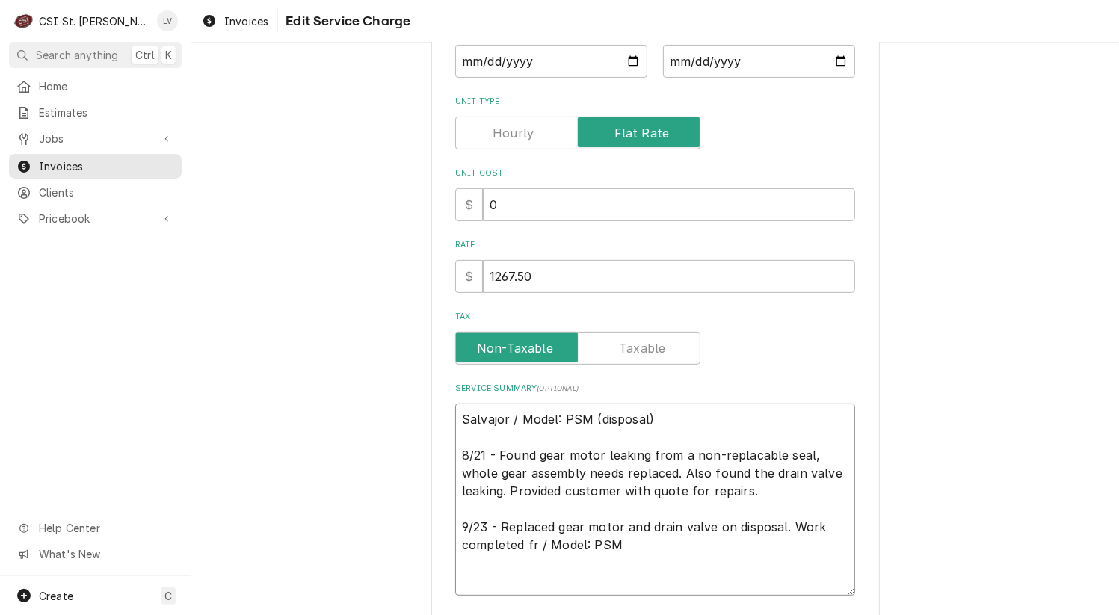
type textarea "Salvajor / Model: PSM (disposal) 8/21 - Found gear motor leaking from a non-rep…"
type textarea "x"
type textarea "Salvajor / Model: PSM (disposal) 8/21 - Found gear motor leaking from a non-rep…"
type textarea "x"
type textarea "Salvajor / Model: PSM (disposal) 8/21 - Found gear motor leaking from a non-rep…"
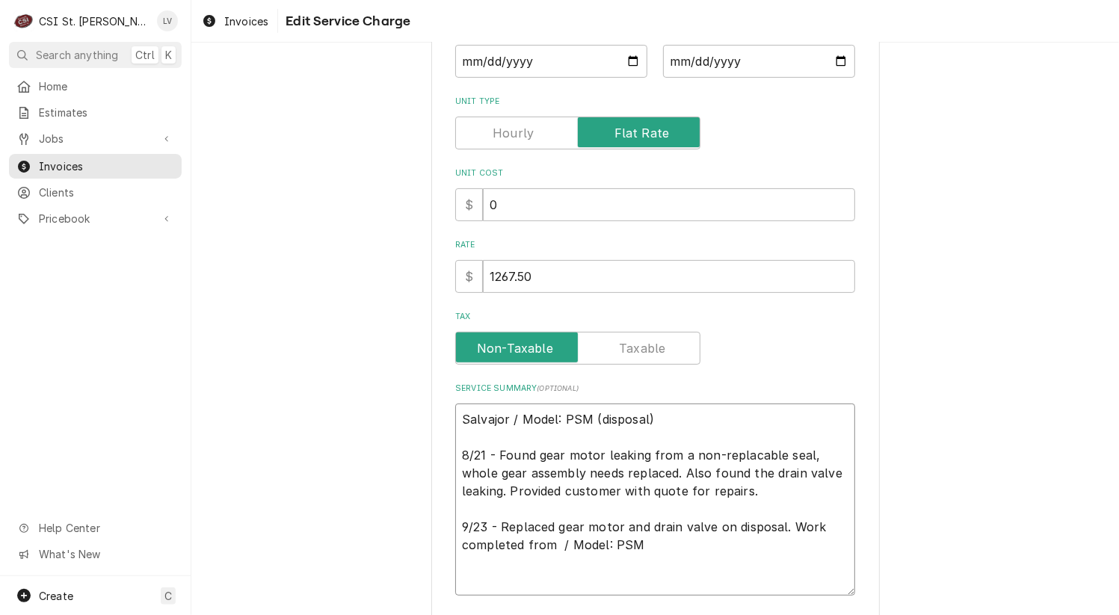
type textarea "x"
type textarea "Salvajor / Model: PSM (disposal) 8/21 - Found gear motor leaking from a non-rep…"
type textarea "x"
type textarea "Salvajor / Model: PSM (disposal) 8/21 - Found gear motor leaking from a non-rep…"
type textarea "x"
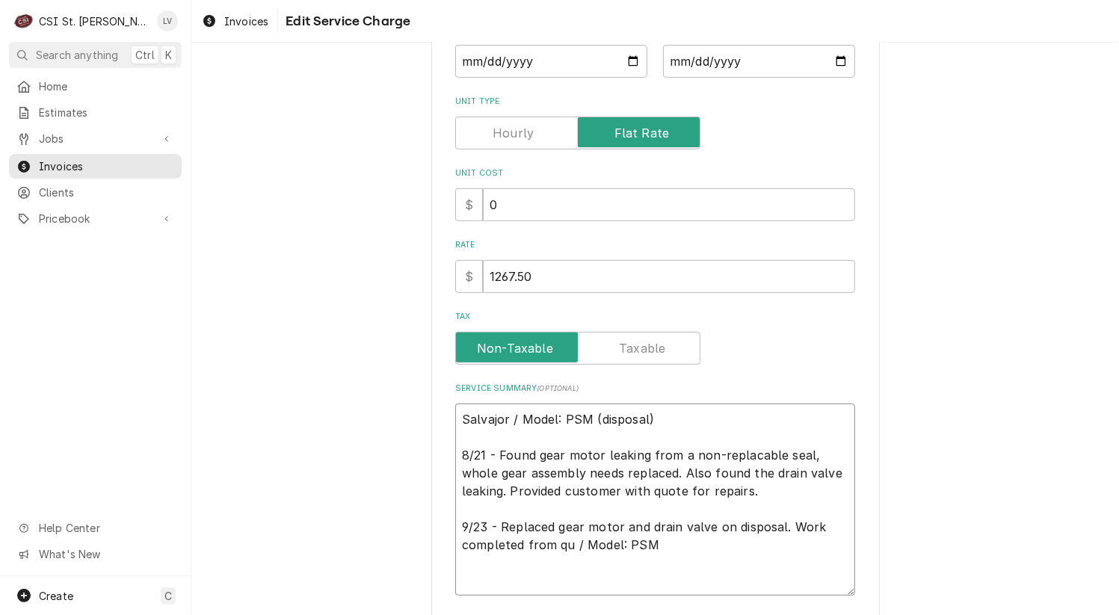
type textarea "Salvajor / Model: PSM (disposal) 8/21 - Found gear motor leaking from a non-rep…"
type textarea "x"
type textarea "Salvajor / Model: PSM (disposal) 8/21 - Found gear motor leaking from a non-rep…"
type textarea "x"
type textarea "Salvajor / Model: PSM (disposal) 8/21 - Found gear motor leaking from a non-rep…"
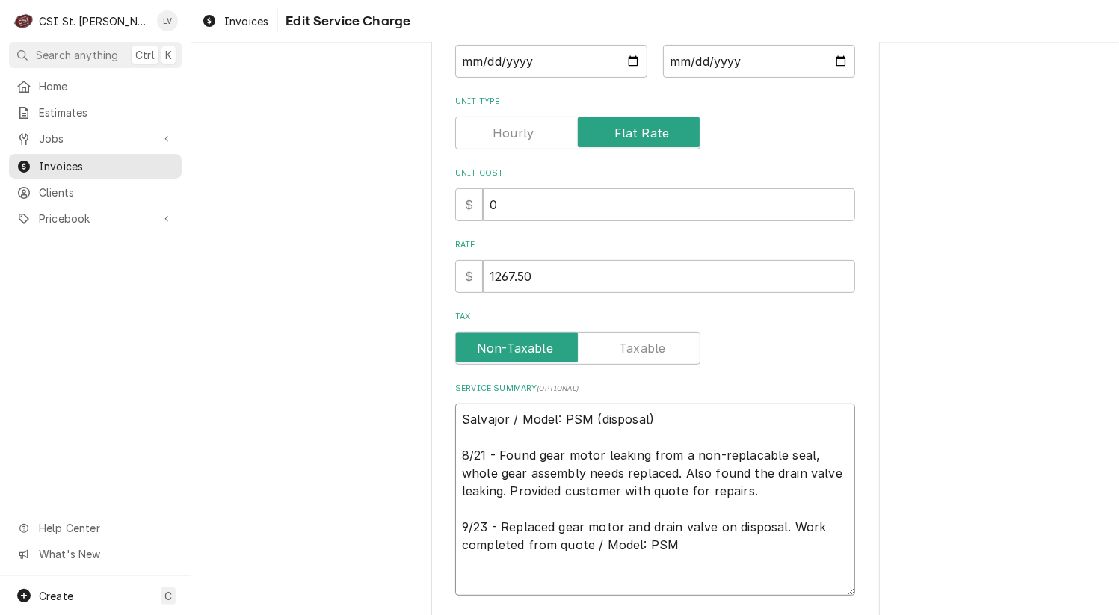
type textarea "x"
type textarea "Salvajor / Model: PSM (disposal) 8/21 - Found gear motor leaking from a non-rep…"
type textarea "x"
type textarea "Salvajor / Model: PSM (disposal) 8/21 - Found gear motor leaking from a non-rep…"
type textarea "x"
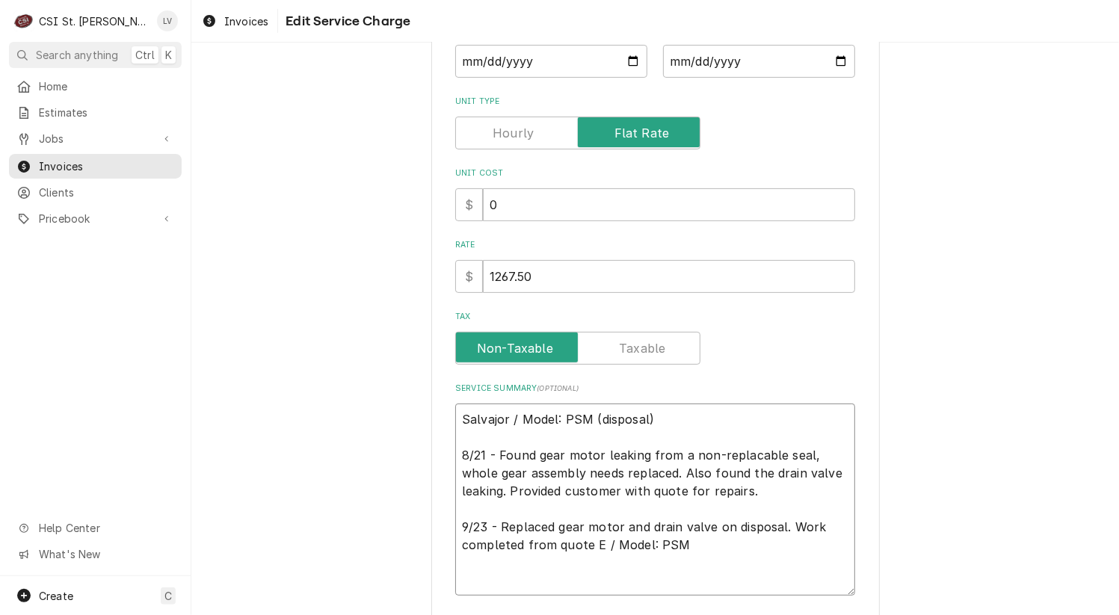
type textarea "Salvajor / Model: PSM (disposal) 8/21 - Found gear motor leaking from a non-rep…"
type textarea "x"
type textarea "Salvajor / Model: PSM (disposal) 8/21 - Found gear motor leaking from a non-rep…"
type textarea "x"
type textarea "Salvajor / Model: PSM (disposal) 8/21 - Found gear motor leaking from a non-rep…"
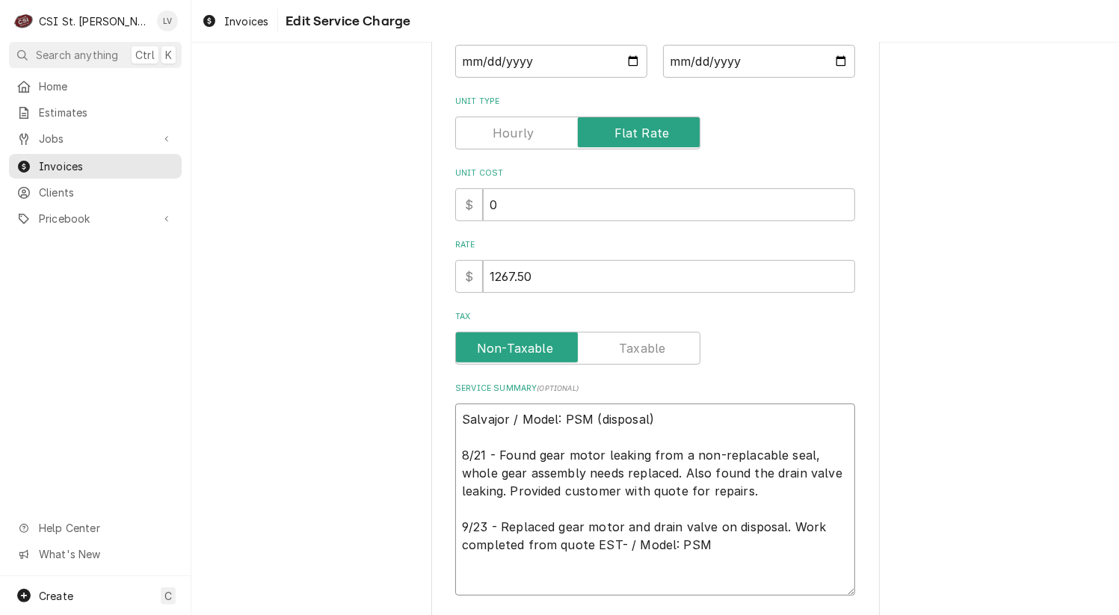
type textarea "x"
type textarea "Salvajor / Model: PSM (disposal) 8/21 - Found gear motor leaking from a non-rep…"
type textarea "x"
type textarea "Salvajor / Model: PSM (disposal) 8/21 - Found gear motor leaking from a non-rep…"
type textarea "x"
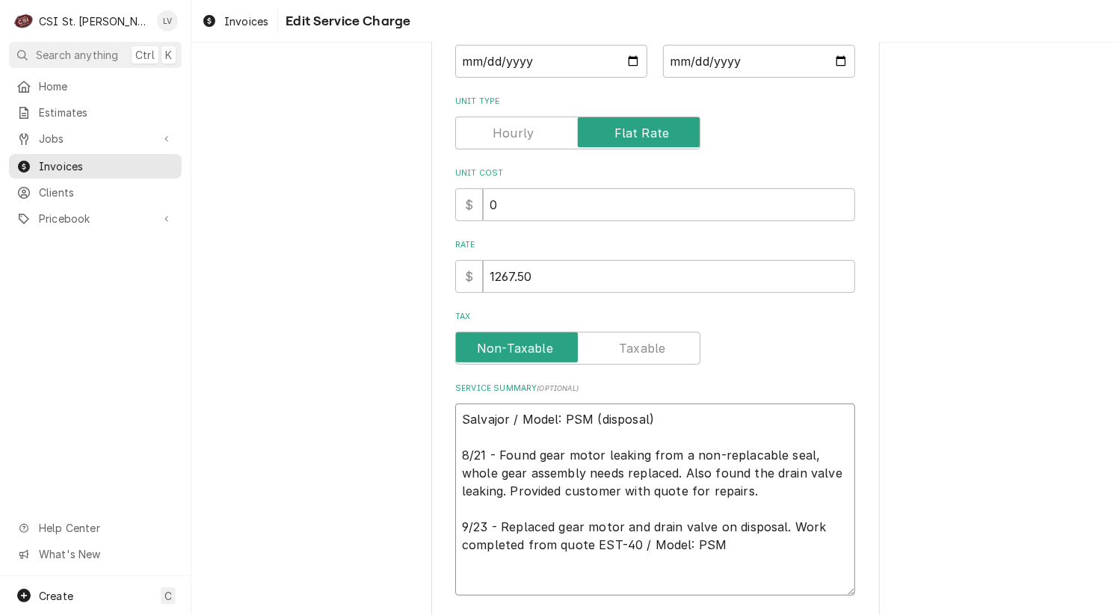
type textarea "Salvajor / Model: PSM (disposal) 8/21 - Found gear motor leaking from a non-rep…"
type textarea "x"
type textarea "Salvajor / Model: PSM (disposal) 8/21 - Found gear motor leaking from a non-rep…"
type textarea "x"
type textarea "Salvajor / Model: PSM (disposal) 8/21 - Found gear motor leaking from a non-rep…"
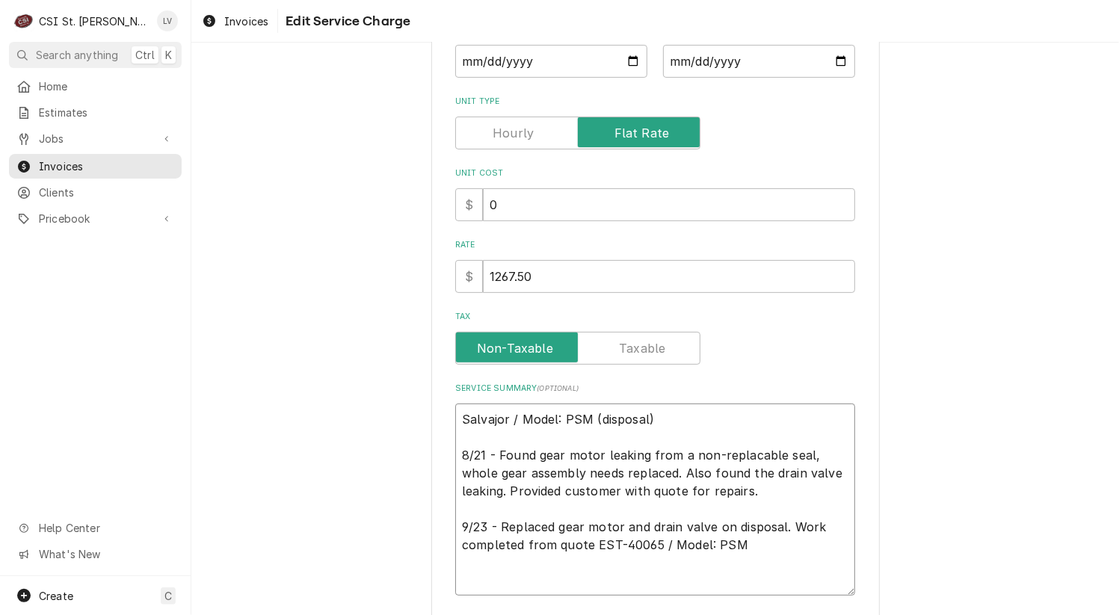
type textarea "x"
type textarea "Salvajor / Model: PSM (disposal) 8/21 - Found gear motor leaking from a non-rep…"
type textarea "x"
type textarea "Salvajor / Model: PSM (disposal) 8/21 - Found gear motor leaking from a non-rep…"
type textarea "x"
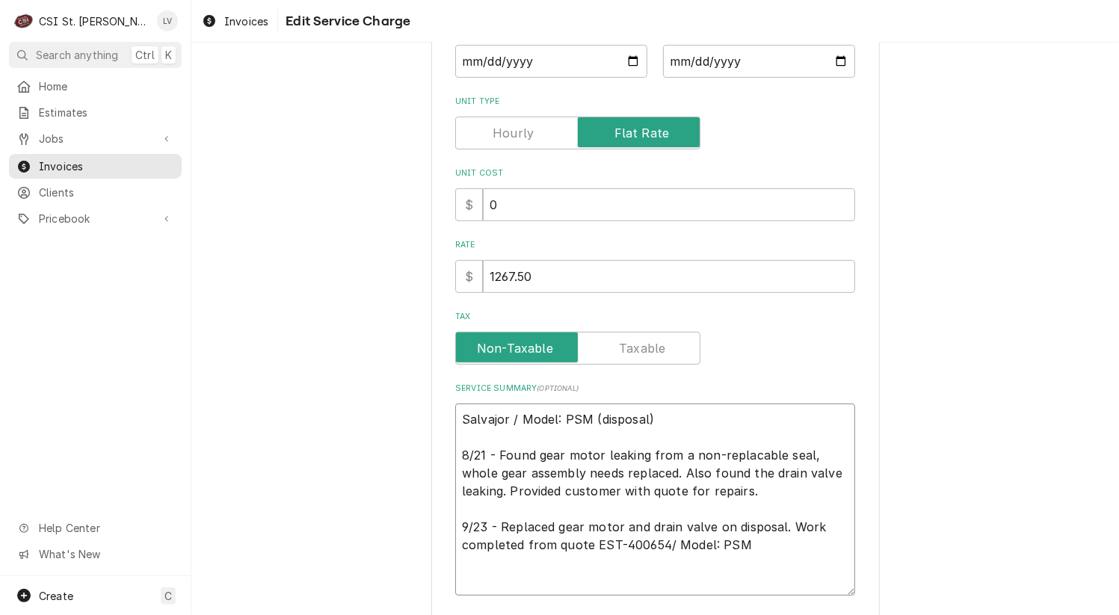
type textarea "Salvajor / Model: PSM (disposal) 8/21 - Found gear motor leaking from a non-rep…"
type textarea "x"
type textarea "Salvajor / Model: PSM (disposal) 8/21 - Found gear motor leaking from a non-rep…"
type textarea "x"
type textarea "Salvajor / Model: PSM (disposal) 8/21 - Found gear motor leaking from a non-rep…"
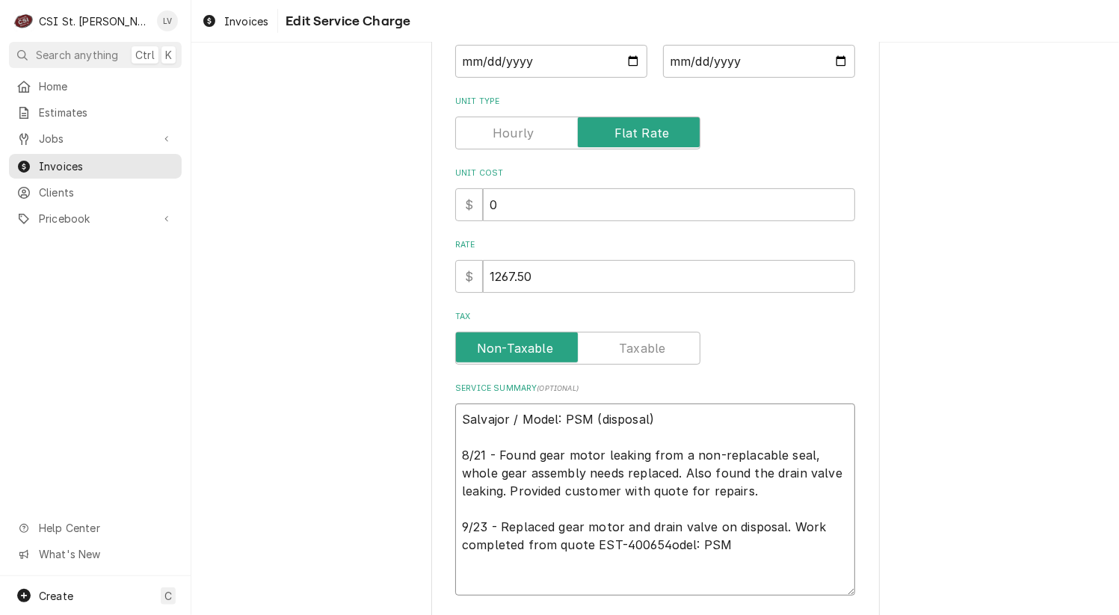
type textarea "x"
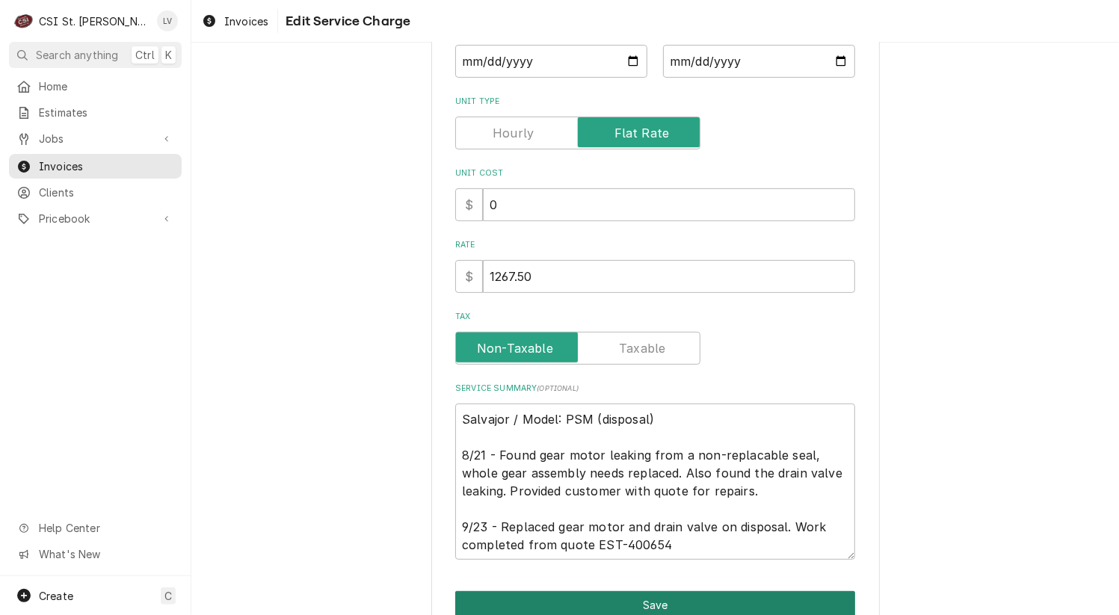
click at [576, 597] on button "Save" at bounding box center [655, 605] width 400 height 28
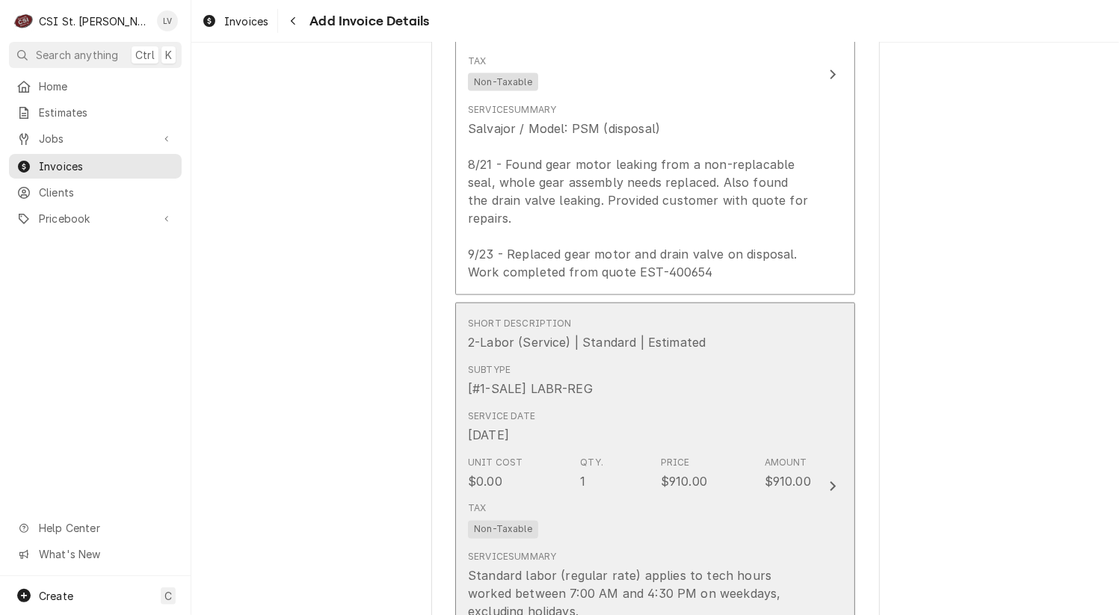
scroll to position [1635, 0]
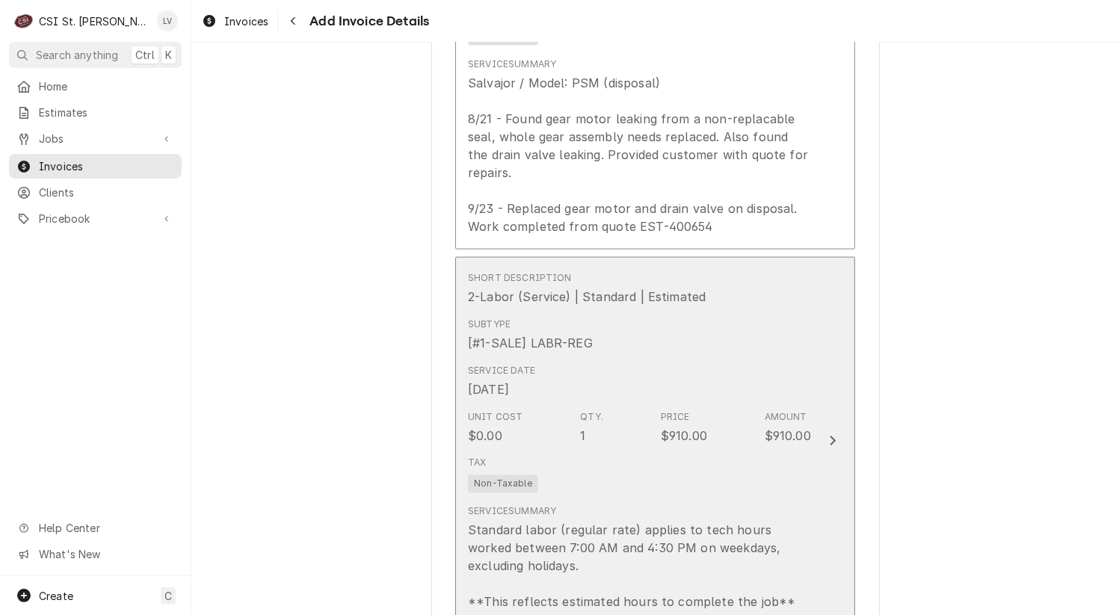
click at [530, 522] on div "Standard labor (regular rate) applies to tech hours worked between 7:00 AM and …" at bounding box center [639, 567] width 343 height 90
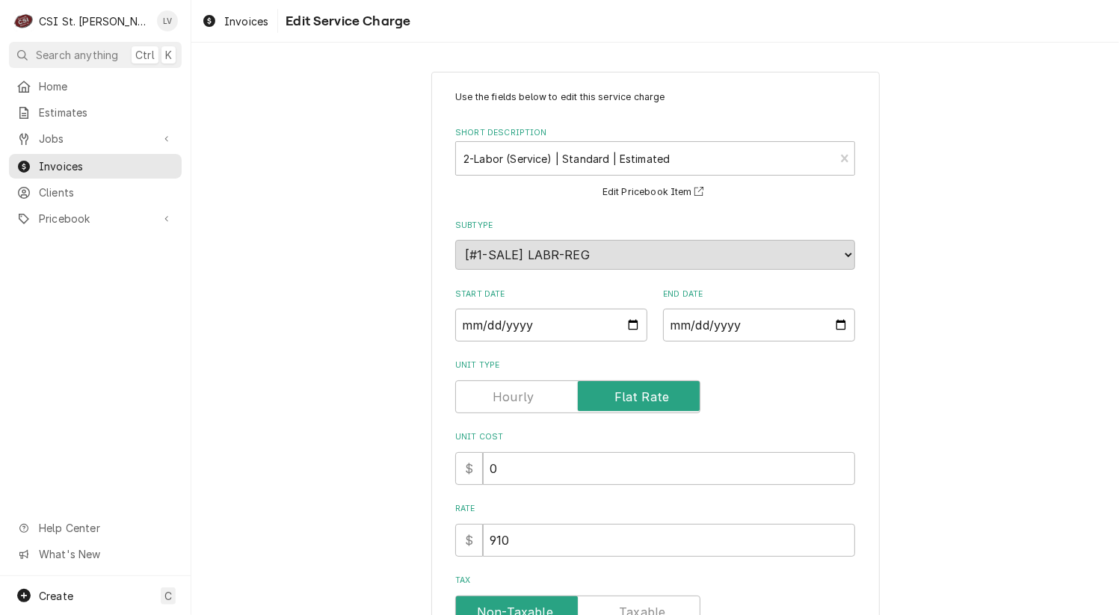
scroll to position [264, 0]
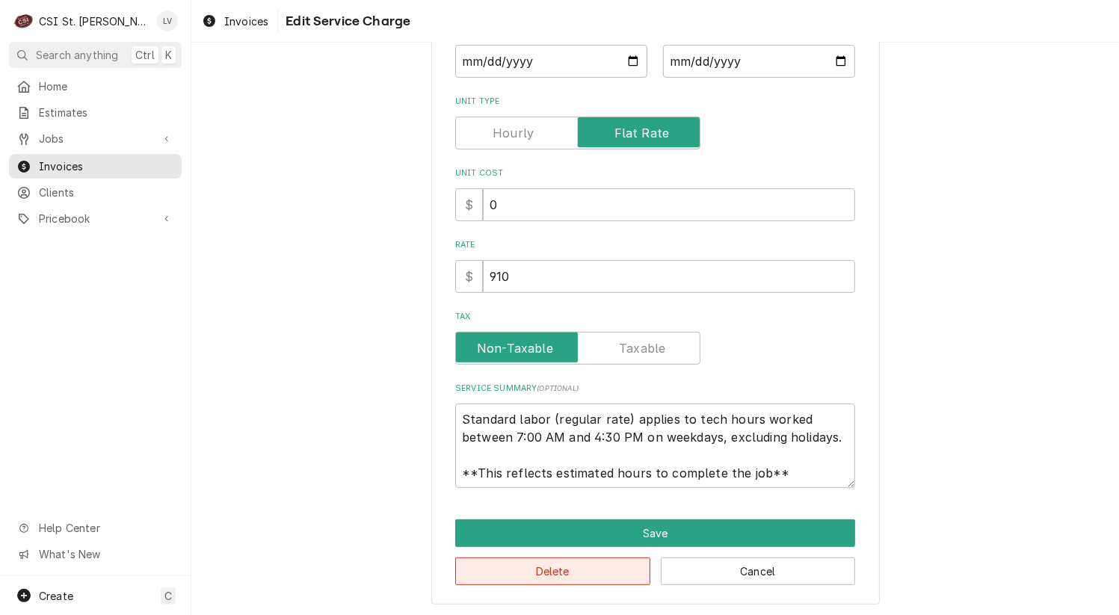
click at [520, 560] on button "Delete" at bounding box center [552, 572] width 195 height 28
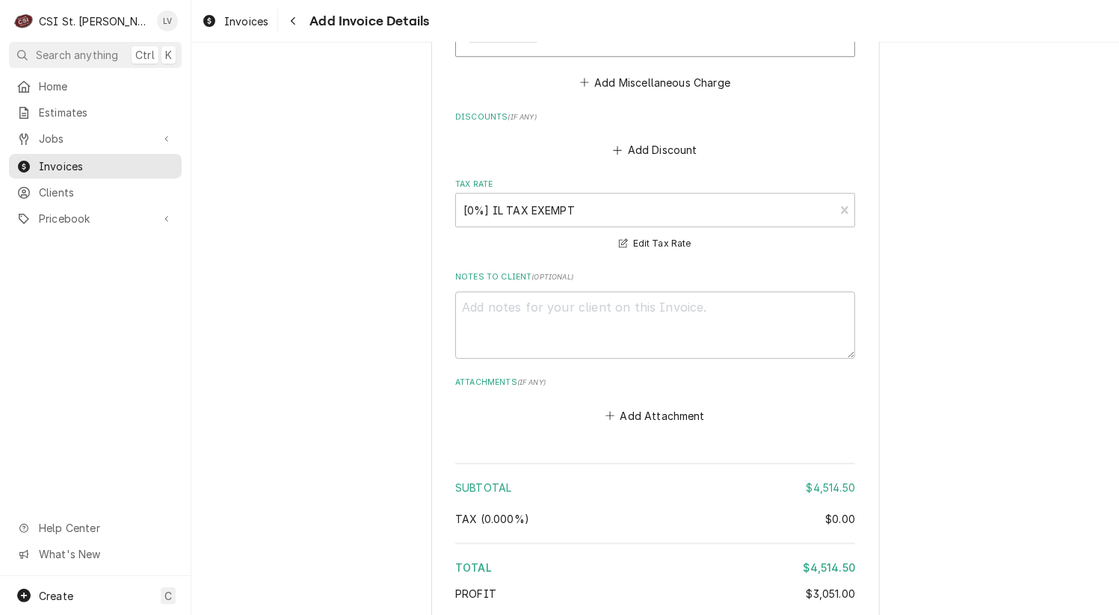
scroll to position [3143, 0]
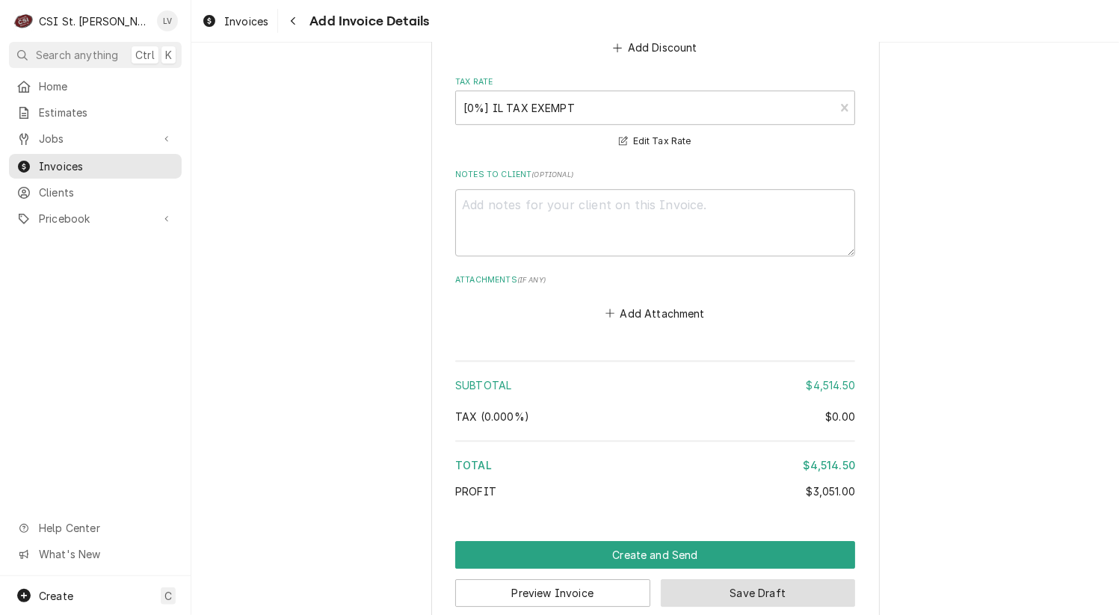
click at [721, 579] on button "Save Draft" at bounding box center [758, 593] width 195 height 28
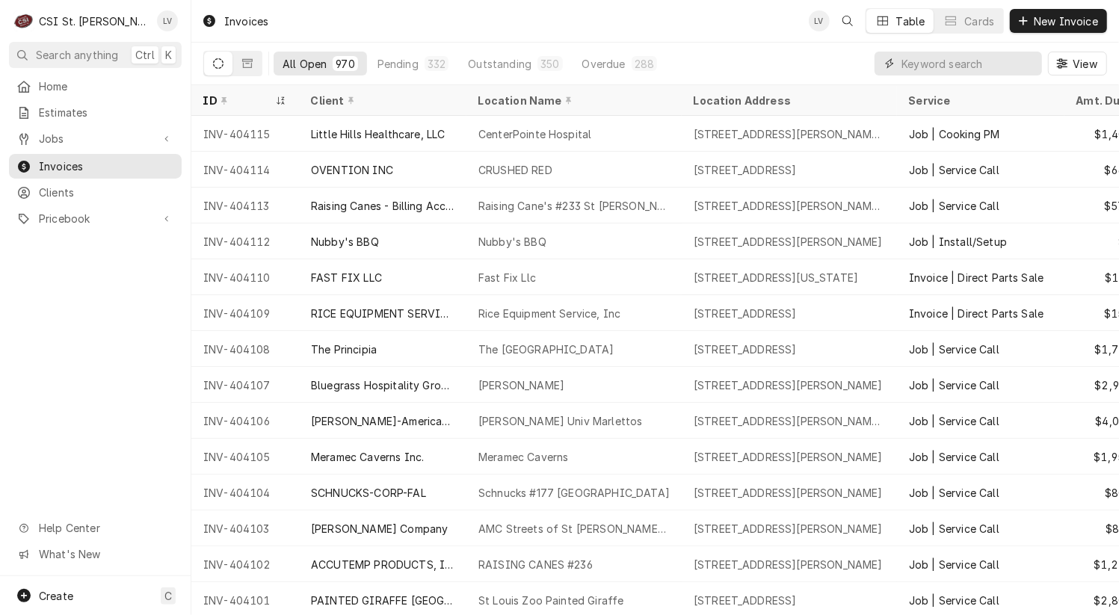
drag, startPoint x: 919, startPoint y: 68, endPoint x: 932, endPoint y: 70, distance: 13.5
click at [932, 70] on input "Dynamic Content Wrapper" at bounding box center [968, 64] width 133 height 24
type input "403385"
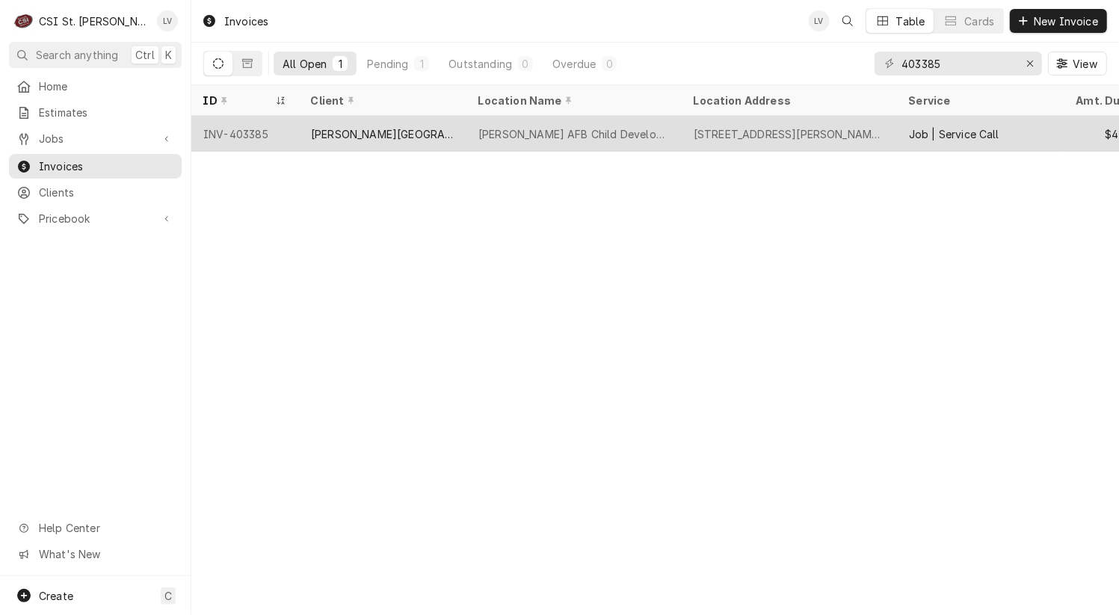
click at [369, 138] on div "[PERSON_NAME][GEOGRAPHIC_DATA]" at bounding box center [383, 134] width 144 height 16
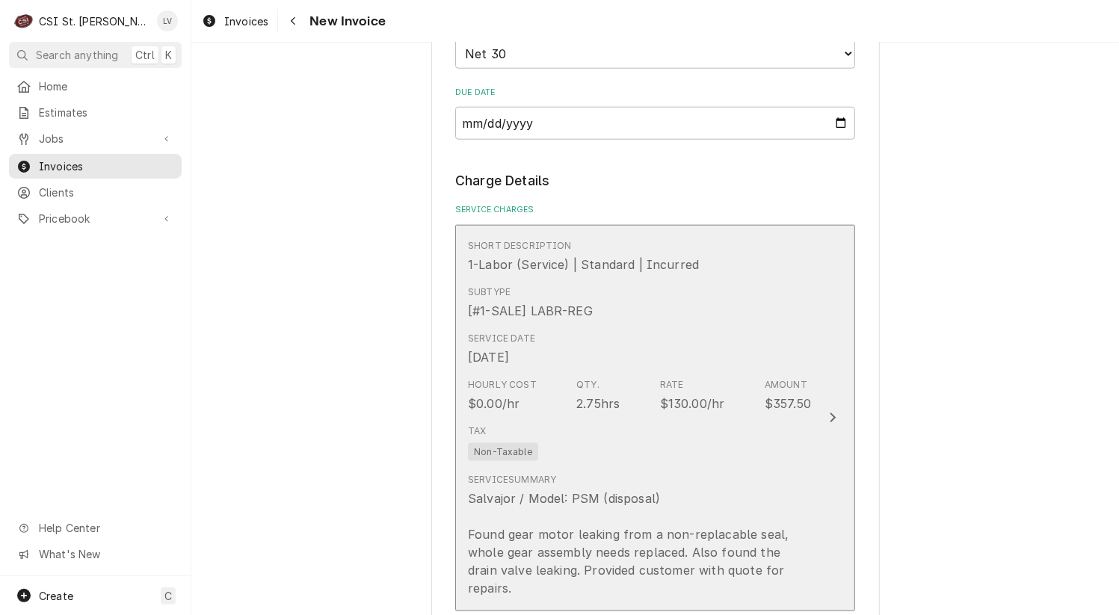
scroll to position [1346, 0]
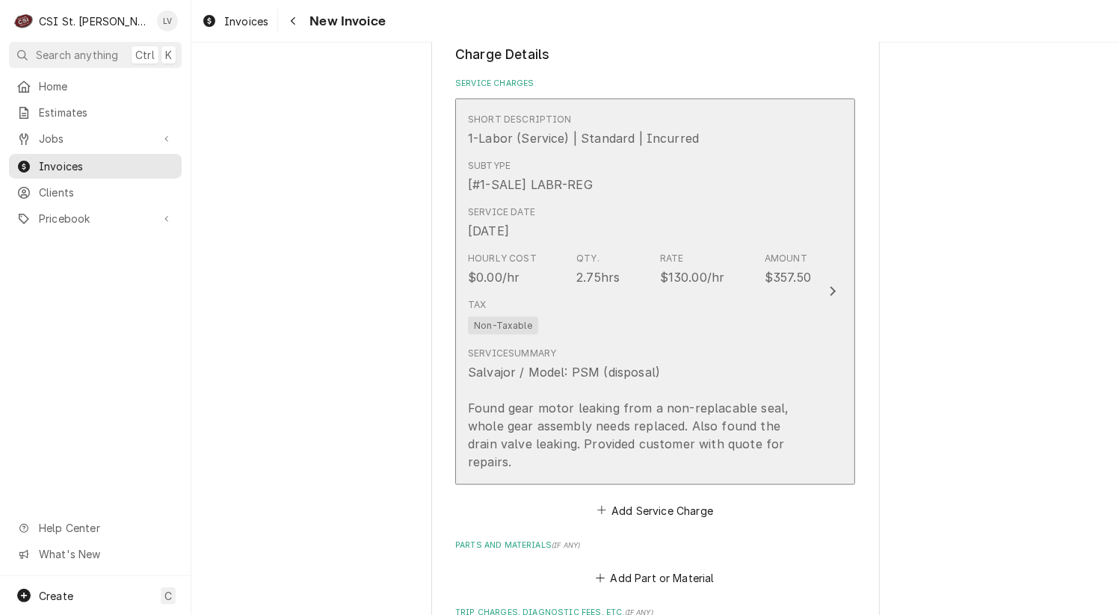
click at [587, 369] on div "Salvajor / Model: PSM (disposal) Found gear motor leaking from a non-replacable…" at bounding box center [639, 417] width 343 height 108
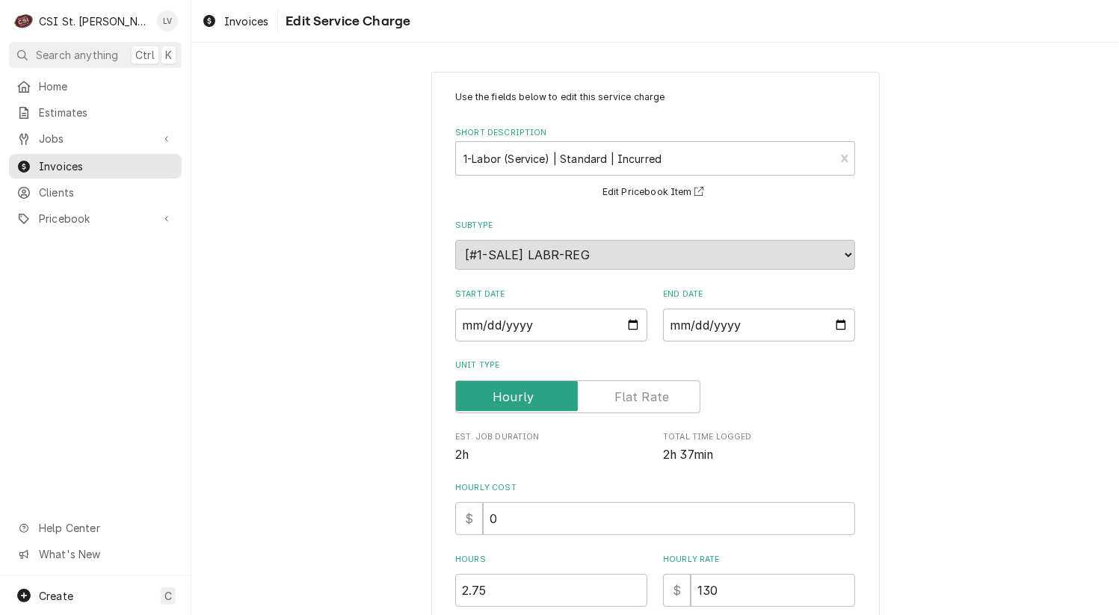
scroll to position [333, 0]
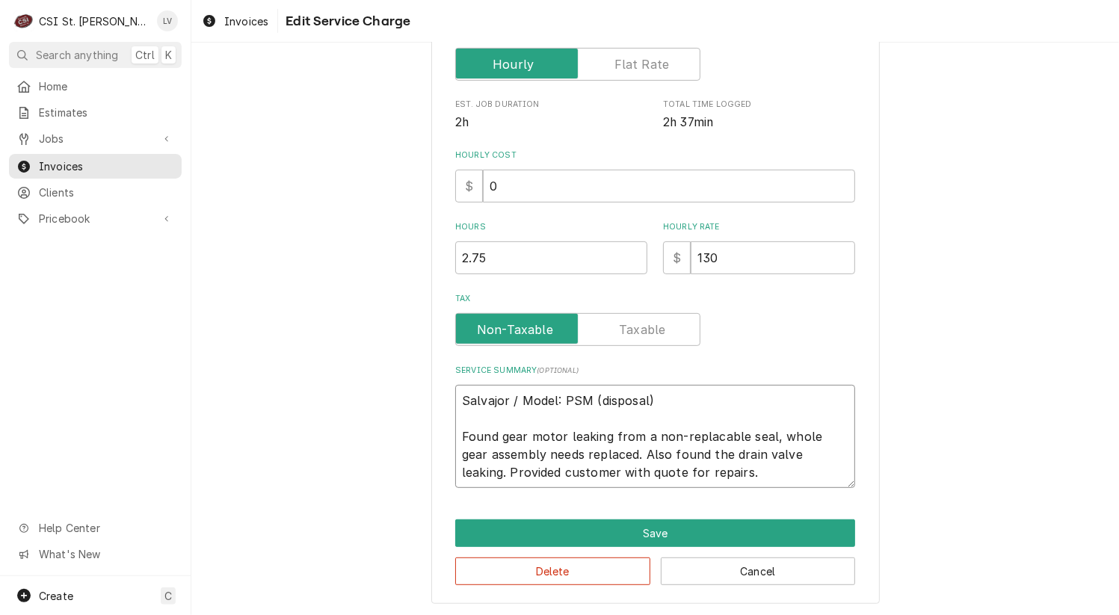
drag, startPoint x: 456, startPoint y: 395, endPoint x: 747, endPoint y: 475, distance: 301.6
click at [747, 476] on textarea "Salvajor / Model: PSM (disposal) Found gear motor leaking from a non-replacable…" at bounding box center [655, 436] width 400 height 103
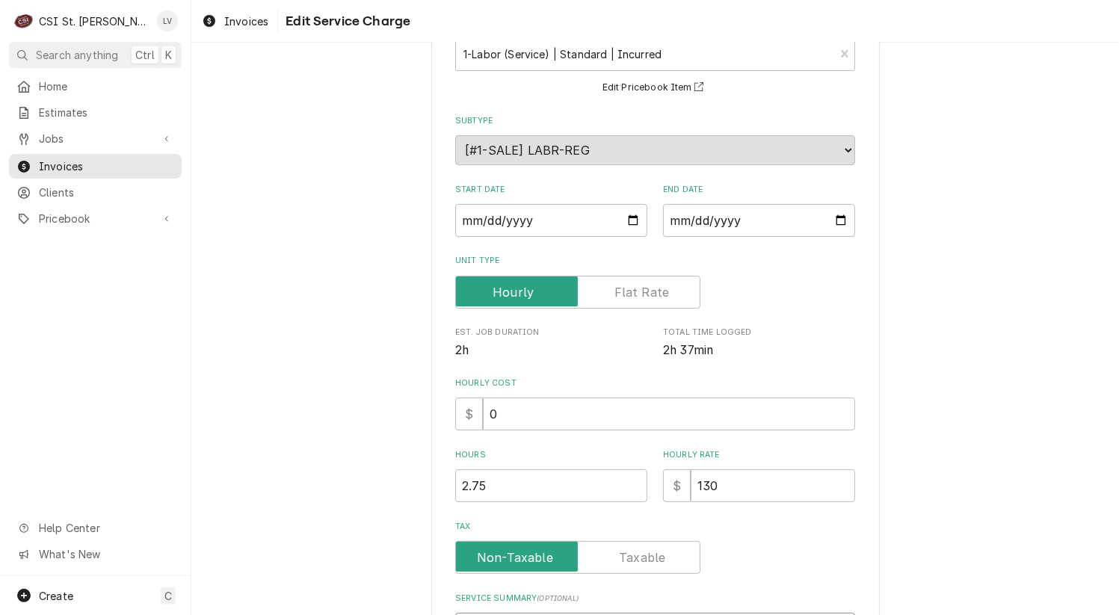
scroll to position [34, 0]
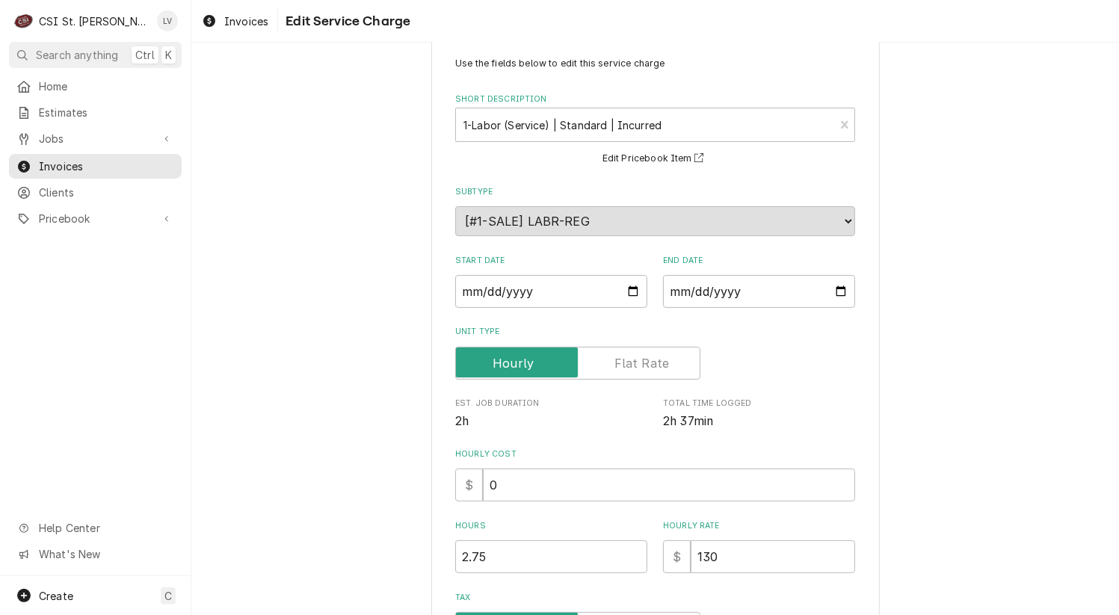
type textarea "x"
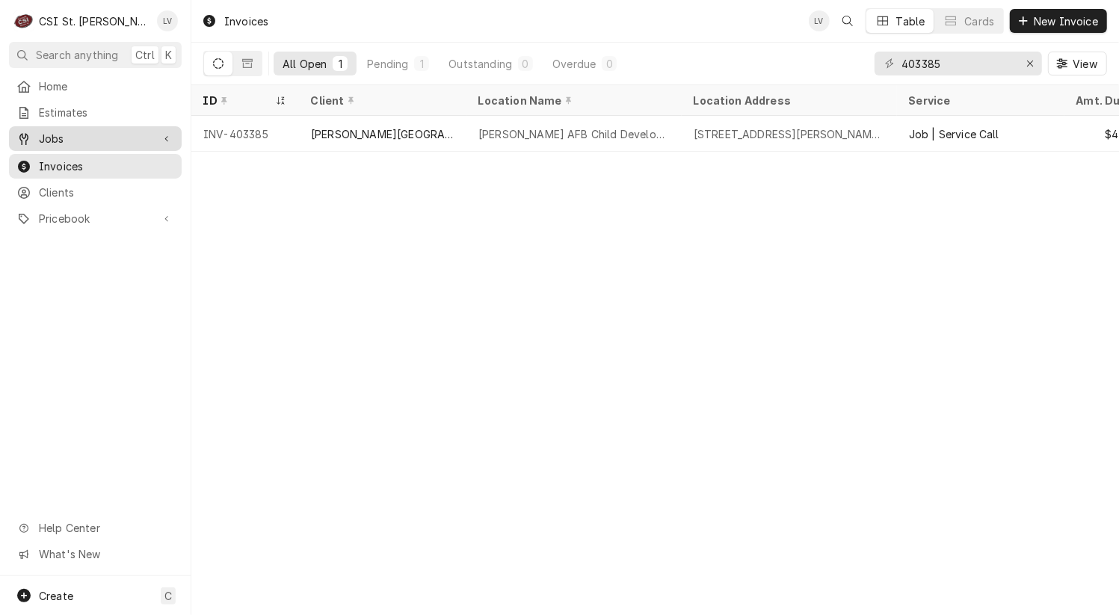
click at [44, 131] on span "Jobs" at bounding box center [95, 139] width 113 height 16
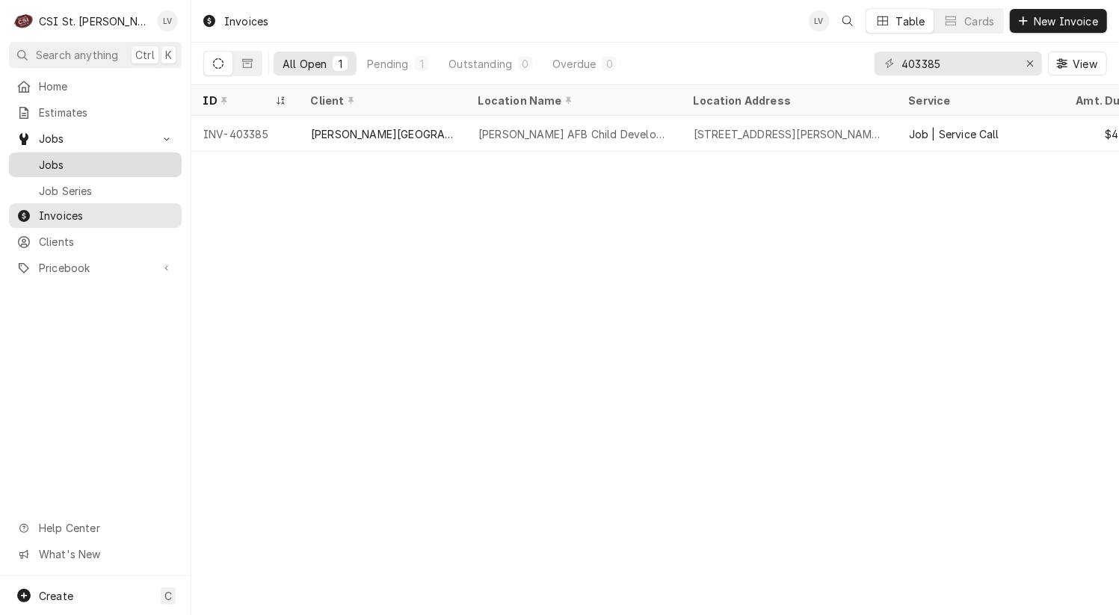
click at [57, 152] on link "Jobs" at bounding box center [95, 164] width 173 height 25
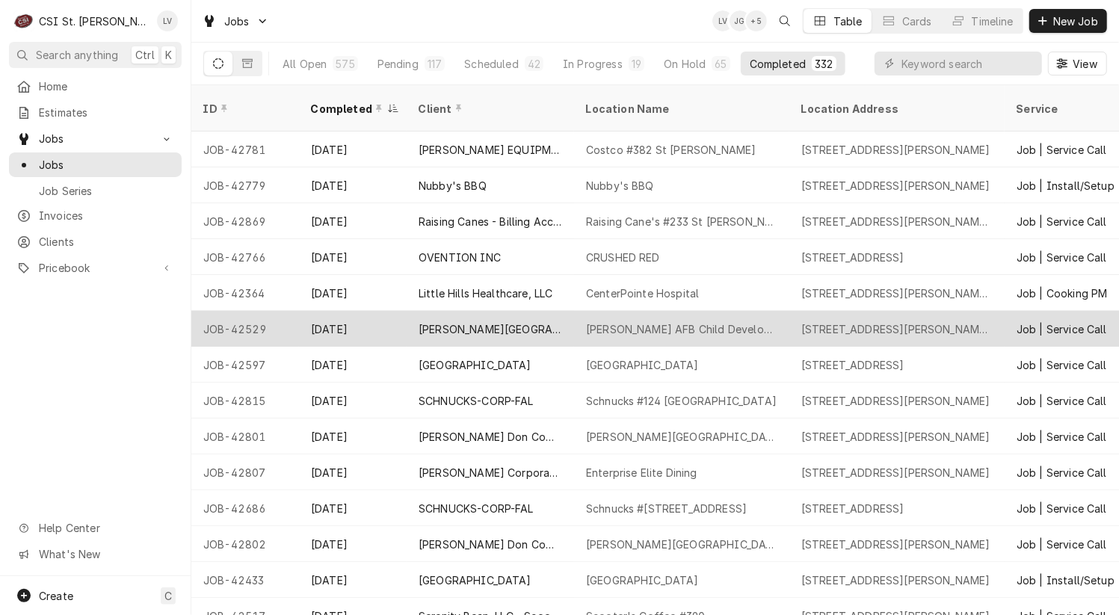
click at [511, 324] on div "[PERSON_NAME][GEOGRAPHIC_DATA]" at bounding box center [490, 329] width 167 height 36
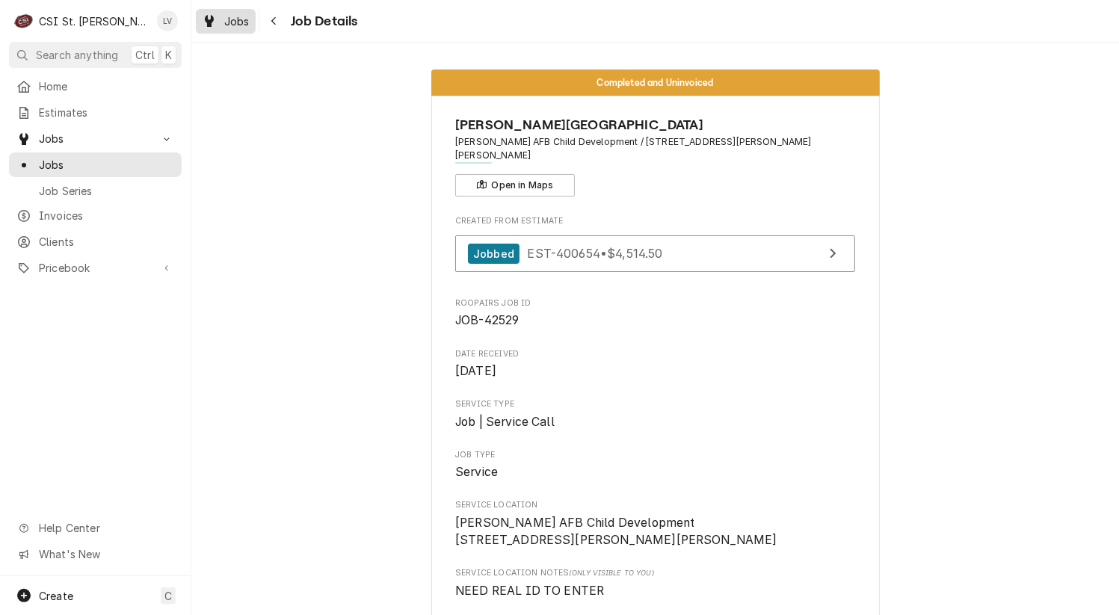
click at [236, 20] on span "Jobs" at bounding box center [236, 21] width 25 height 16
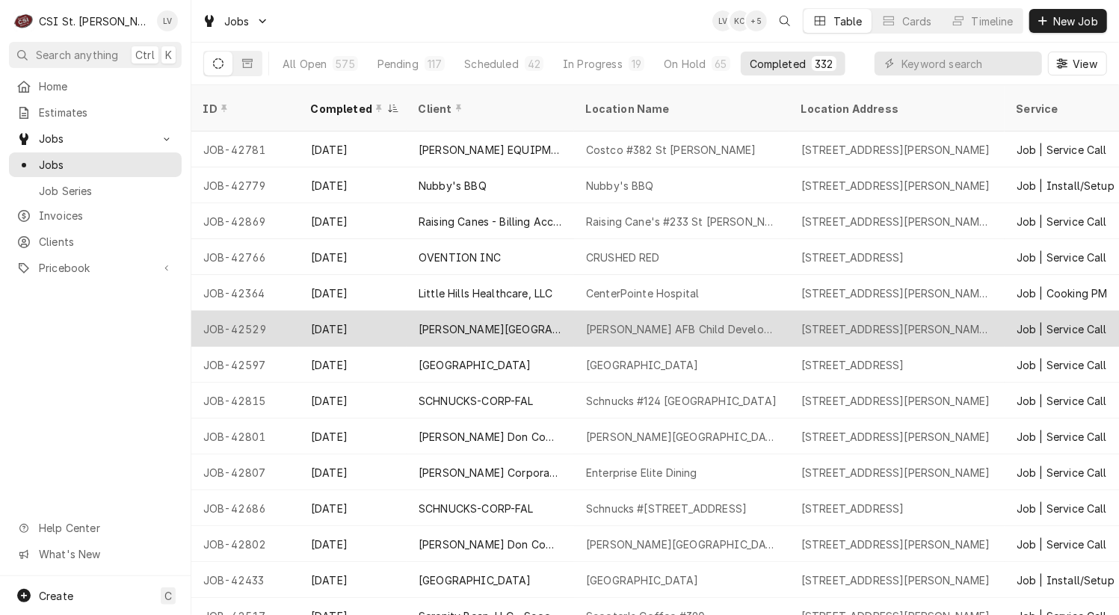
click at [377, 316] on div "[DATE]" at bounding box center [353, 329] width 108 height 36
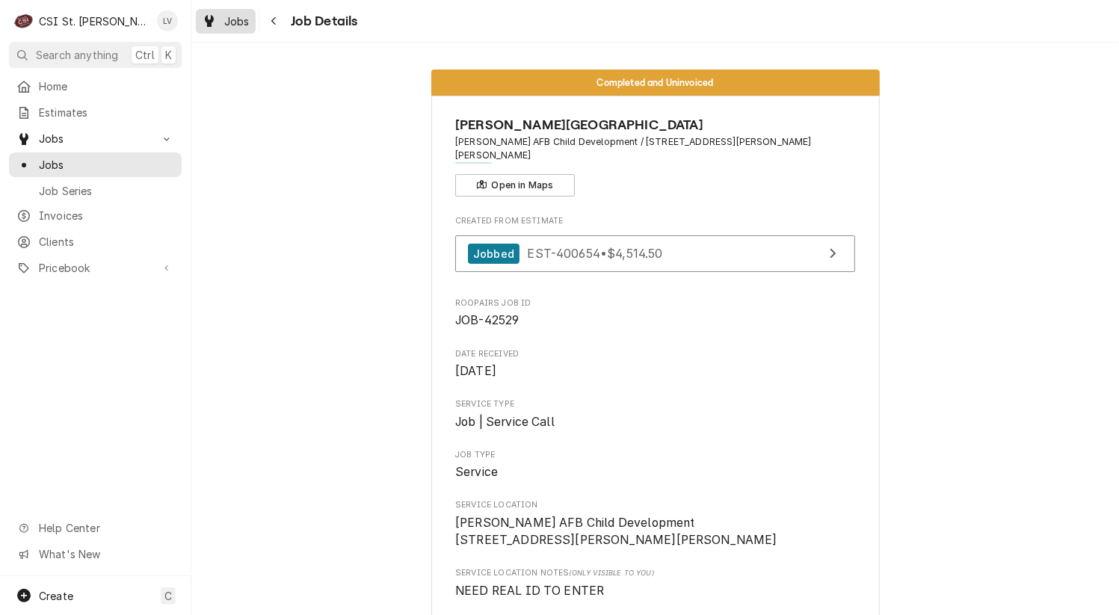
click at [227, 20] on span "Jobs" at bounding box center [236, 21] width 25 height 16
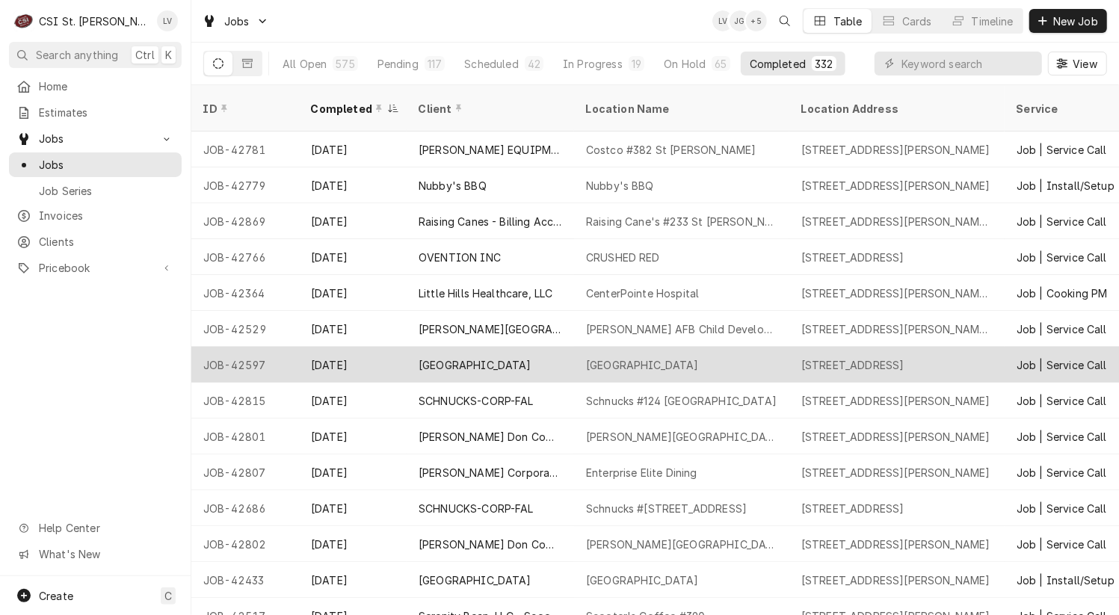
click at [288, 347] on div "JOB-42597" at bounding box center [245, 365] width 108 height 36
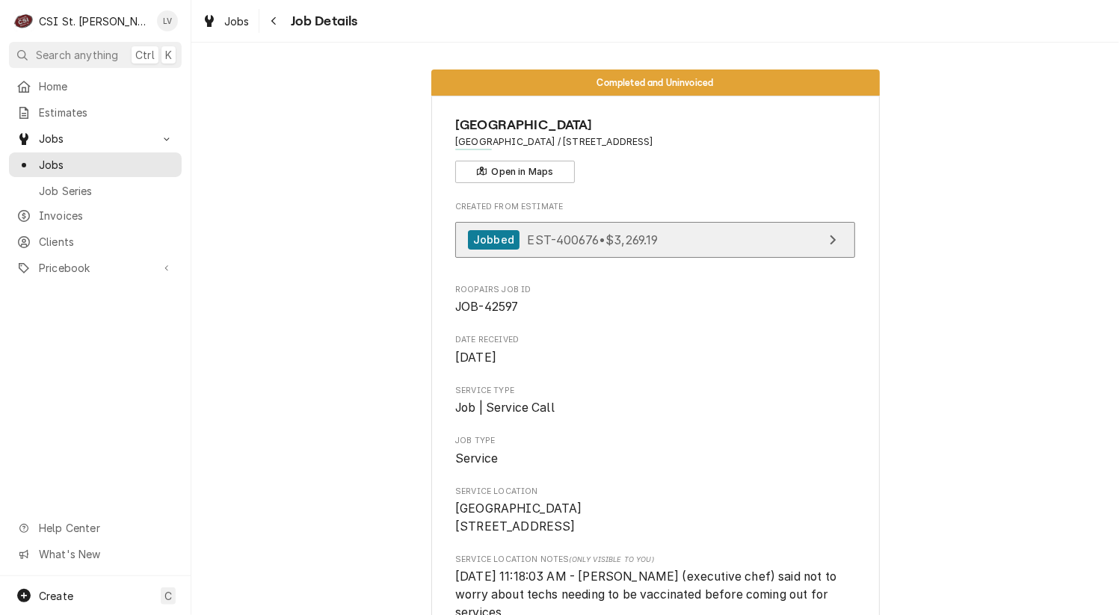
click at [576, 235] on span "EST-400676 • $3,269.19" at bounding box center [592, 239] width 131 height 15
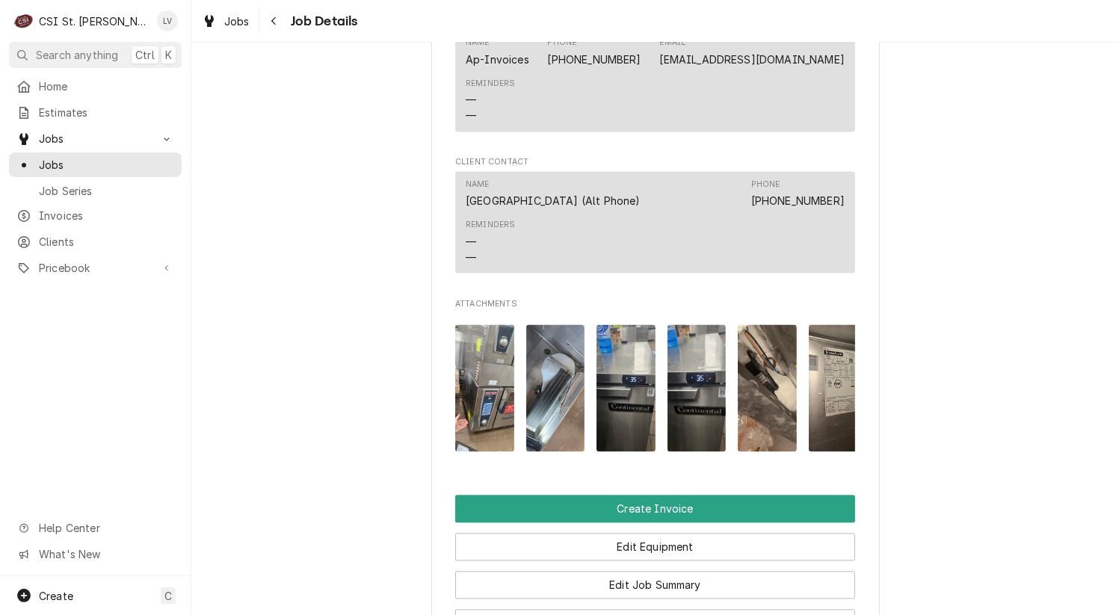
scroll to position [2317, 0]
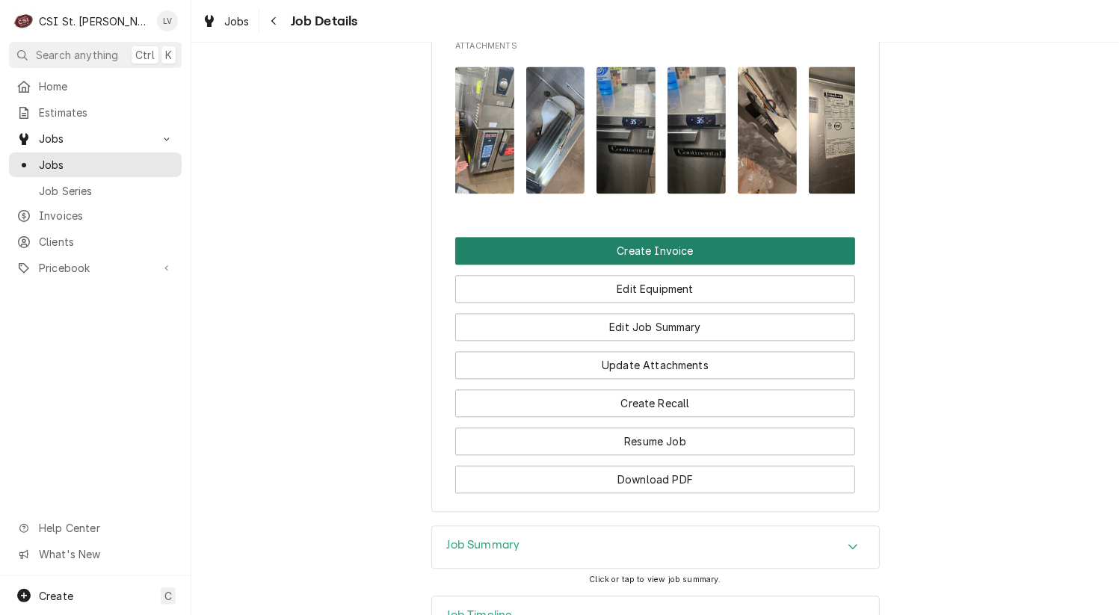
click at [628, 237] on button "Create Invoice" at bounding box center [655, 251] width 400 height 28
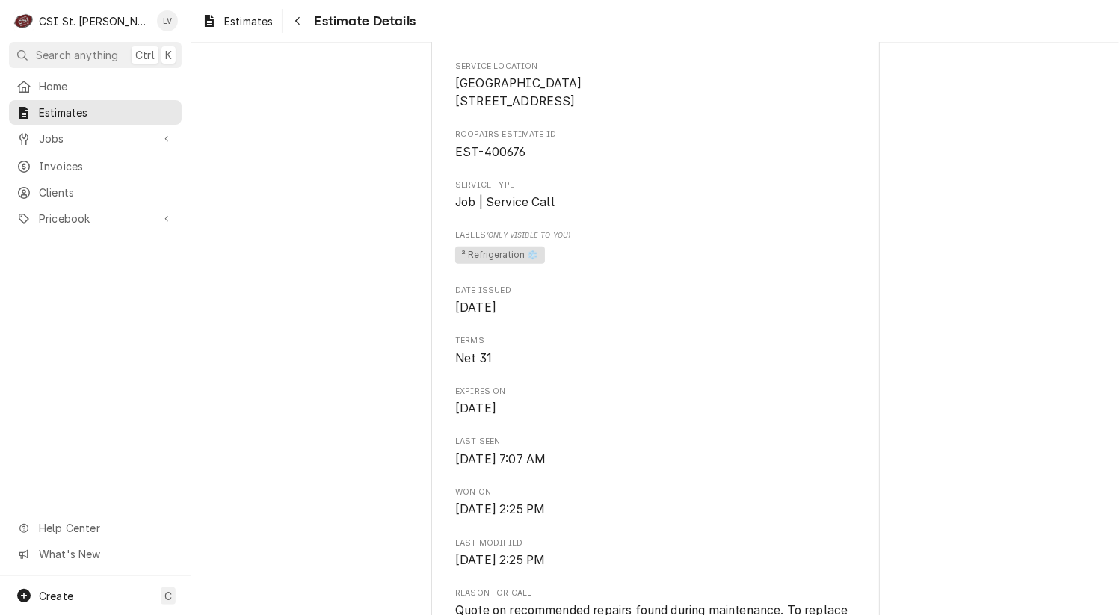
scroll to position [75, 0]
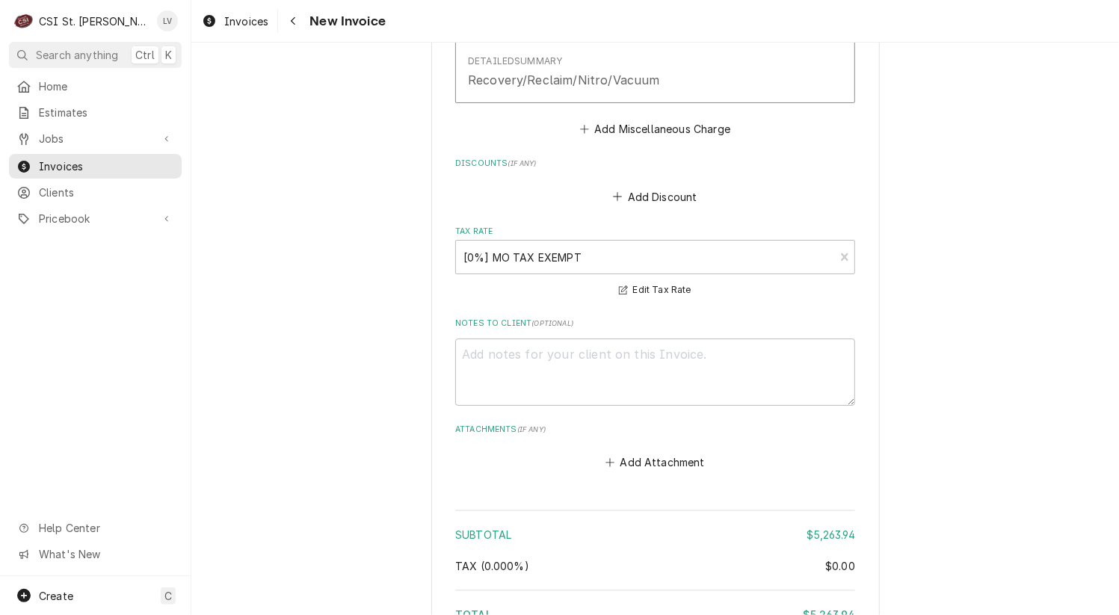
scroll to position [8527, 0]
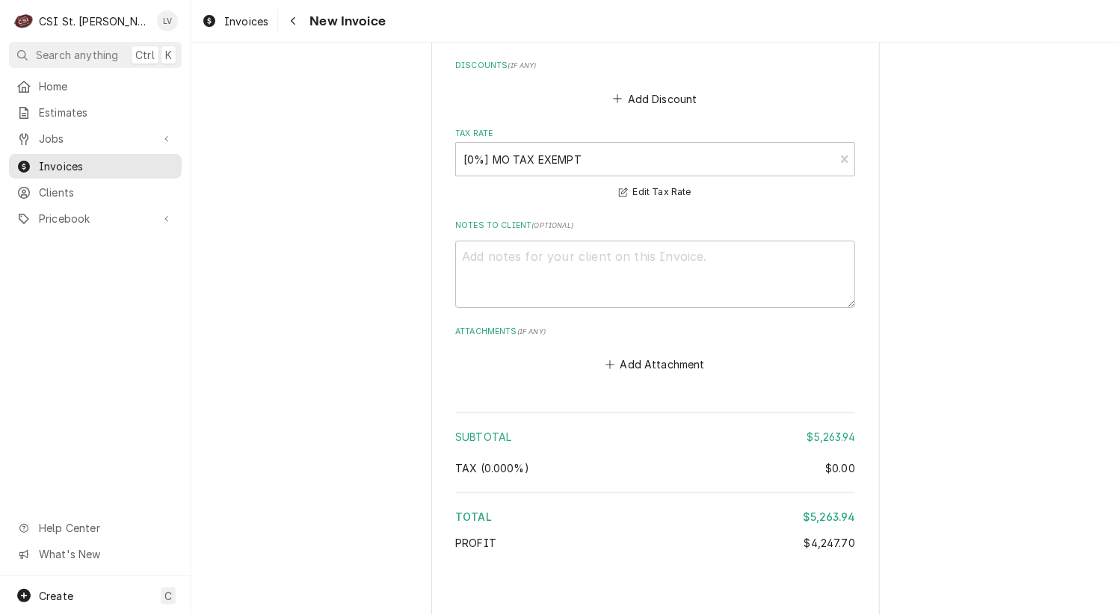
type textarea "x"
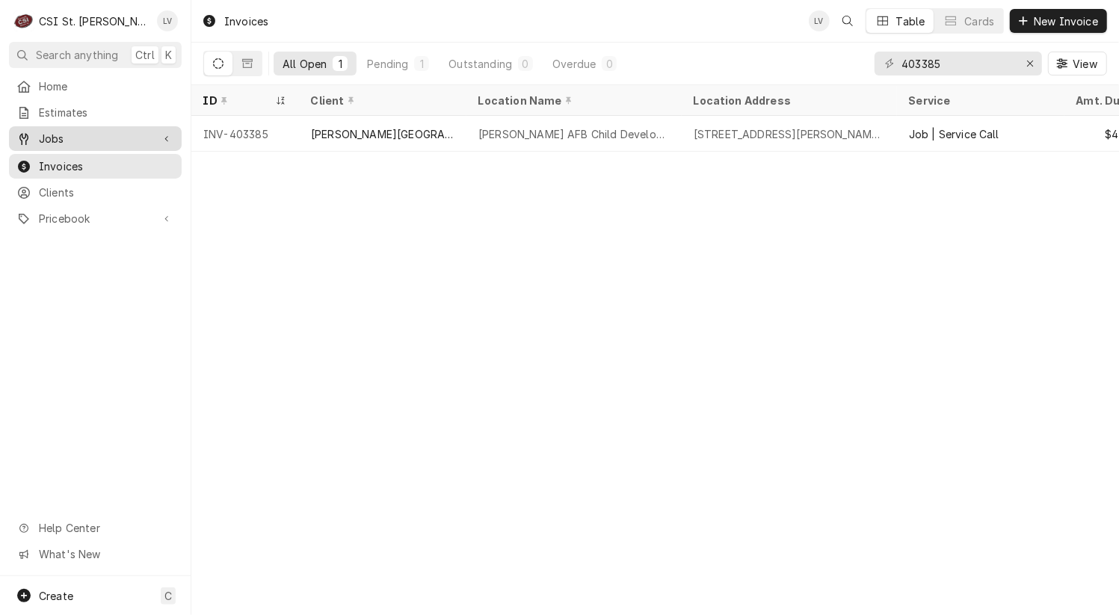
click at [126, 134] on span "Jobs" at bounding box center [95, 139] width 113 height 16
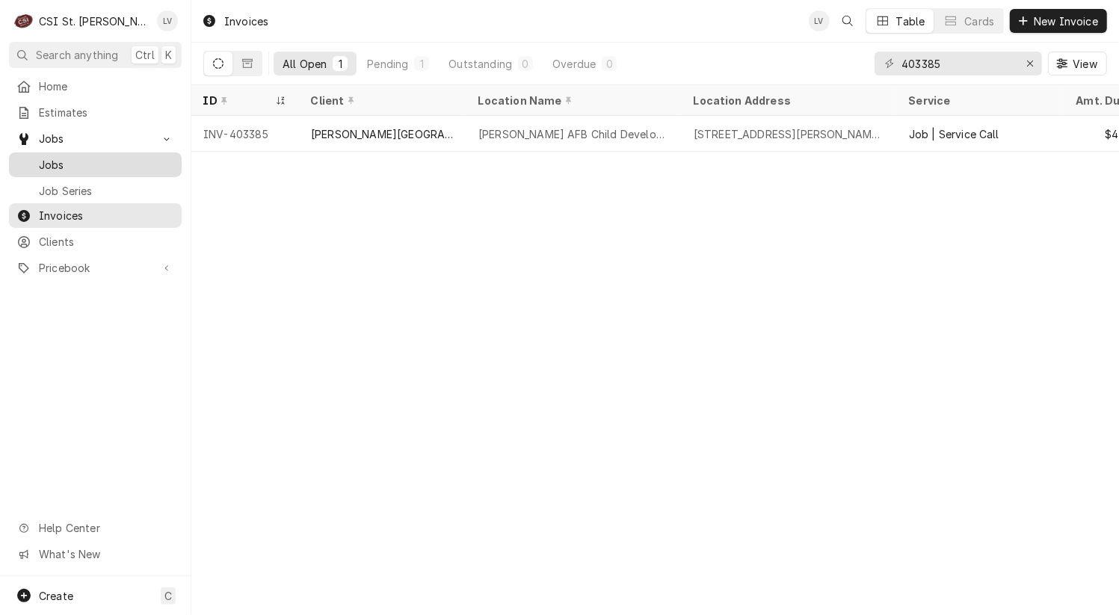
click at [129, 157] on span "Jobs" at bounding box center [106, 165] width 135 height 16
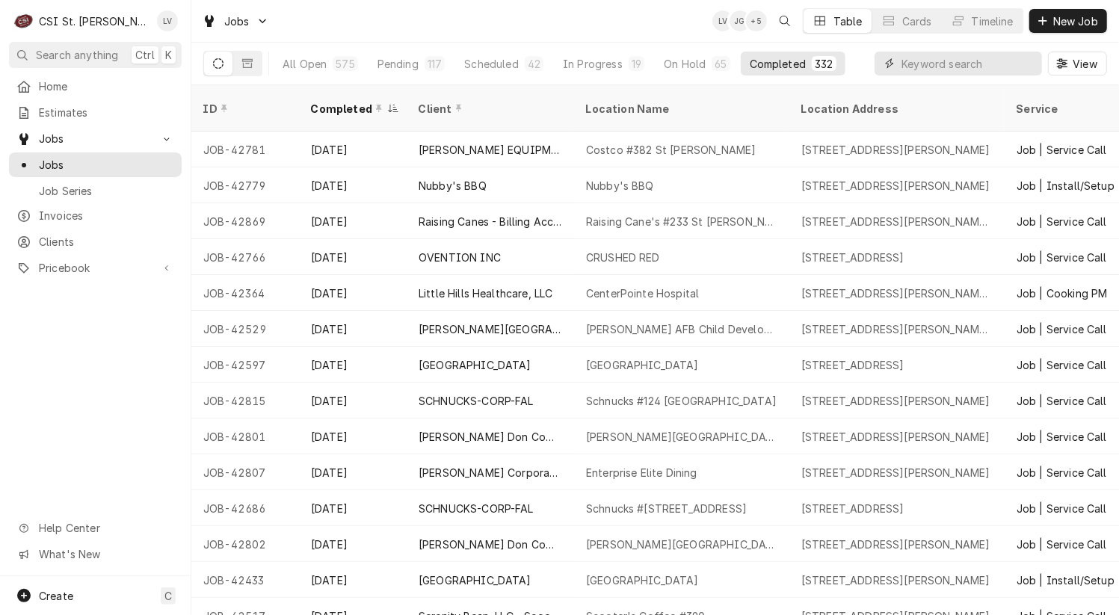
click at [911, 67] on input "Dynamic Content Wrapper" at bounding box center [968, 64] width 133 height 24
type input "42815"
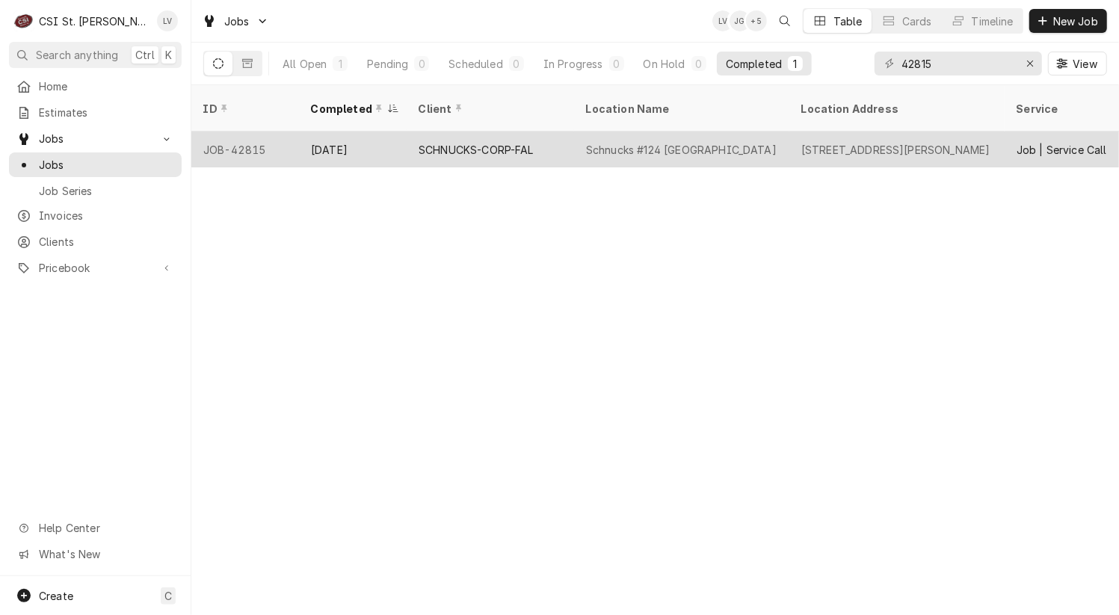
click at [618, 142] on div "Schnucks #124 [GEOGRAPHIC_DATA]" at bounding box center [681, 150] width 191 height 16
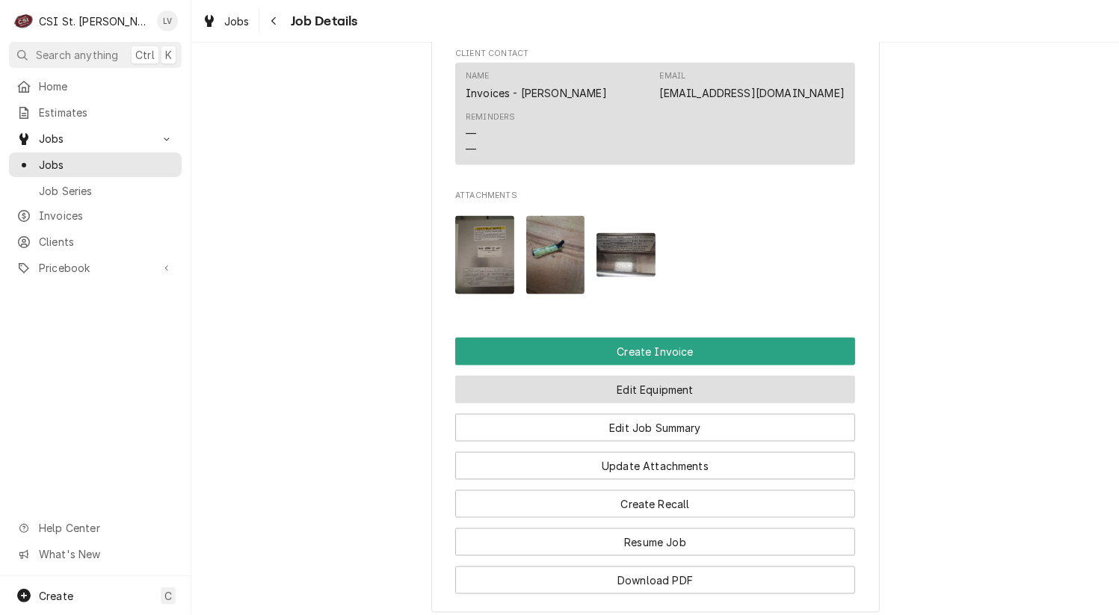
scroll to position [1495, 0]
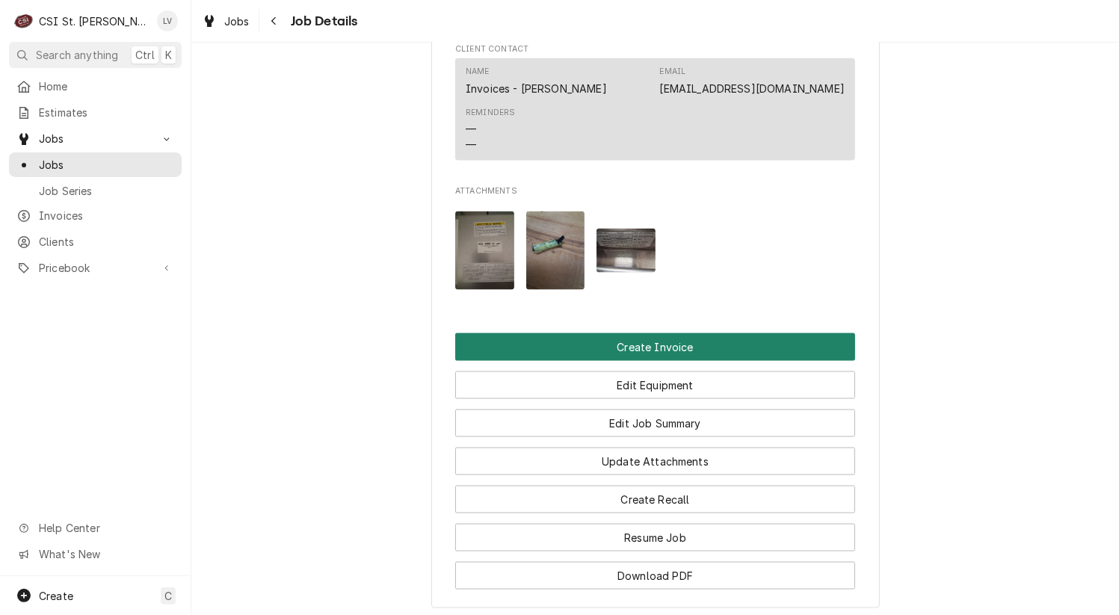
click at [604, 351] on button "Create Invoice" at bounding box center [655, 347] width 400 height 28
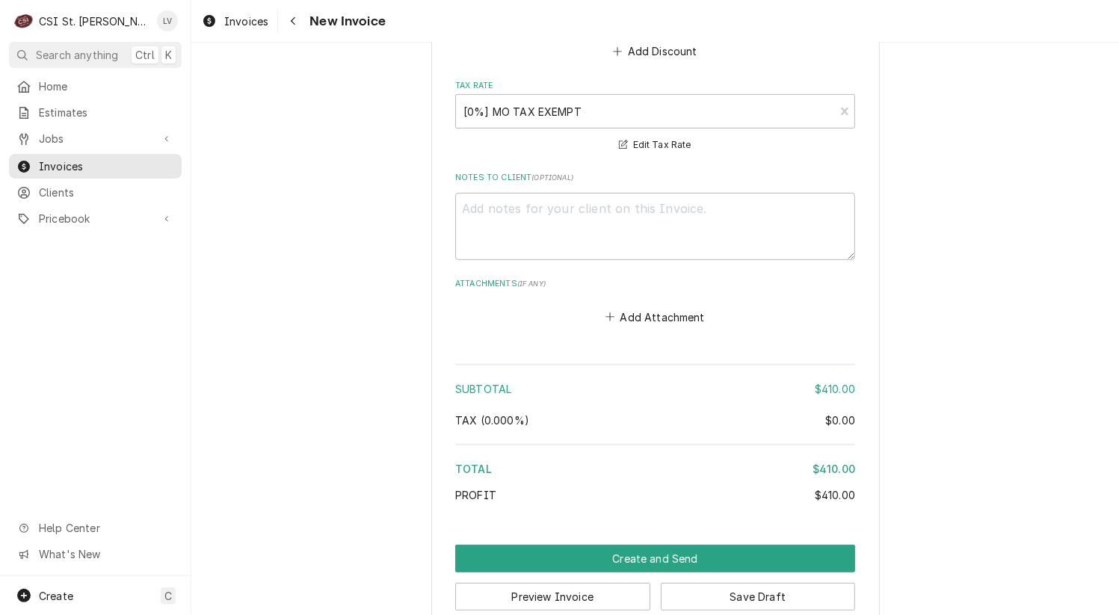
scroll to position [4399, 0]
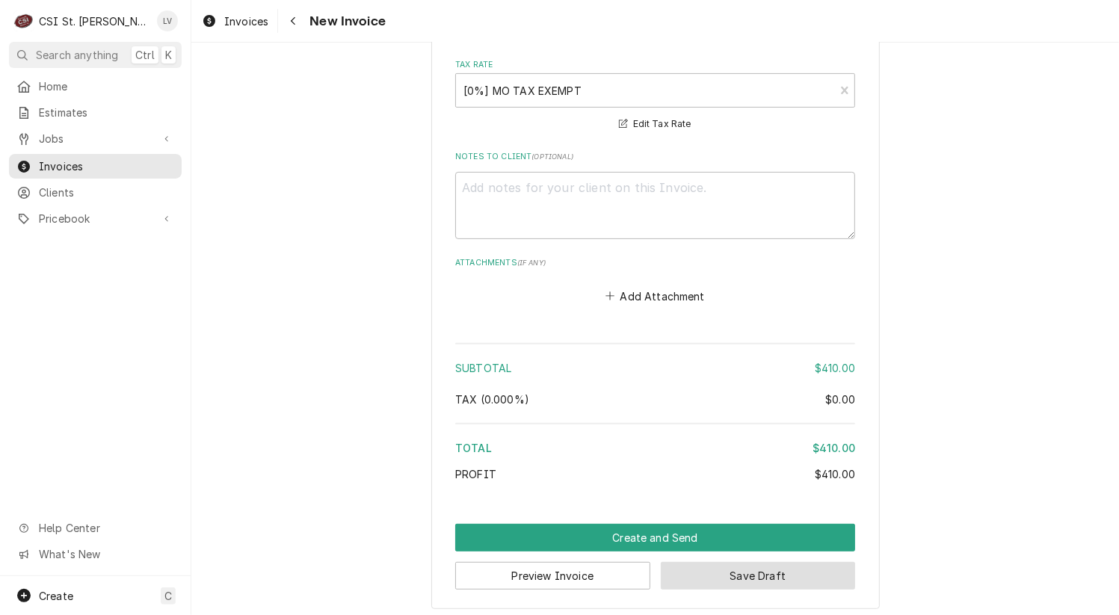
click at [753, 567] on button "Save Draft" at bounding box center [758, 576] width 195 height 28
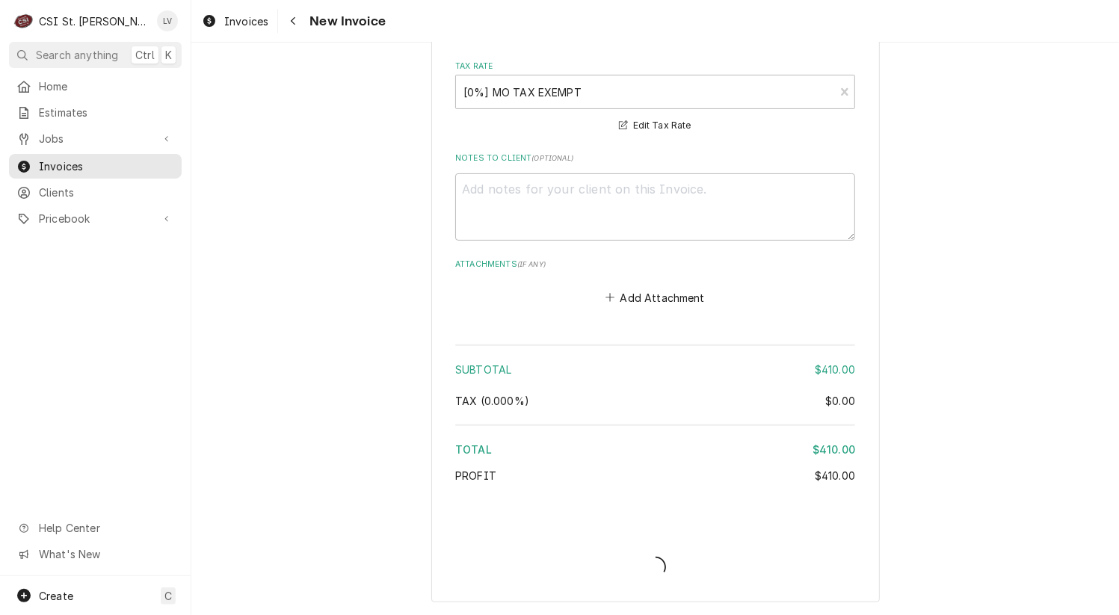
scroll to position [4391, 0]
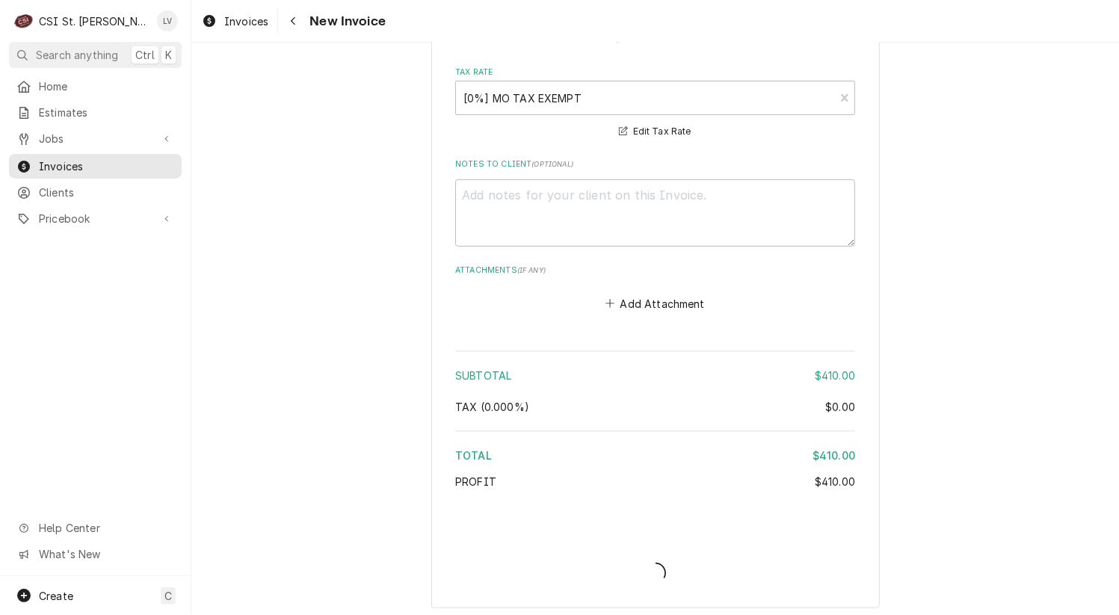
type textarea "x"
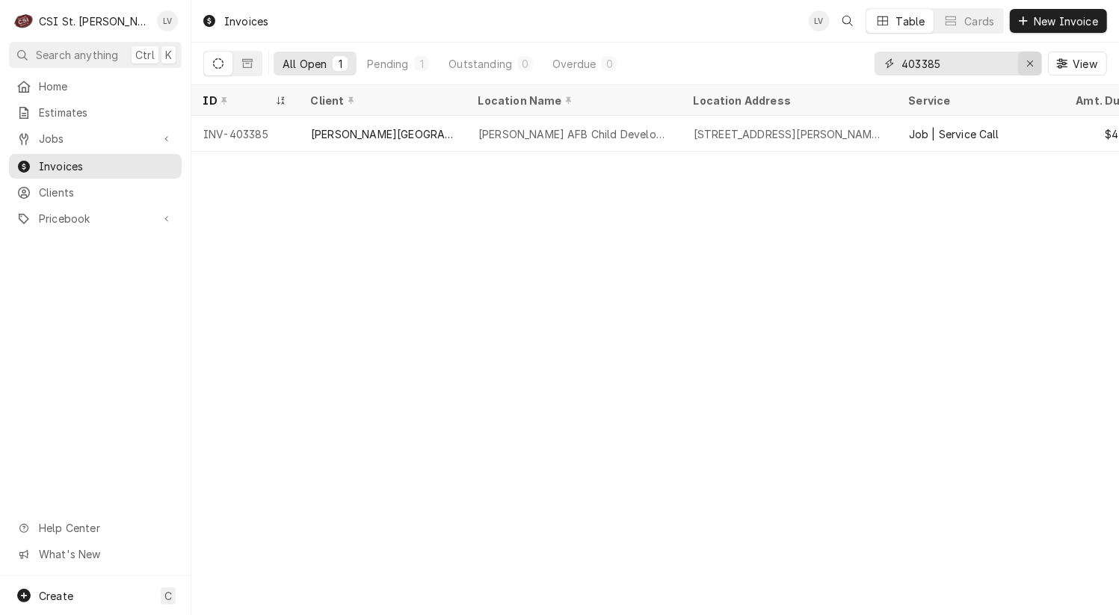
click at [1024, 66] on div "Erase input" at bounding box center [1030, 63] width 15 height 15
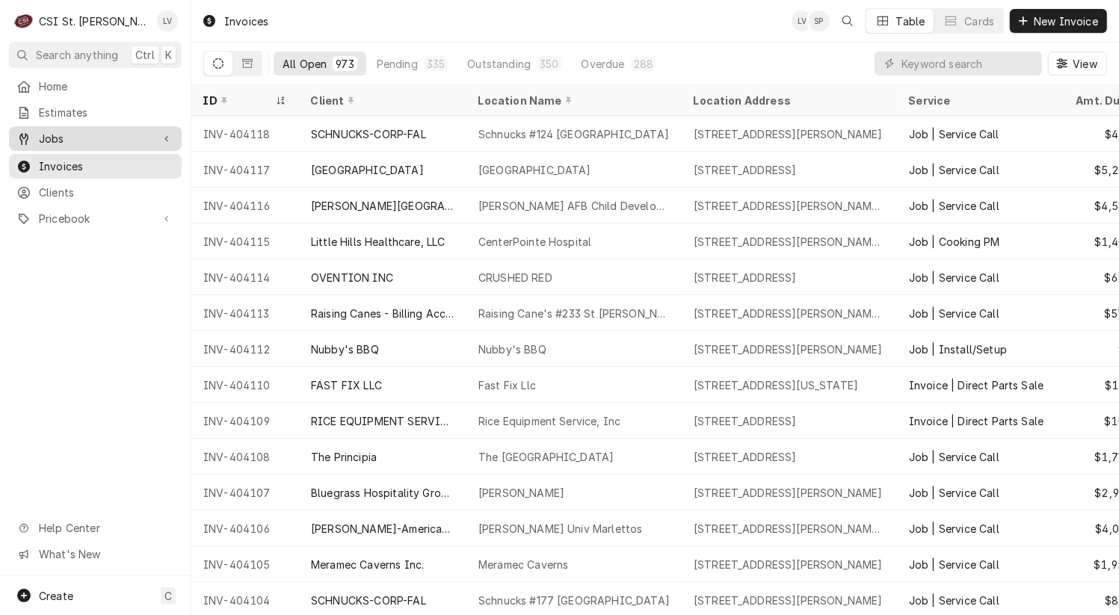
click at [73, 138] on span "Jobs" at bounding box center [95, 139] width 113 height 16
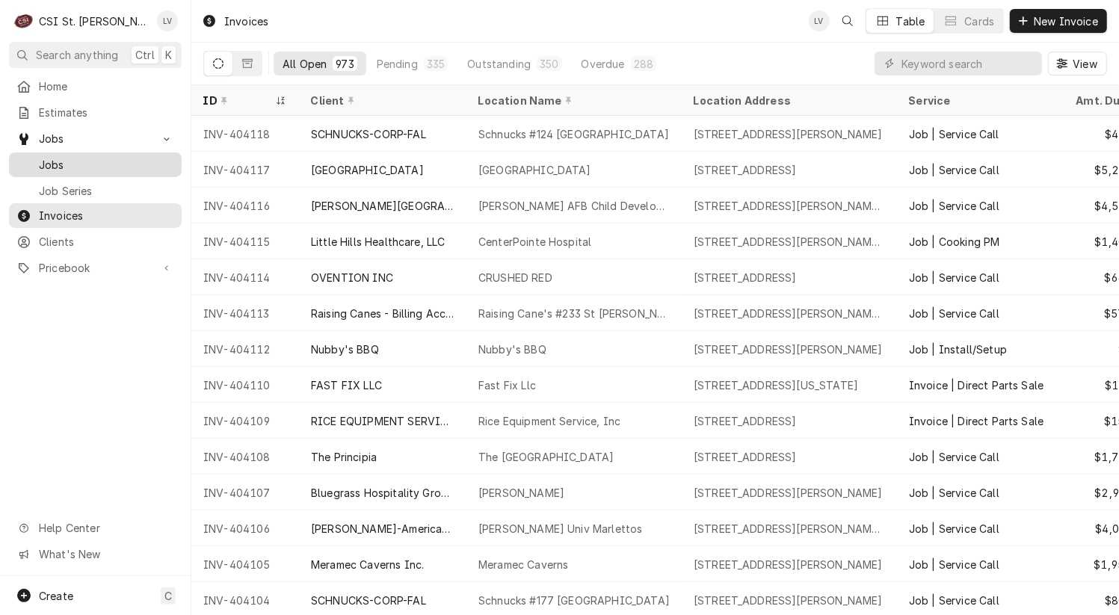
click at [76, 157] on span "Jobs" at bounding box center [106, 165] width 135 height 16
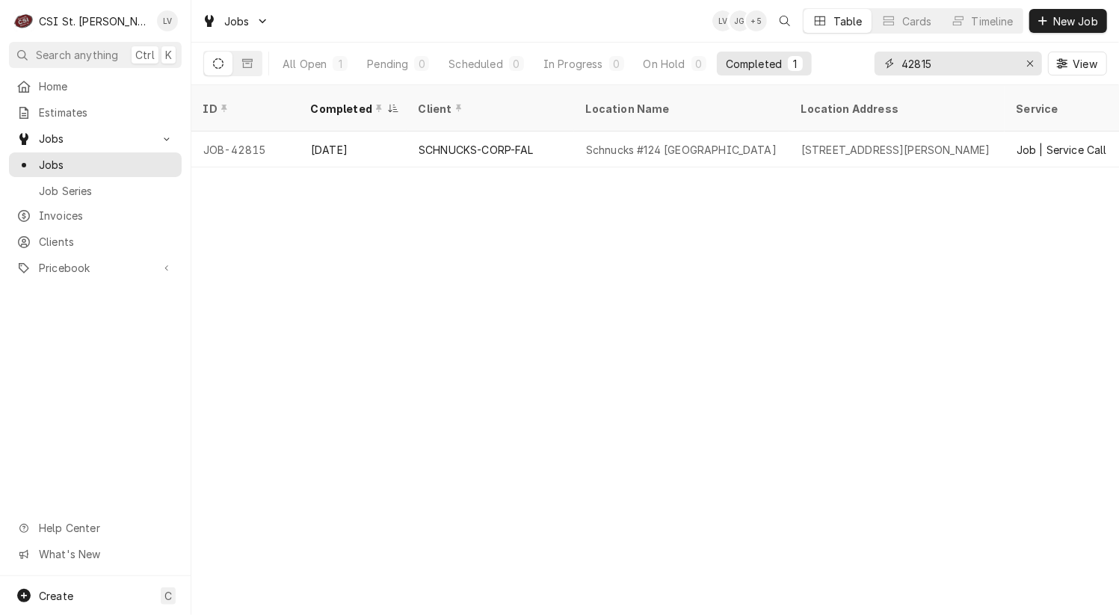
click at [1024, 64] on div "Erase input" at bounding box center [1030, 63] width 15 height 15
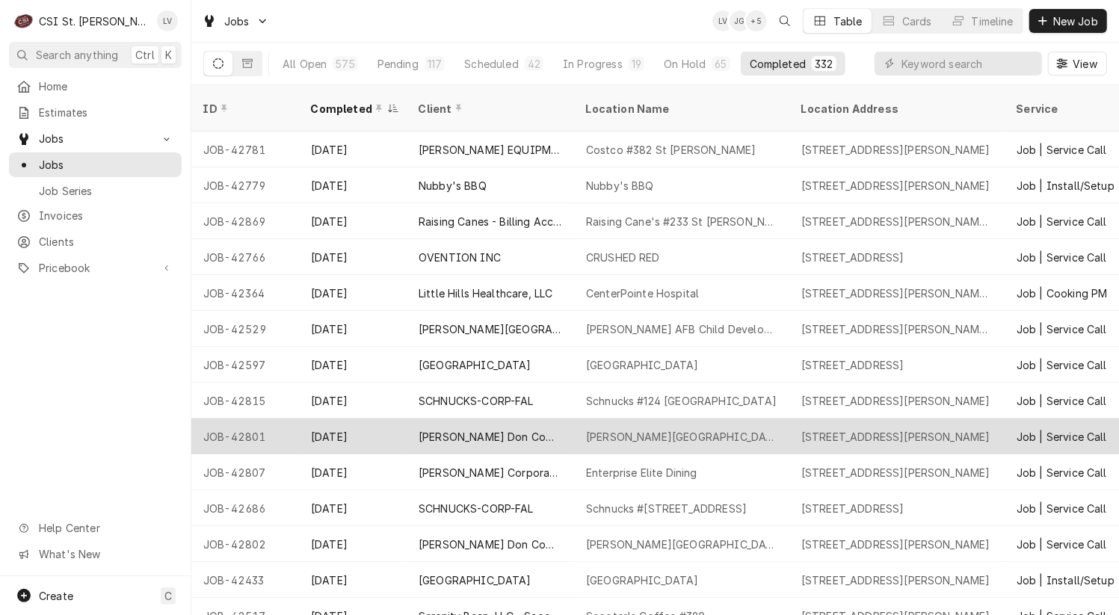
click at [498, 429] on div "[PERSON_NAME] Don Company" at bounding box center [491, 437] width 144 height 16
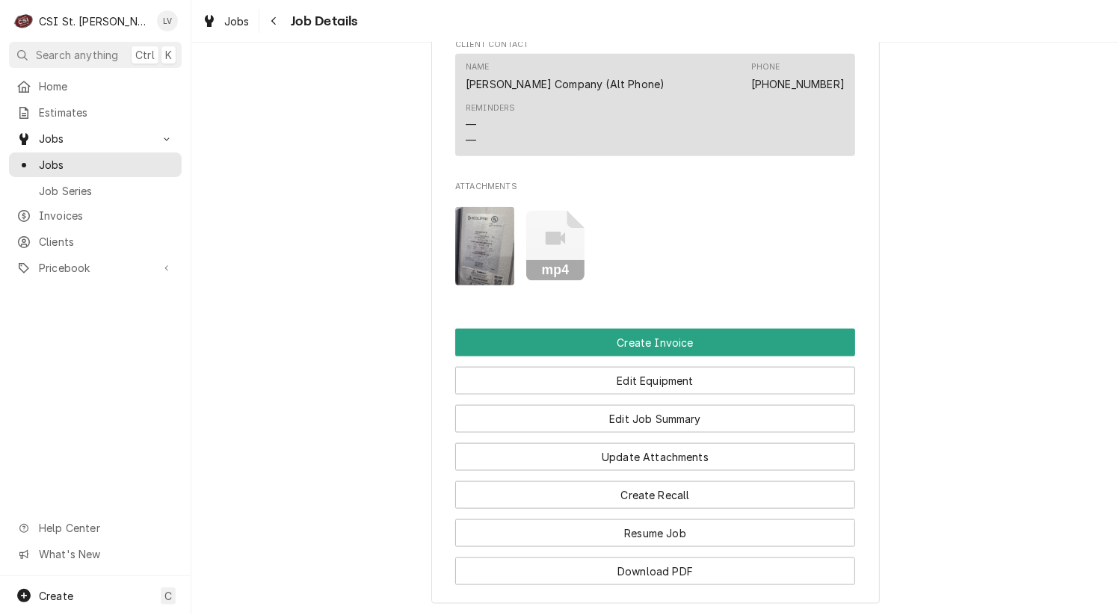
scroll to position [1271, 0]
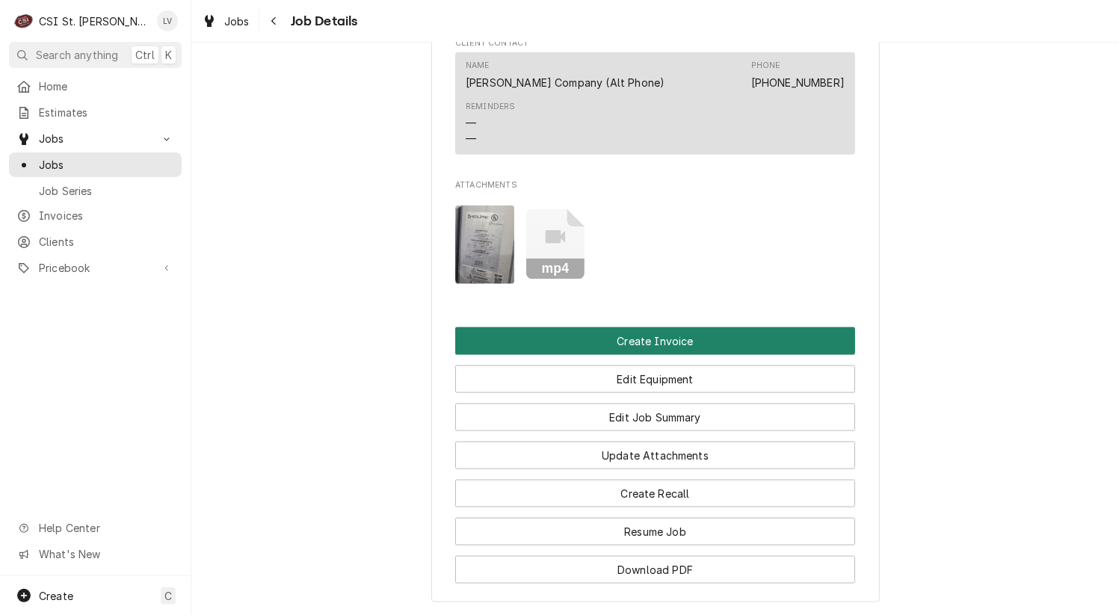
click at [568, 355] on button "Create Invoice" at bounding box center [655, 341] width 400 height 28
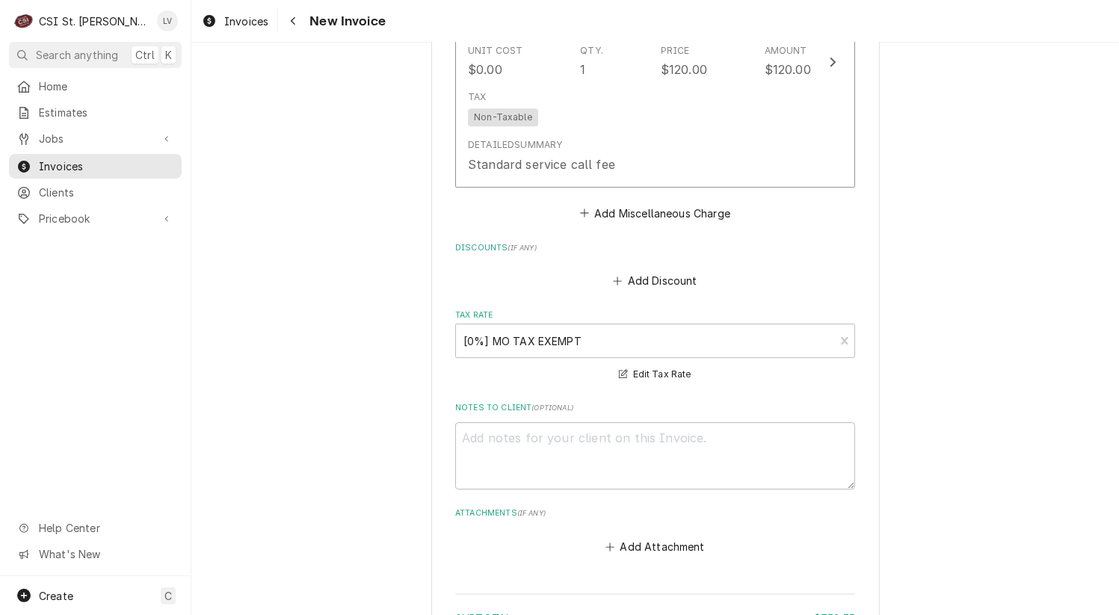
scroll to position [3522, 0]
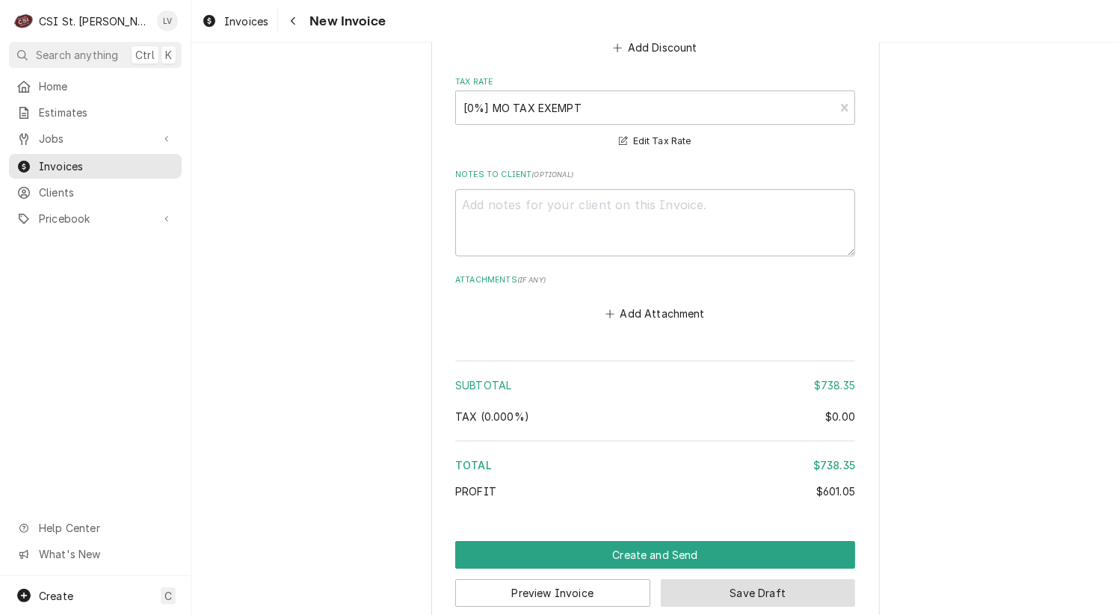
click at [771, 579] on button "Save Draft" at bounding box center [758, 593] width 195 height 28
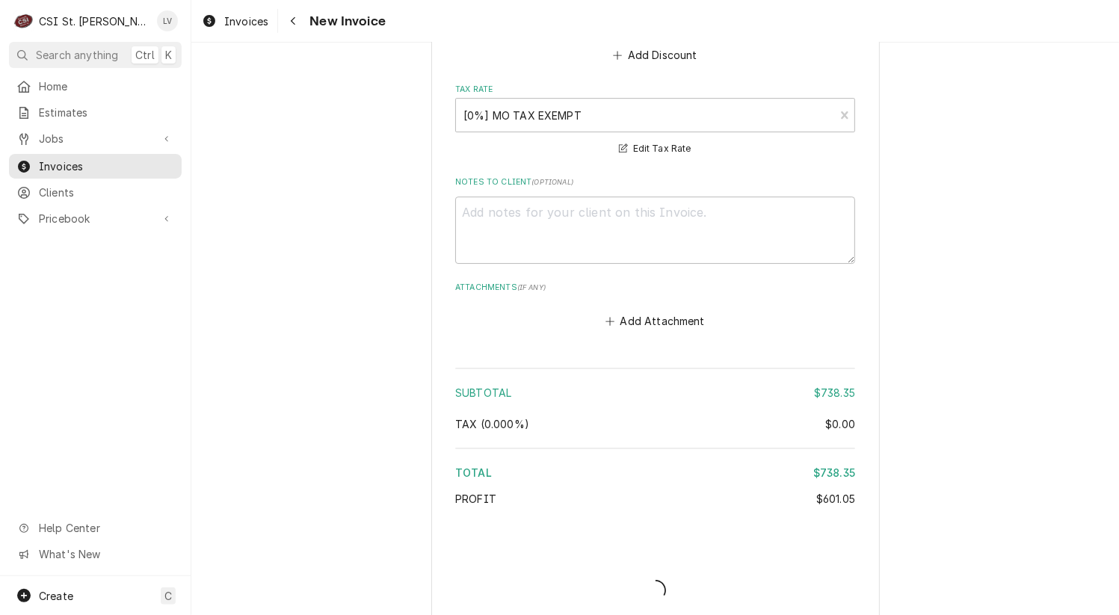
type textarea "x"
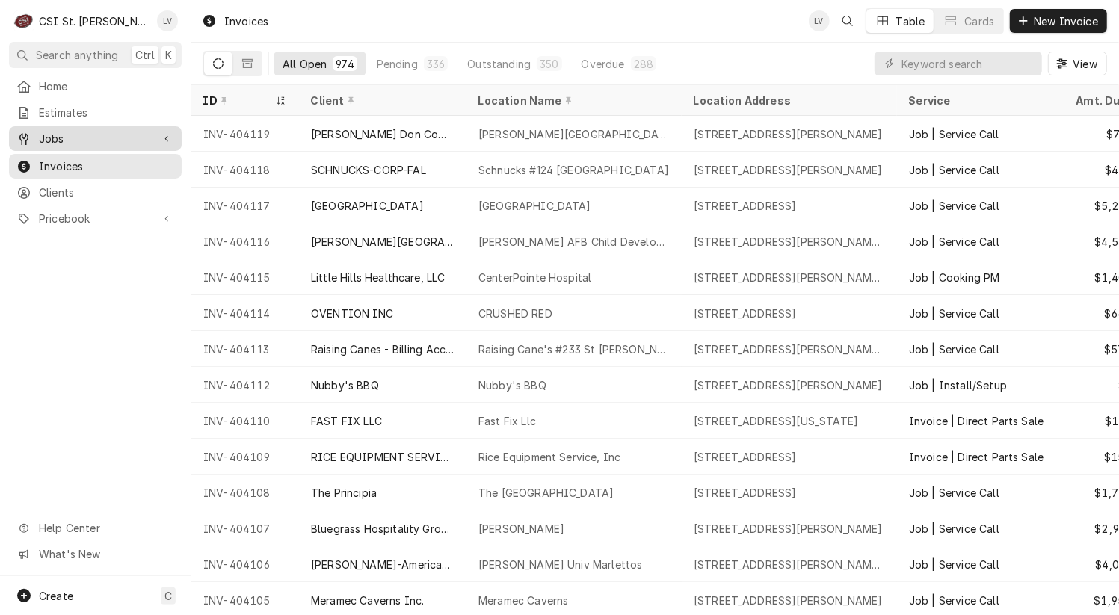
click at [67, 139] on span "Jobs" at bounding box center [95, 139] width 113 height 16
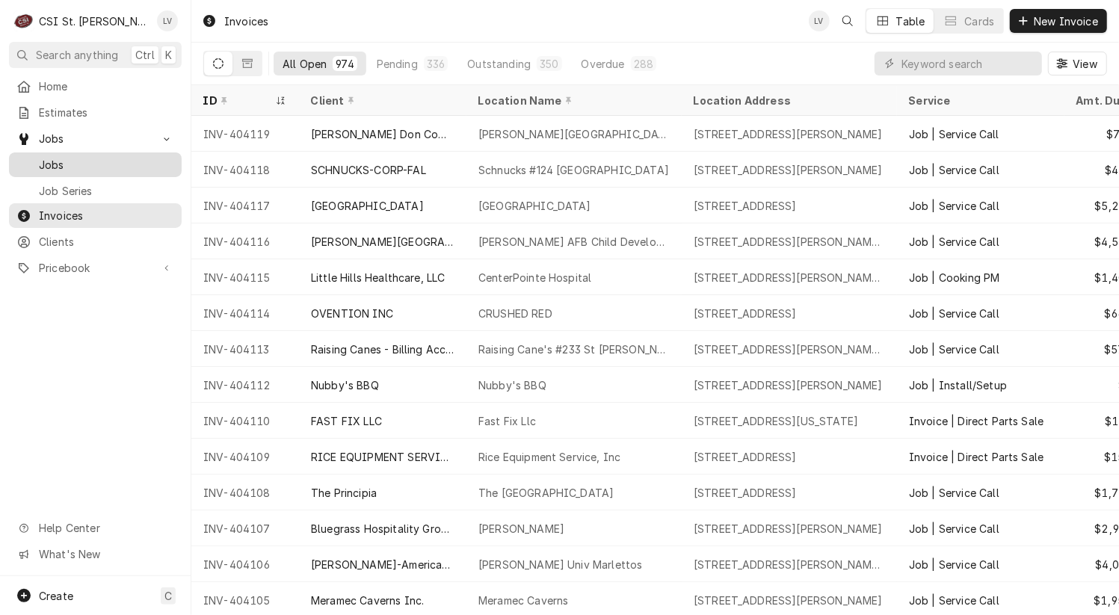
click at [74, 157] on span "Jobs" at bounding box center [106, 165] width 135 height 16
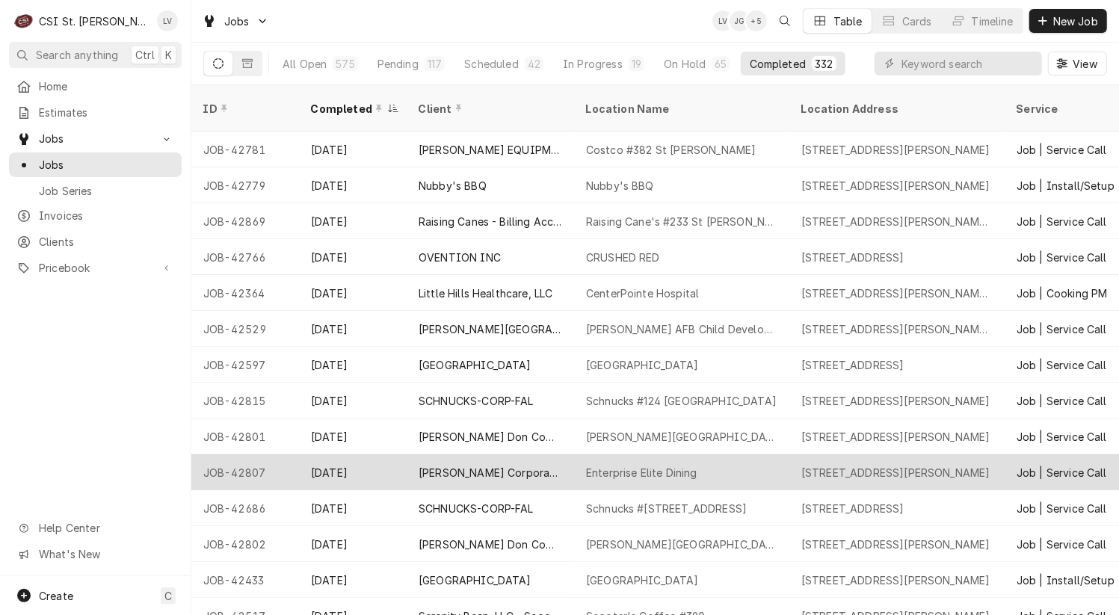
click at [390, 455] on div "[DATE]" at bounding box center [353, 473] width 108 height 36
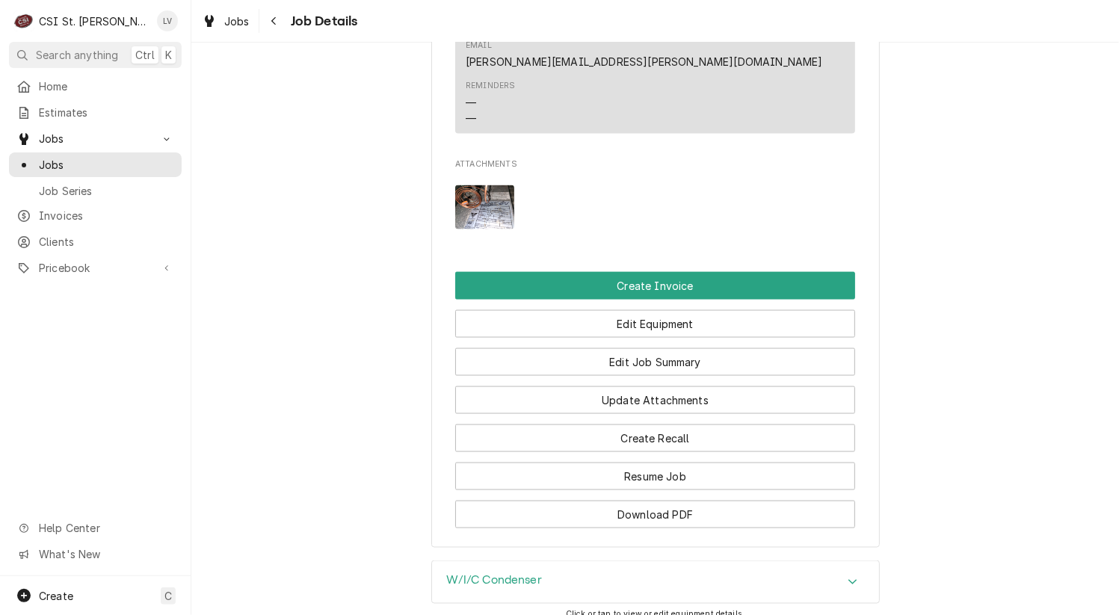
scroll to position [1495, 0]
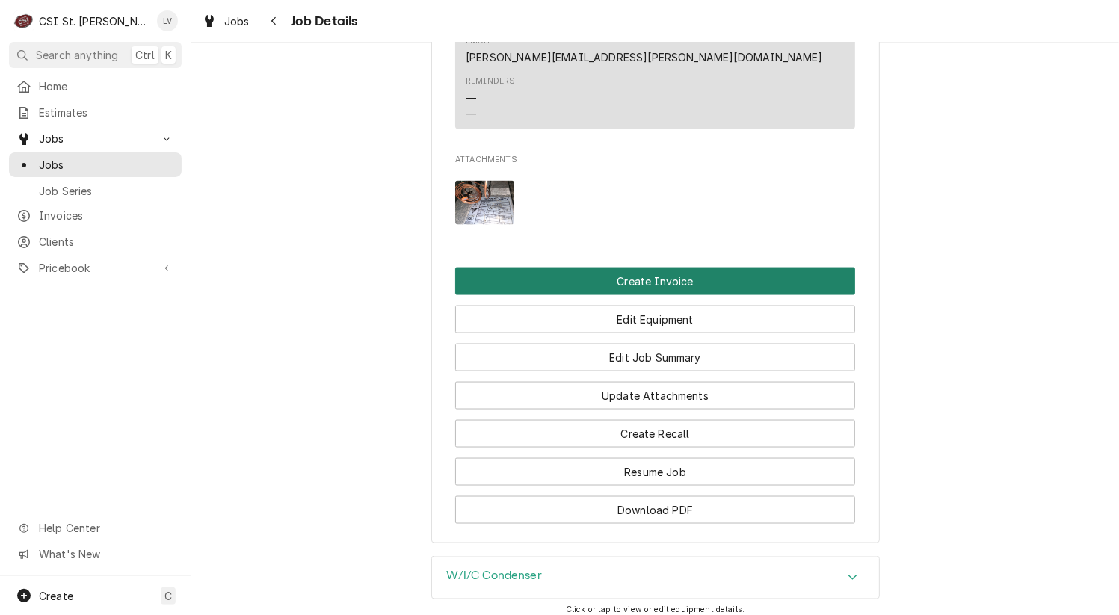
click at [480, 268] on button "Create Invoice" at bounding box center [655, 282] width 400 height 28
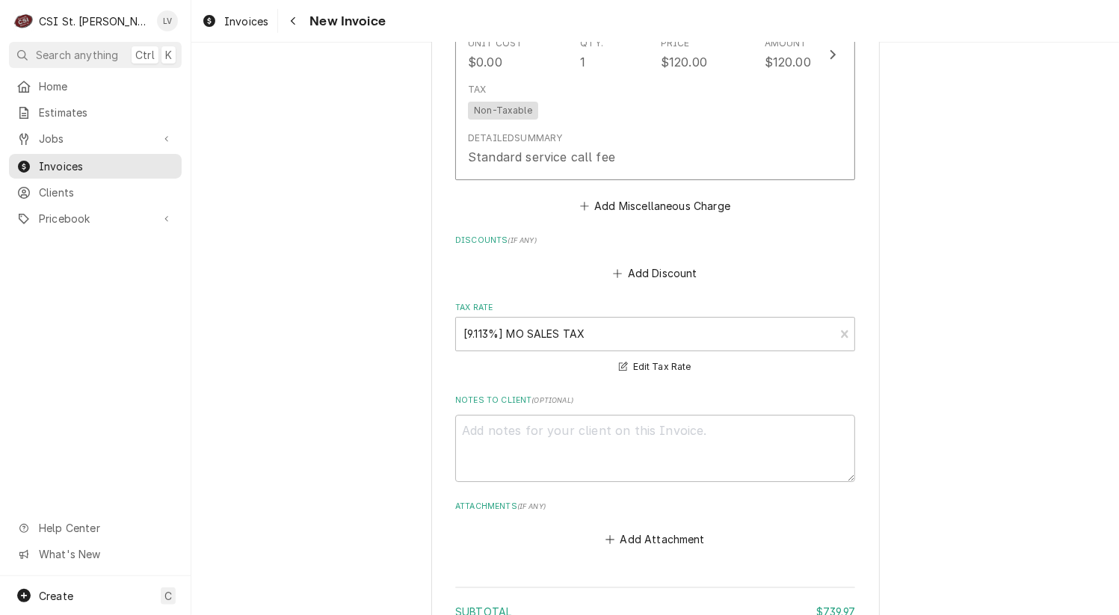
scroll to position [3833, 0]
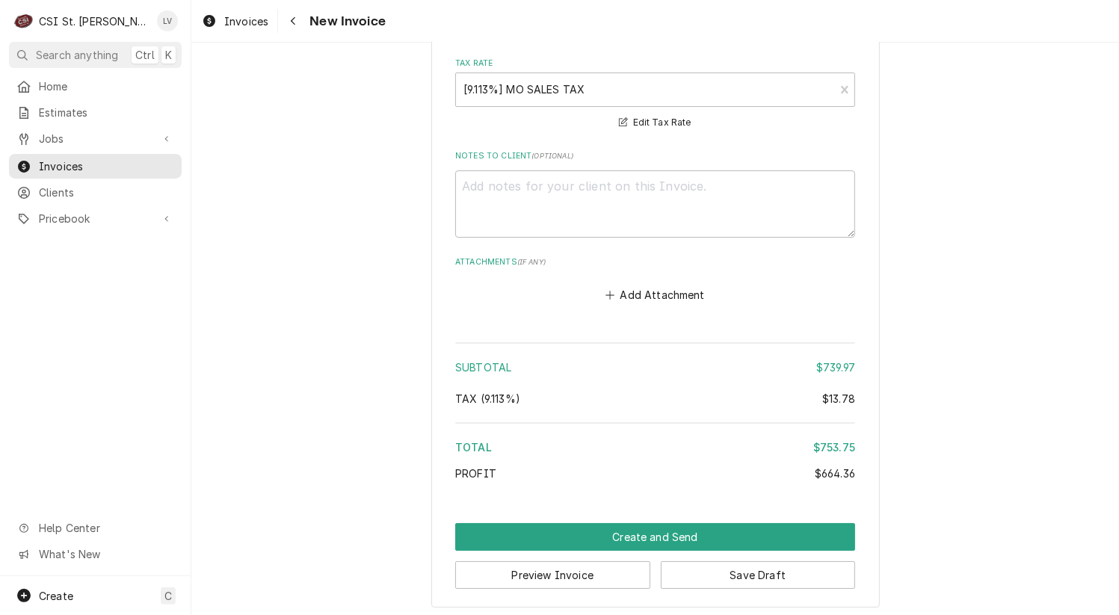
click at [716, 574] on button "Save Draft" at bounding box center [758, 575] width 195 height 28
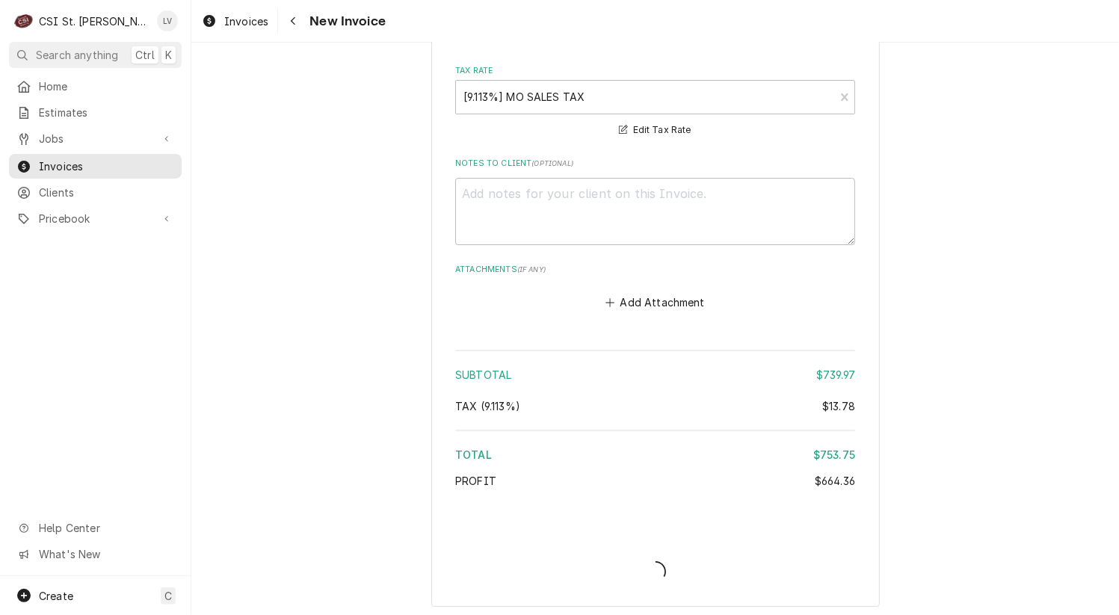
type textarea "x"
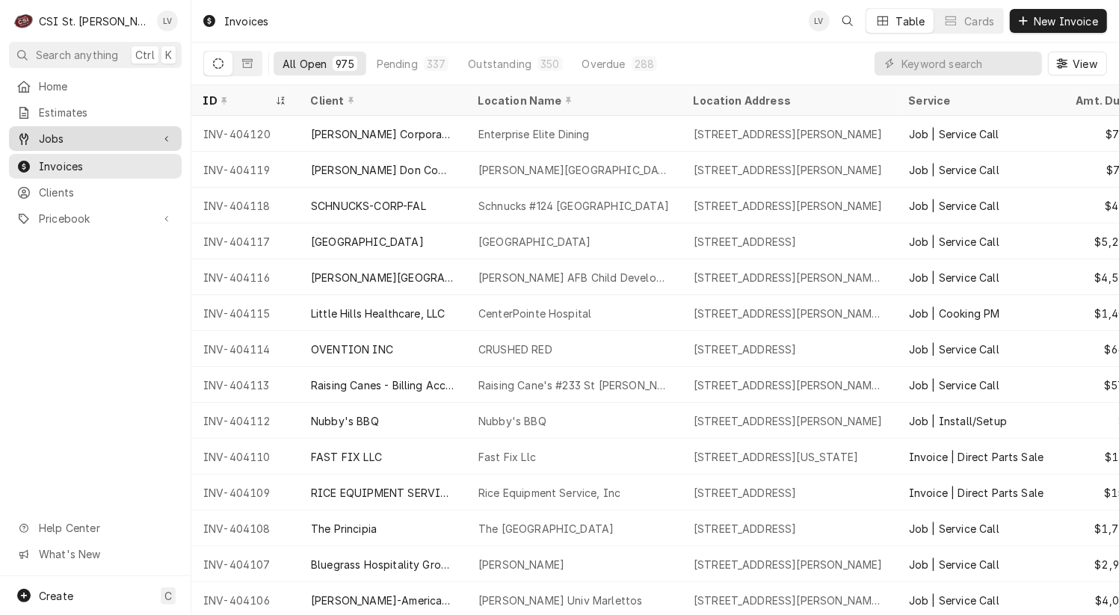
click at [100, 133] on span "Jobs" at bounding box center [95, 139] width 113 height 16
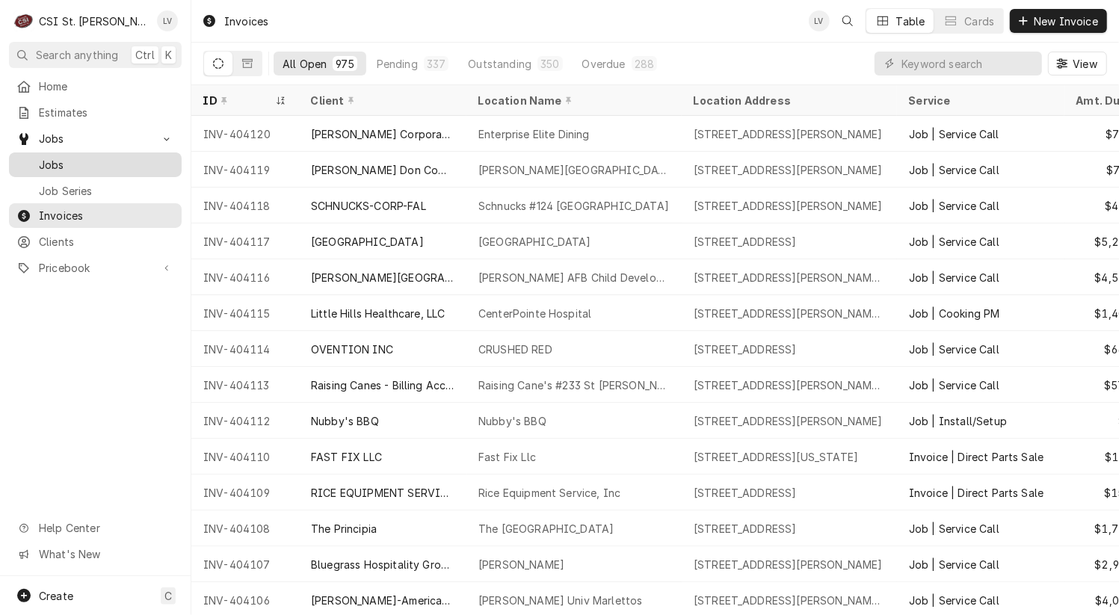
click at [96, 157] on span "Jobs" at bounding box center [106, 165] width 135 height 16
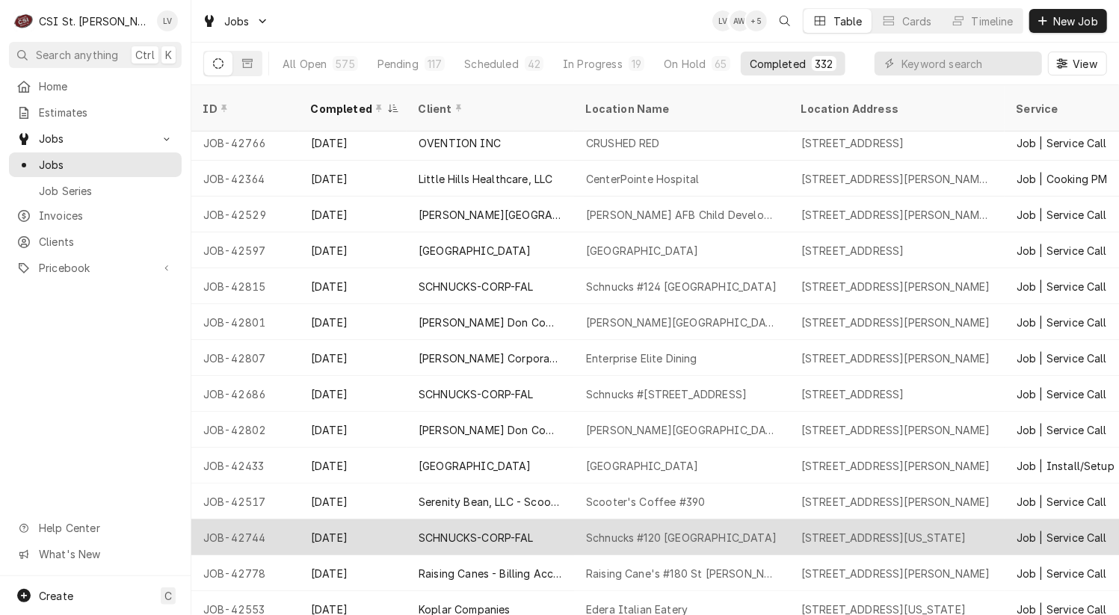
scroll to position [120, 0]
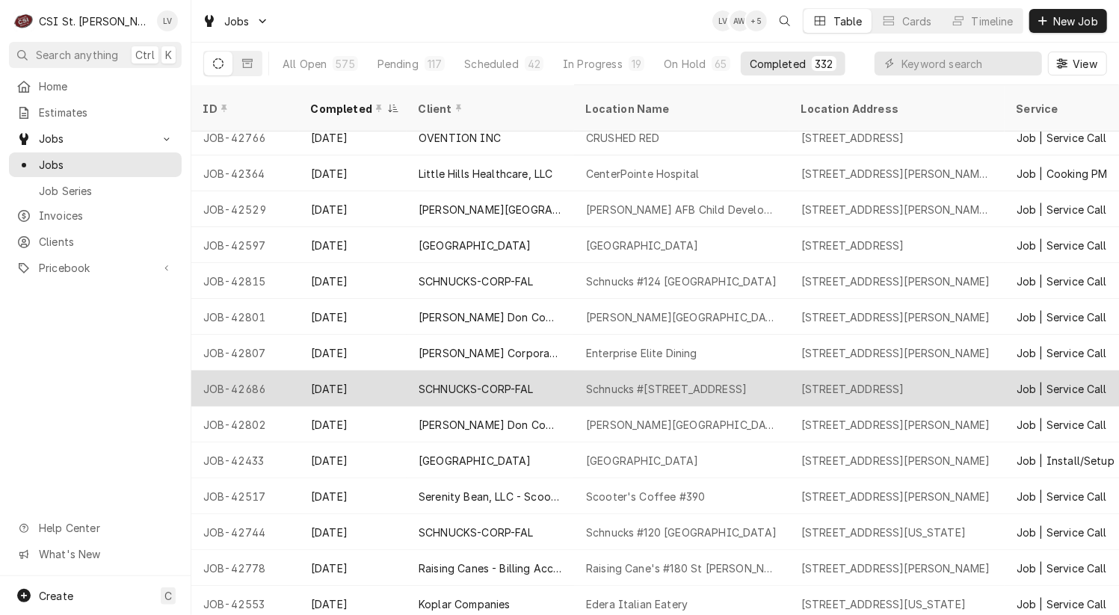
click at [252, 371] on div "JOB-42686" at bounding box center [245, 389] width 108 height 36
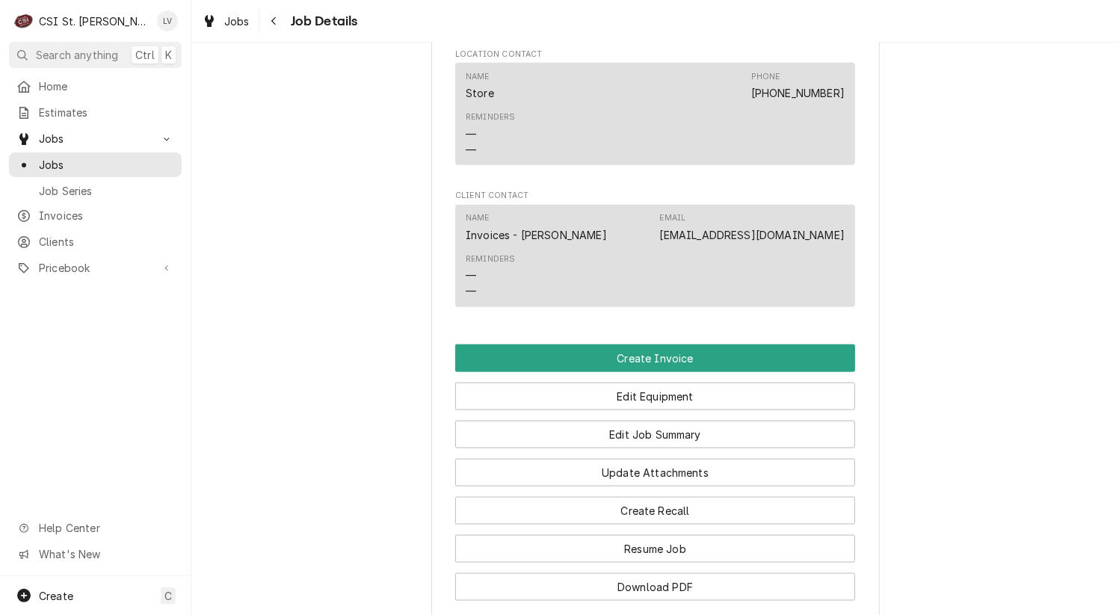
scroll to position [1346, 0]
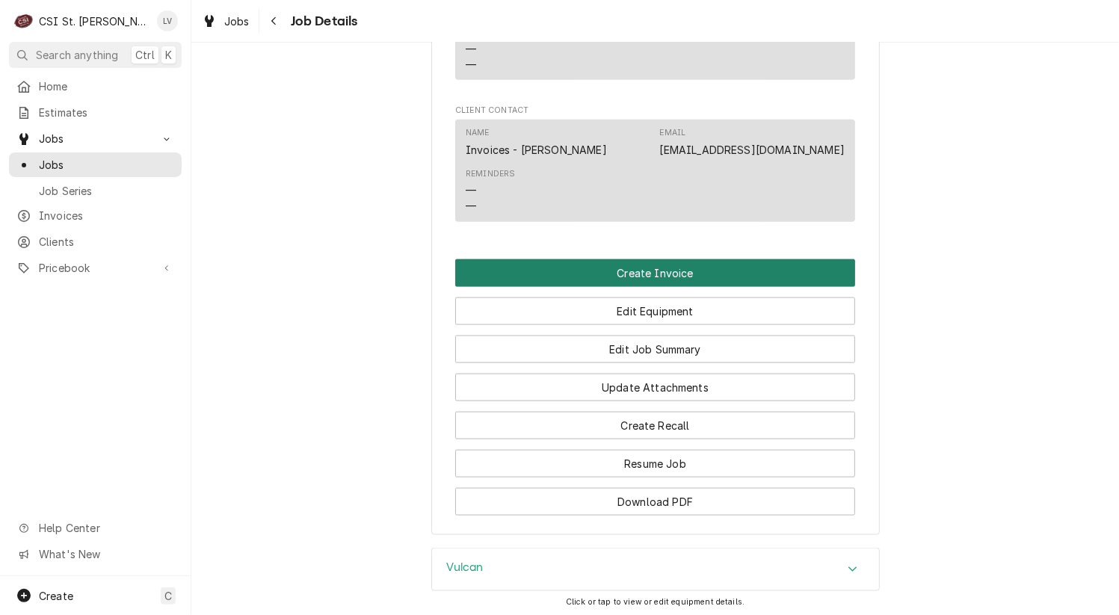
click at [551, 286] on button "Create Invoice" at bounding box center [655, 273] width 400 height 28
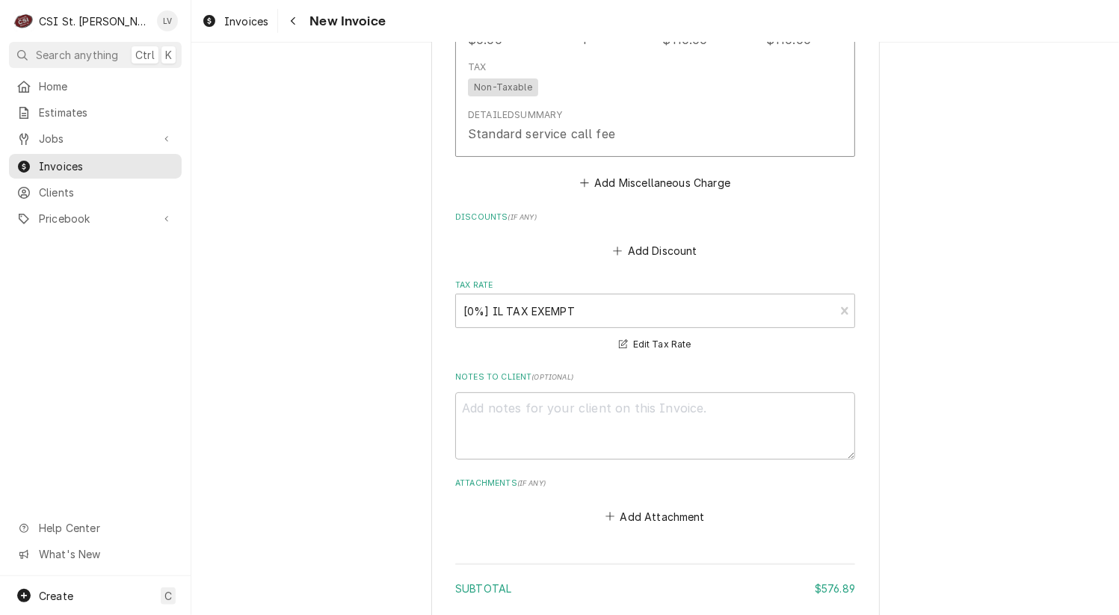
scroll to position [4524, 0]
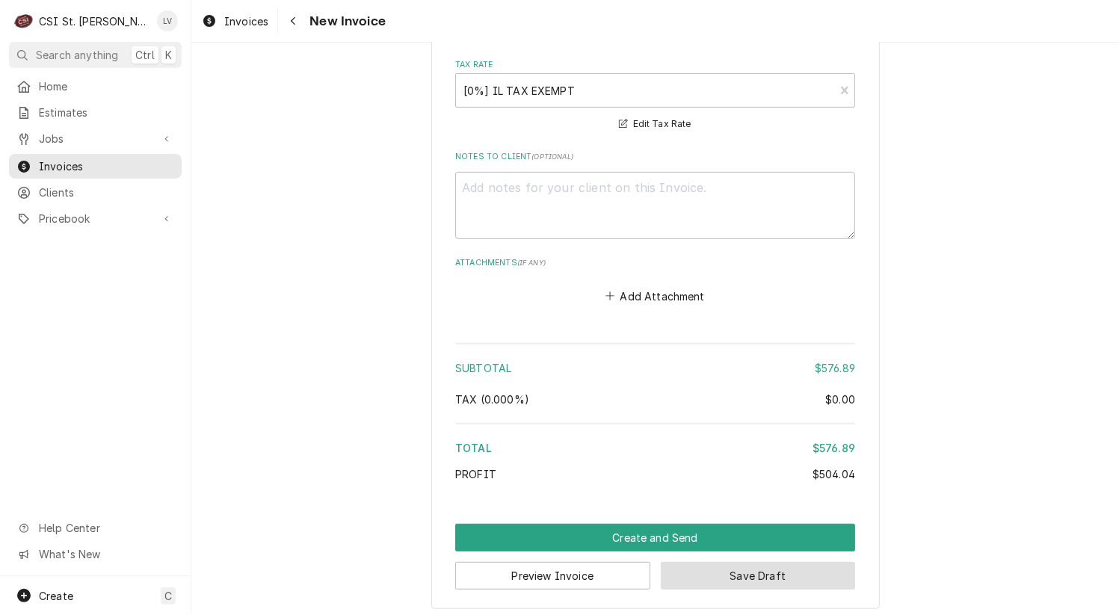
click at [784, 567] on button "Save Draft" at bounding box center [758, 576] width 195 height 28
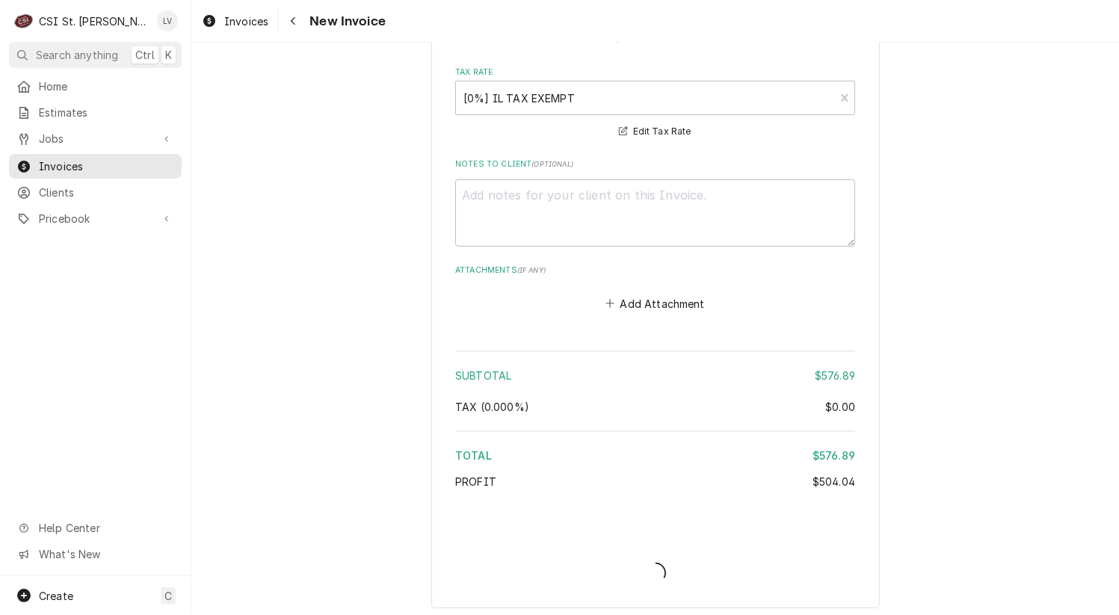
type textarea "x"
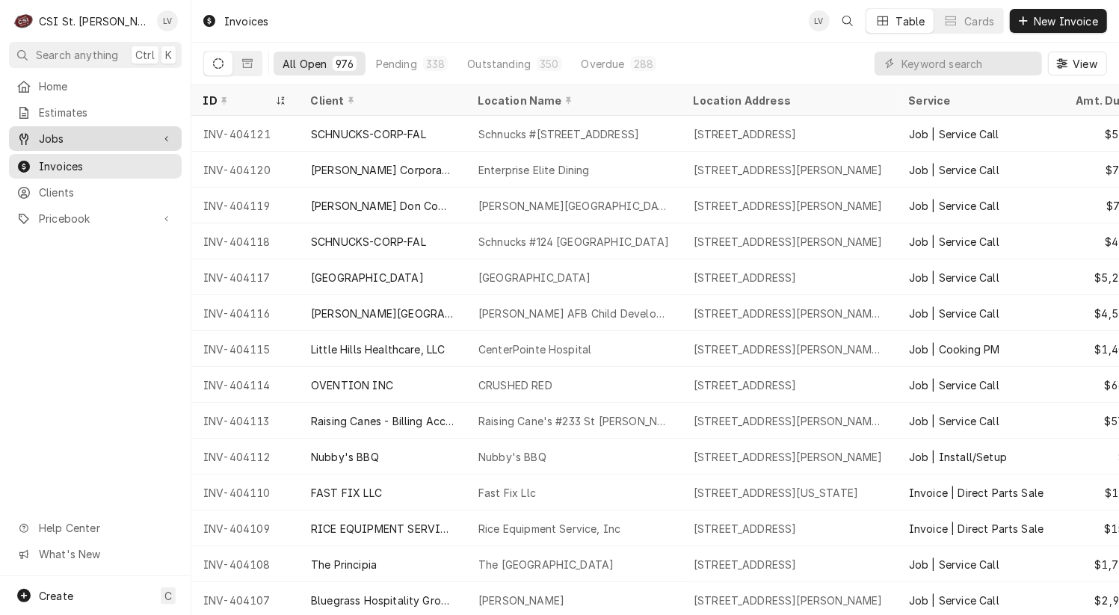
click at [49, 135] on span "Jobs" at bounding box center [95, 139] width 113 height 16
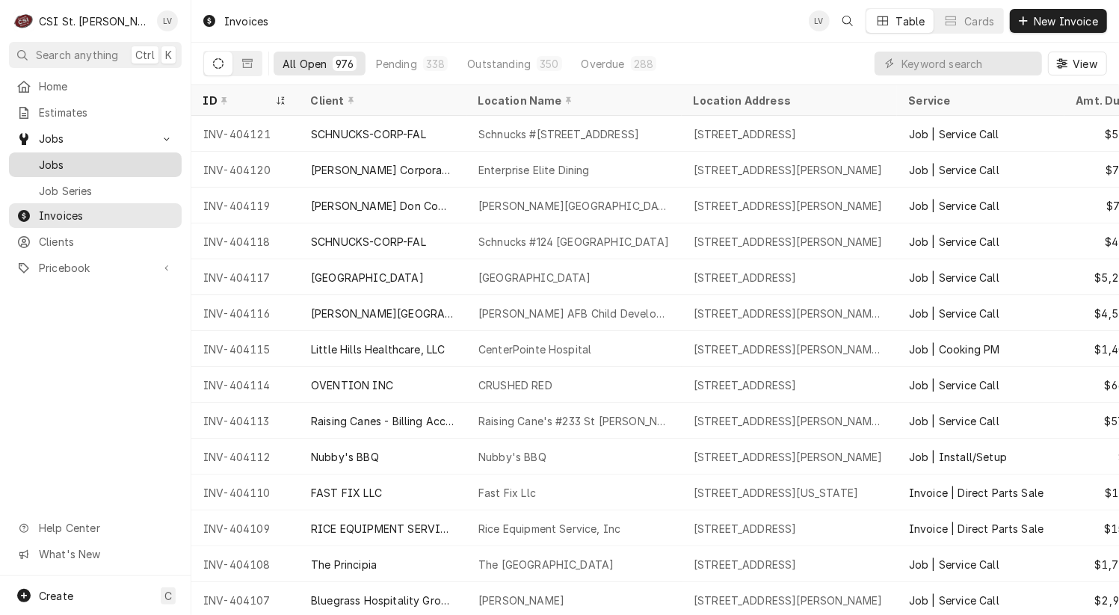
click at [52, 162] on span "Jobs" at bounding box center [106, 165] width 135 height 16
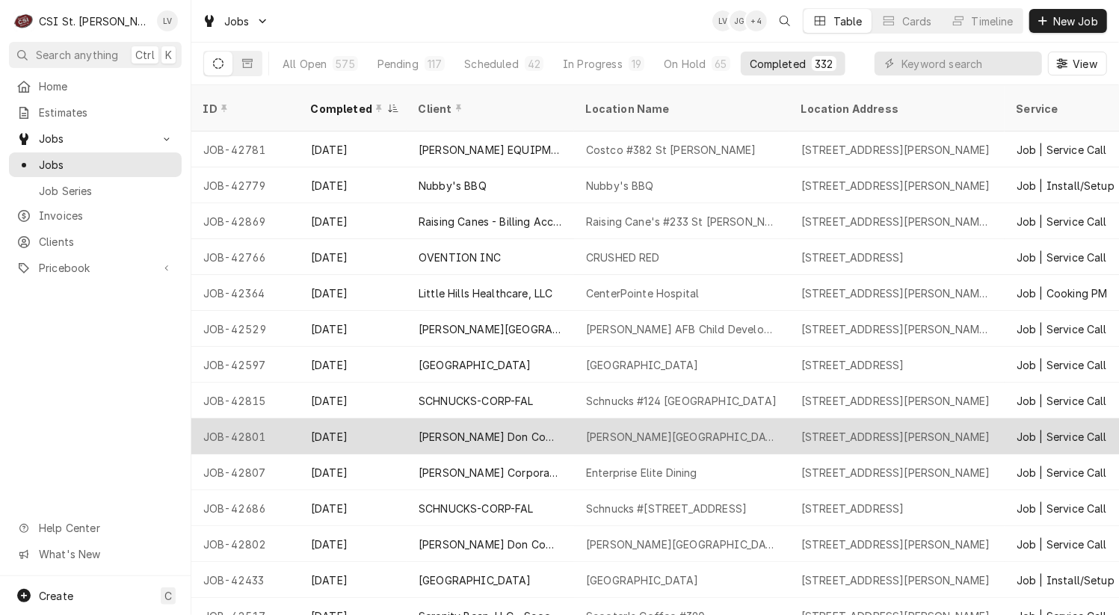
click at [481, 429] on div "[PERSON_NAME] Don Company" at bounding box center [491, 437] width 144 height 16
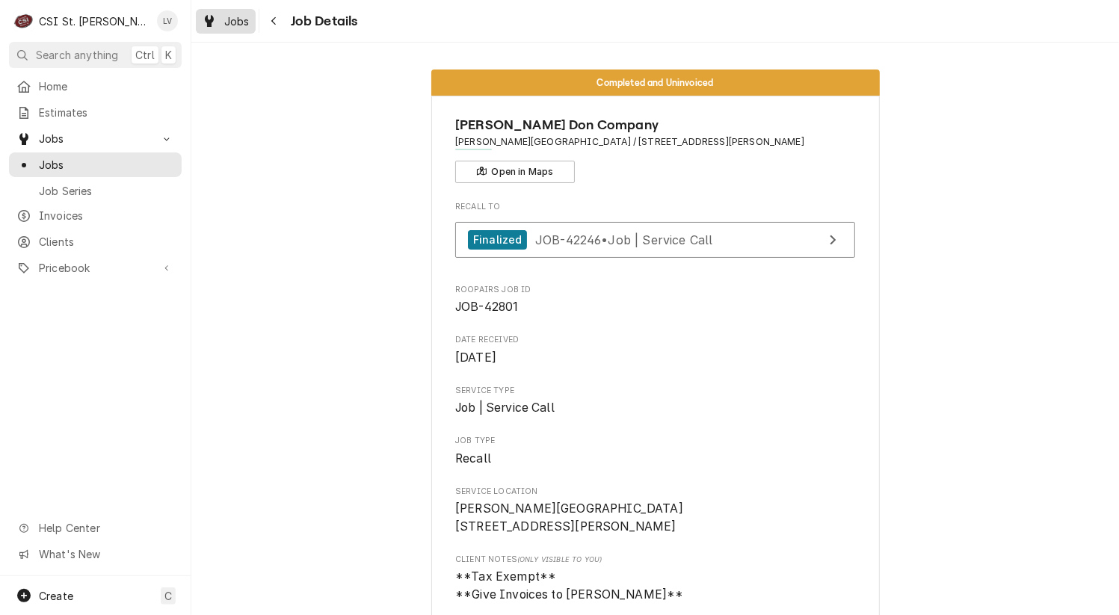
click at [213, 22] on icon "Dynamic Content Wrapper" at bounding box center [209, 21] width 9 height 12
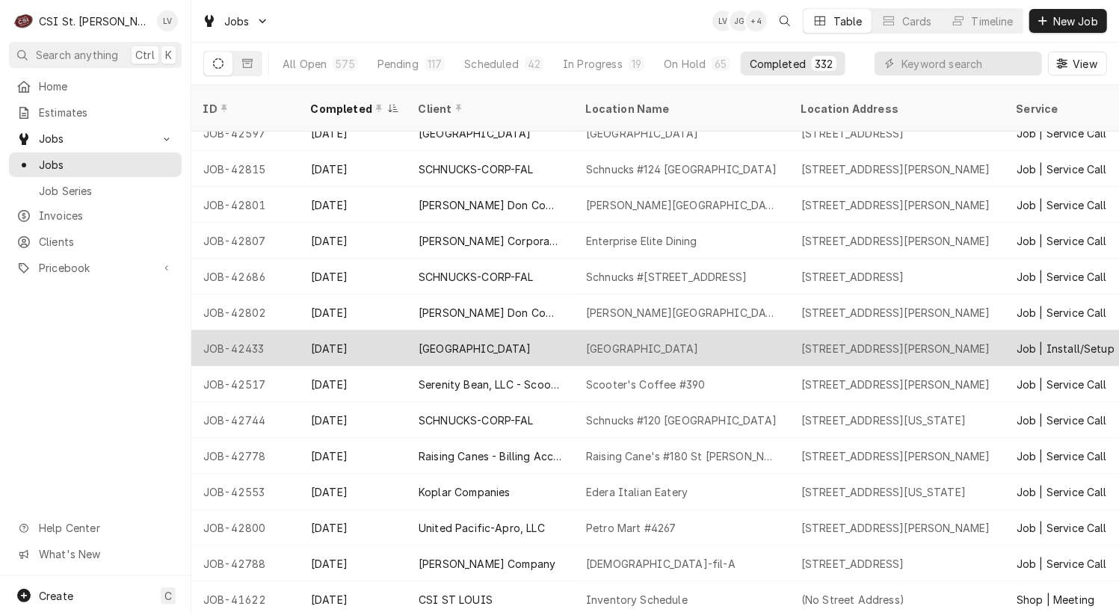
scroll to position [263, 0]
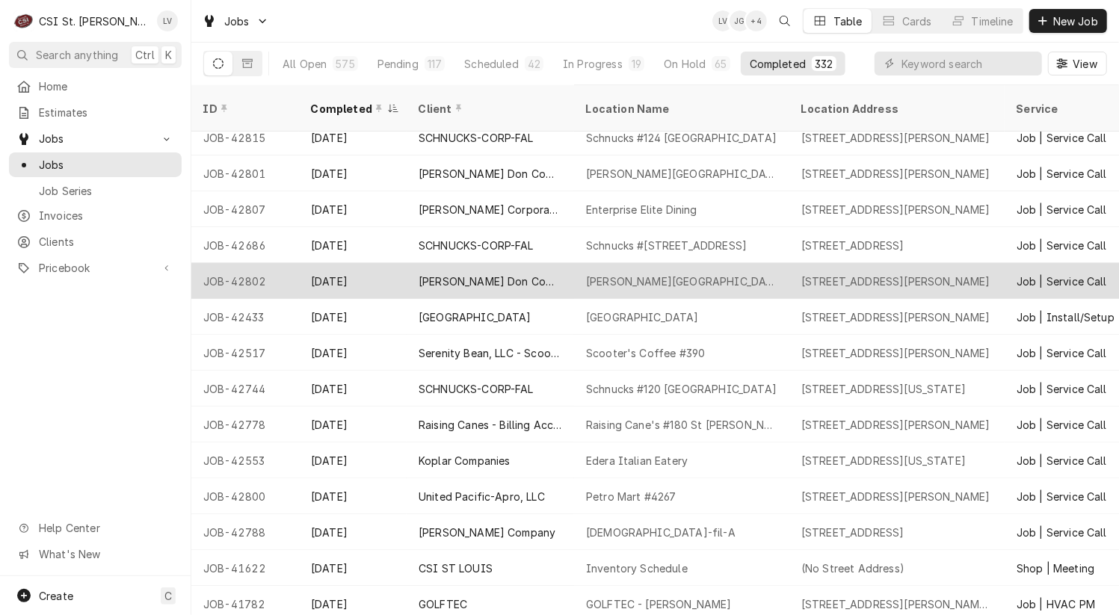
click at [390, 263] on div "[DATE]" at bounding box center [353, 281] width 108 height 36
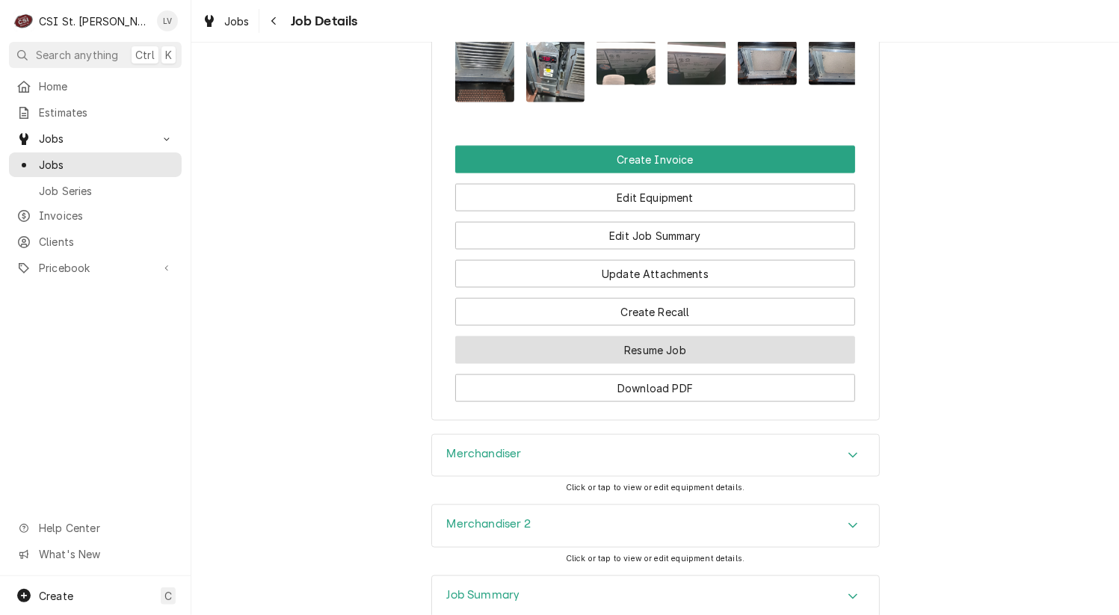
scroll to position [1420, 0]
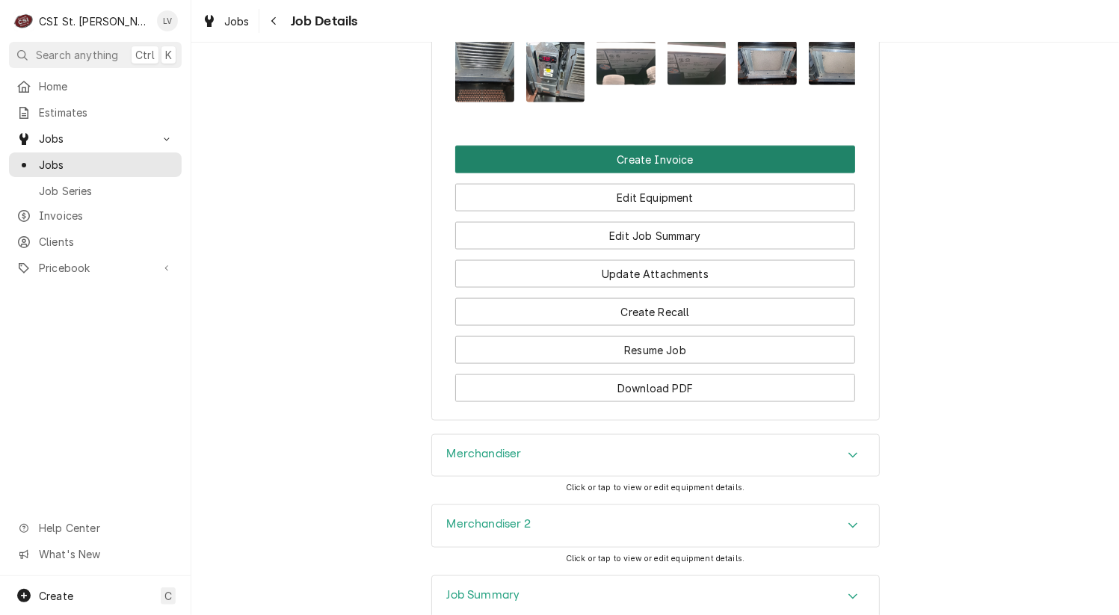
click at [570, 173] on button "Create Invoice" at bounding box center [655, 160] width 400 height 28
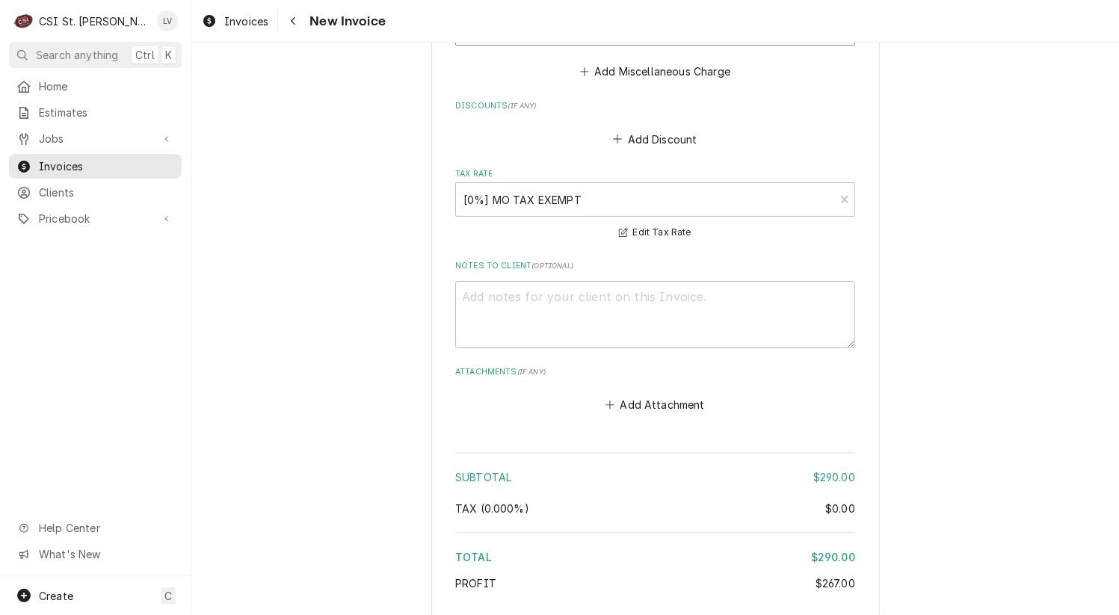
scroll to position [3545, 0]
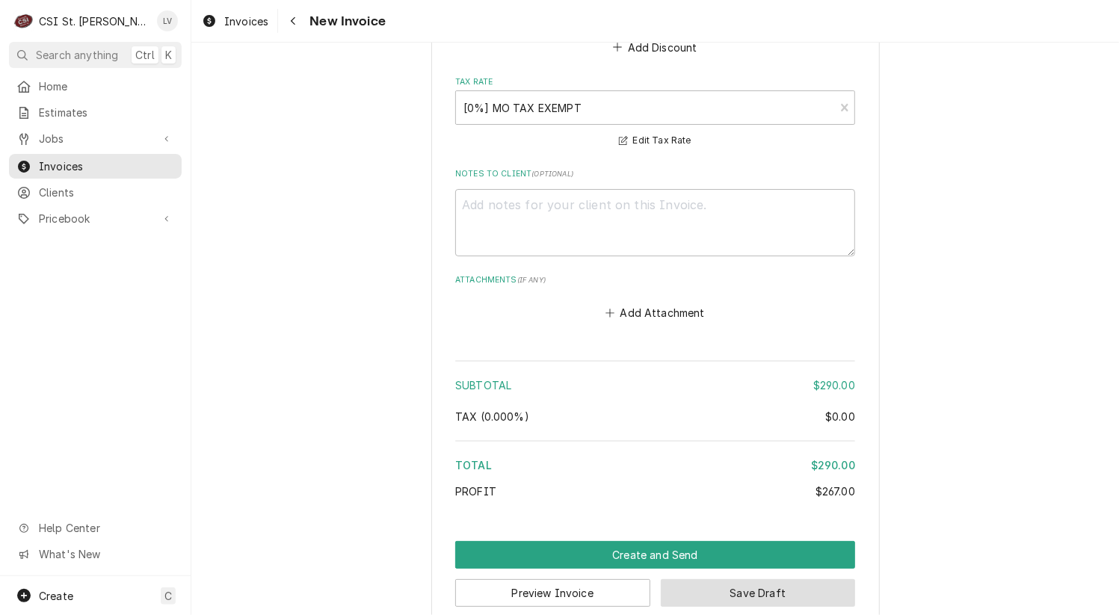
click at [720, 579] on button "Save Draft" at bounding box center [758, 593] width 195 height 28
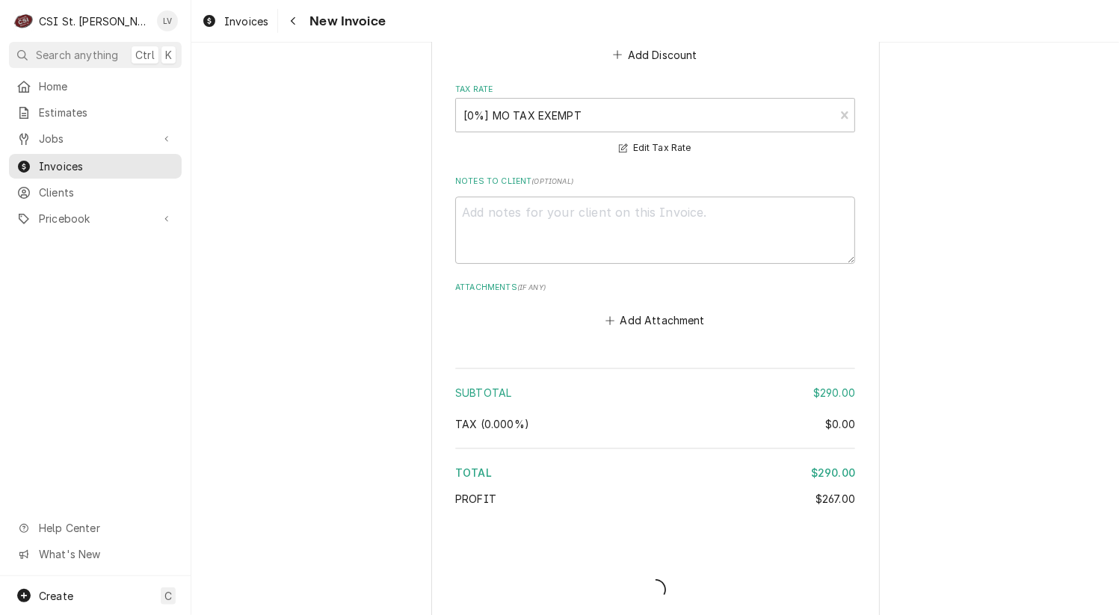
type textarea "x"
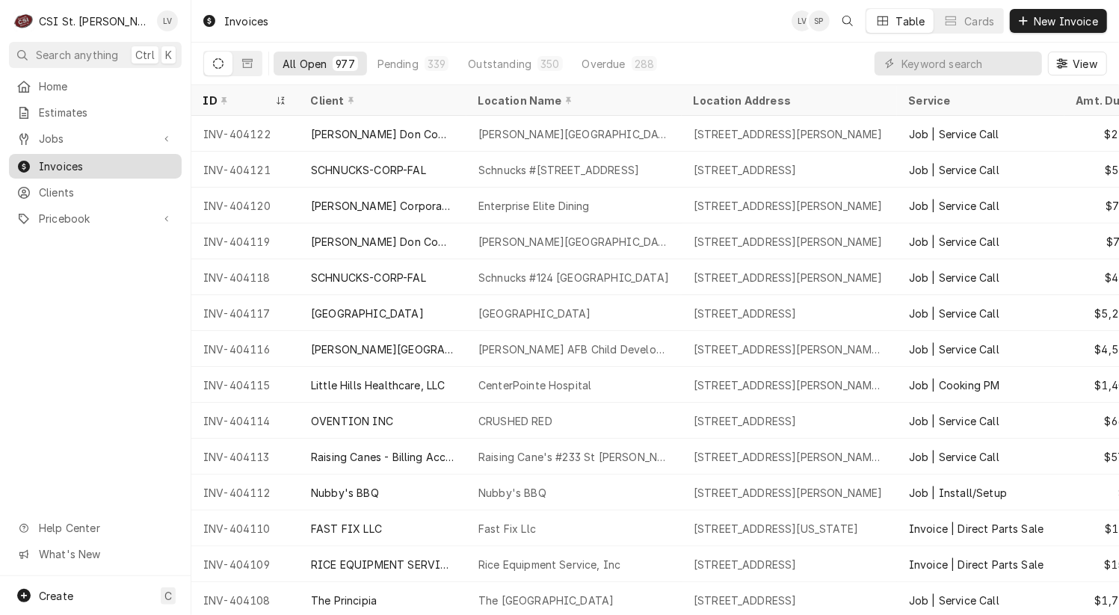
click at [44, 158] on span "Invoices" at bounding box center [106, 166] width 135 height 16
click at [55, 132] on span "Jobs" at bounding box center [95, 139] width 113 height 16
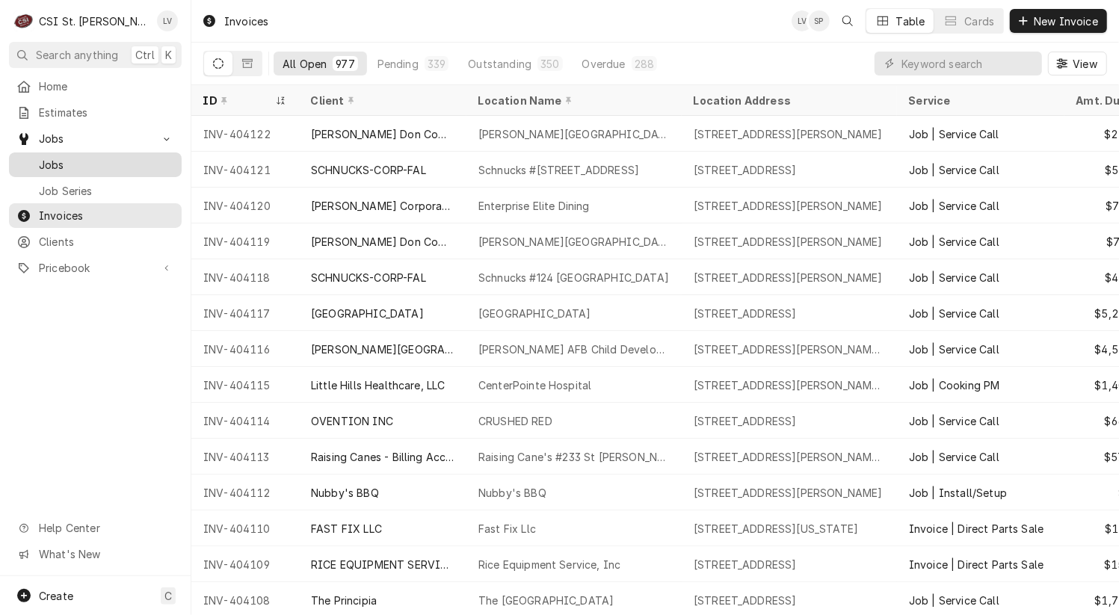
click at [56, 157] on span "Jobs" at bounding box center [106, 165] width 135 height 16
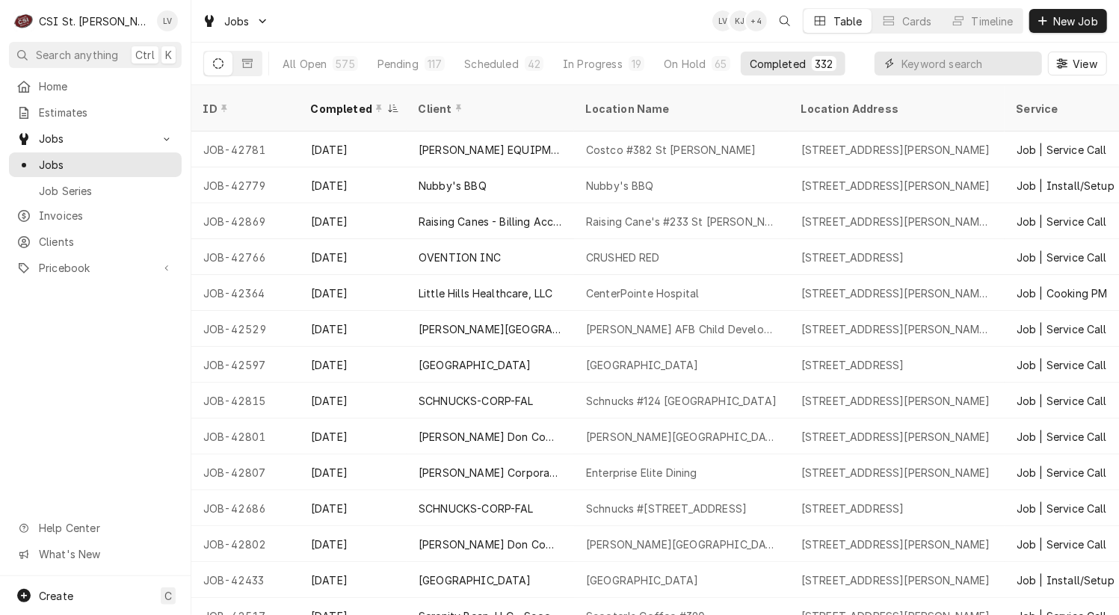
click at [905, 58] on input "Dynamic Content Wrapper" at bounding box center [968, 64] width 133 height 24
type input "42433"
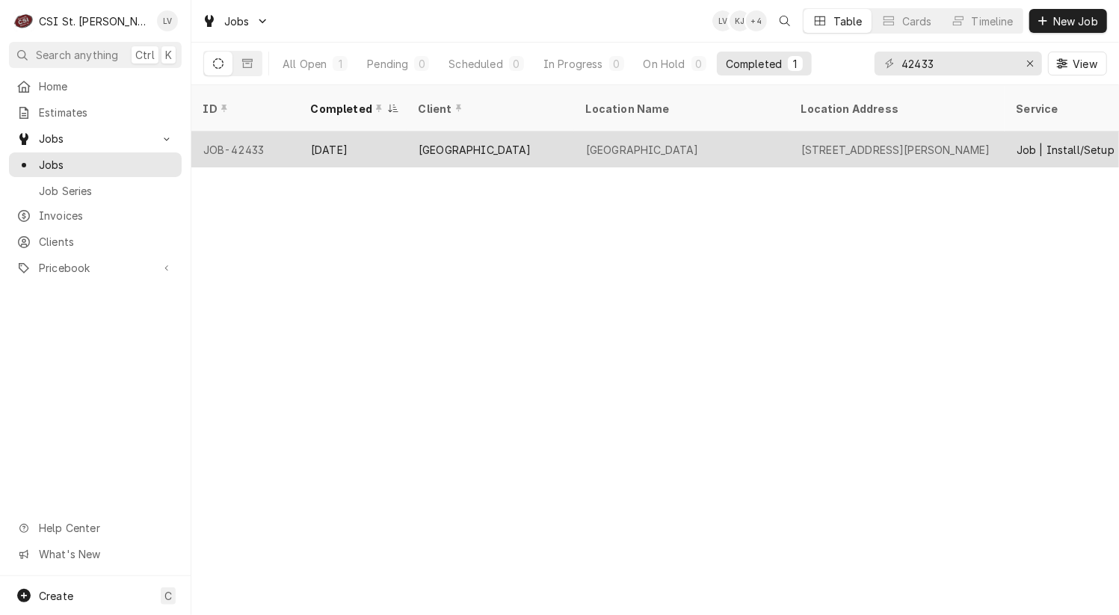
click at [532, 132] on div "St. Louis Zoo" at bounding box center [490, 150] width 167 height 36
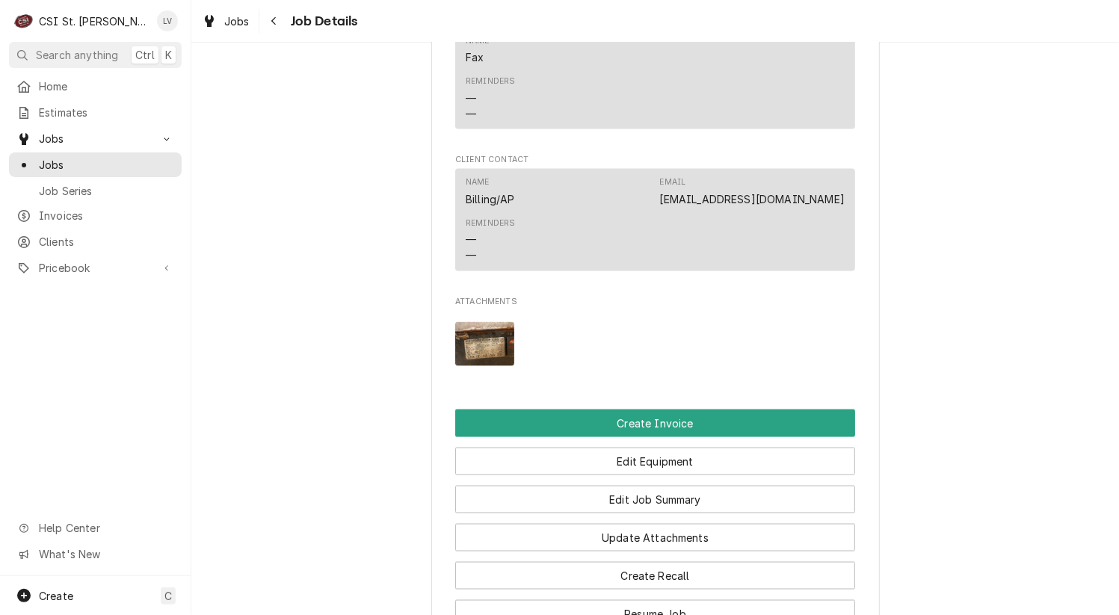
scroll to position [1645, 0]
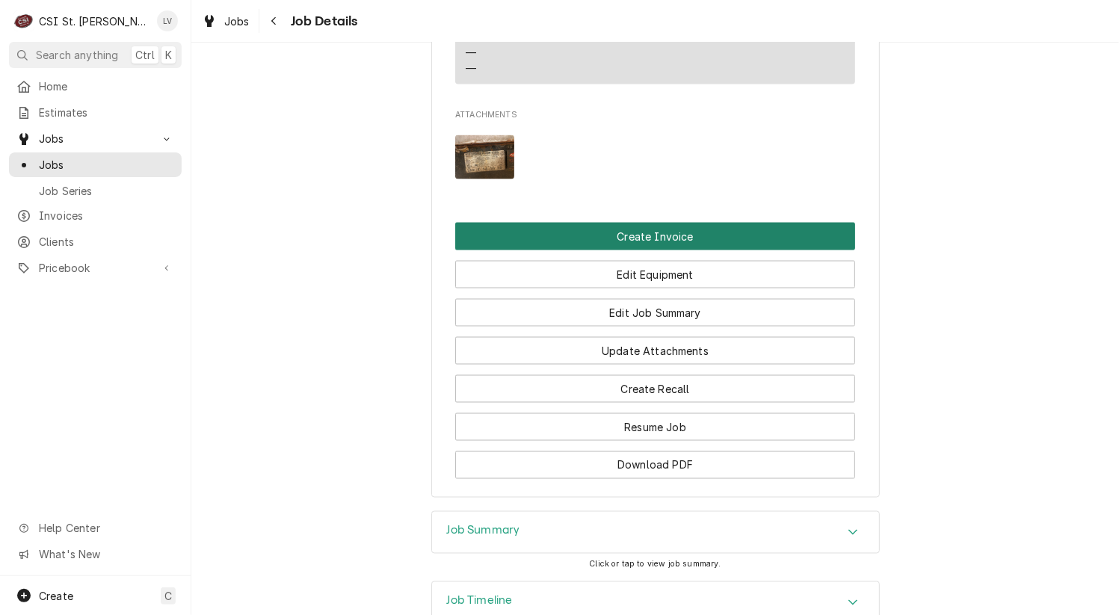
click at [615, 250] on button "Create Invoice" at bounding box center [655, 237] width 400 height 28
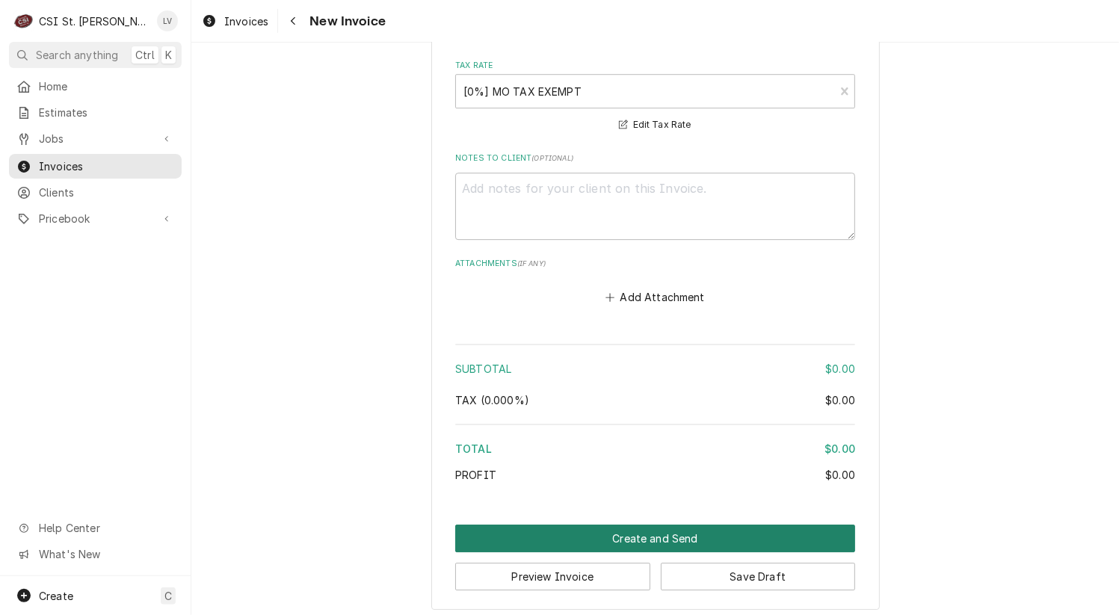
scroll to position [3305, 0]
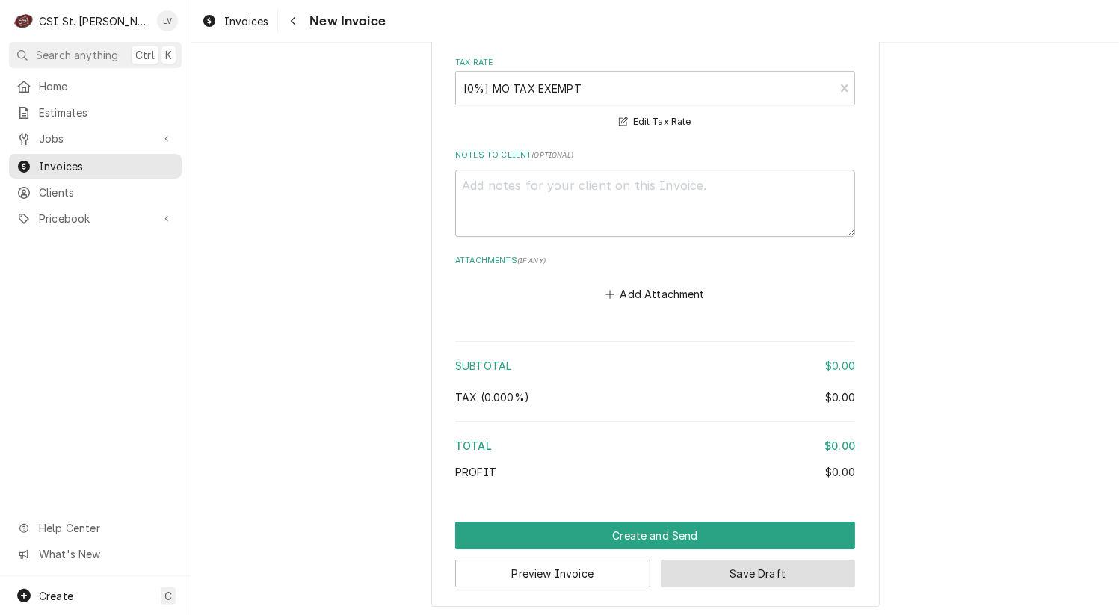
click at [757, 574] on button "Save Draft" at bounding box center [758, 574] width 195 height 28
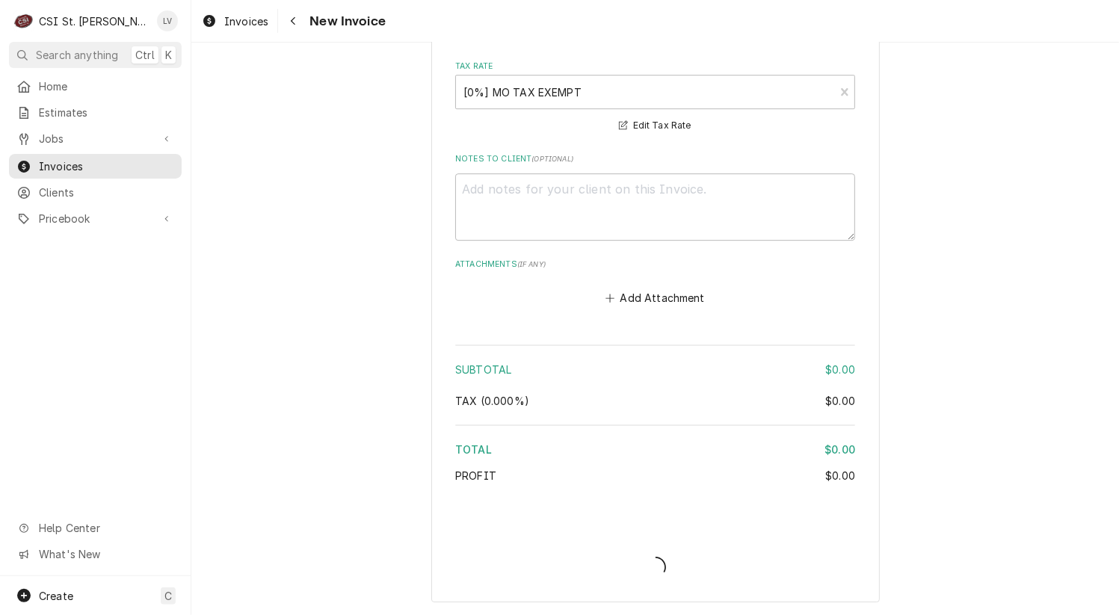
scroll to position [3297, 0]
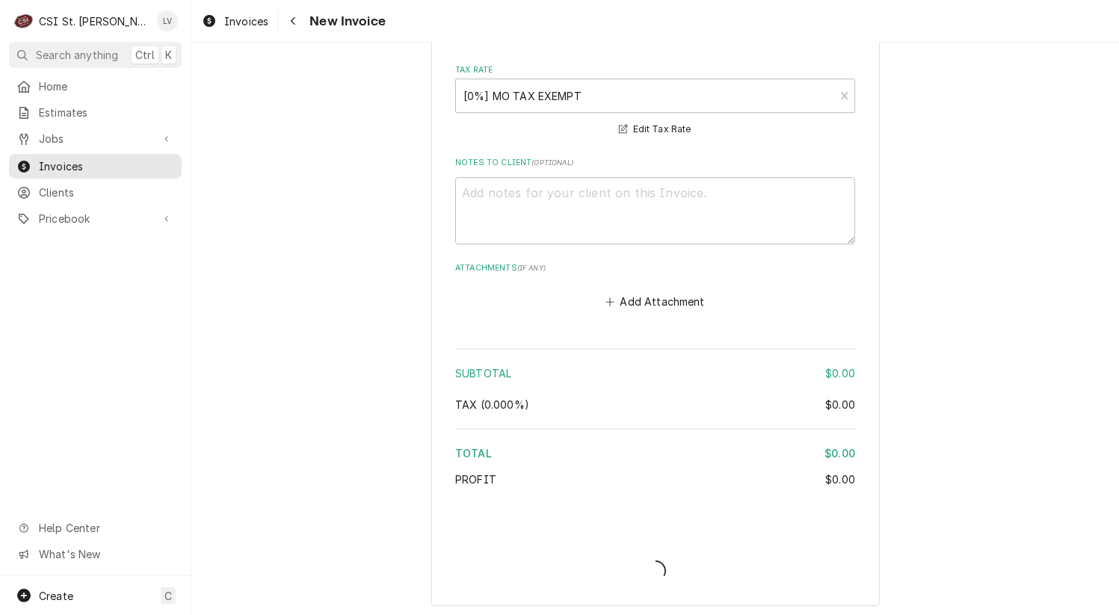
type textarea "x"
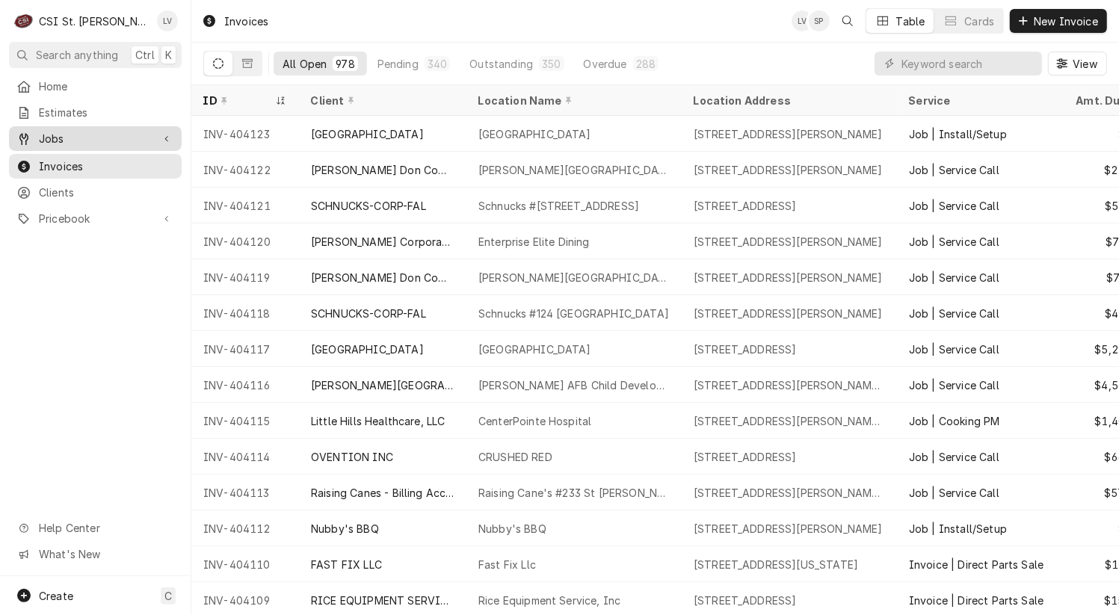
click at [46, 135] on span "Jobs" at bounding box center [95, 139] width 113 height 16
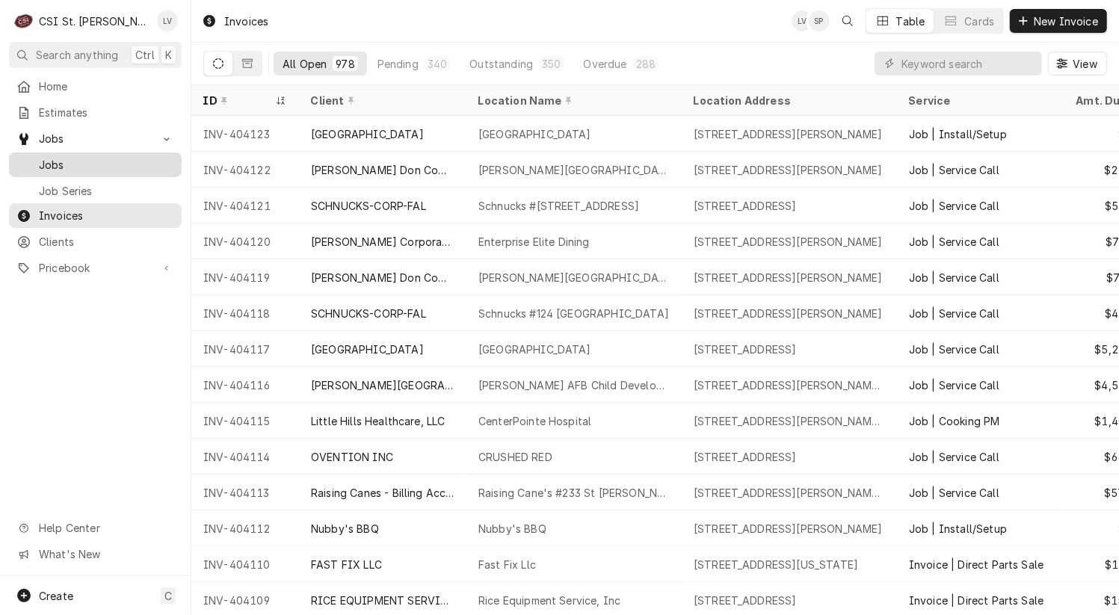
click at [43, 164] on span "Jobs" at bounding box center [106, 165] width 135 height 16
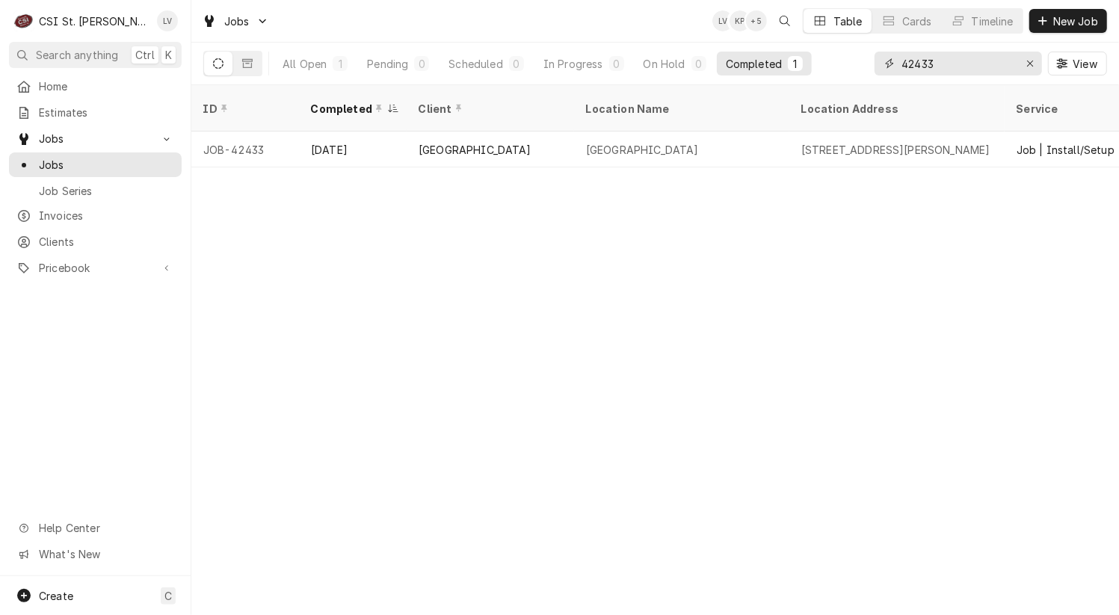
click at [947, 61] on input "42433" at bounding box center [958, 64] width 112 height 24
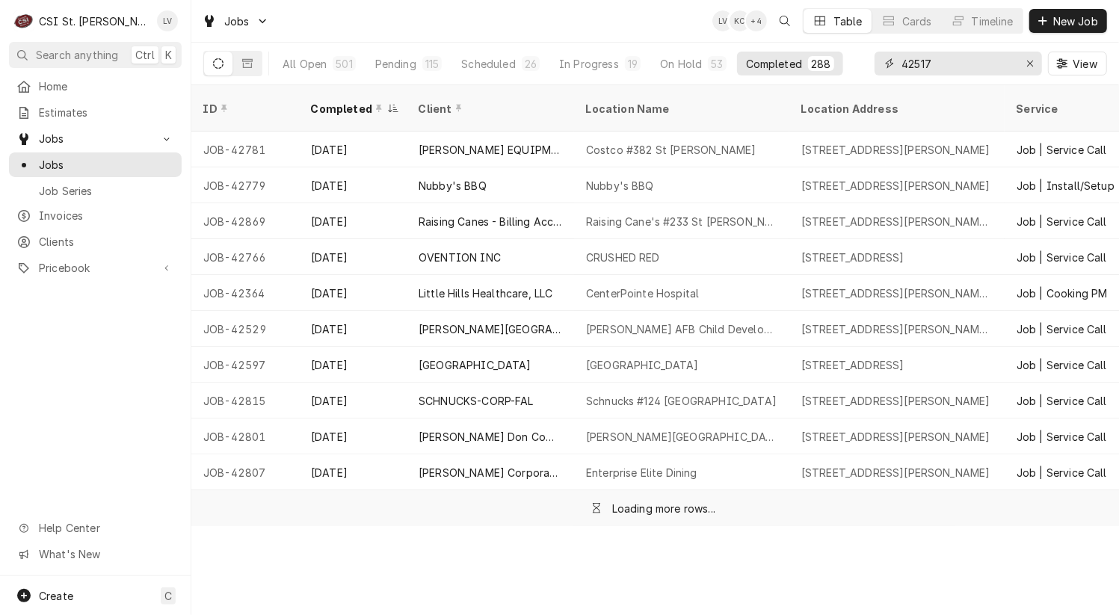
type input "42517"
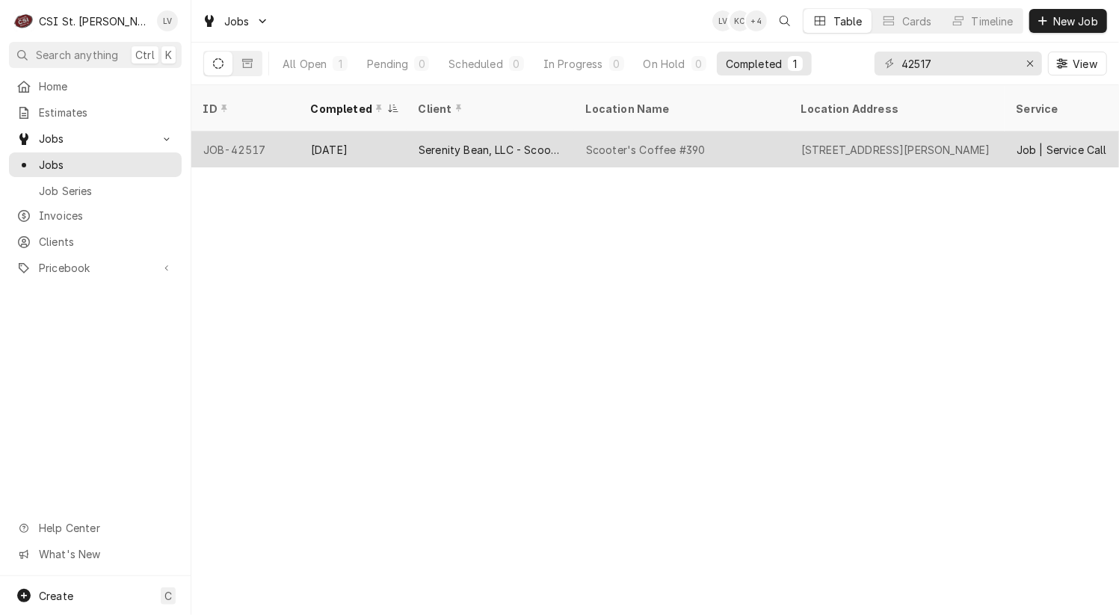
click at [358, 141] on div "[DATE]" at bounding box center [353, 150] width 108 height 36
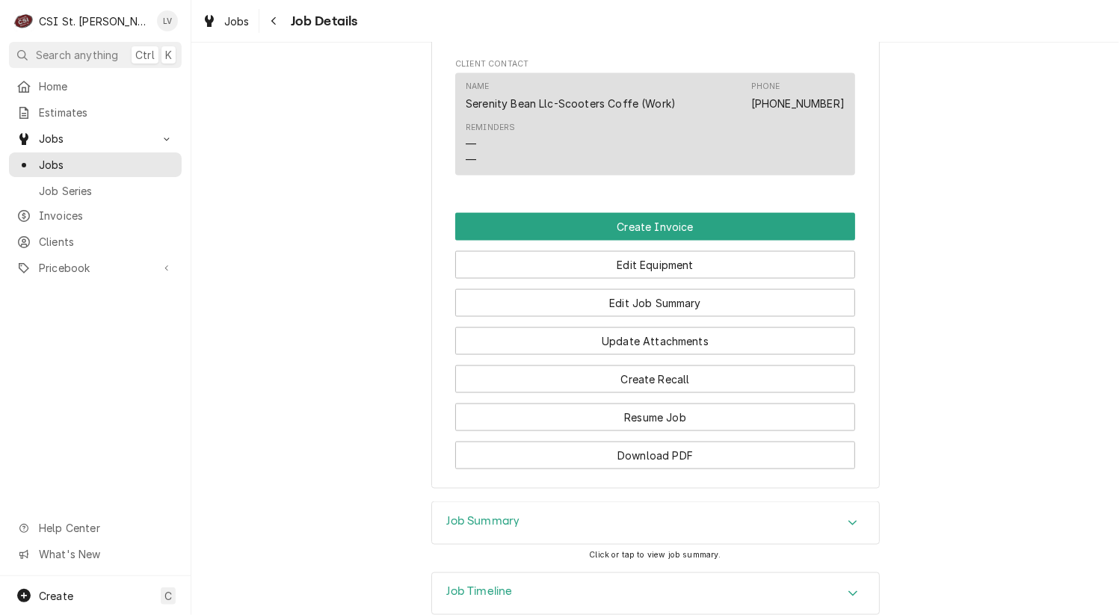
scroll to position [1624, 0]
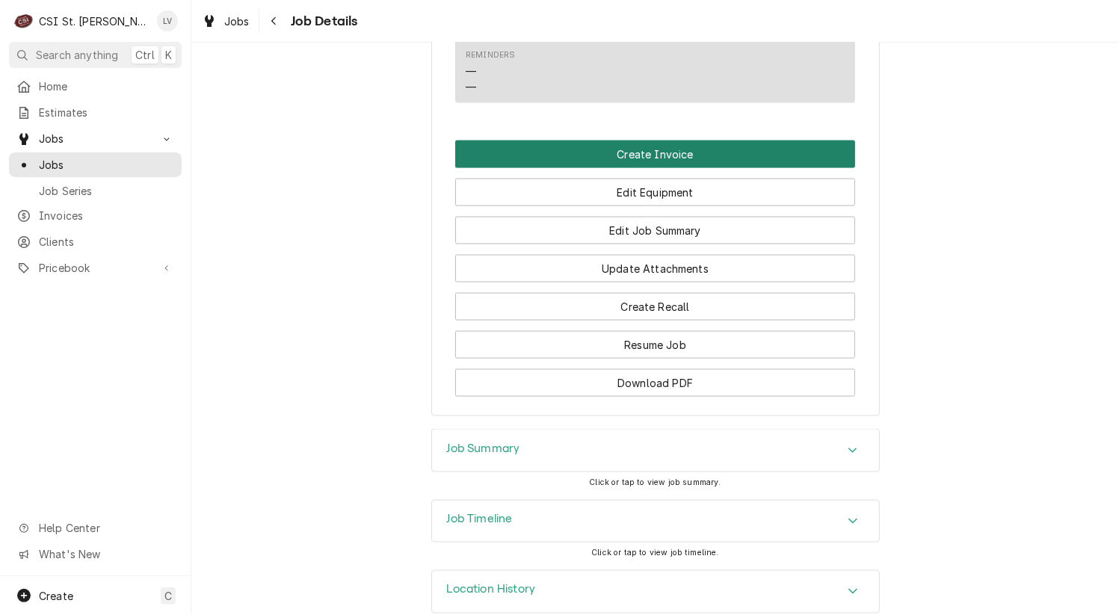
click at [531, 141] on button "Create Invoice" at bounding box center [655, 155] width 400 height 28
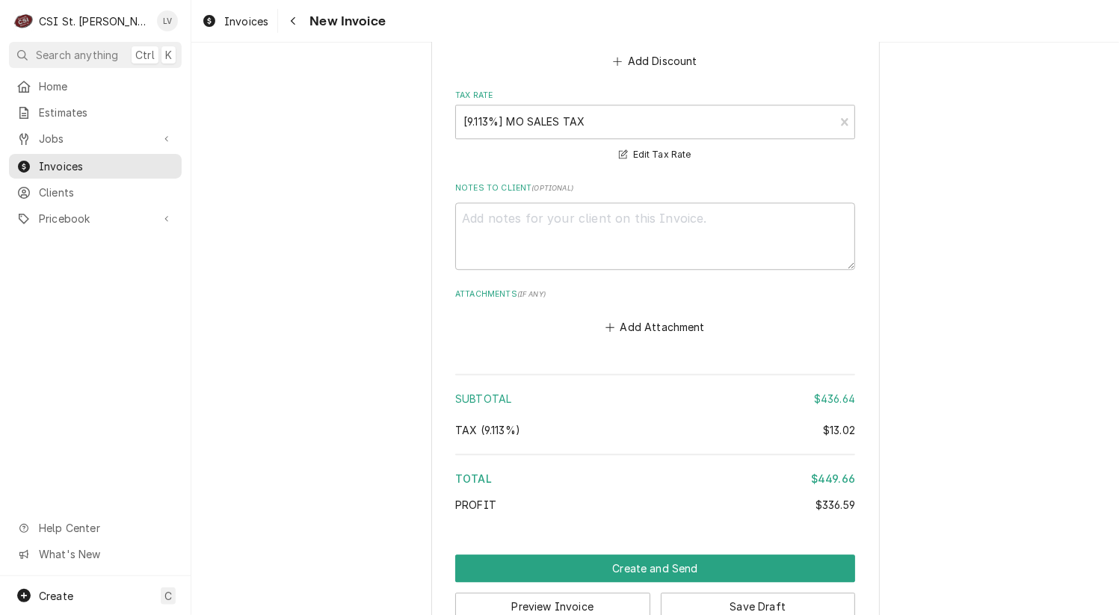
scroll to position [2785, 0]
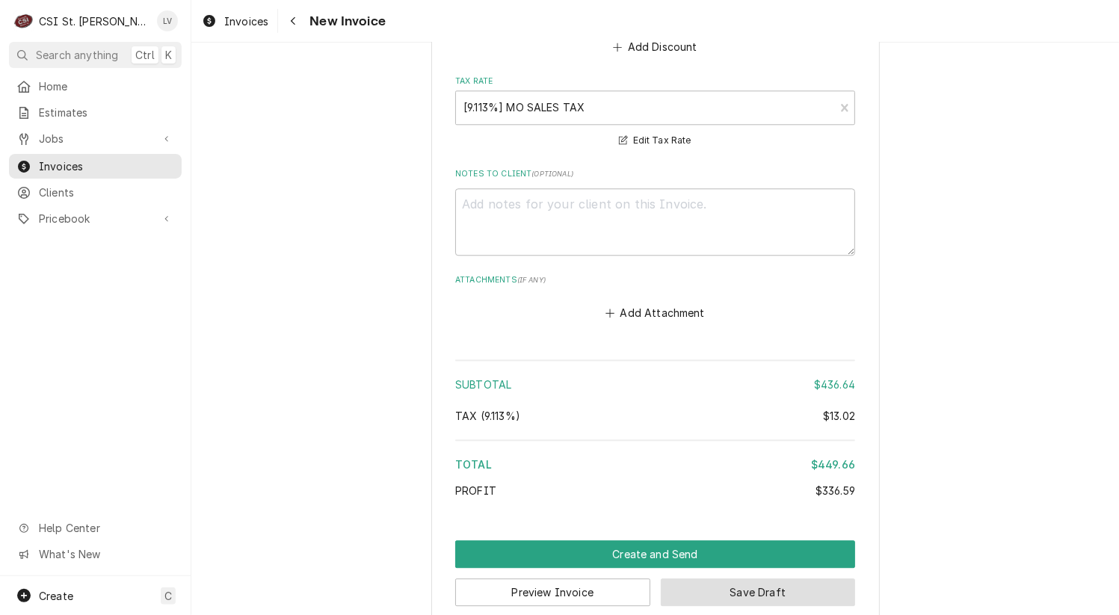
click at [698, 579] on button "Save Draft" at bounding box center [758, 593] width 195 height 28
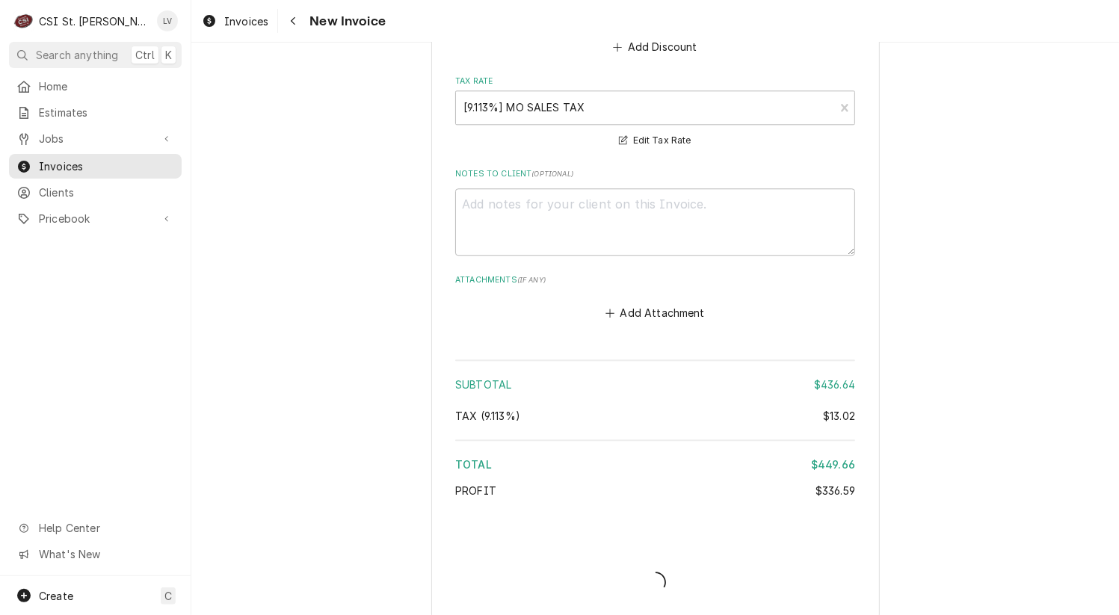
scroll to position [2777, 0]
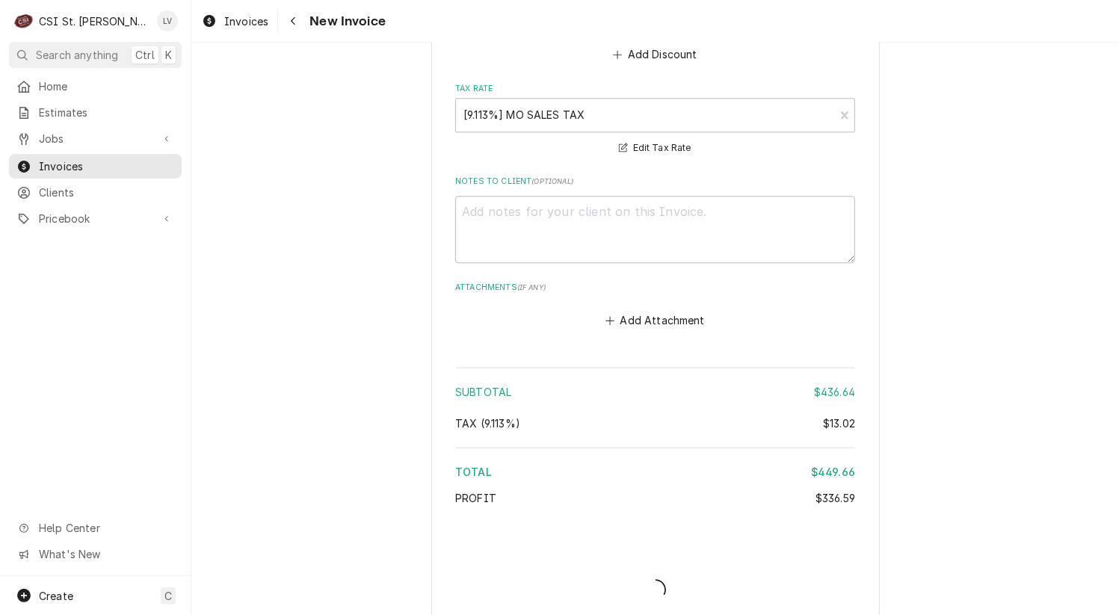
type textarea "x"
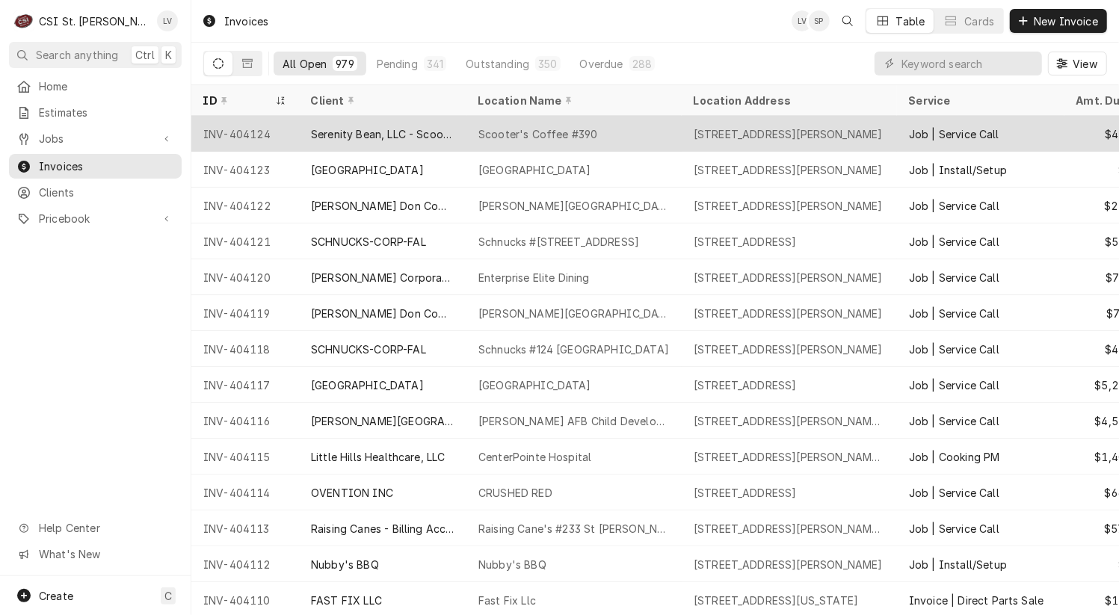
click at [241, 136] on div "INV-404124" at bounding box center [245, 134] width 108 height 36
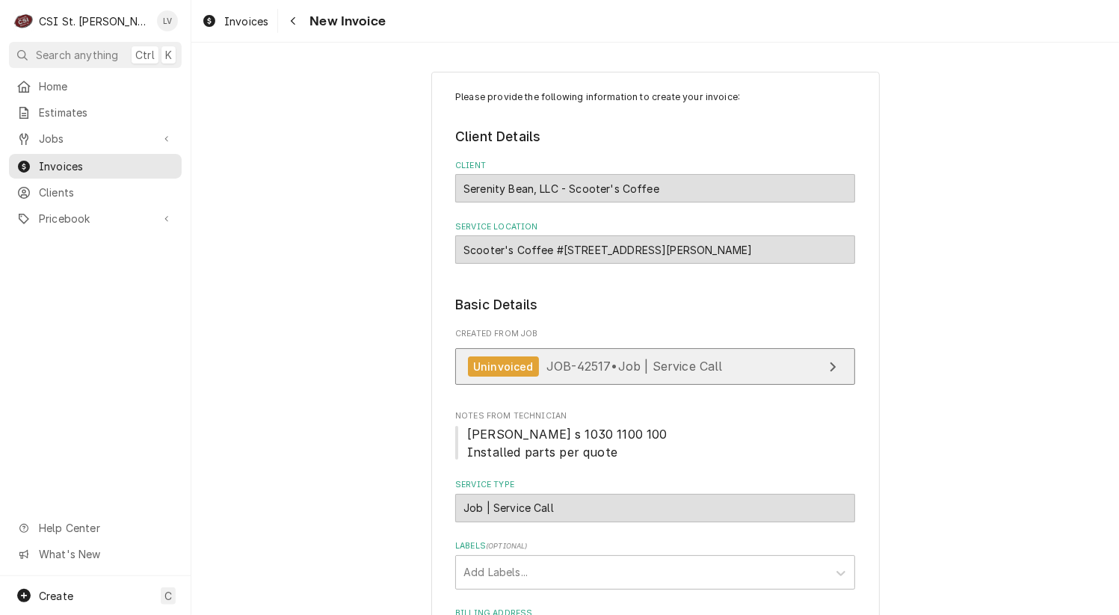
click at [540, 355] on link "Uninvoiced JOB-42517 • Job | Service Call" at bounding box center [655, 366] width 400 height 37
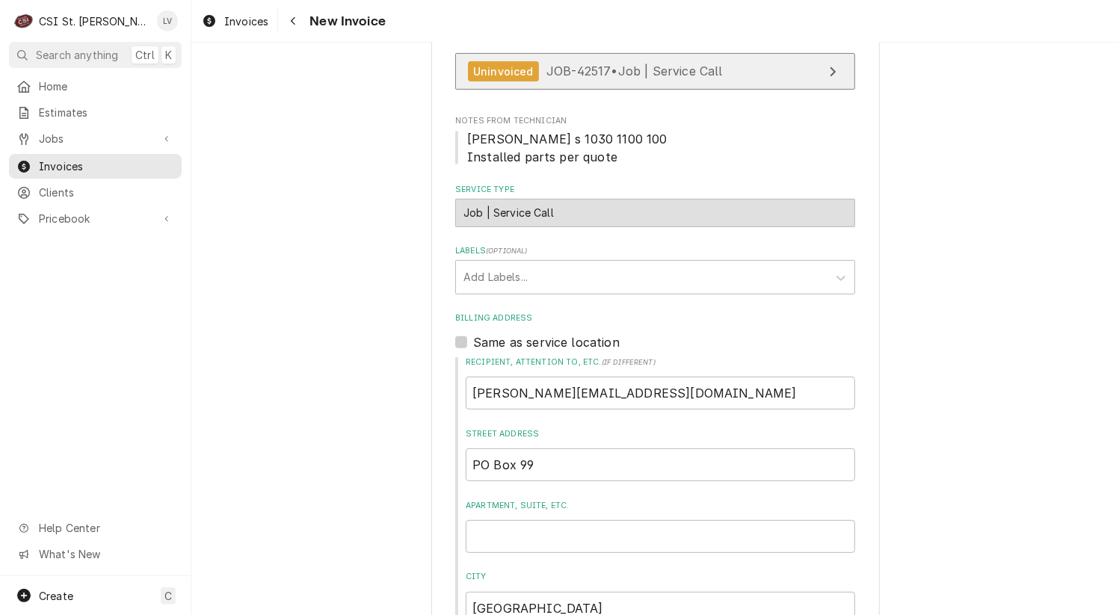
scroll to position [299, 0]
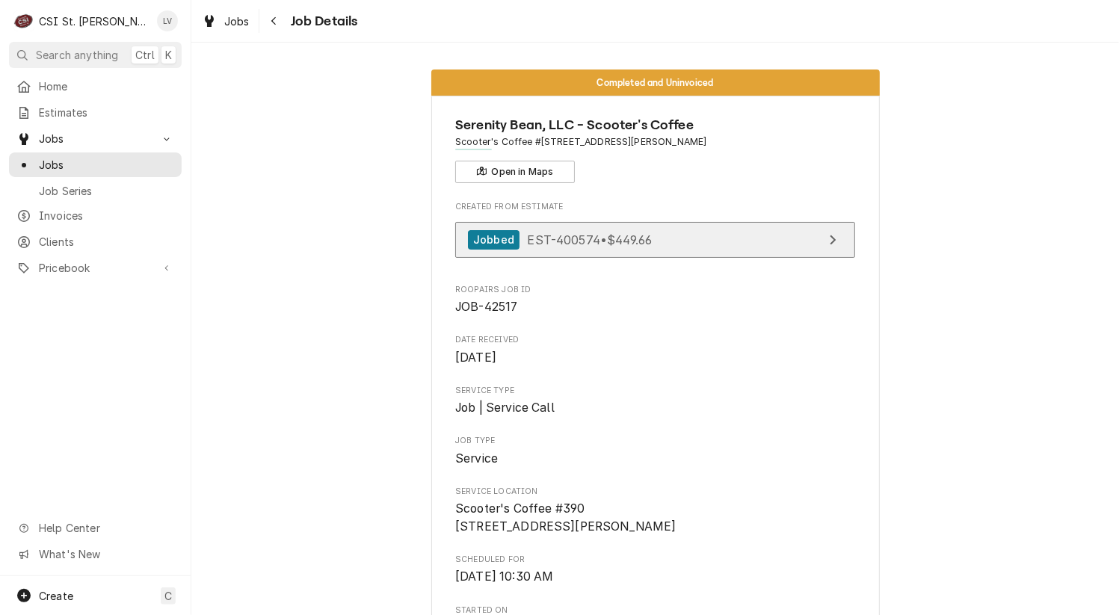
click at [592, 237] on span "EST-400574 • $449.66" at bounding box center [589, 239] width 125 height 15
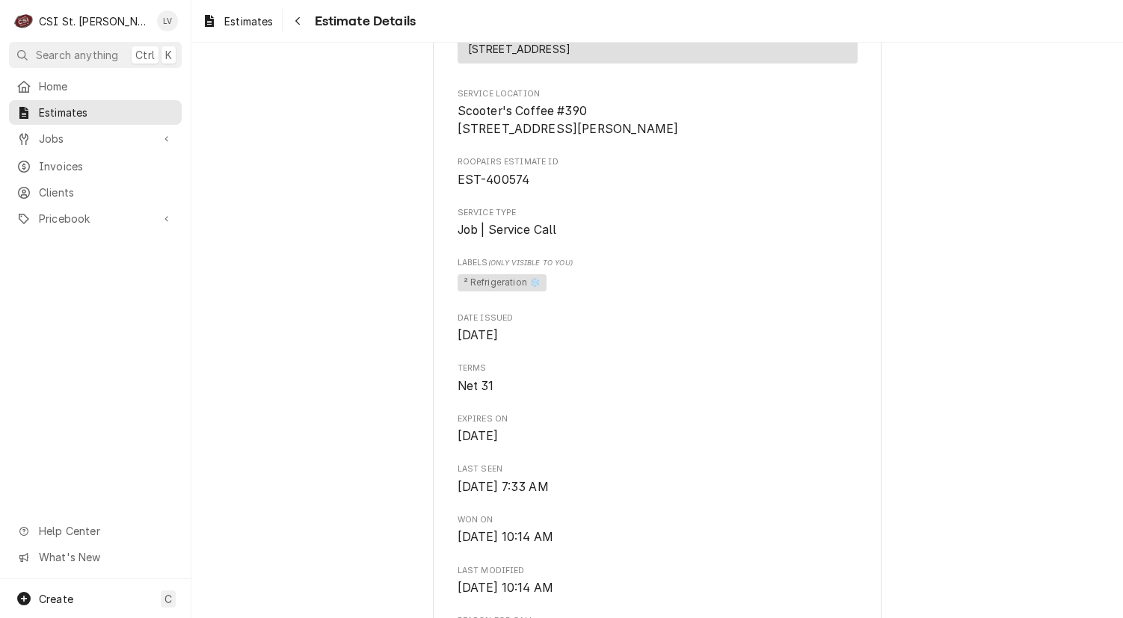
scroll to position [299, 0]
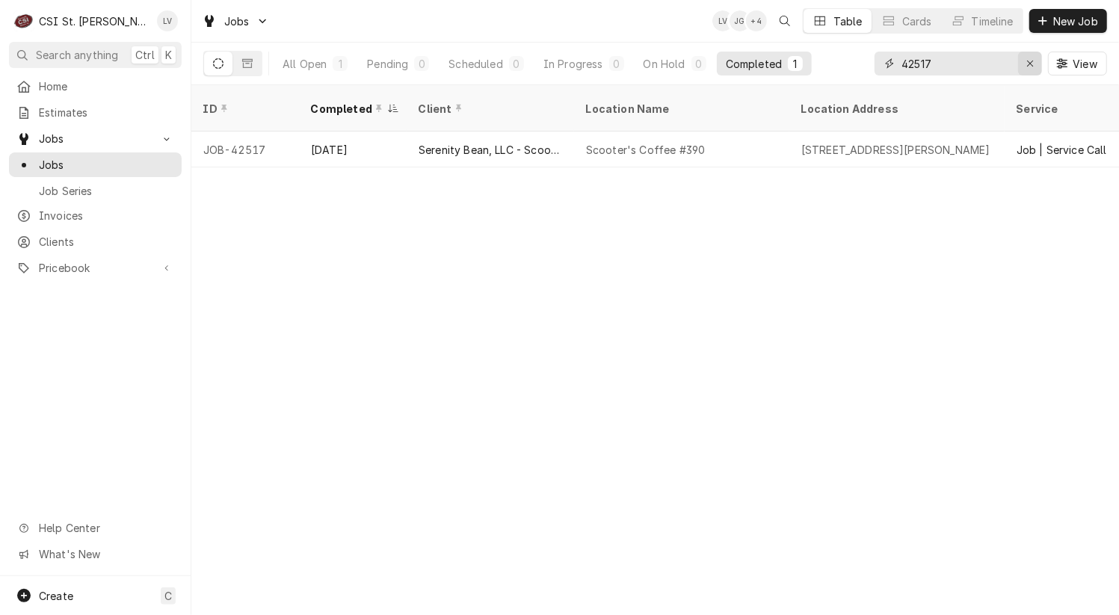
click at [1034, 59] on div "Erase input" at bounding box center [1030, 63] width 15 height 15
